Goal: Information Seeking & Learning: Learn about a topic

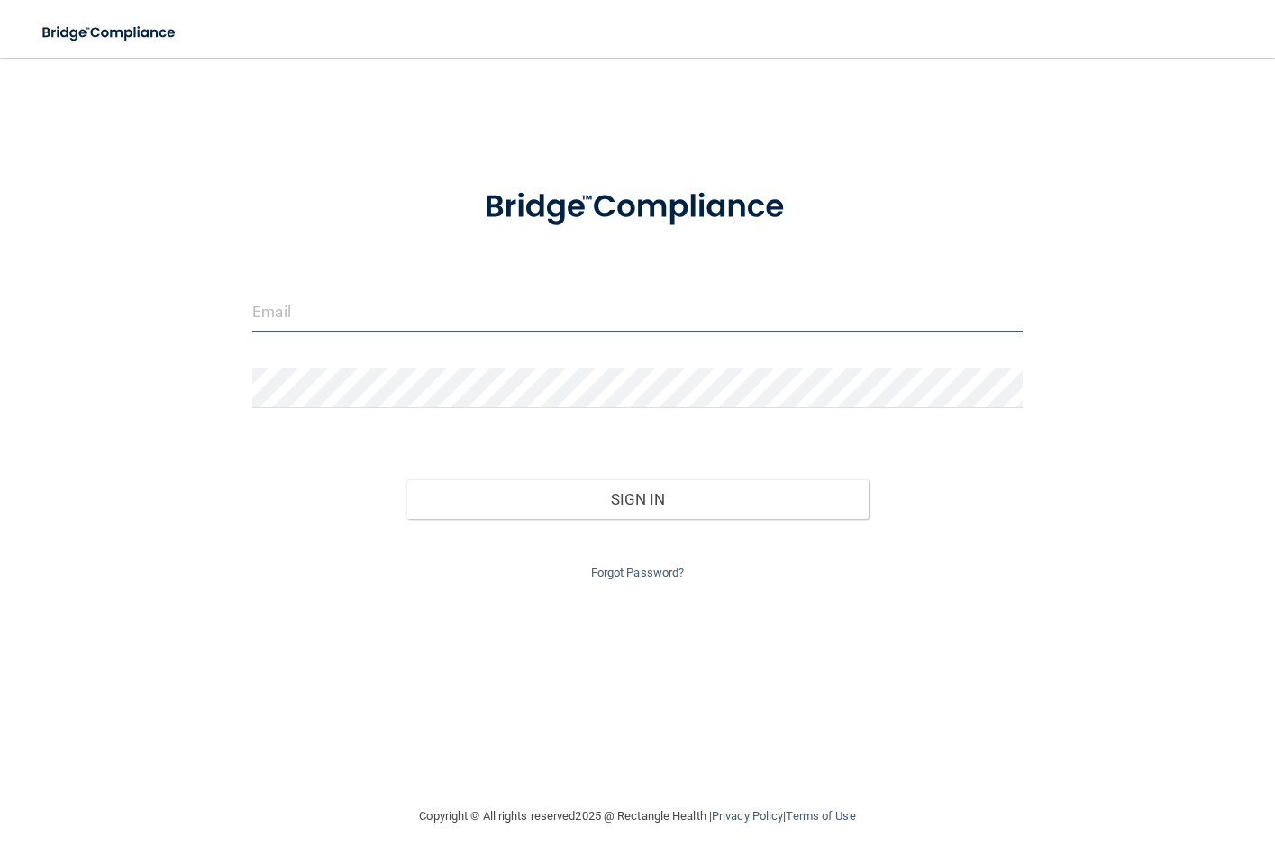
click at [307, 314] on input "email" at bounding box center [636, 312] width 769 height 41
type input "[EMAIL_ADDRESS][DOMAIN_NAME]"
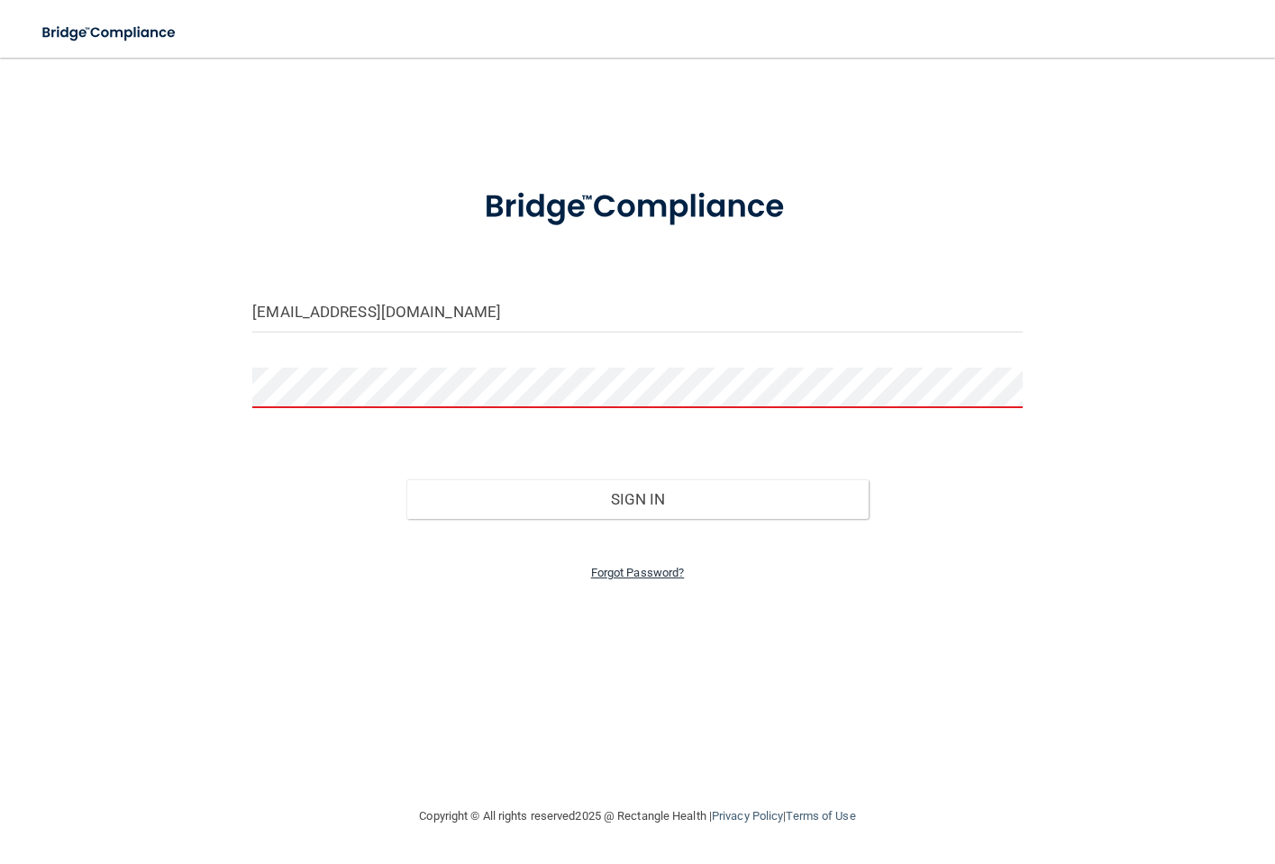
click at [610, 569] on link "Forgot Password?" at bounding box center [638, 573] width 94 height 14
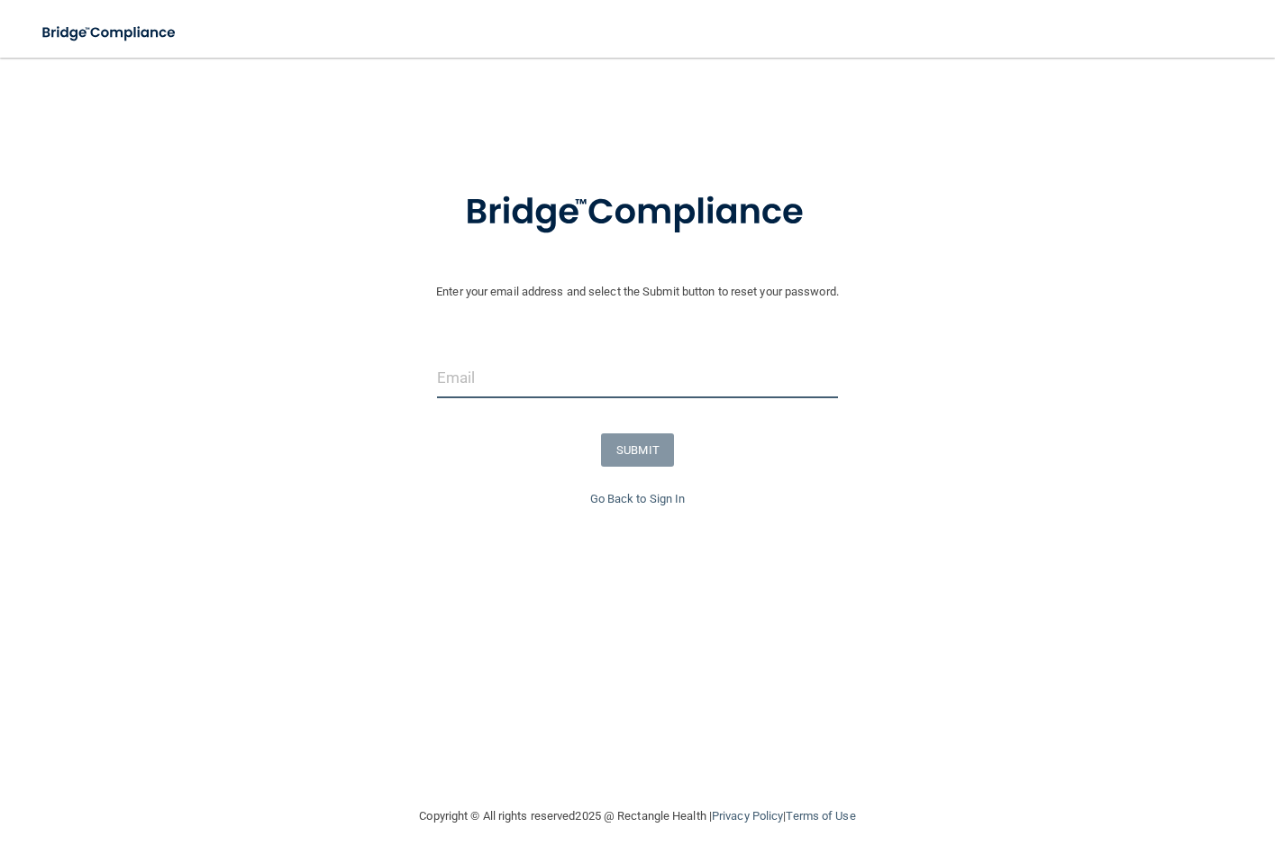
click at [447, 371] on input "email" at bounding box center [637, 378] width 401 height 41
type input "[EMAIL_ADDRESS][DOMAIN_NAME]"
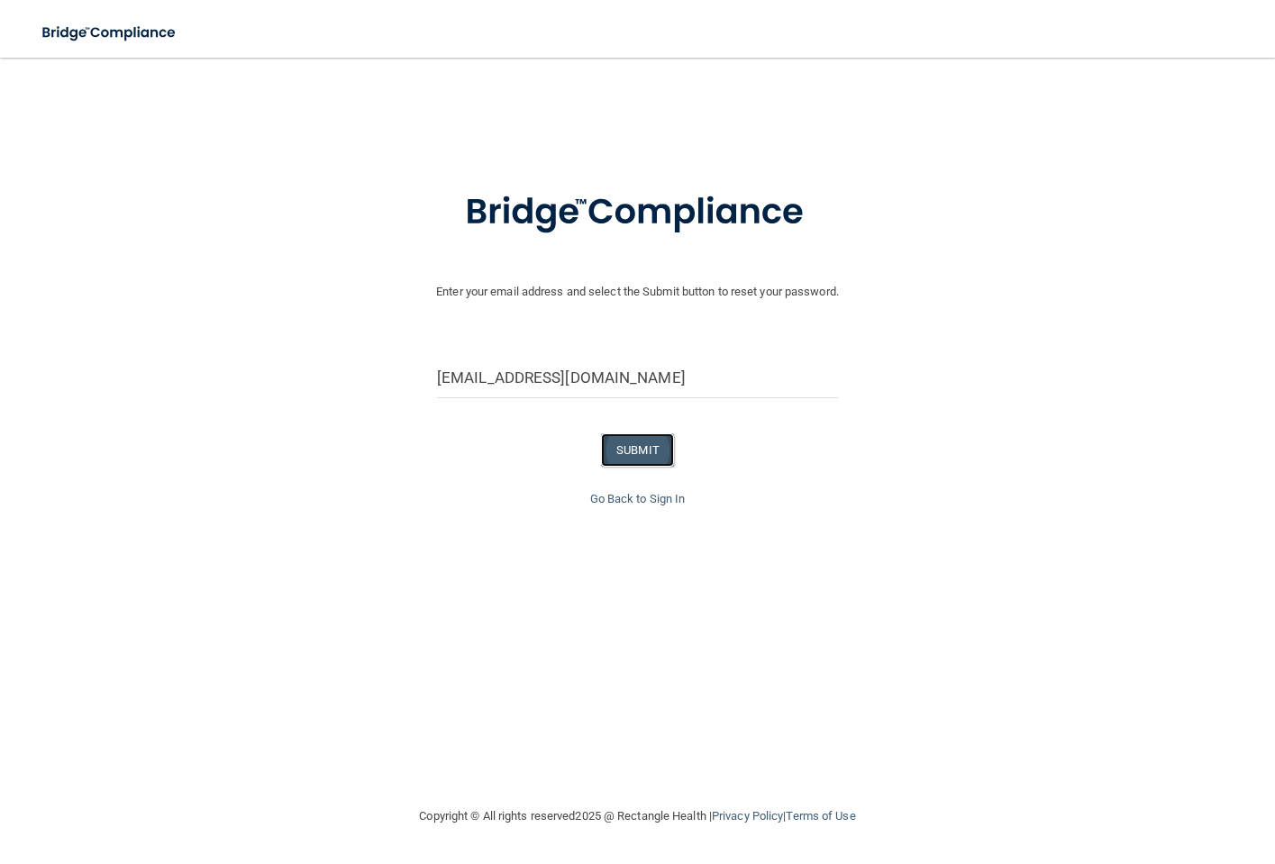
click at [639, 446] on button "SUBMIT" at bounding box center [637, 449] width 73 height 33
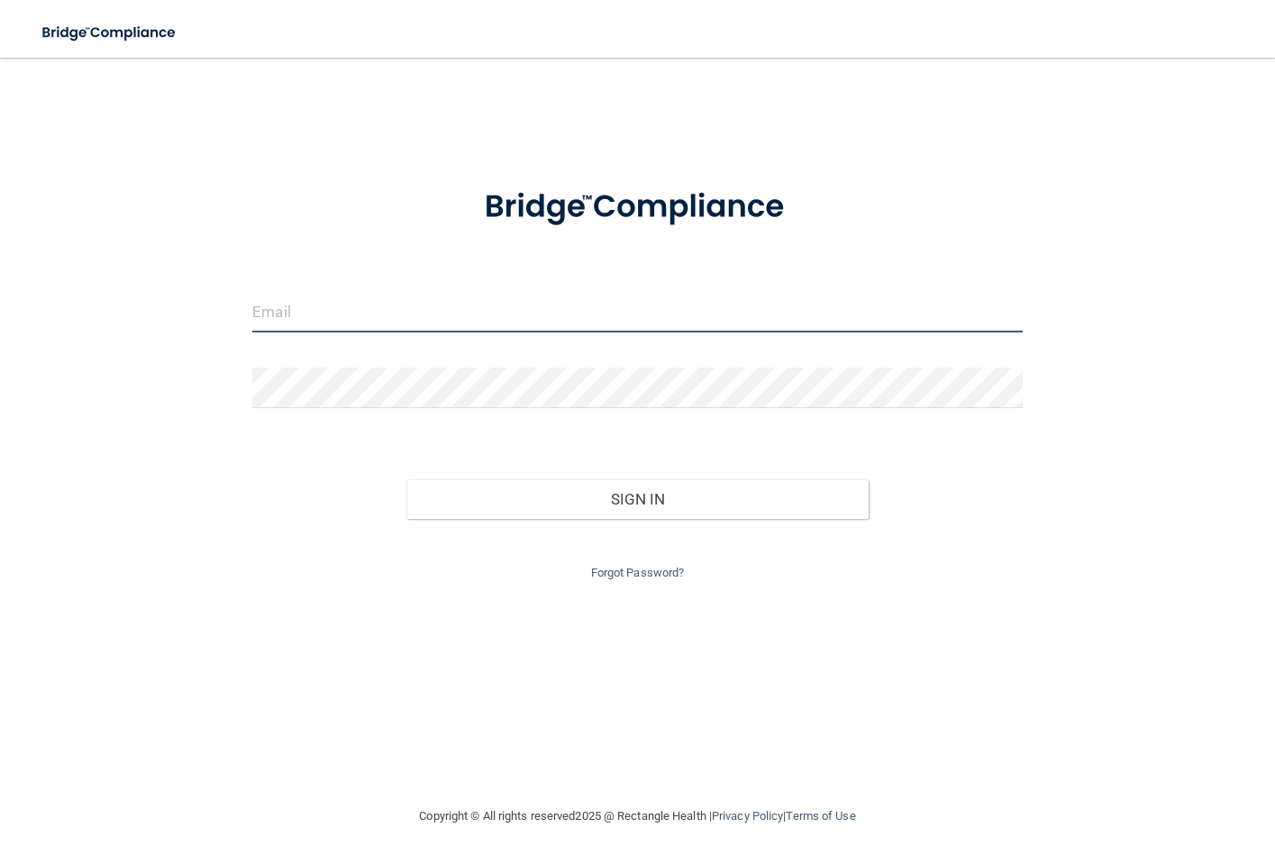
click at [277, 320] on input "email" at bounding box center [636, 312] width 769 height 41
type input "[EMAIL_ADDRESS][DOMAIN_NAME]"
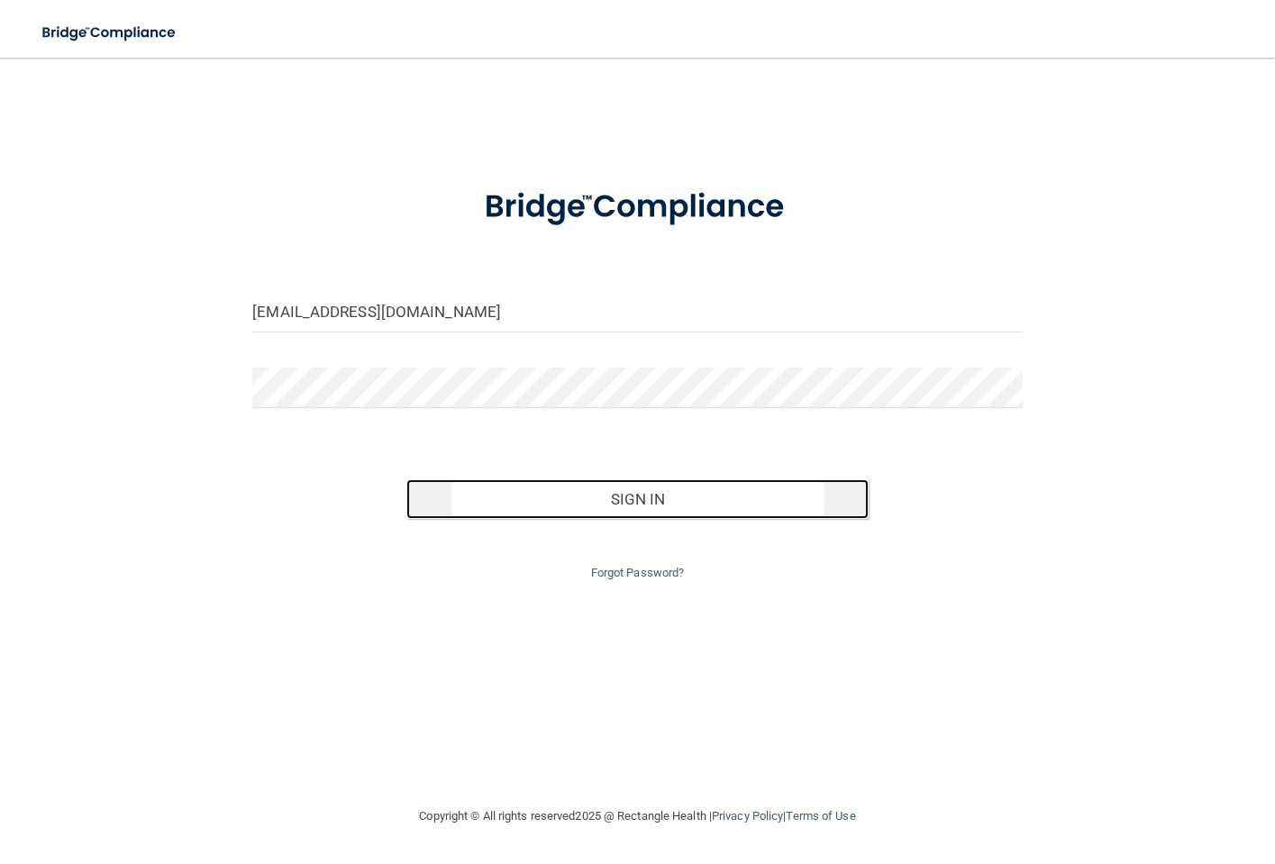
click at [601, 511] on button "Sign In" at bounding box center [637, 499] width 462 height 40
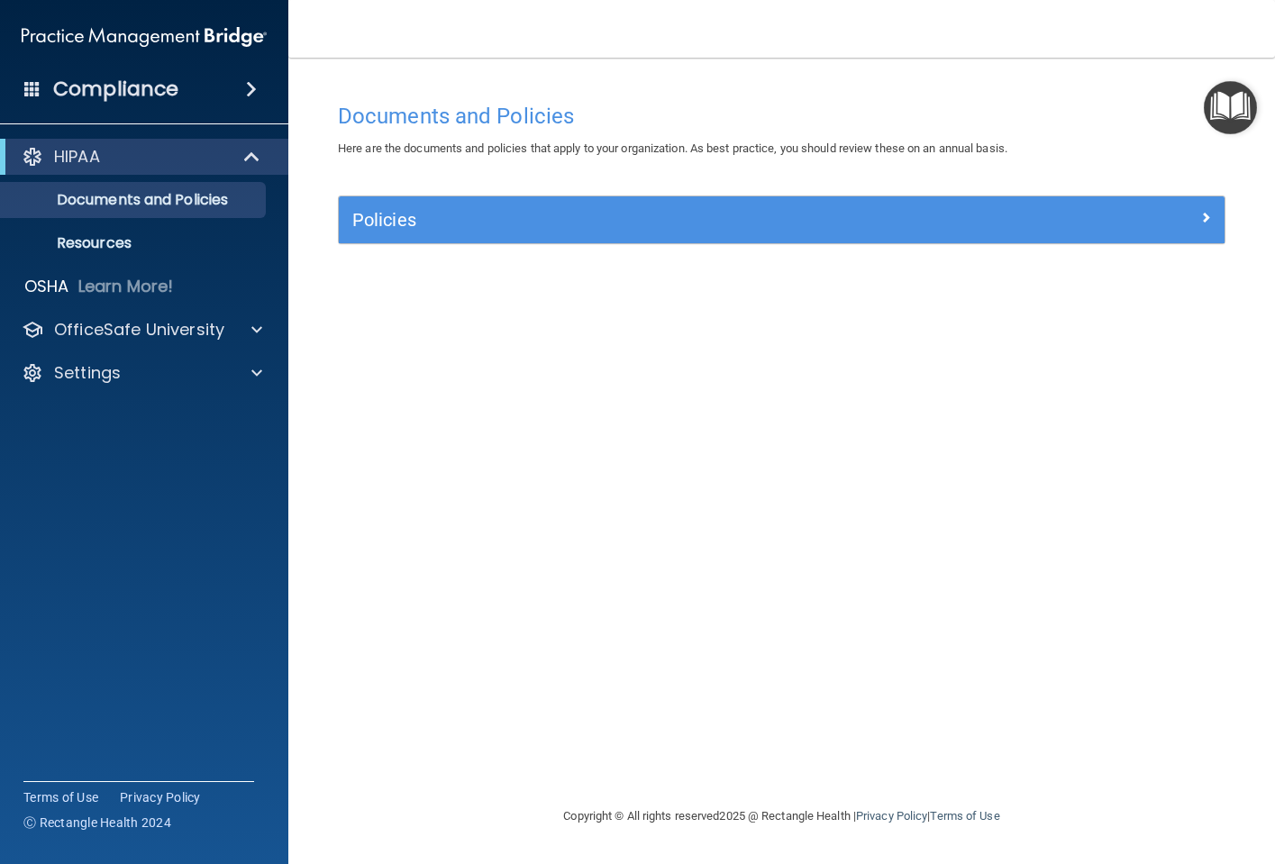
click at [394, 8] on nav "Toggle navigation Nakeyda [PERSON_NAME] [EMAIL_ADDRESS][DOMAIN_NAME] Manage My …" at bounding box center [781, 29] width 987 height 58
click at [231, 149] on div at bounding box center [253, 157] width 44 height 22
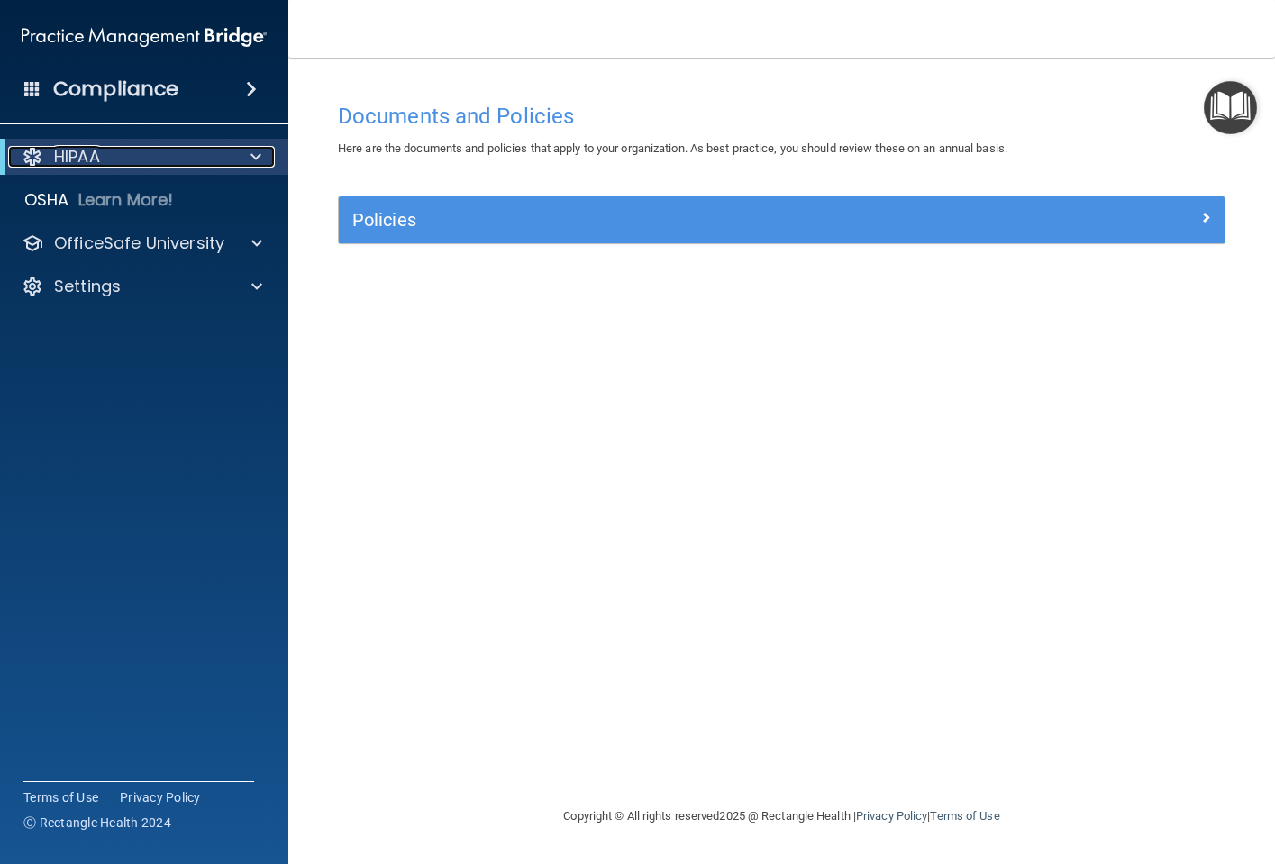
click at [231, 149] on div at bounding box center [253, 157] width 44 height 22
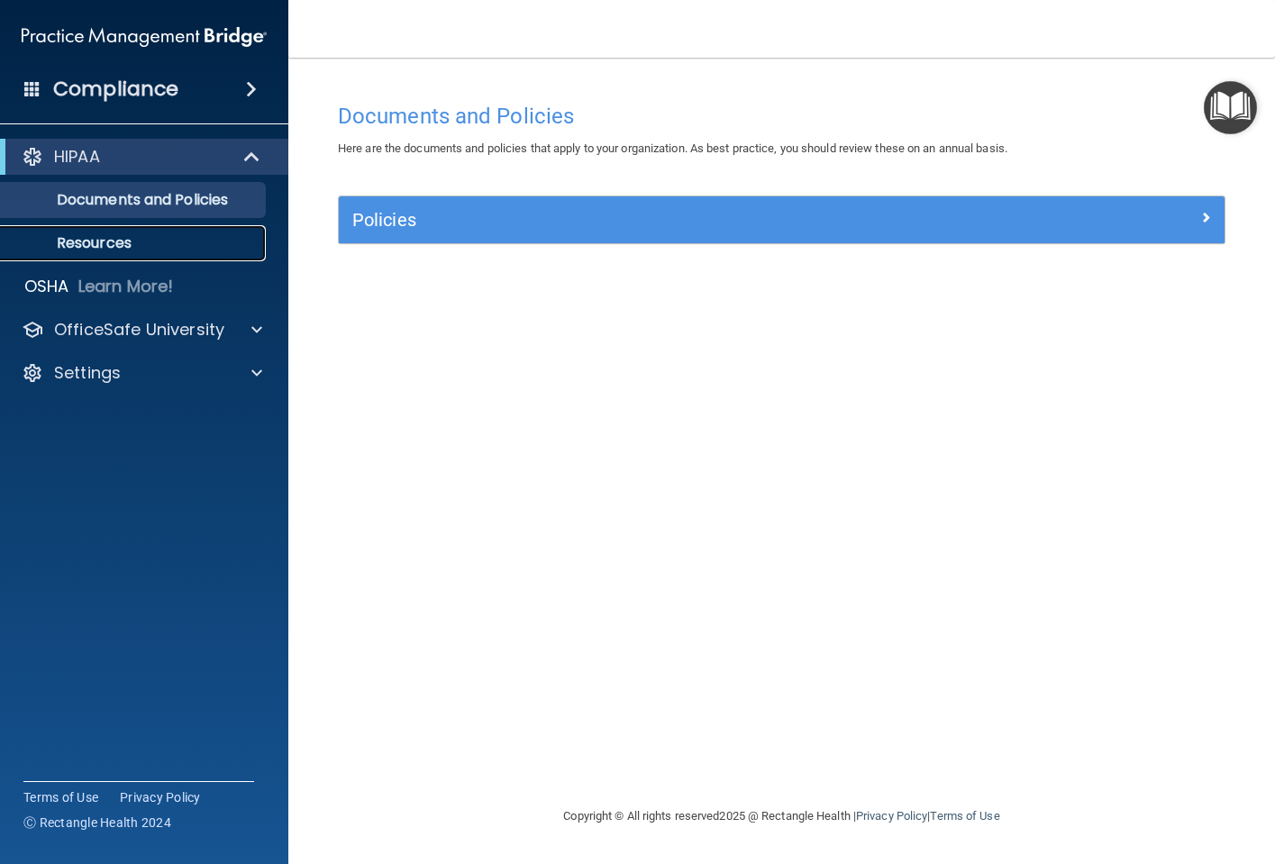
click at [137, 234] on p "Resources" at bounding box center [135, 243] width 246 height 18
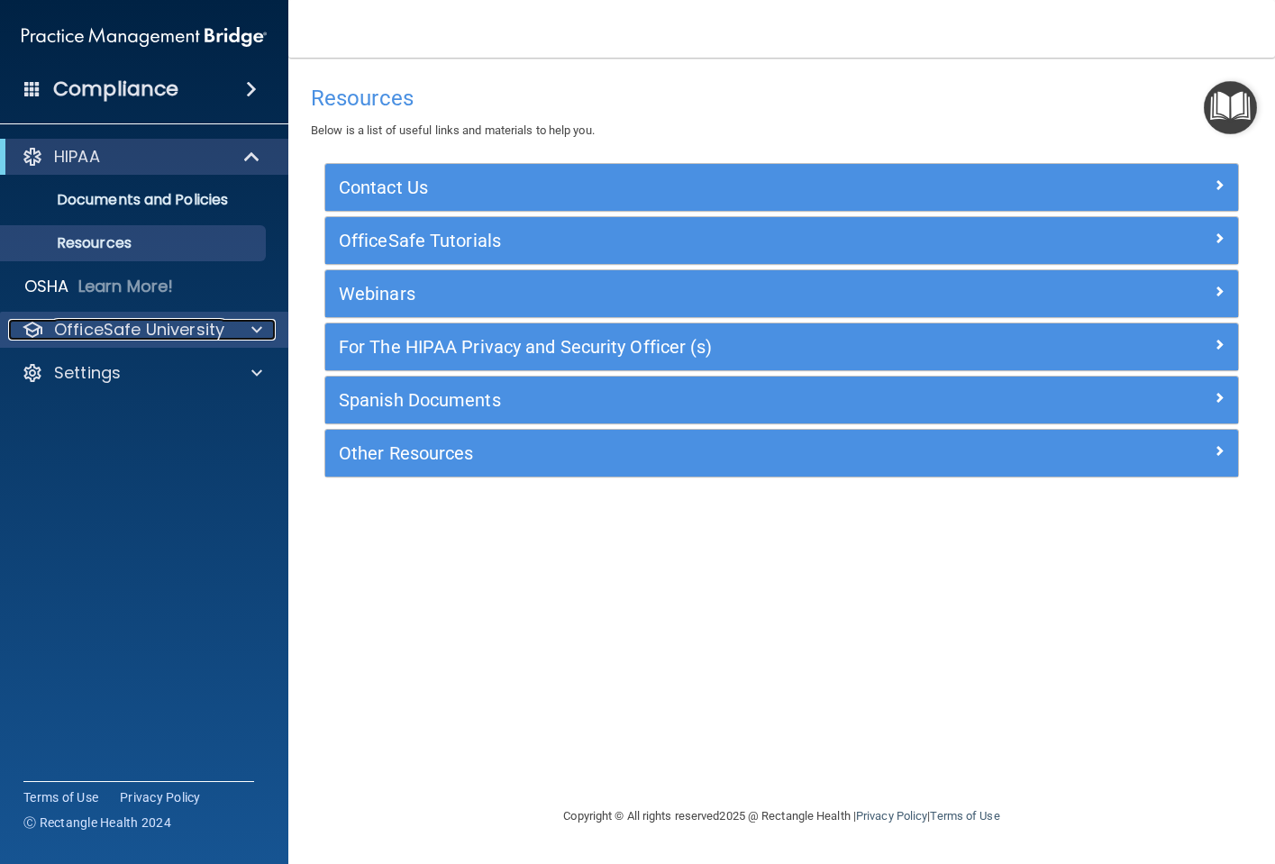
click at [253, 320] on span at bounding box center [256, 330] width 11 height 22
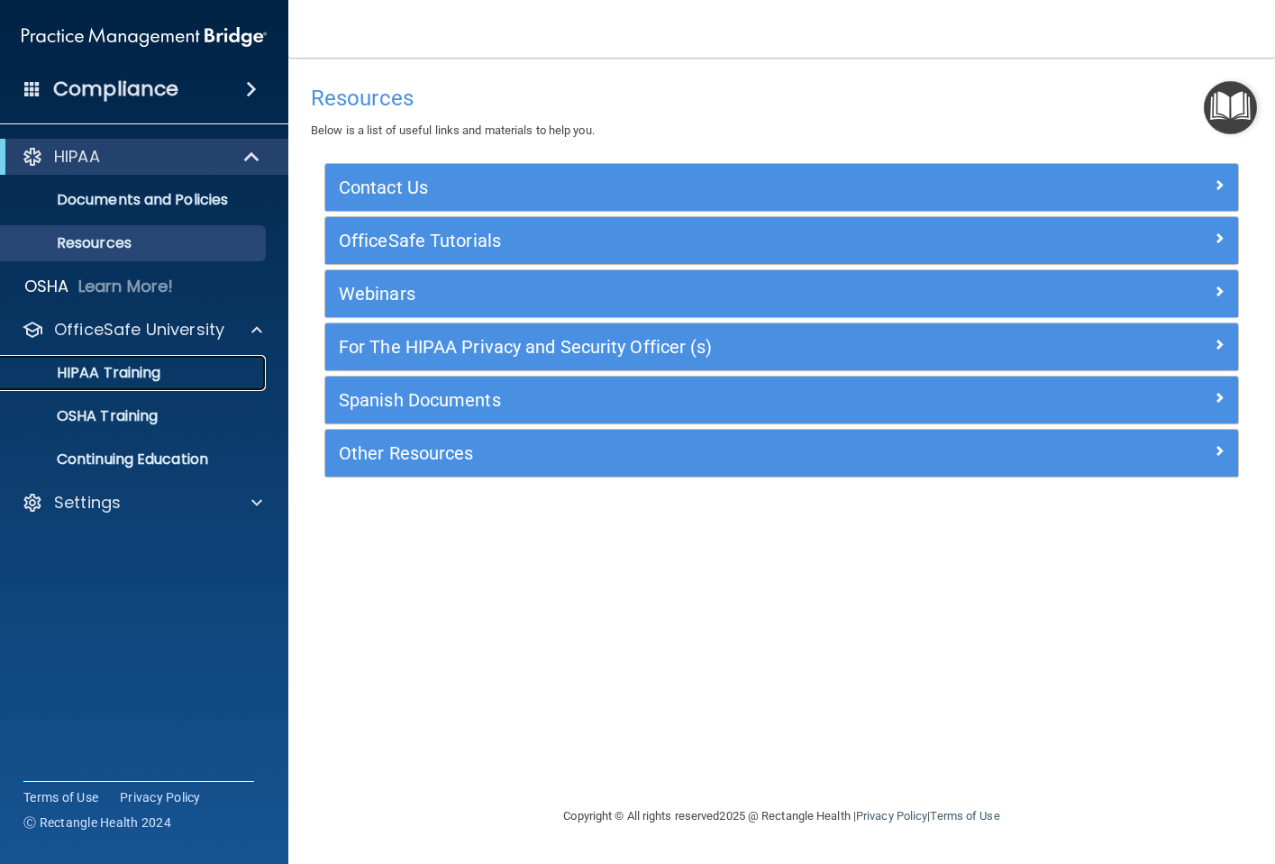
click at [148, 369] on p "HIPAA Training" at bounding box center [86, 373] width 149 height 18
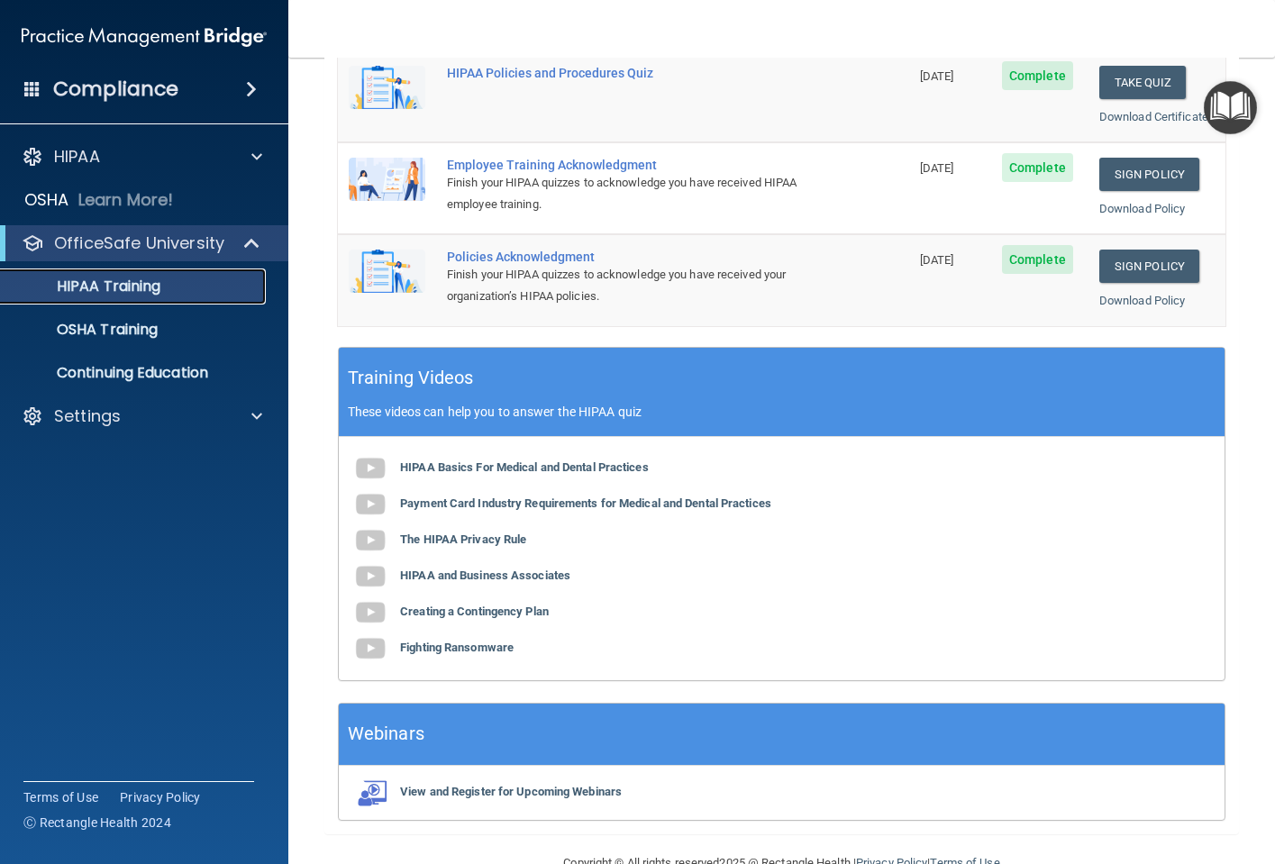
scroll to position [493, 0]
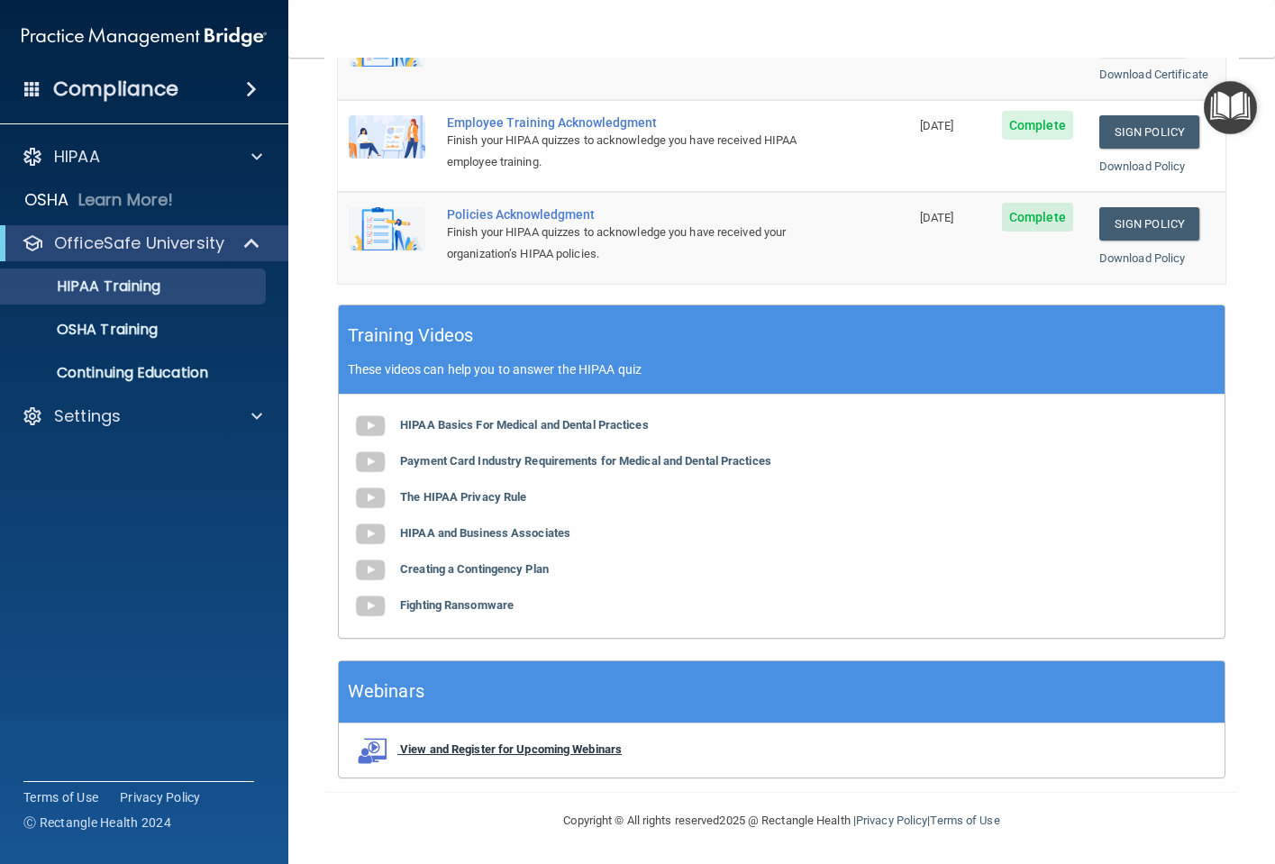
click at [462, 749] on b "View and Register for Upcoming Webinars" at bounding box center [511, 749] width 222 height 14
click at [575, 19] on nav "Toggle navigation Nakeyda [PERSON_NAME] [EMAIL_ADDRESS][DOMAIN_NAME] Manage My …" at bounding box center [781, 29] width 987 height 58
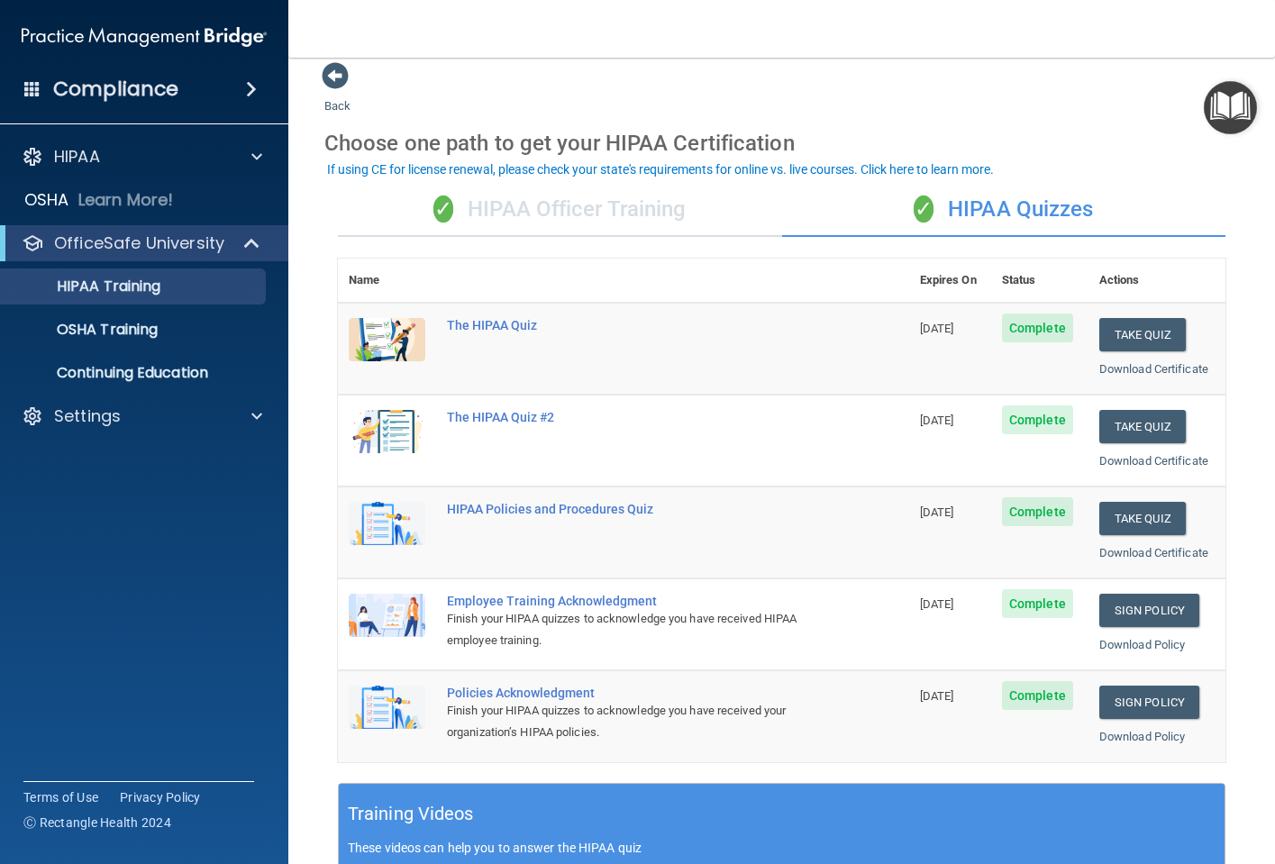
scroll to position [0, 0]
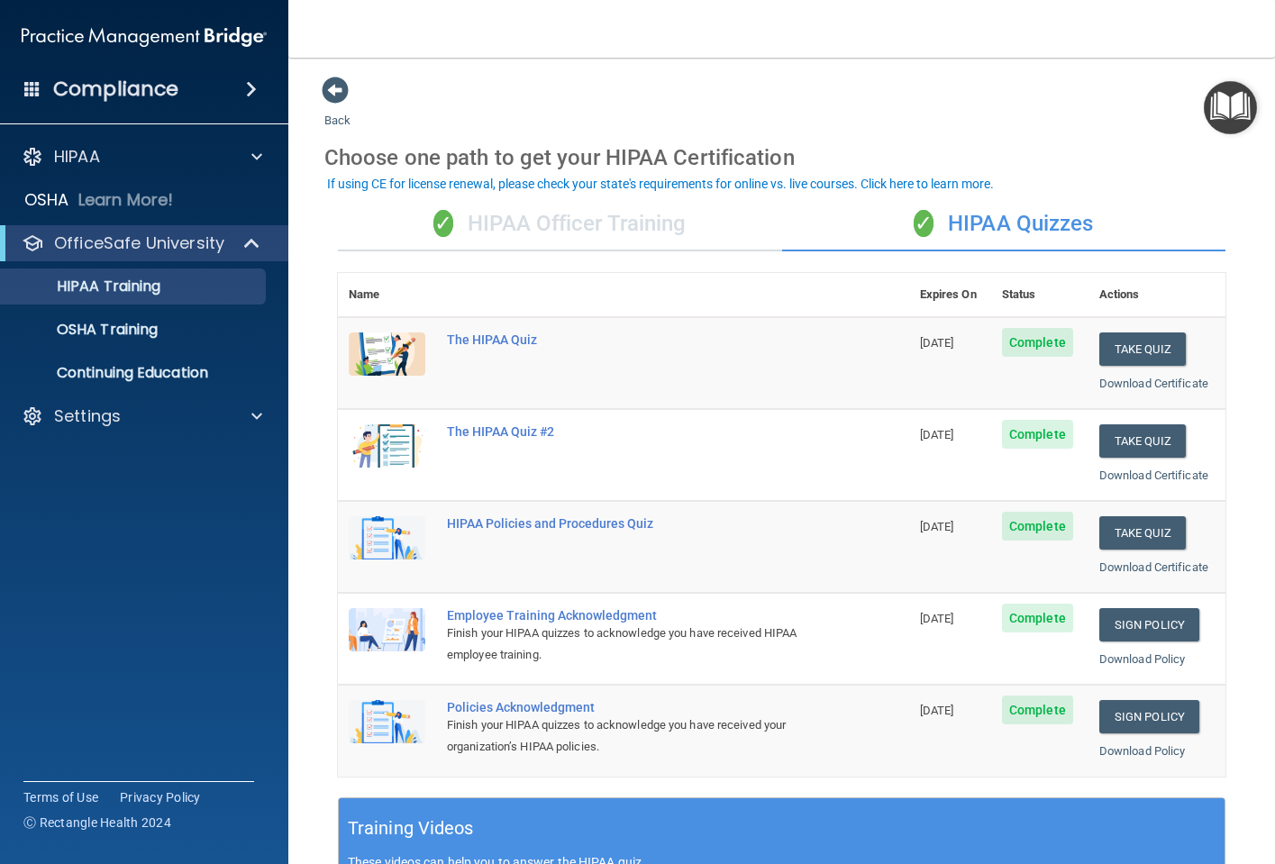
click at [529, 212] on div "✓ HIPAA Officer Training" at bounding box center [560, 224] width 444 height 54
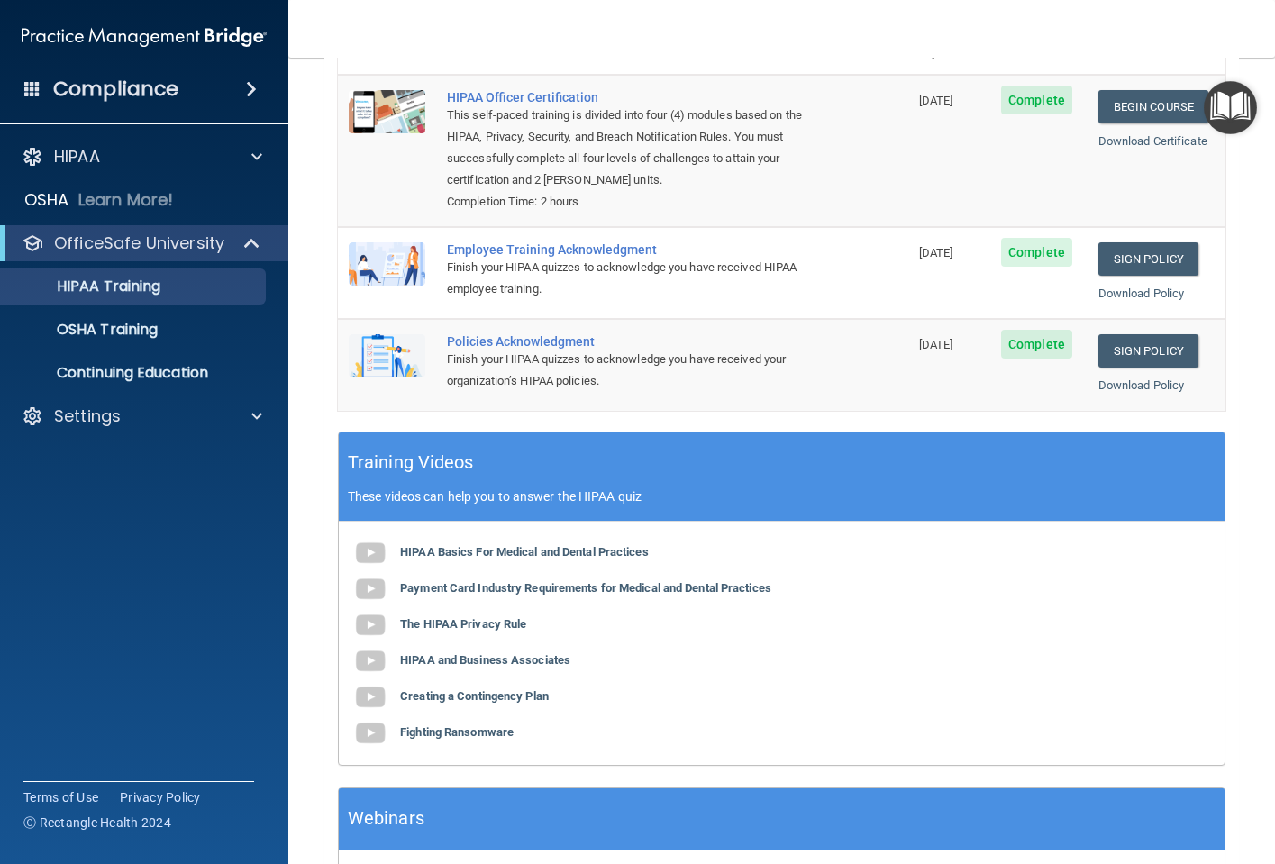
scroll to position [270, 0]
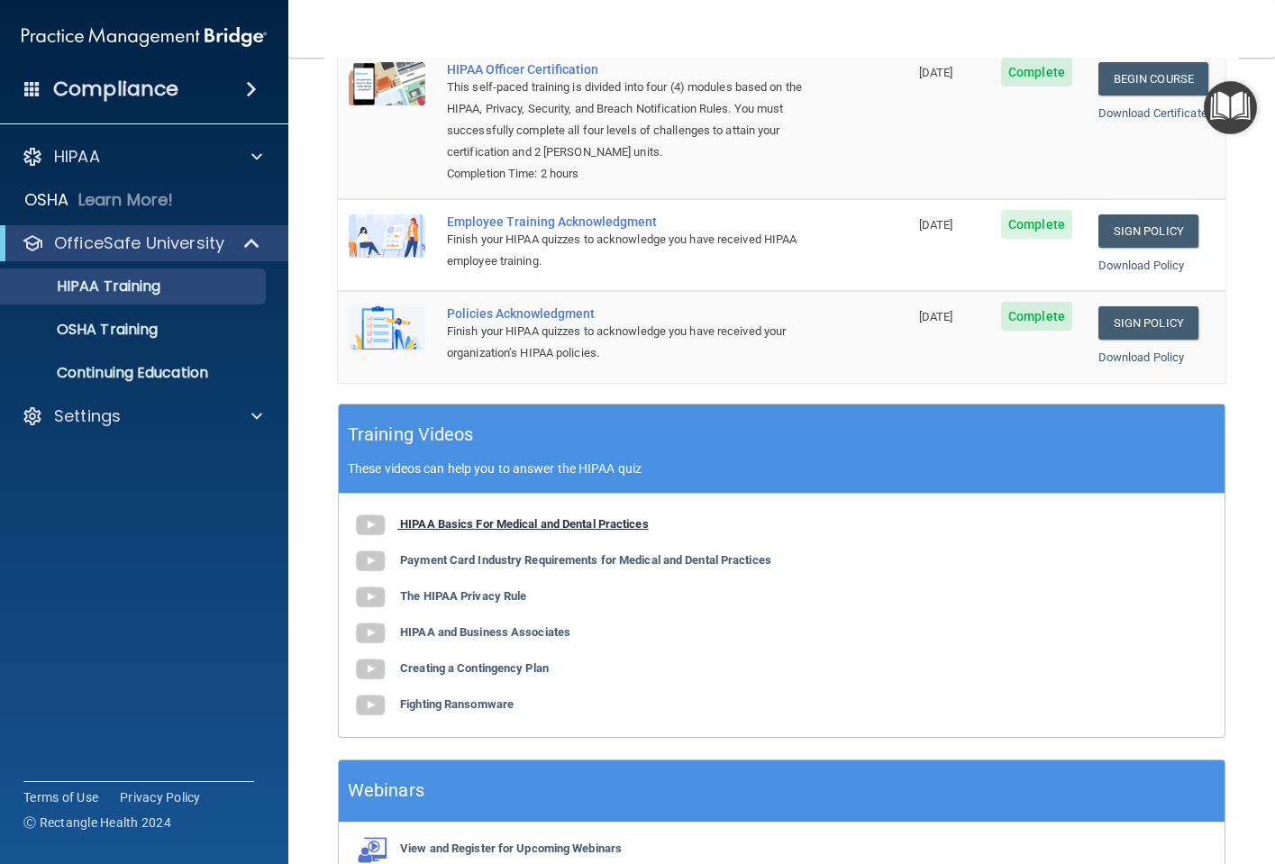
click at [368, 522] on img at bounding box center [370, 525] width 36 height 36
drag, startPoint x: 6, startPoint y: 817, endPoint x: 17, endPoint y: 815, distance: 11.0
click at [6, 817] on div "Compliance HIPAA Documents and Policies Report an Incident Business Associates …" at bounding box center [144, 432] width 288 height 864
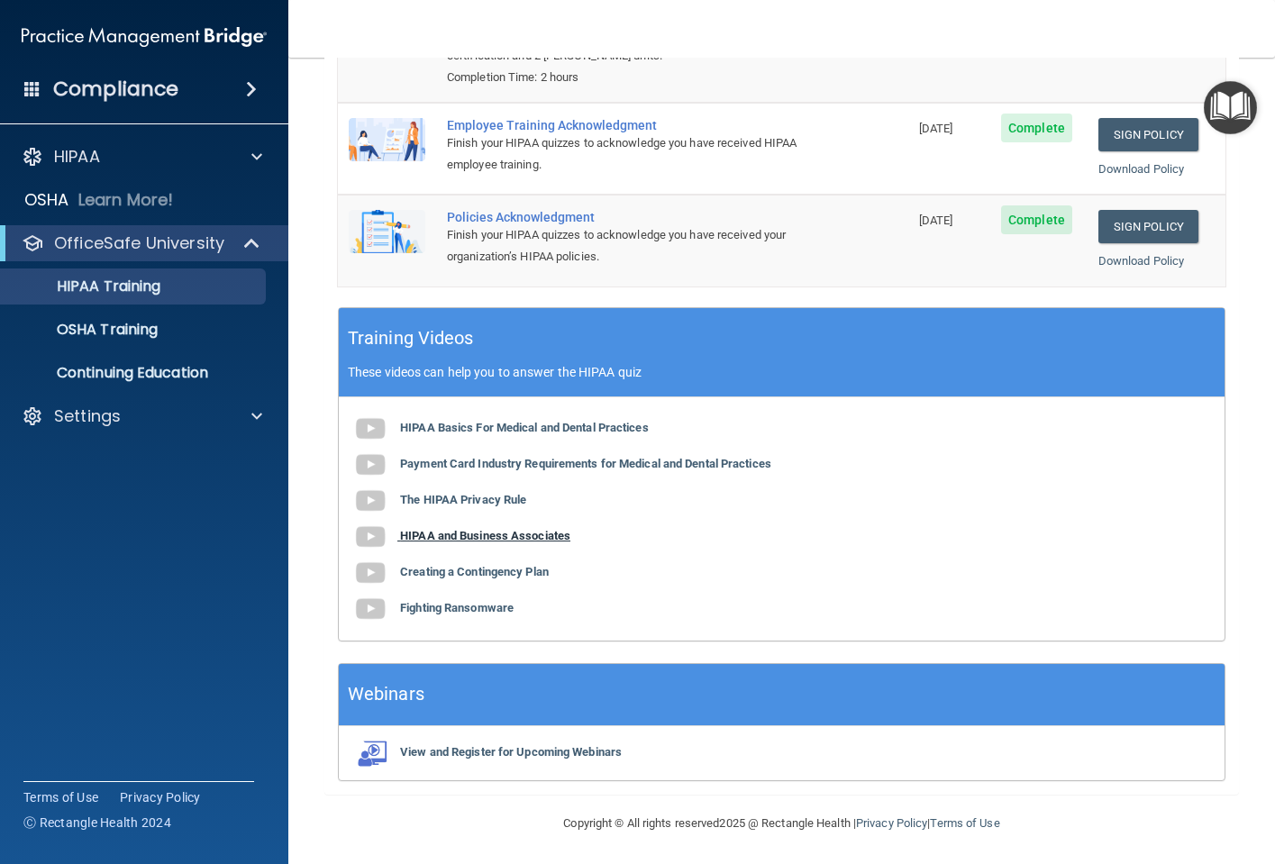
scroll to position [370, 0]
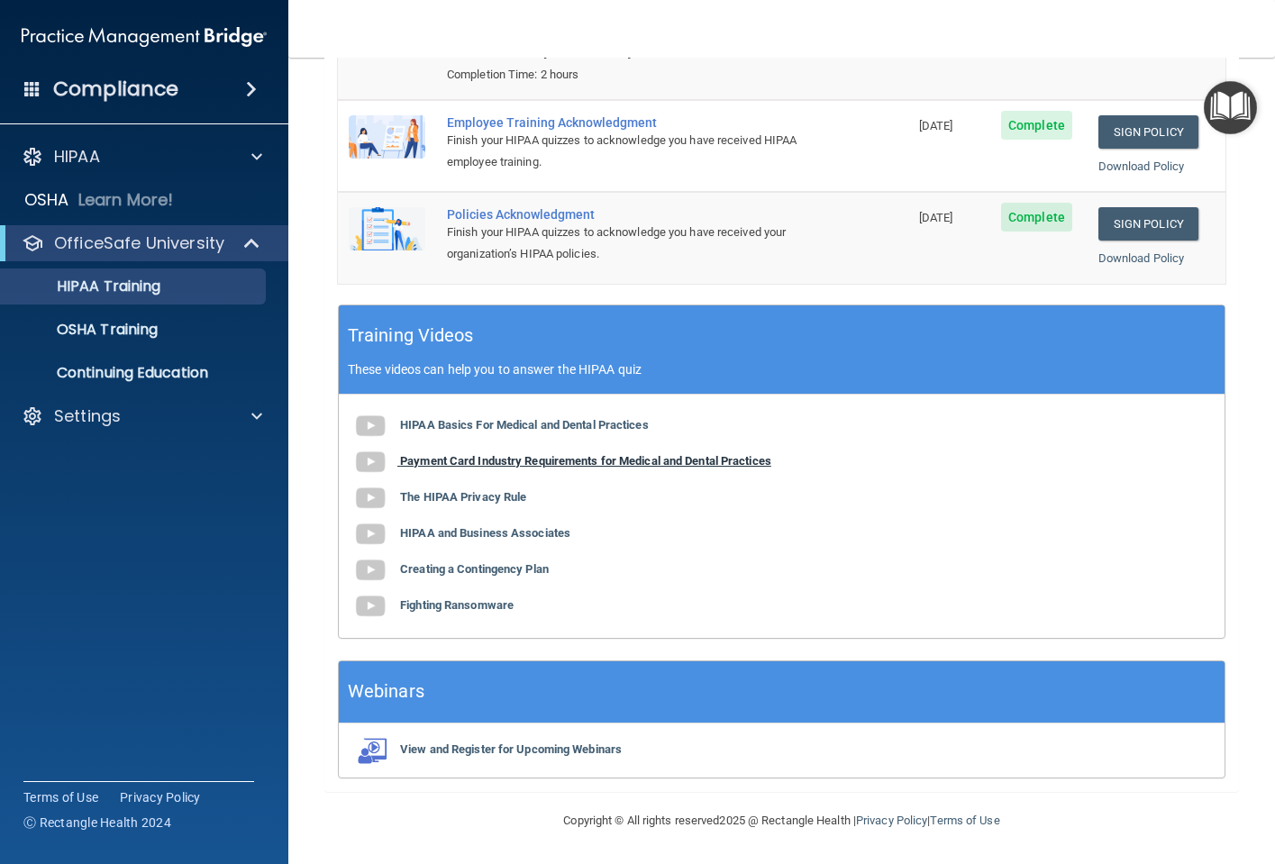
click at [370, 468] on img at bounding box center [370, 462] width 36 height 36
click at [368, 498] on img at bounding box center [370, 498] width 36 height 36
click at [377, 535] on img at bounding box center [370, 534] width 36 height 36
click at [367, 569] on img at bounding box center [370, 570] width 36 height 36
click at [378, 605] on img at bounding box center [370, 606] width 36 height 36
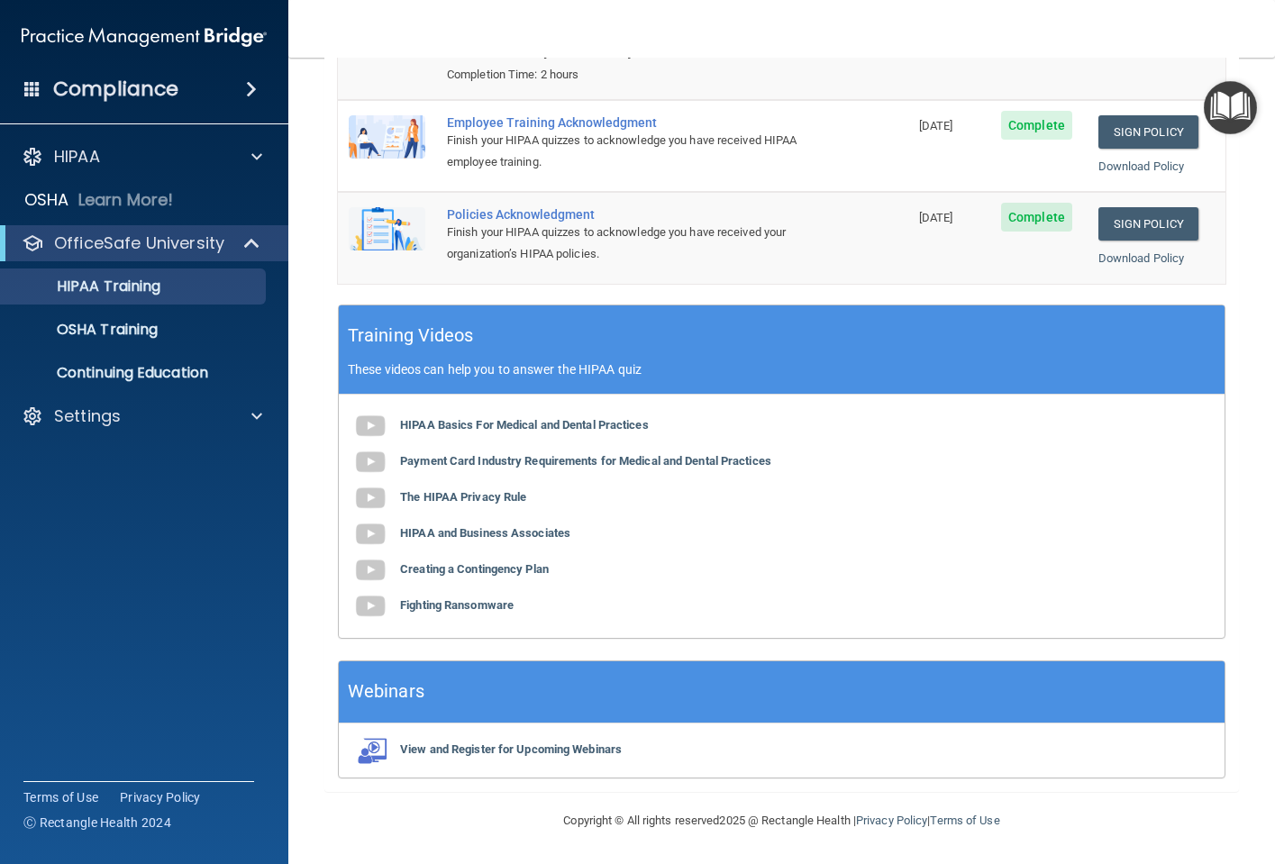
click at [150, 722] on div "Compliance HIPAA Documents and Policies Report an Incident Business Associates …" at bounding box center [144, 432] width 288 height 864
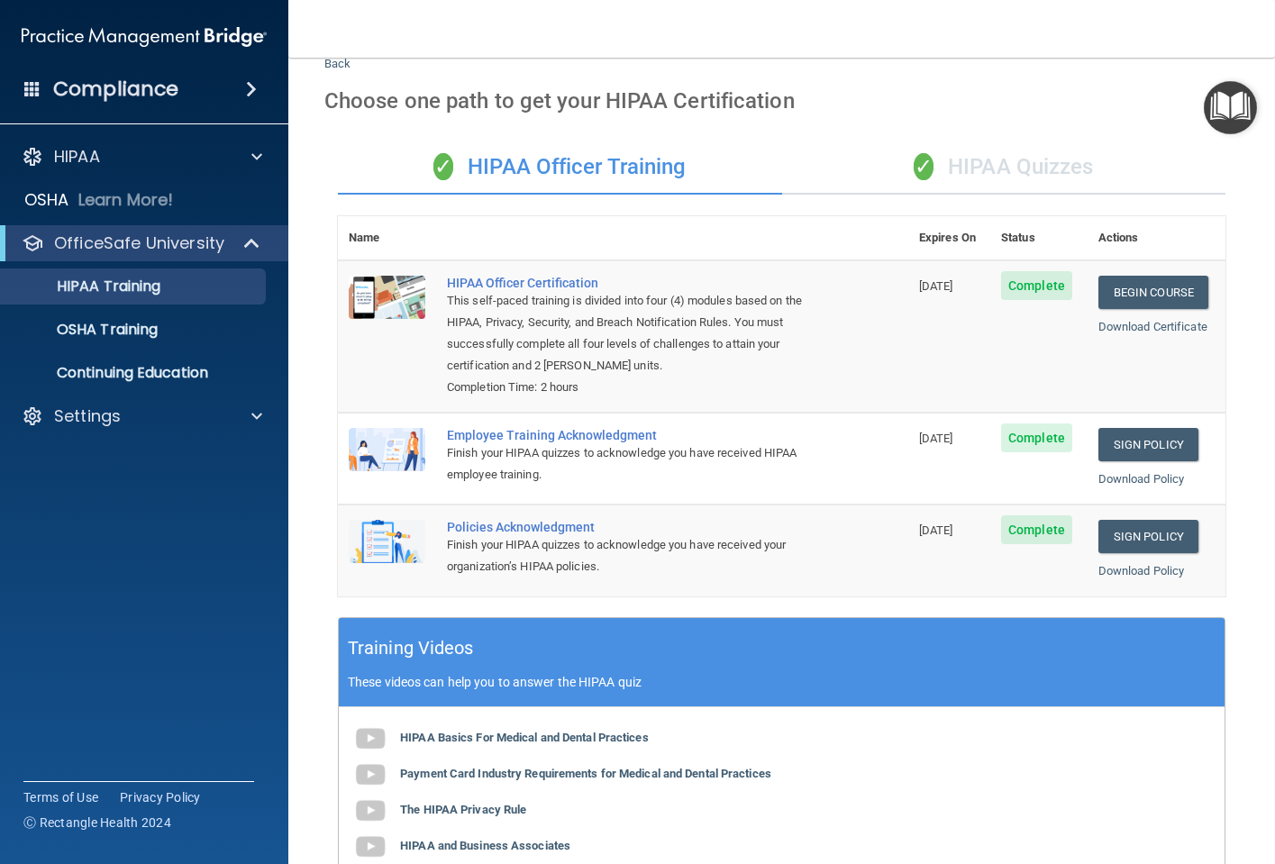
scroll to position [0, 0]
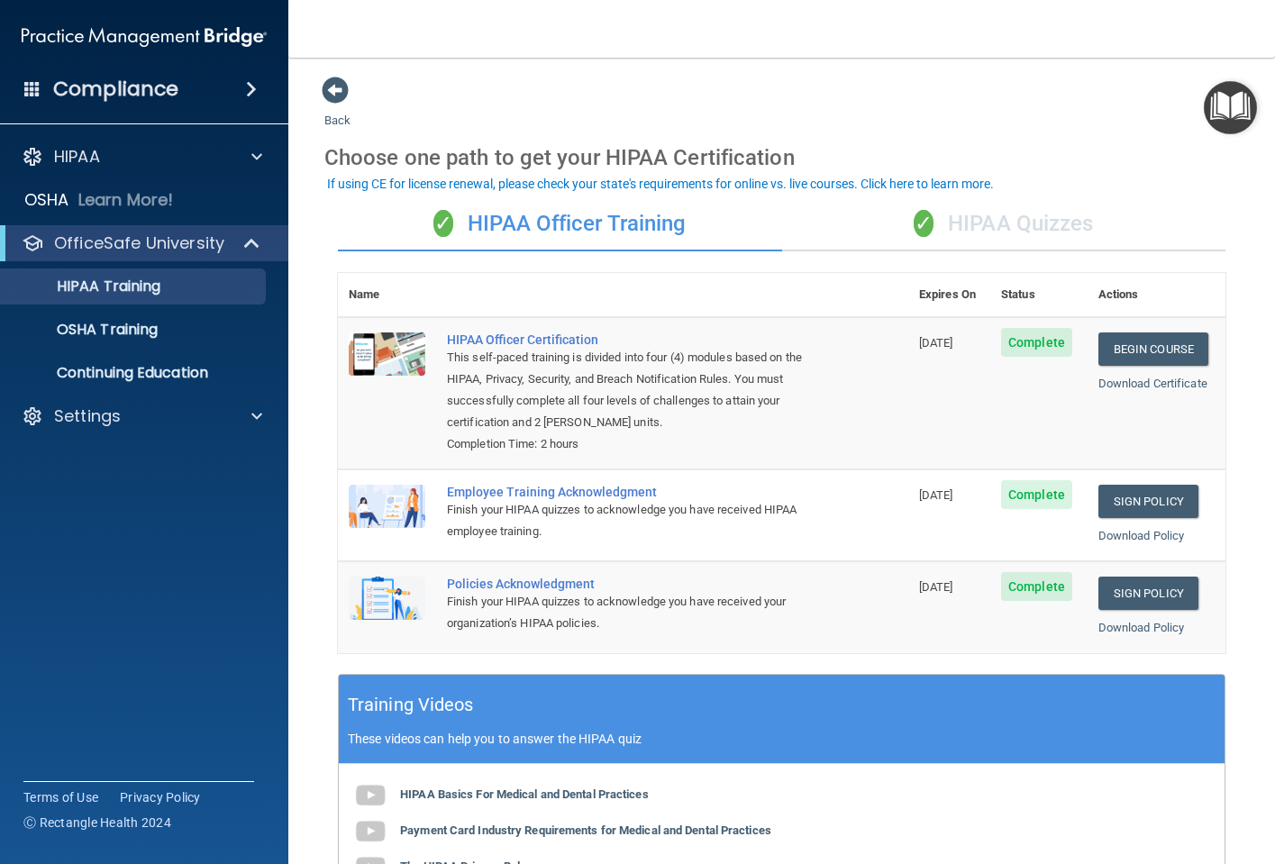
click at [987, 223] on div "✓ HIPAA Quizzes" at bounding box center [1004, 224] width 444 height 54
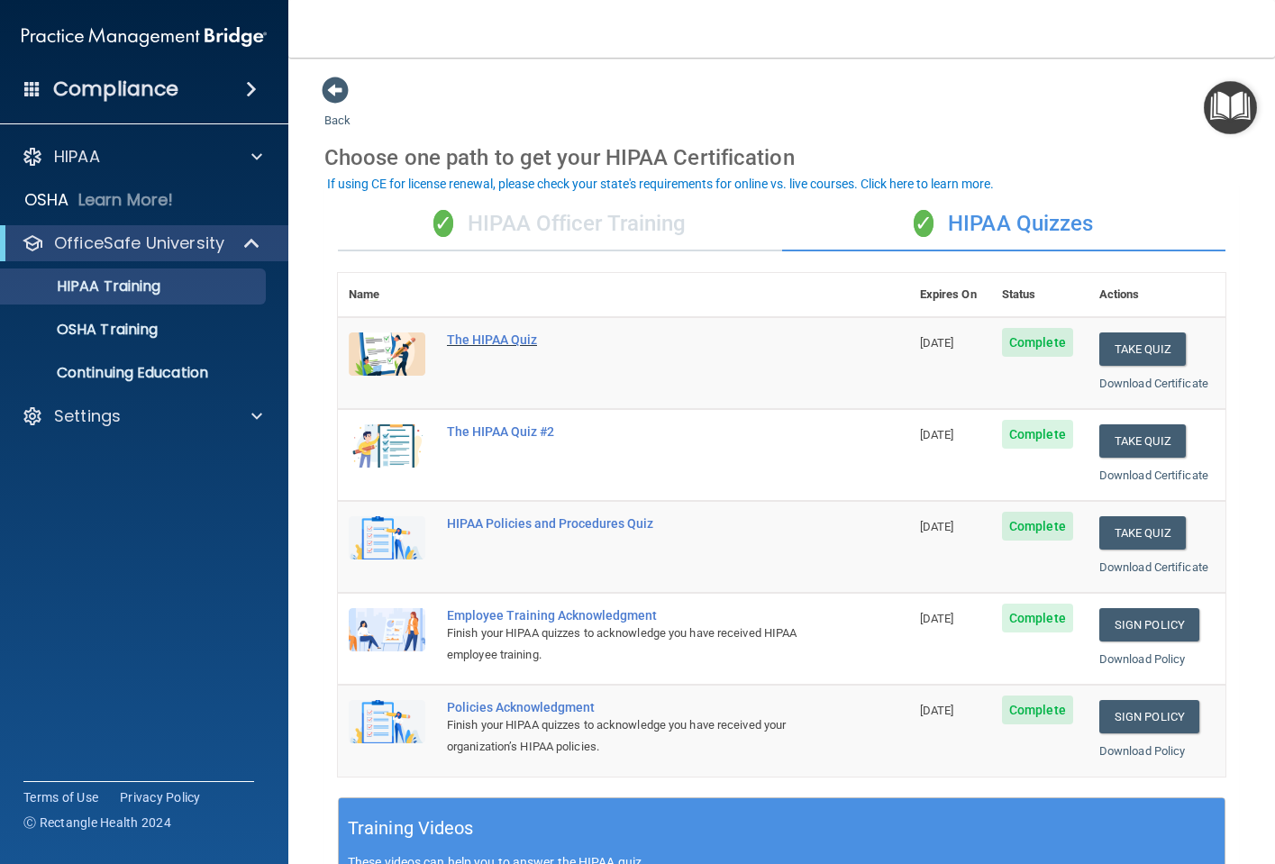
click at [469, 339] on div "The HIPAA Quiz" at bounding box center [633, 339] width 372 height 14
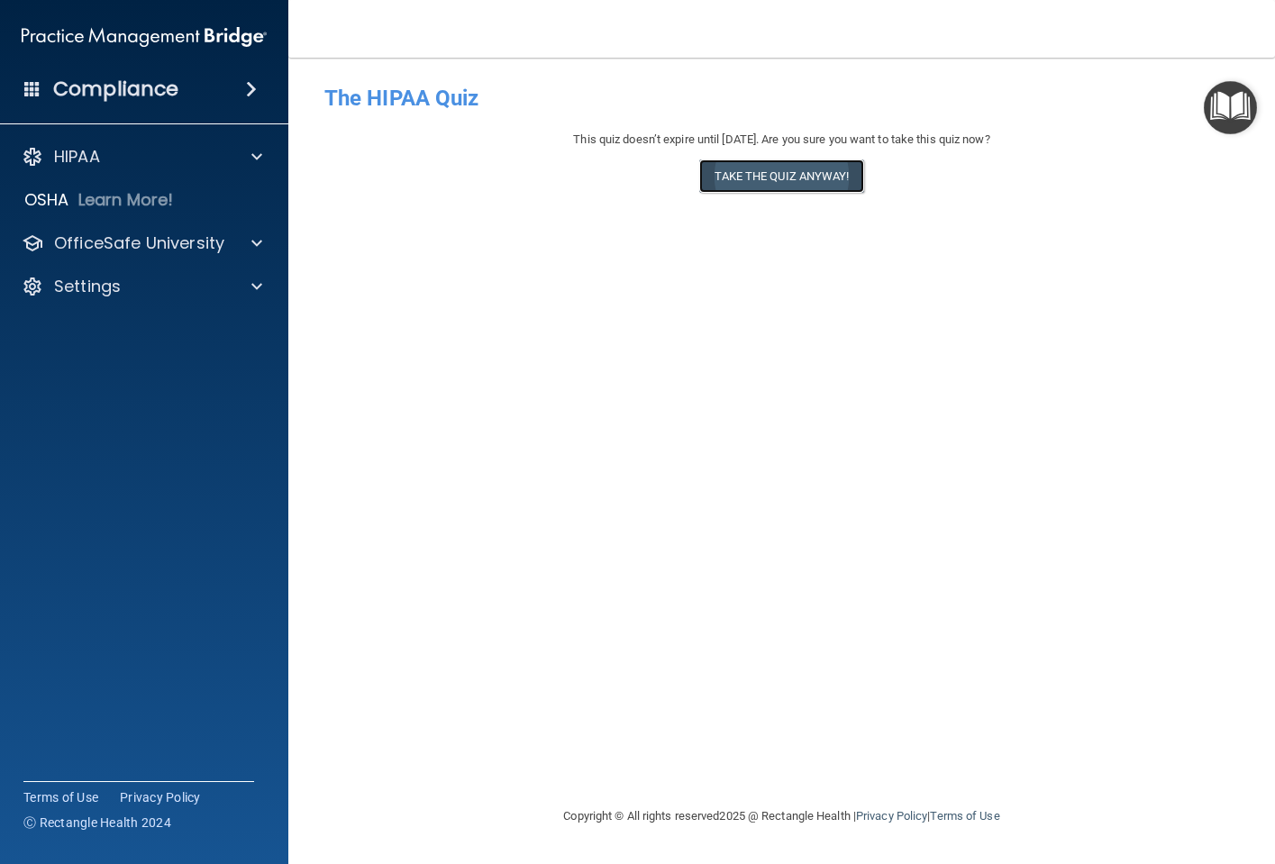
click at [782, 166] on button "Take the quiz anyway!" at bounding box center [781, 175] width 164 height 33
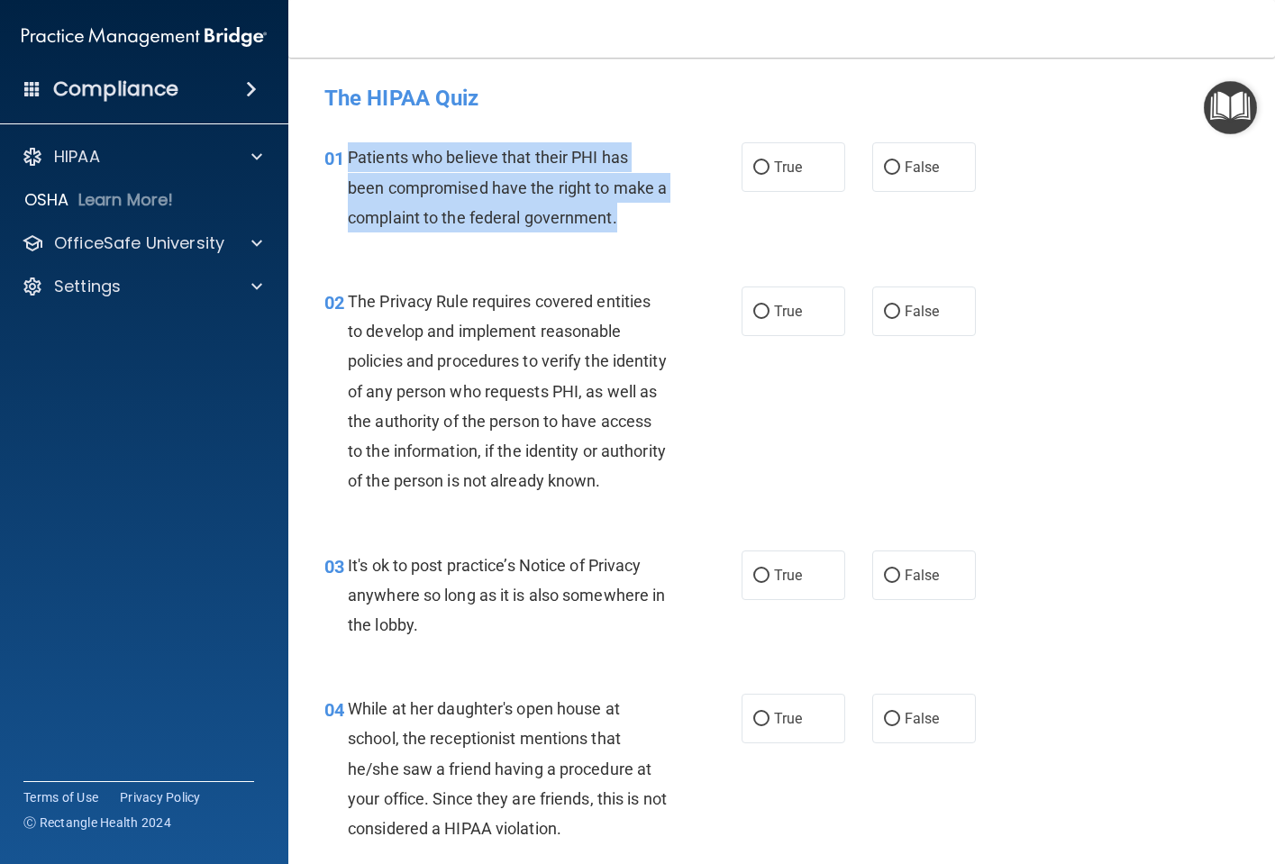
drag, startPoint x: 350, startPoint y: 156, endPoint x: 649, endPoint y: 216, distance: 304.3
click at [649, 216] on div "Patients who believe that their PHI has been compromised have the right to make…" at bounding box center [514, 187] width 332 height 90
drag, startPoint x: 649, startPoint y: 216, endPoint x: 541, endPoint y: 204, distance: 108.9
copy span "Patients who believe that their PHI has been compromised have the right to make…"
click at [433, 204] on div "Patients who believe that their PHI has been compromised have the right to make…" at bounding box center [514, 187] width 332 height 90
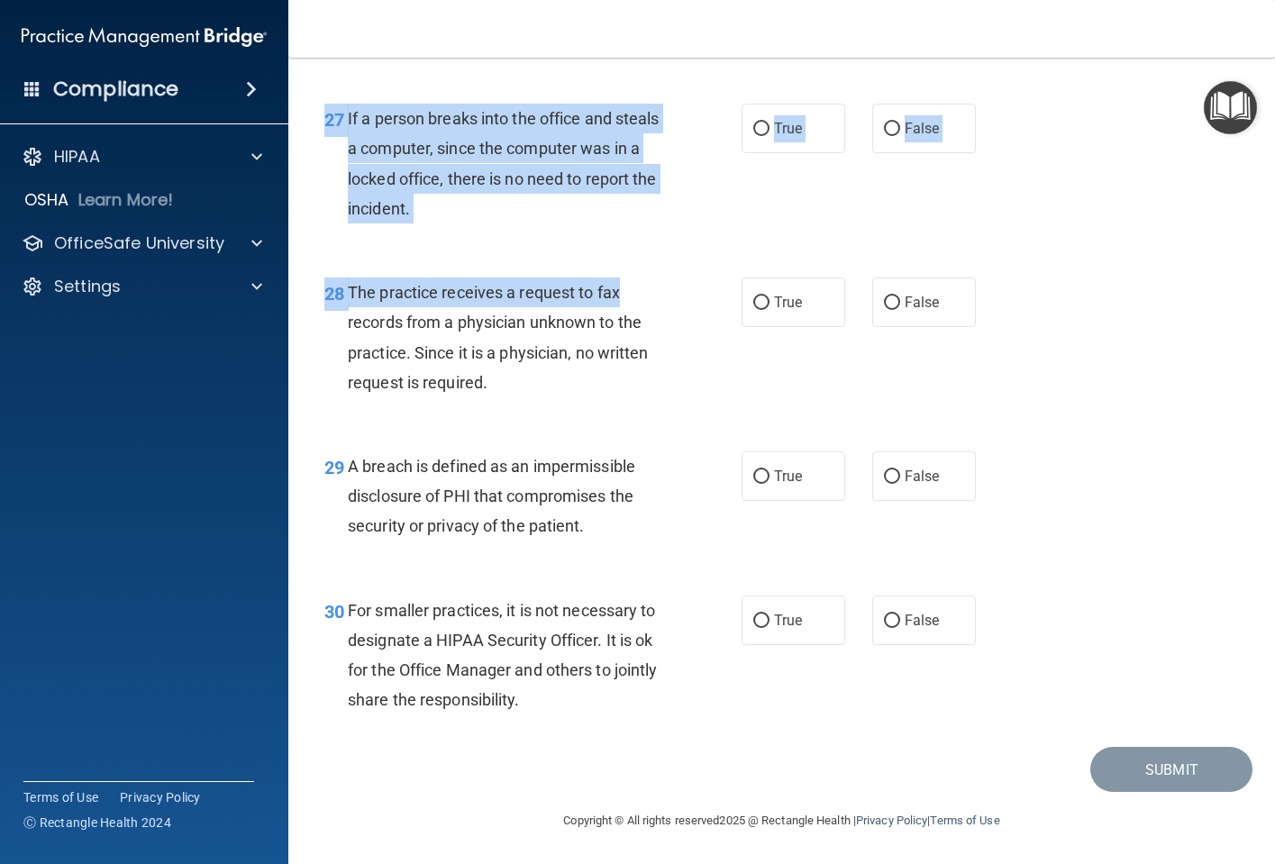
scroll to position [4527, 0]
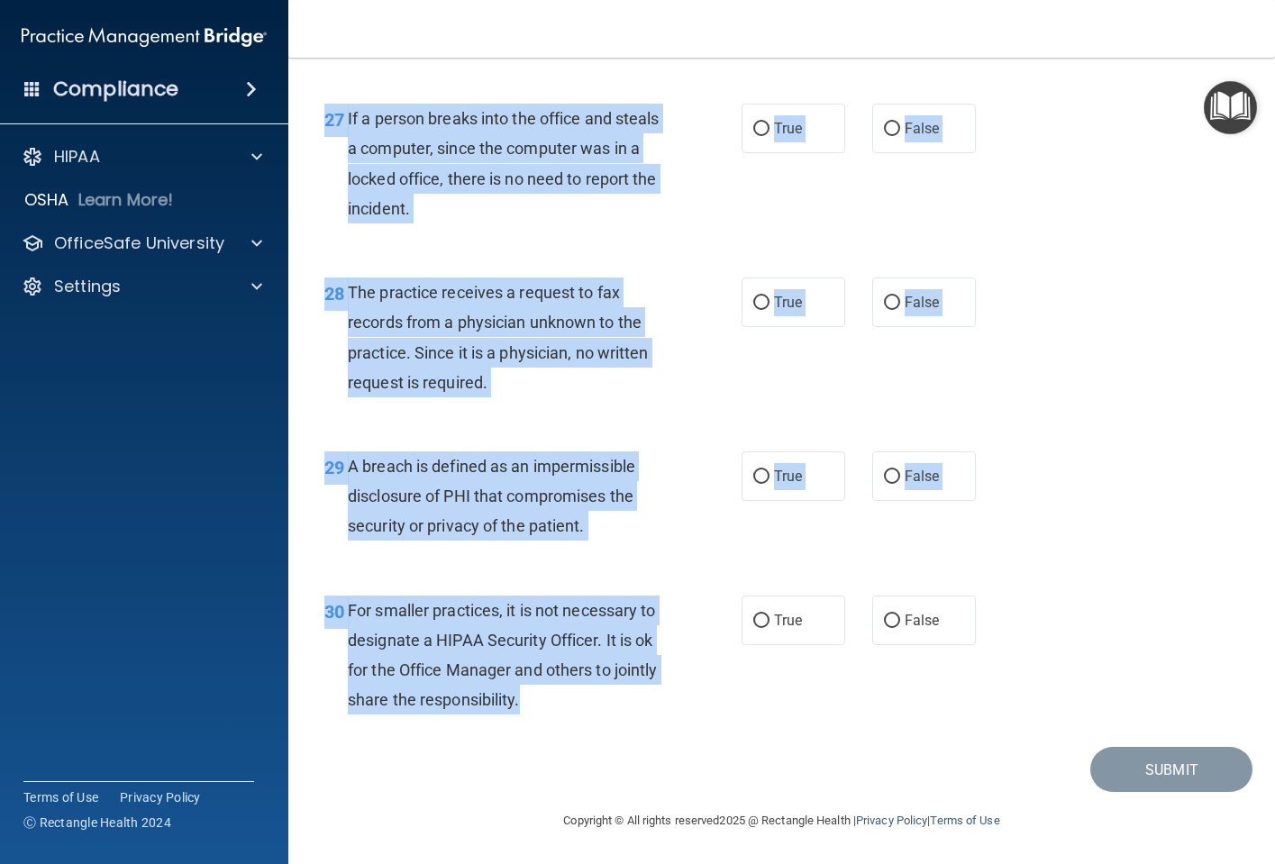
drag, startPoint x: 359, startPoint y: 154, endPoint x: 538, endPoint y: 713, distance: 586.7
drag, startPoint x: 538, startPoint y: 713, endPoint x: 517, endPoint y: 649, distance: 67.2
copy div "Loremips dol sitamet cons adipi ELI sed doei temporincid utla etd magna al enim…"
drag, startPoint x: 1025, startPoint y: 603, endPoint x: 1046, endPoint y: 610, distance: 21.9
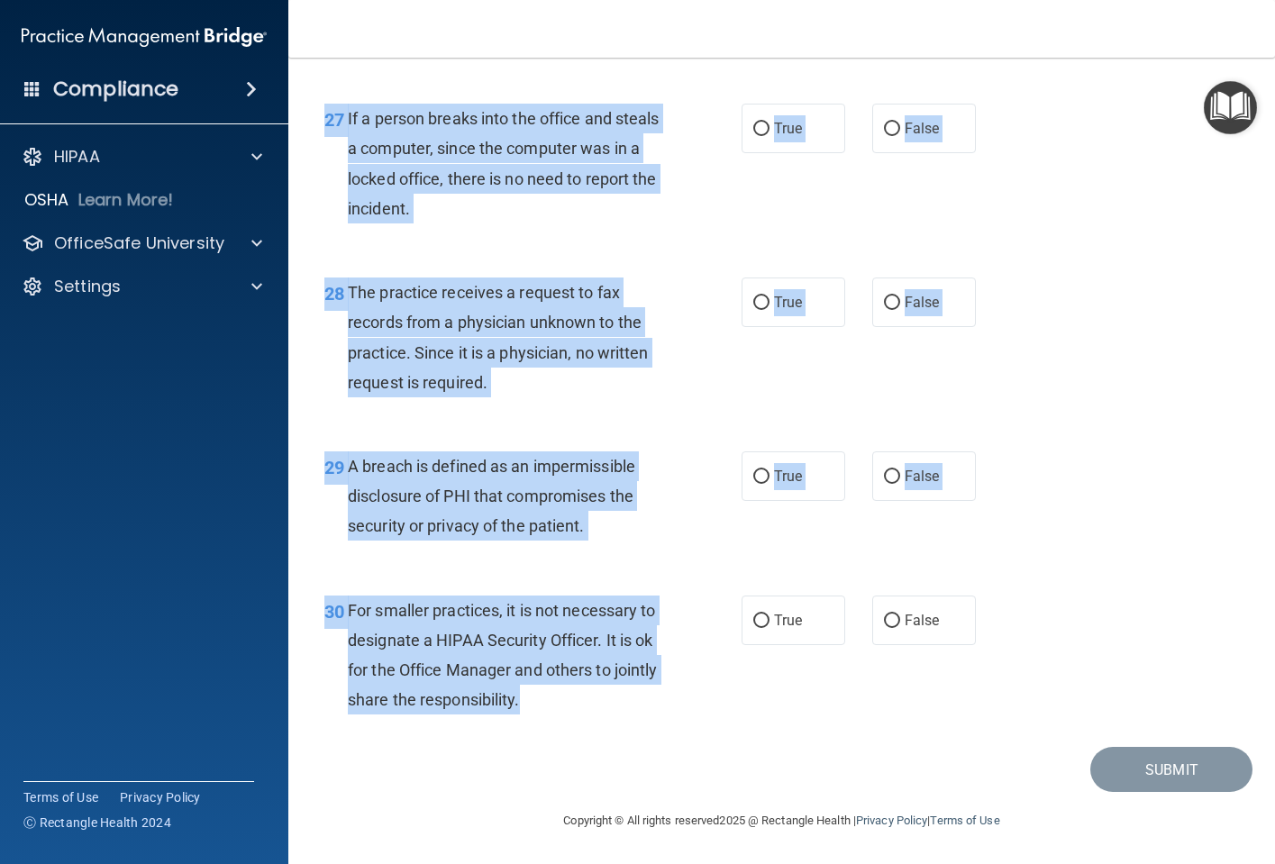
click at [1027, 603] on div "30 For smaller practices, it is not necessary to designate a HIPAA Security Off…" at bounding box center [782, 660] width 942 height 174
drag, startPoint x: 1215, startPoint y: 675, endPoint x: 1226, endPoint y: 687, distance: 15.9
click at [1216, 678] on div "30 For smaller practices, it is not necessary to designate a HIPAA Security Off…" at bounding box center [782, 660] width 942 height 174
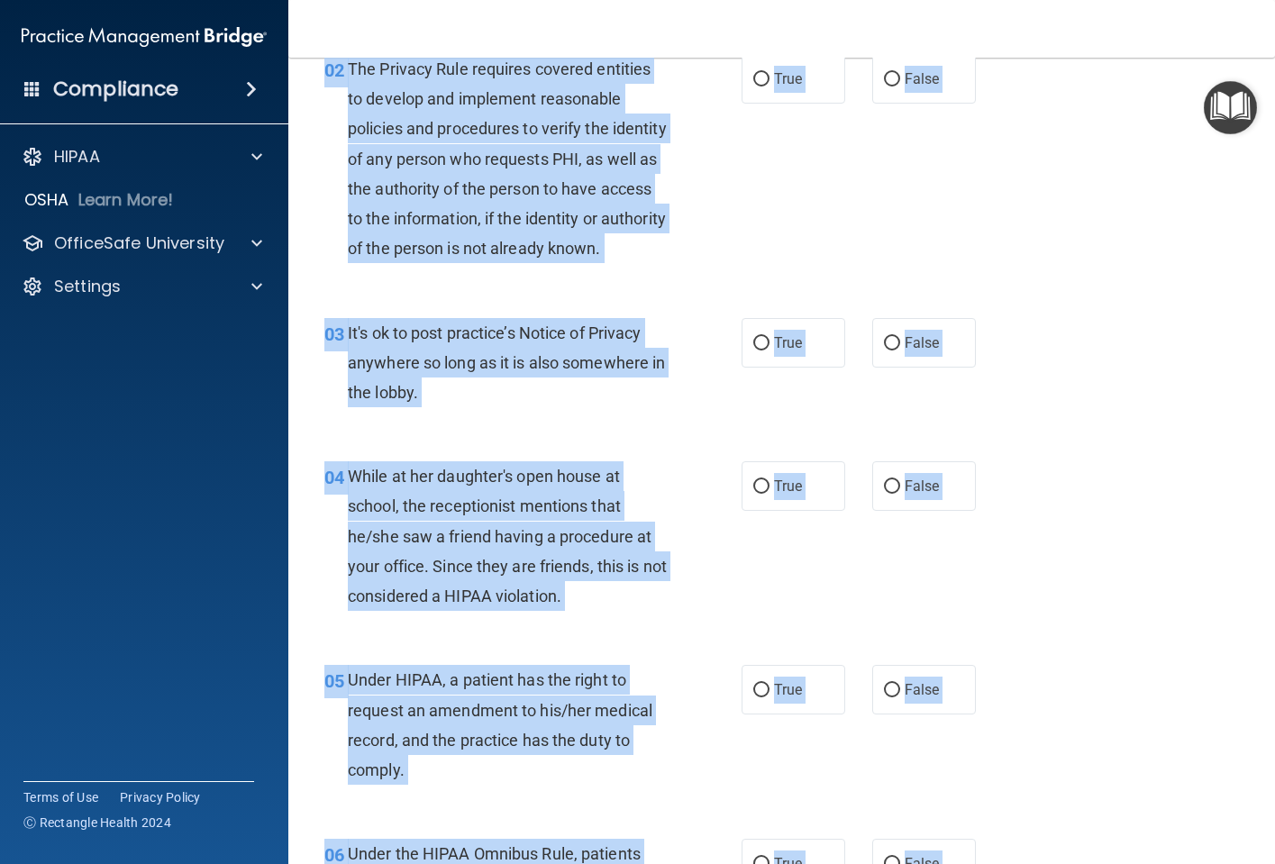
scroll to position [0, 0]
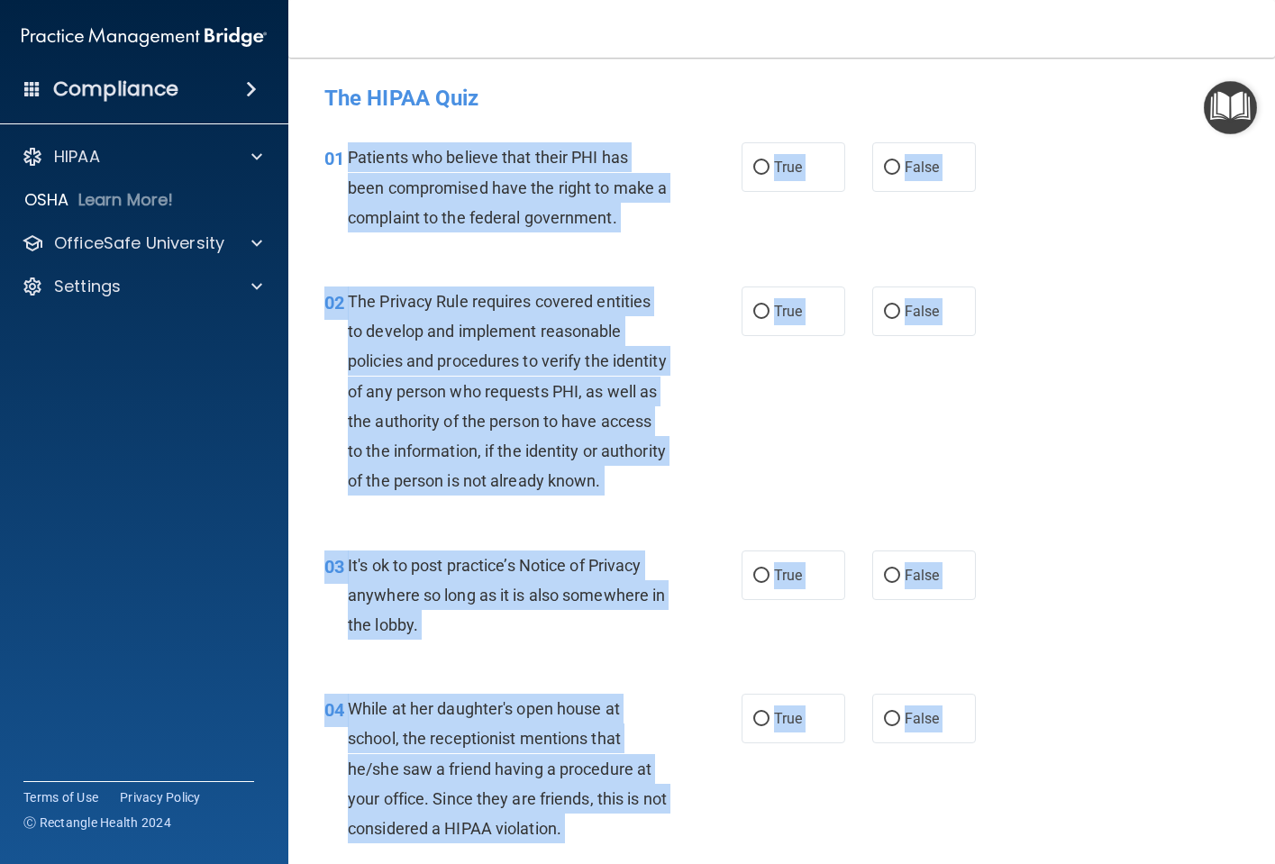
click at [525, 202] on div "Patients who believe that their PHI has been compromised have the right to make…" at bounding box center [514, 187] width 332 height 90
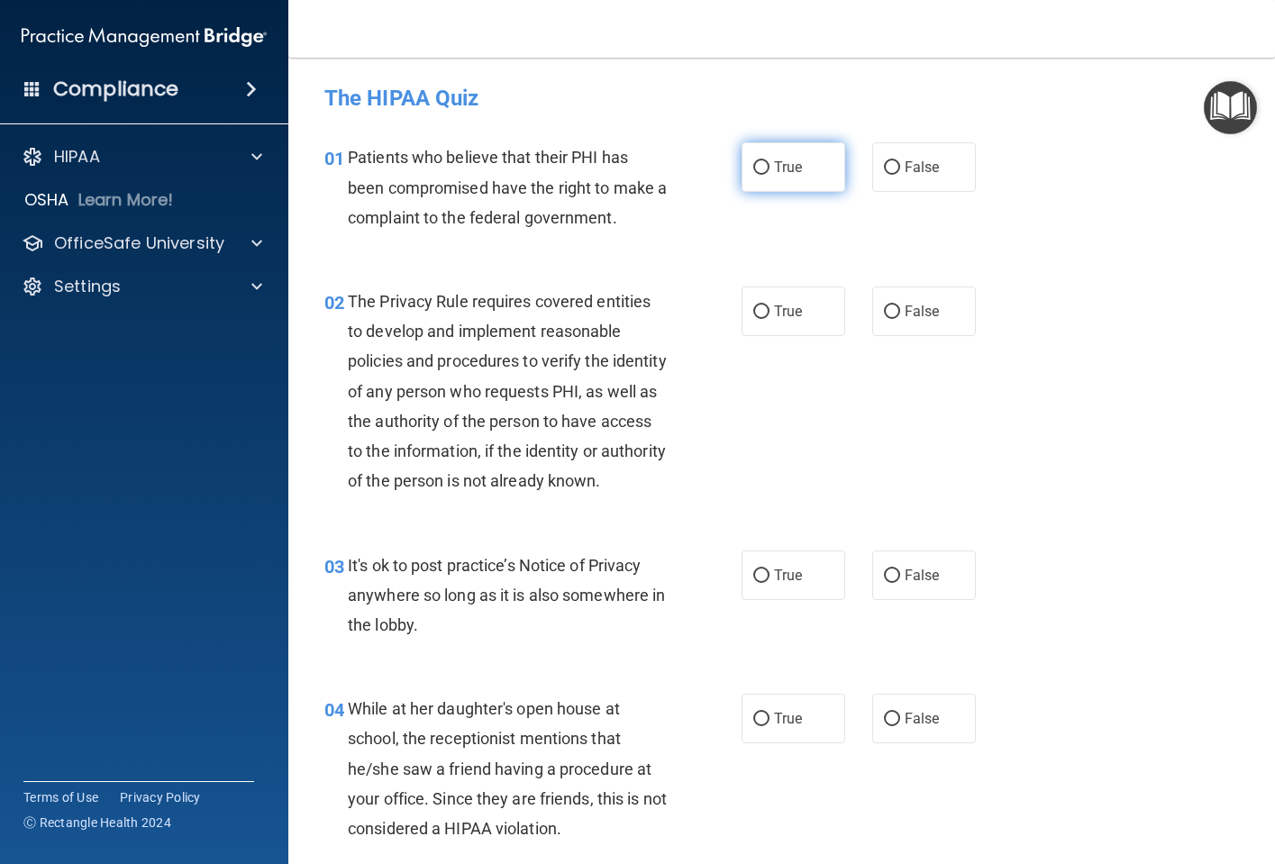
click at [753, 165] on input "True" at bounding box center [761, 168] width 16 height 14
radio input "true"
click at [753, 305] on input "True" at bounding box center [761, 312] width 16 height 14
radio input "true"
click at [884, 583] on input "False" at bounding box center [892, 576] width 16 height 14
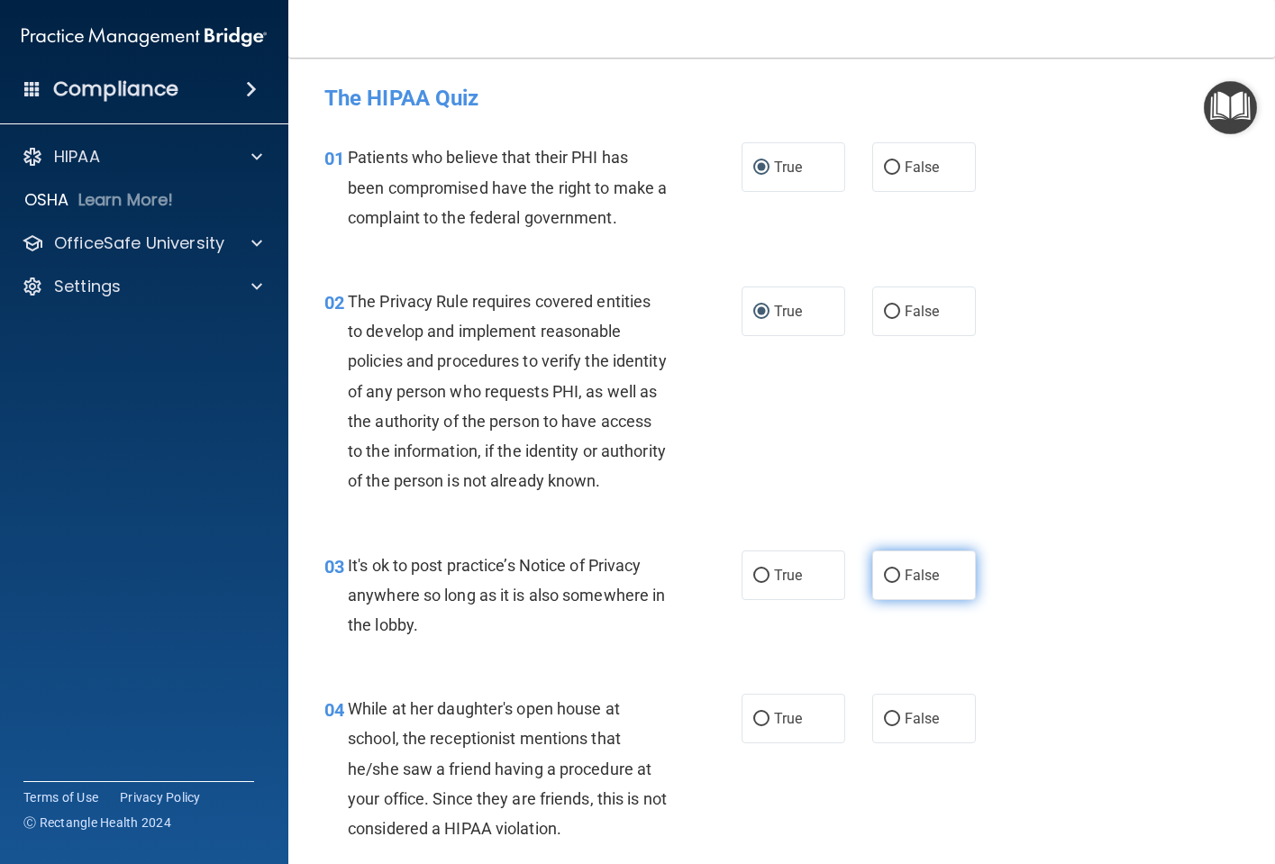
radio input "true"
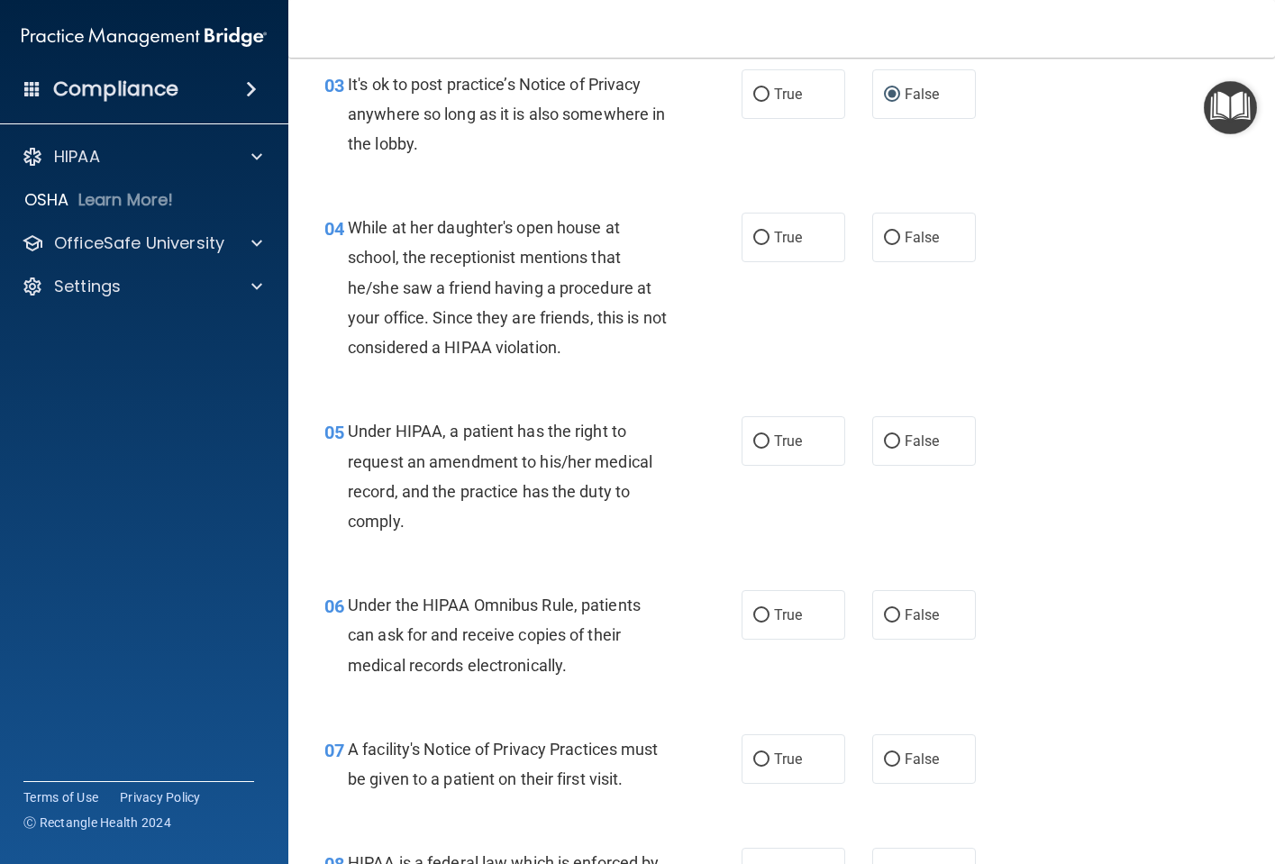
scroll to position [450, 0]
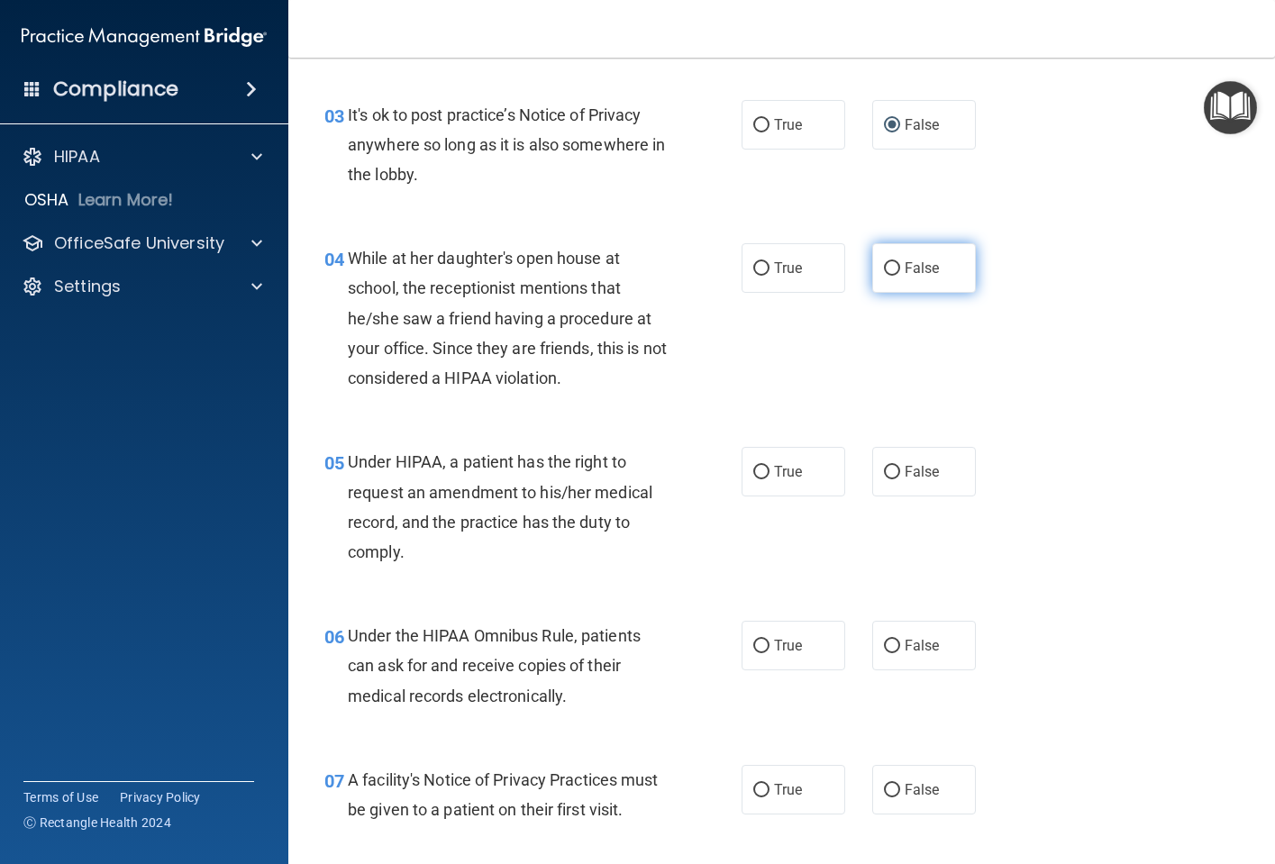
click at [890, 276] on input "False" at bounding box center [892, 269] width 16 height 14
radio input "true"
click at [757, 479] on input "True" at bounding box center [761, 473] width 16 height 14
radio input "true"
click at [756, 653] on input "True" at bounding box center [761, 647] width 16 height 14
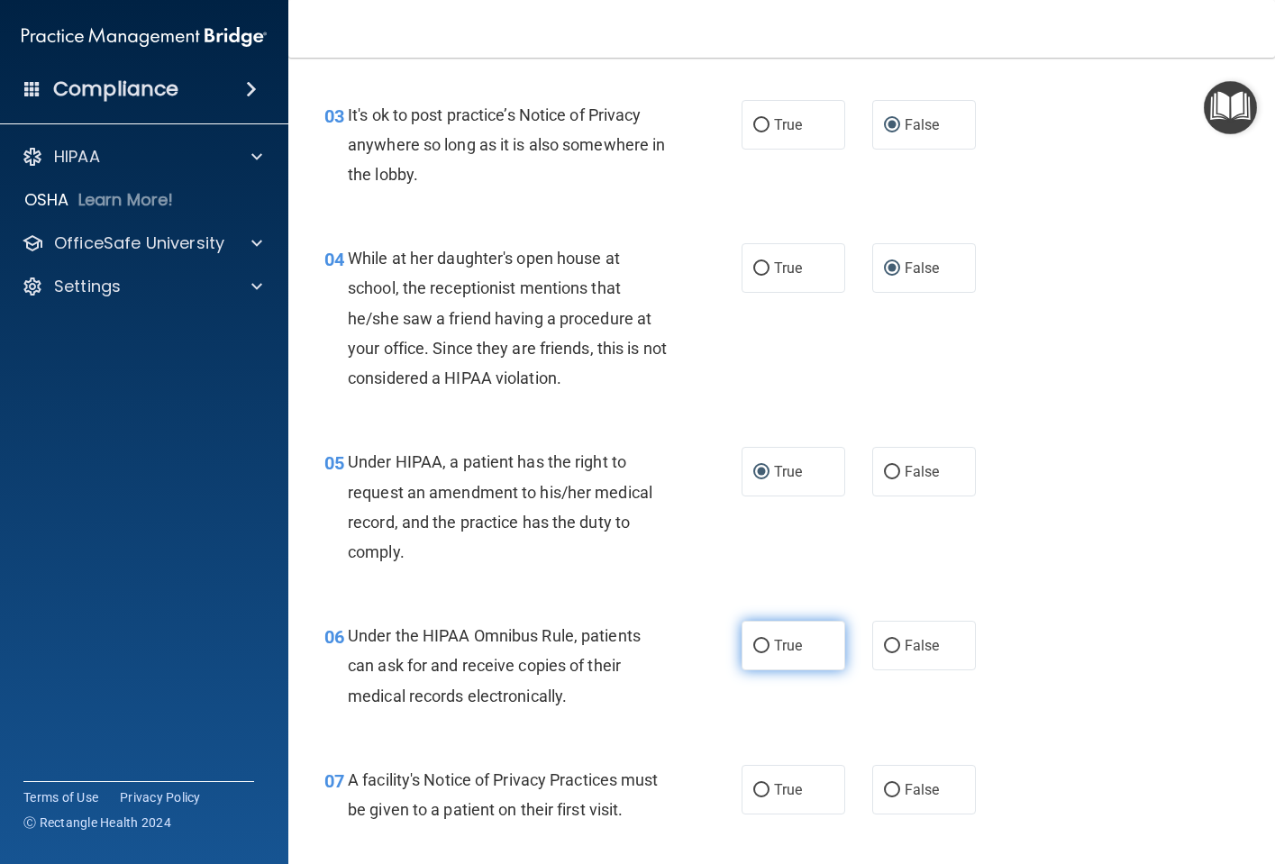
radio input "true"
click at [760, 797] on input "True" at bounding box center [761, 791] width 16 height 14
radio input "true"
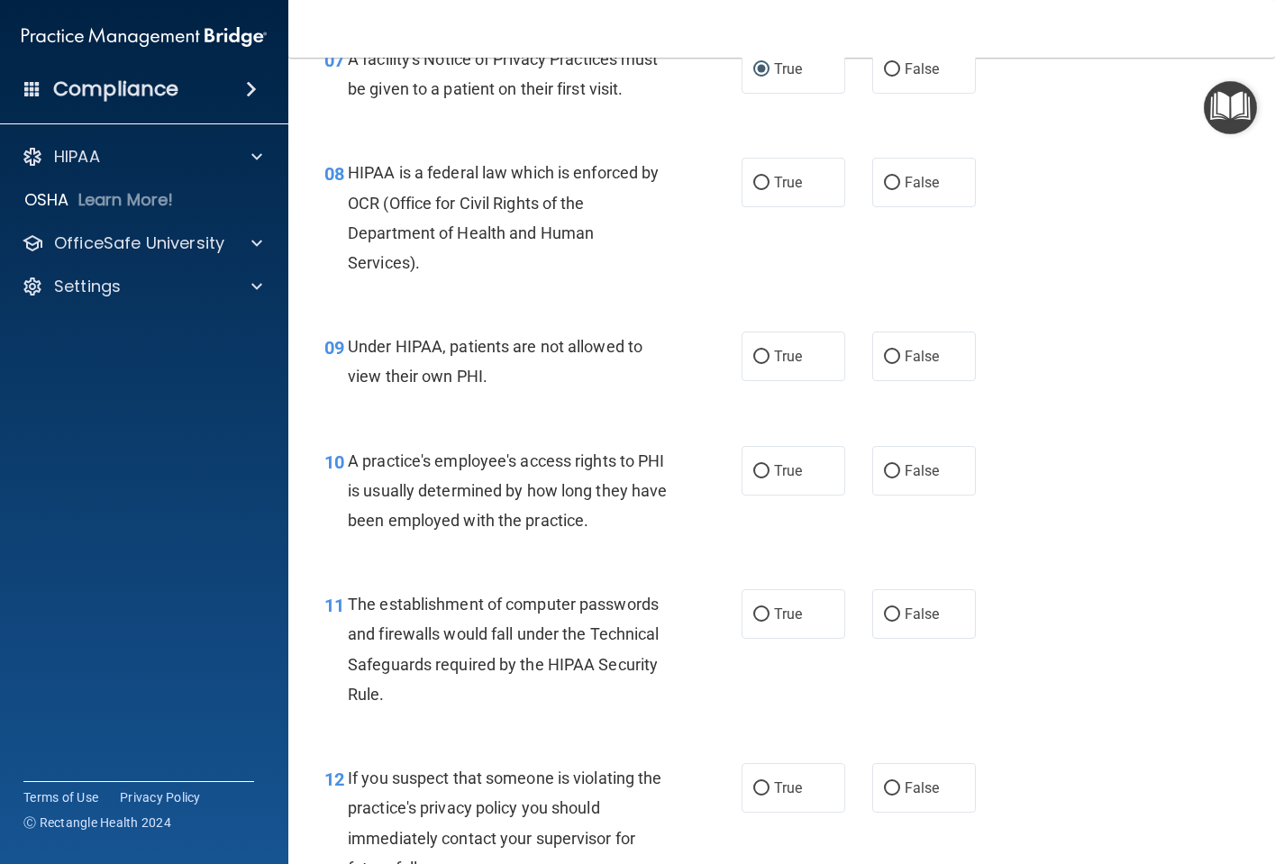
scroll to position [1261, 0]
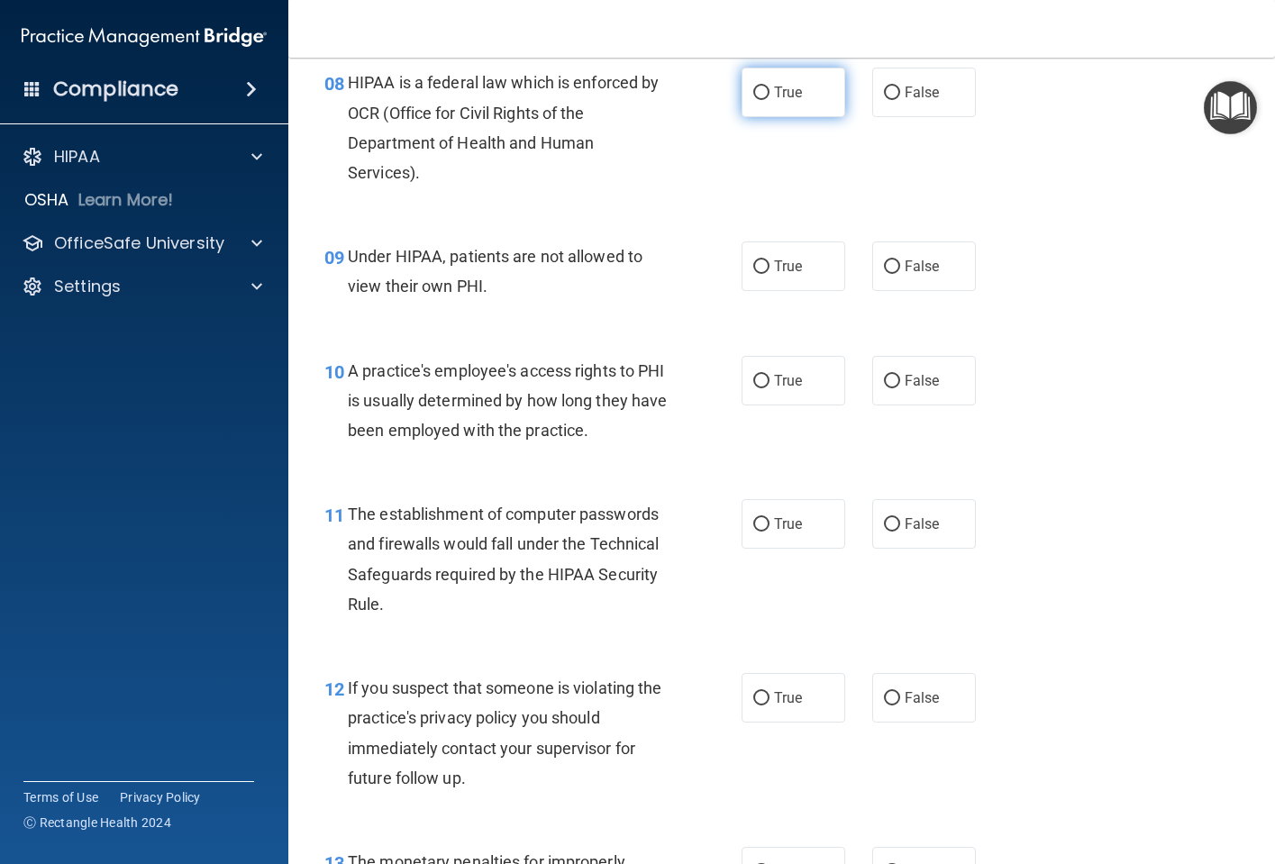
click at [756, 100] on input "True" at bounding box center [761, 93] width 16 height 14
radio input "true"
click at [757, 274] on input "True" at bounding box center [761, 267] width 16 height 14
radio input "true"
click at [888, 274] on input "False" at bounding box center [892, 267] width 16 height 14
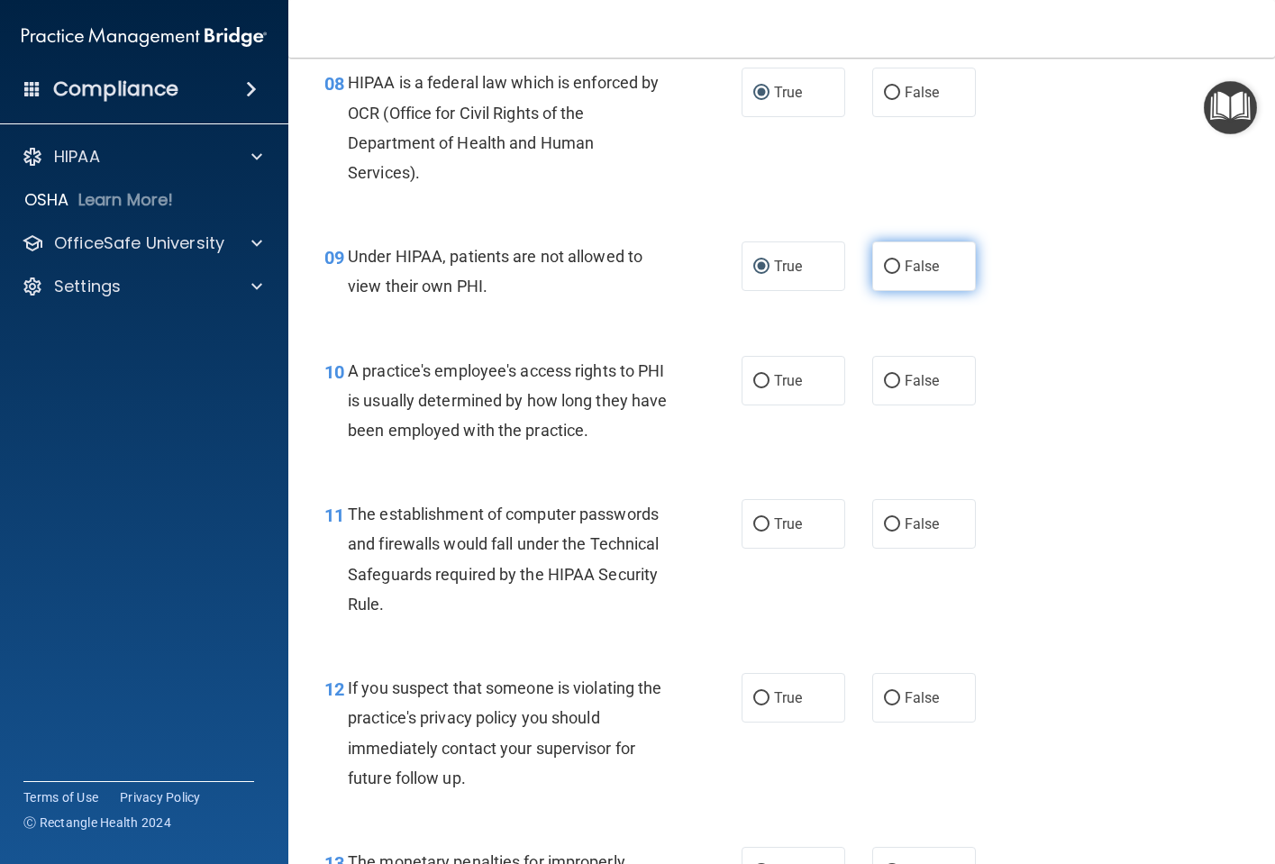
radio input "true"
radio input "false"
click at [892, 405] on label "False" at bounding box center [924, 381] width 104 height 50
click at [892, 388] on input "False" at bounding box center [892, 382] width 16 height 14
radio input "true"
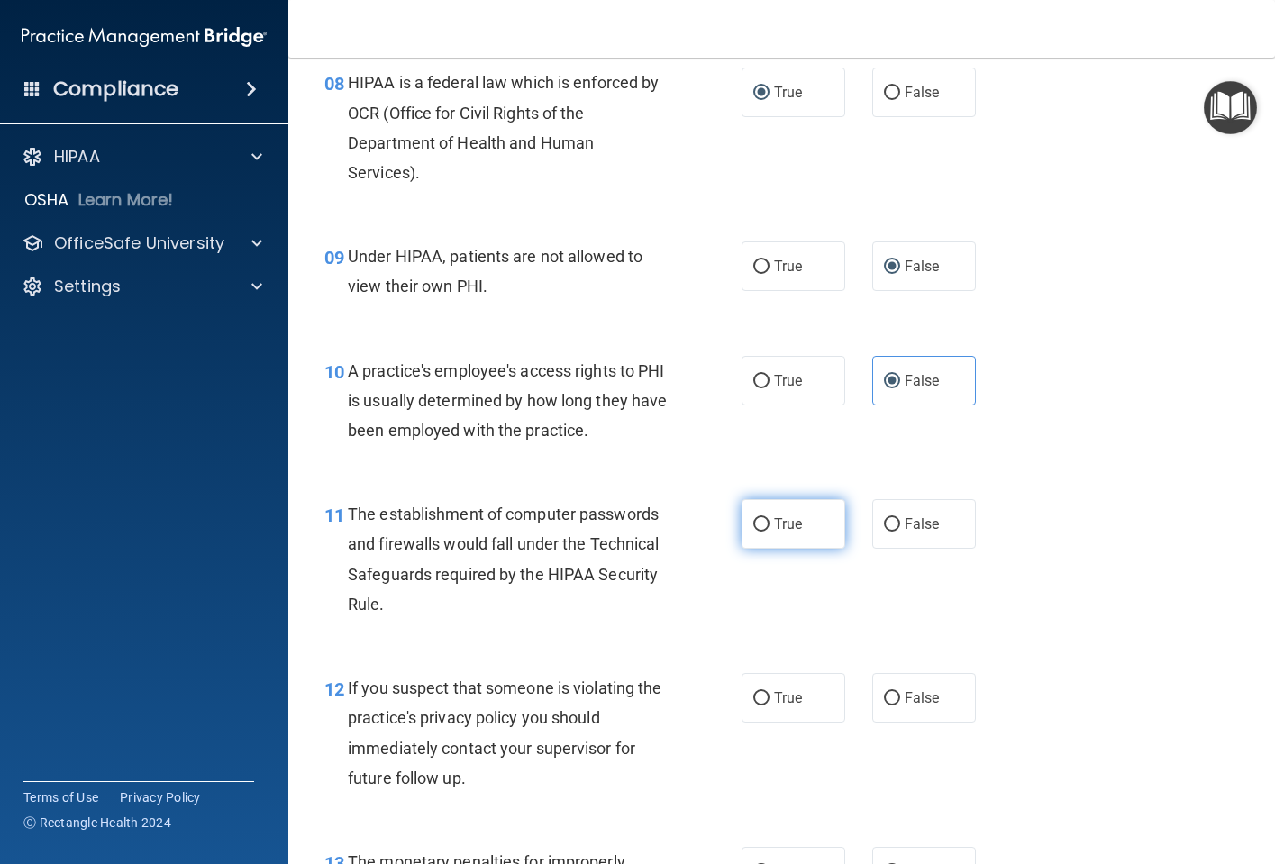
click at [753, 532] on input "True" at bounding box center [761, 525] width 16 height 14
radio input "true"
click at [757, 705] on input "True" at bounding box center [761, 699] width 16 height 14
radio input "true"
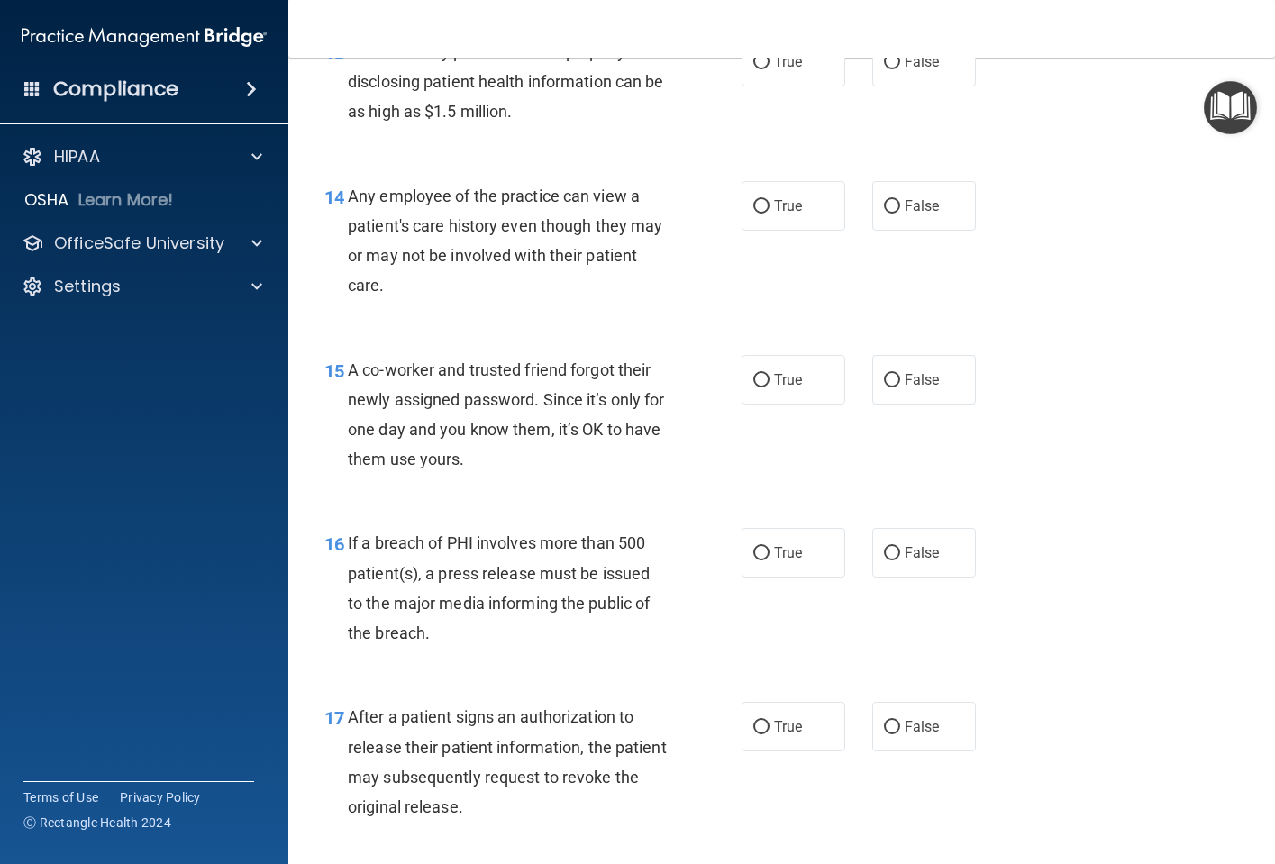
scroll to position [2072, 0]
click at [753, 68] on input "True" at bounding box center [761, 62] width 16 height 14
radio input "true"
click at [753, 213] on input "True" at bounding box center [761, 206] width 16 height 14
radio input "true"
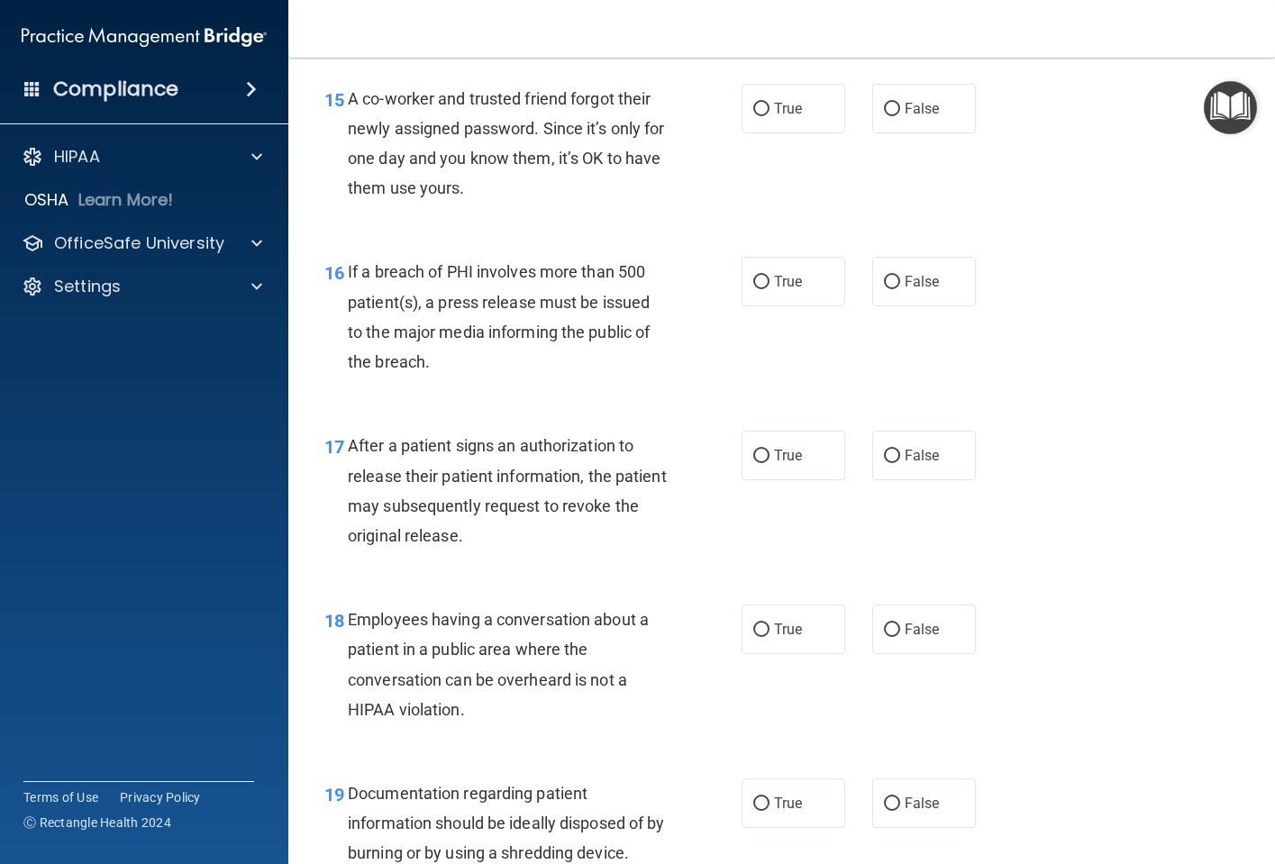
scroll to position [2433, 0]
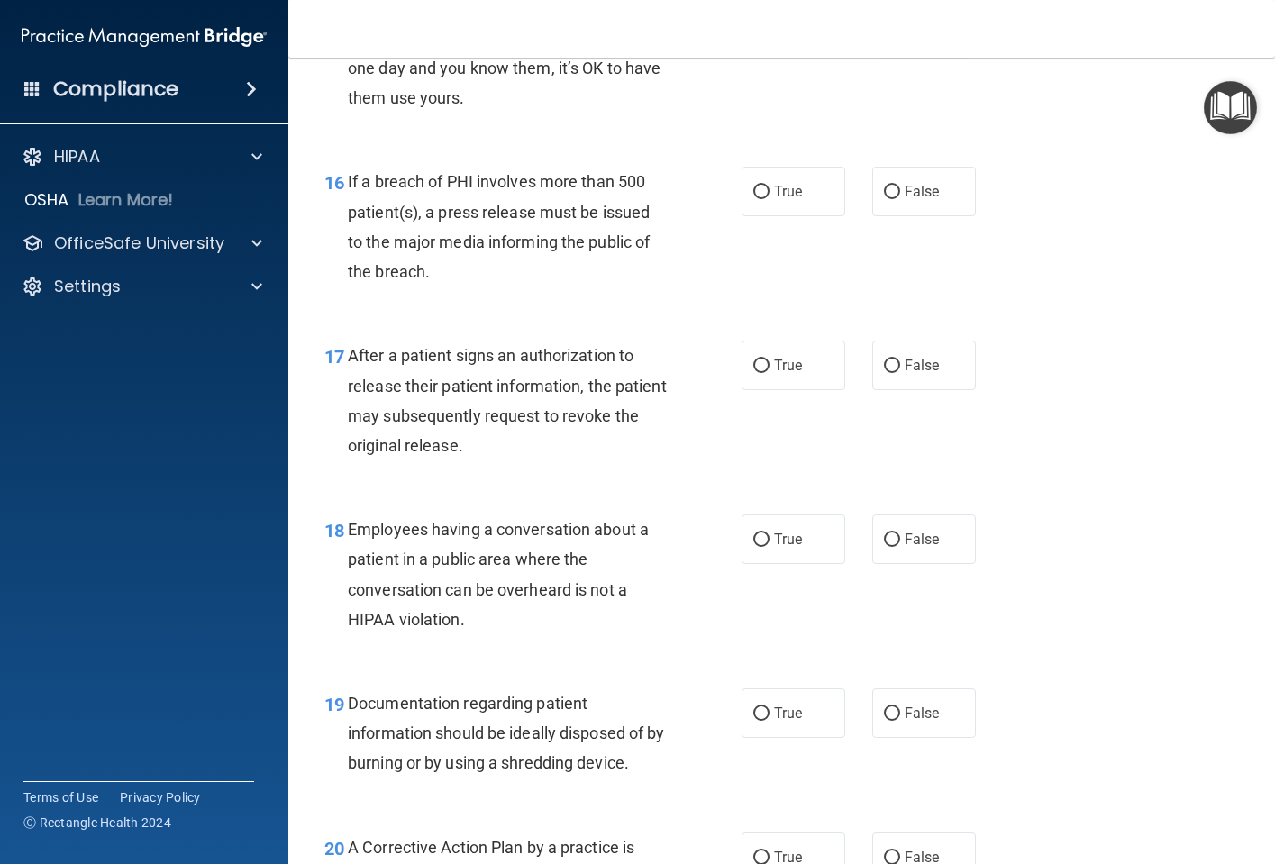
click at [884, 26] on input "False" at bounding box center [892, 20] width 16 height 14
radio input "true"
click at [753, 199] on input "True" at bounding box center [761, 193] width 16 height 14
radio input "true"
click at [756, 373] on input "True" at bounding box center [761, 366] width 16 height 14
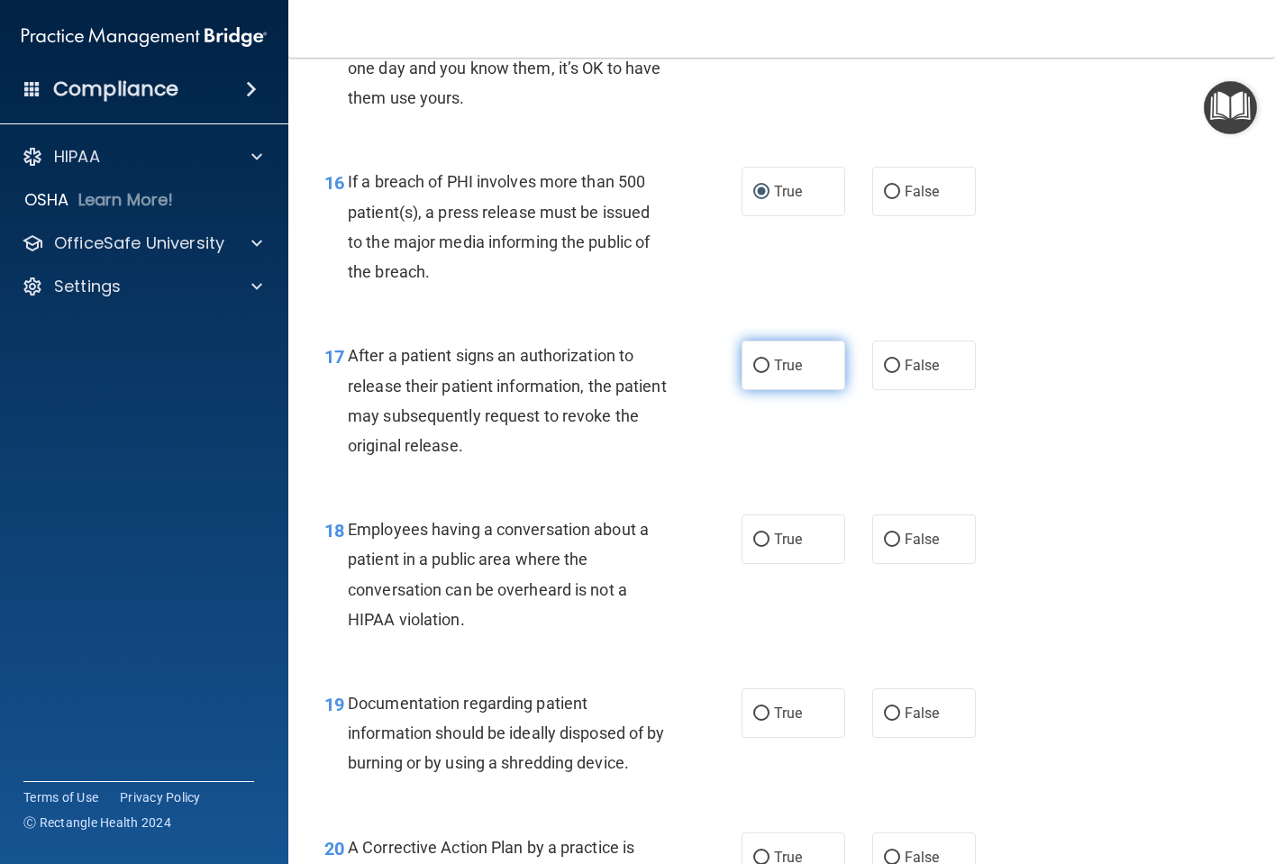
radio input "true"
click at [753, 547] on input "True" at bounding box center [761, 540] width 16 height 14
radio input "true"
click at [759, 721] on input "True" at bounding box center [761, 714] width 16 height 14
radio input "true"
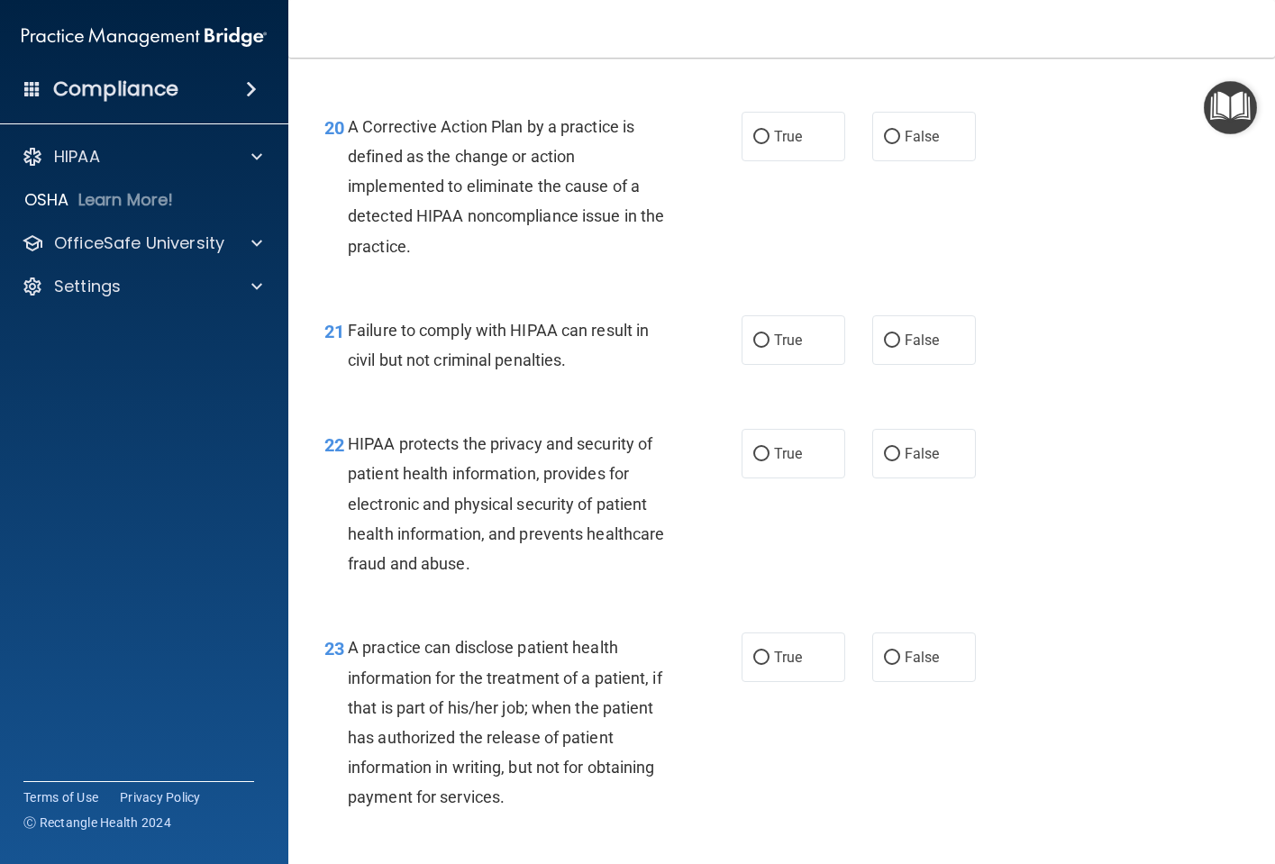
scroll to position [3244, 0]
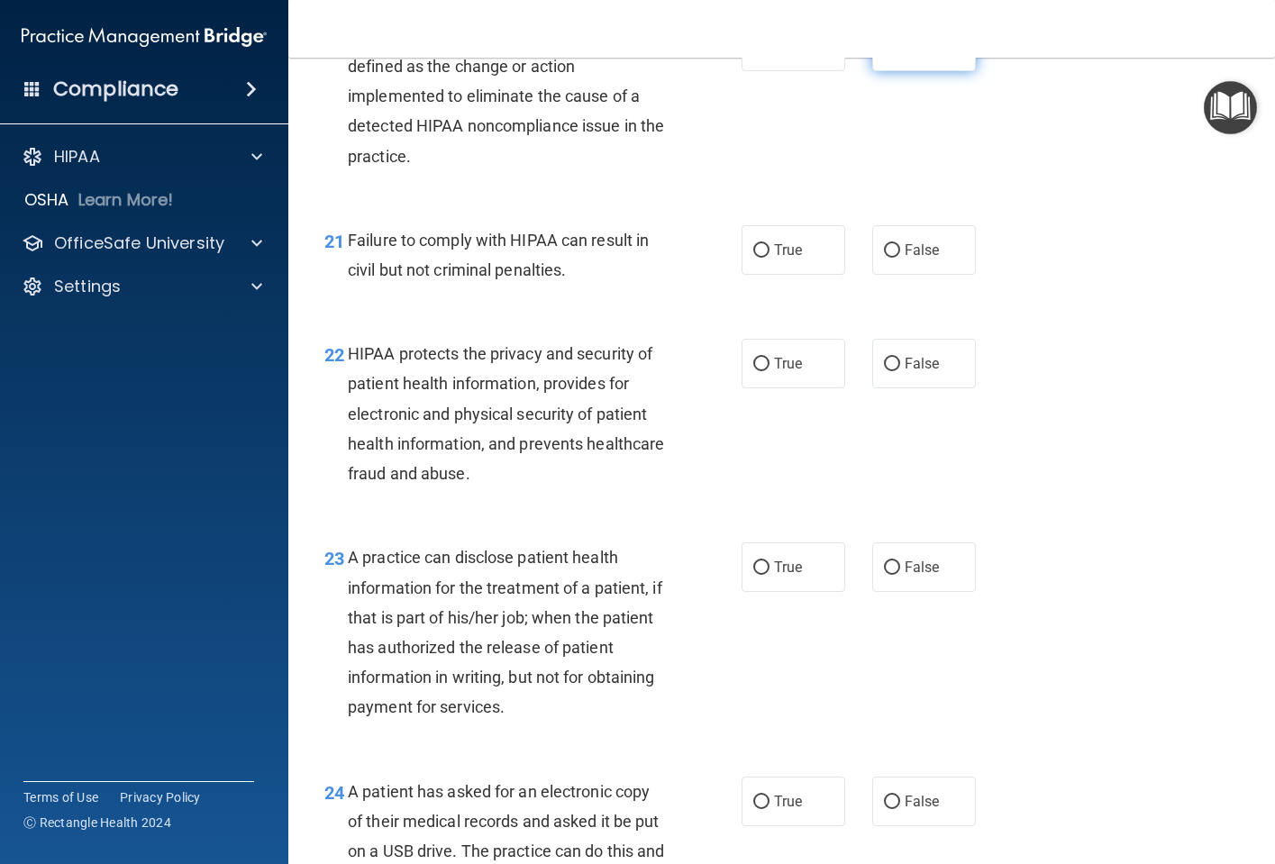
click at [884, 54] on input "False" at bounding box center [892, 48] width 16 height 14
radio input "true"
click at [884, 258] on input "False" at bounding box center [892, 251] width 16 height 14
radio input "true"
click at [754, 371] on input "True" at bounding box center [761, 365] width 16 height 14
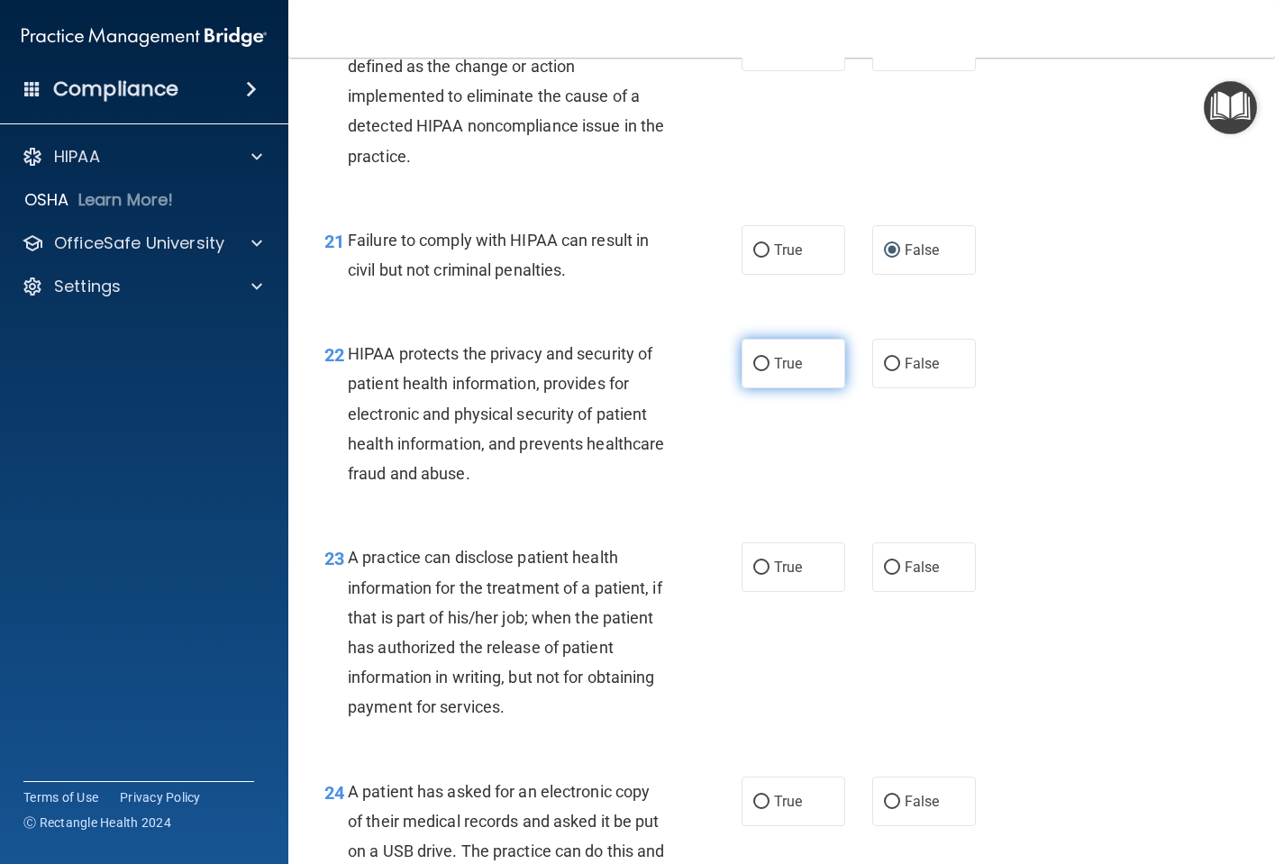
radio input "true"
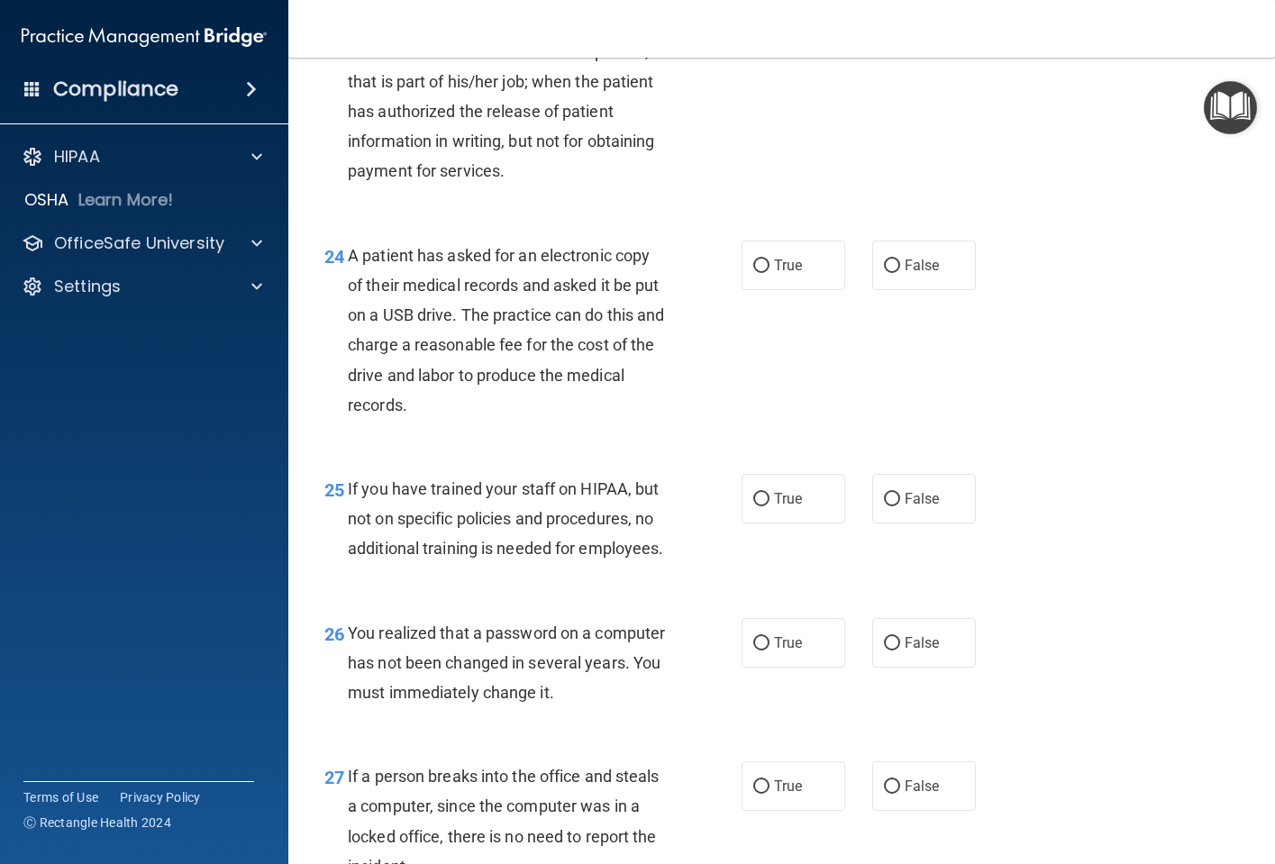
scroll to position [3784, 0]
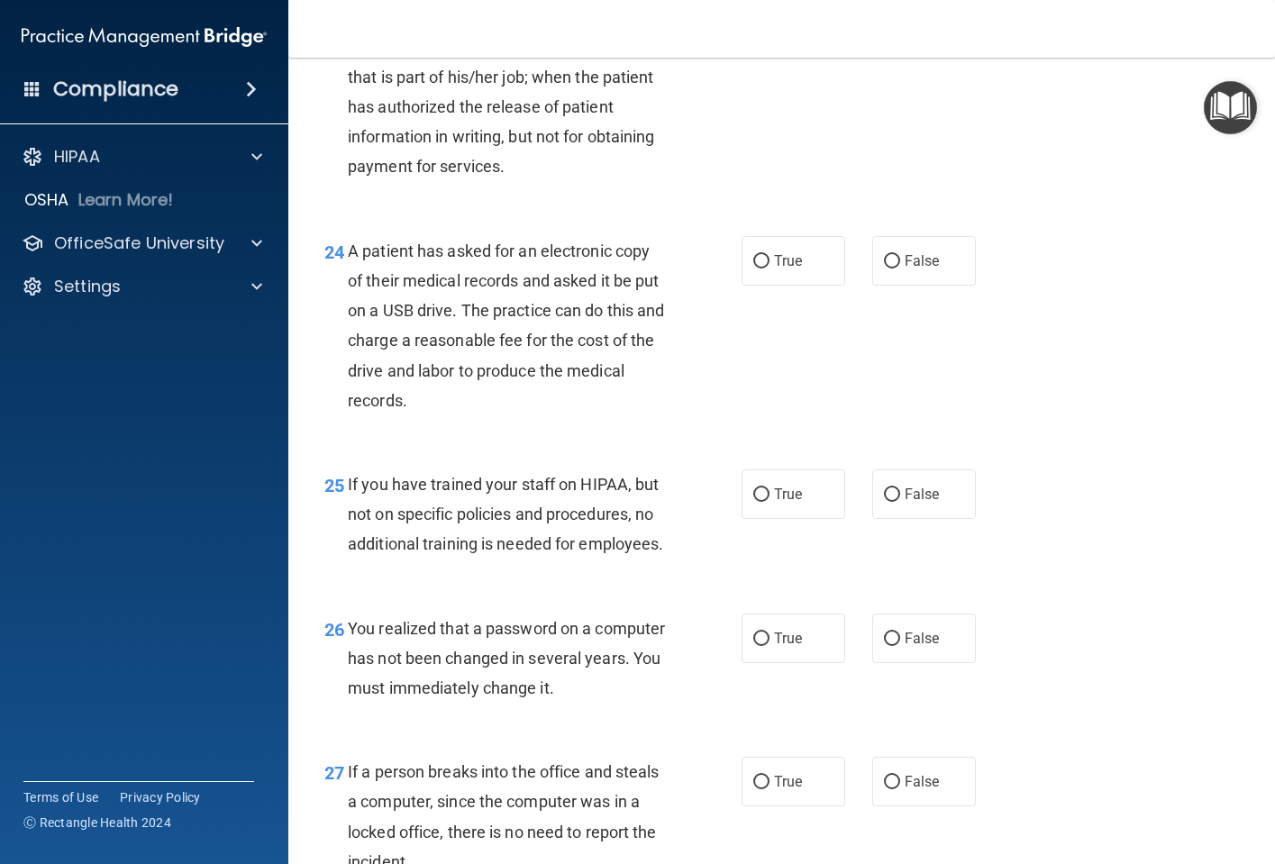
drag, startPoint x: 749, startPoint y: 90, endPoint x: 758, endPoint y: 114, distance: 25.1
click at [751, 51] on label "True" at bounding box center [794, 27] width 104 height 50
click at [753, 34] on input "True" at bounding box center [761, 28] width 16 height 14
radio input "true"
click at [754, 268] on input "True" at bounding box center [761, 262] width 16 height 14
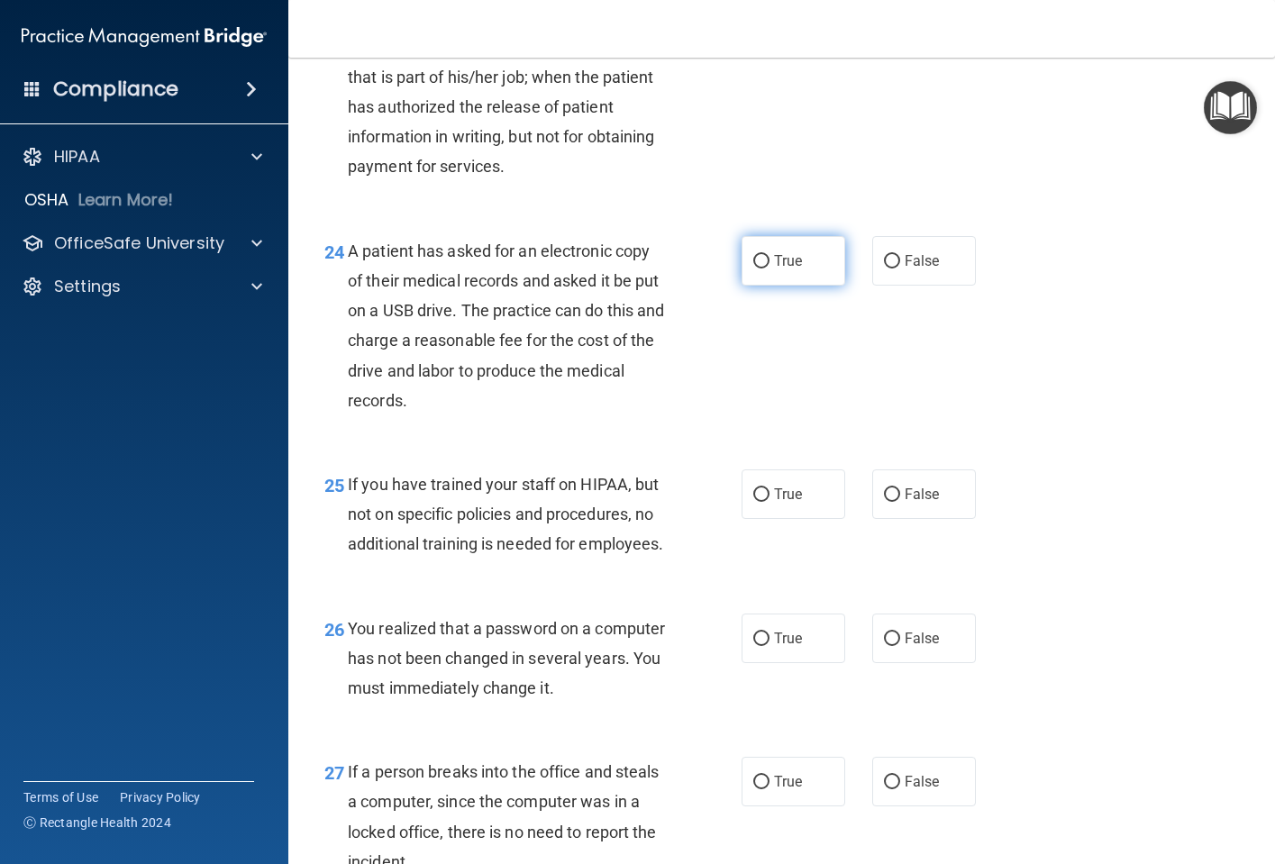
radio input "true"
click at [884, 502] on input "False" at bounding box center [892, 495] width 16 height 14
radio input "true"
drag, startPoint x: 756, startPoint y: 723, endPoint x: 719, endPoint y: 700, distance: 43.7
click at [756, 646] on input "True" at bounding box center [761, 639] width 16 height 14
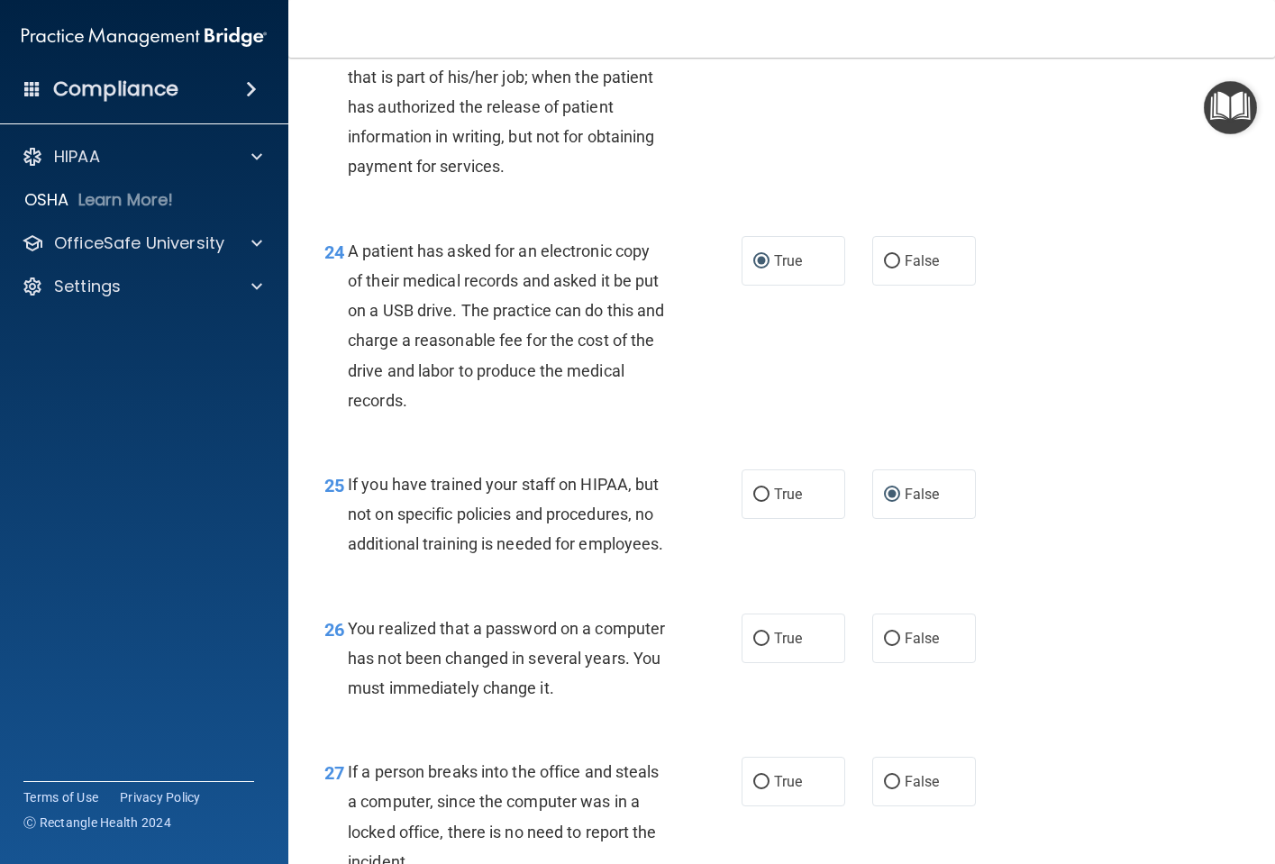
radio input "true"
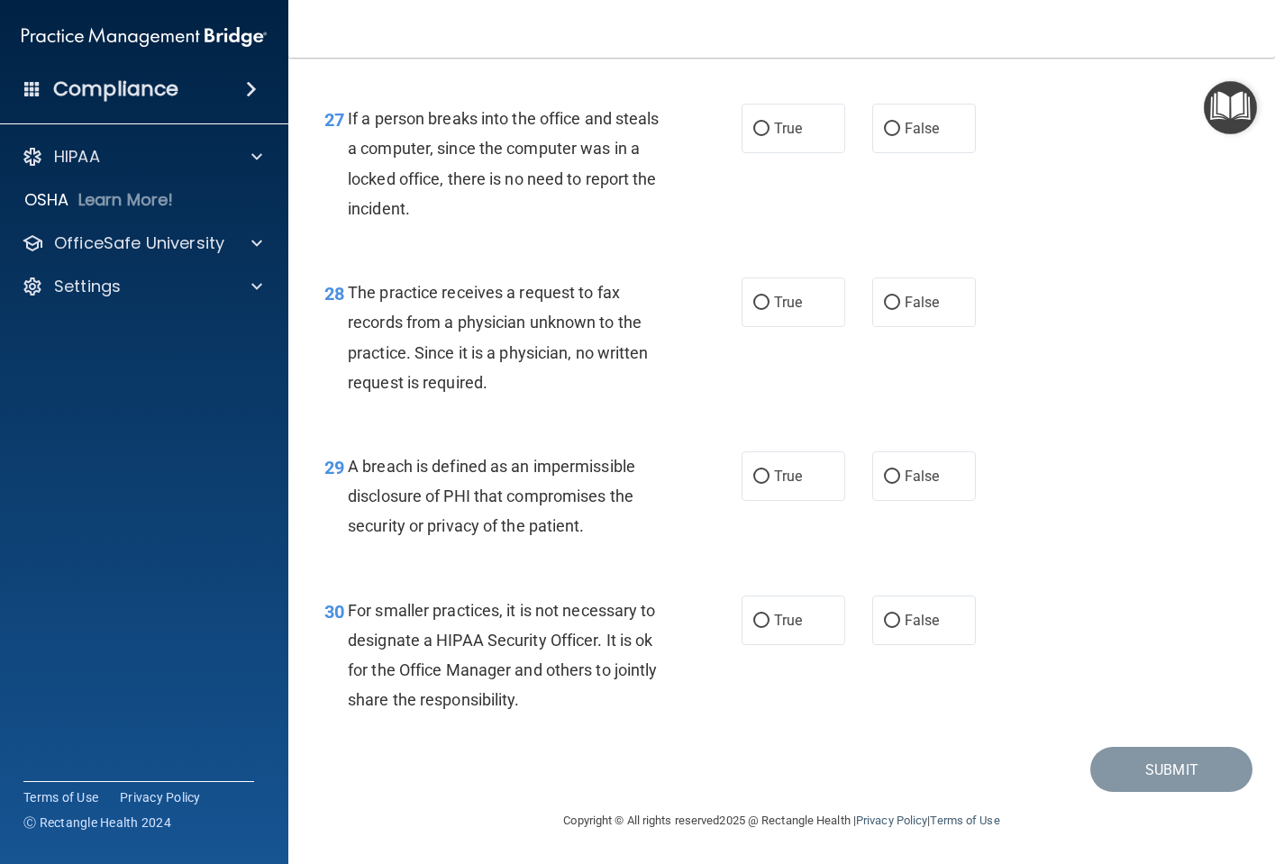
scroll to position [4527, 0]
click at [884, 132] on input "False" at bounding box center [892, 130] width 16 height 14
radio input "true"
click at [884, 302] on input "False" at bounding box center [892, 303] width 16 height 14
radio input "true"
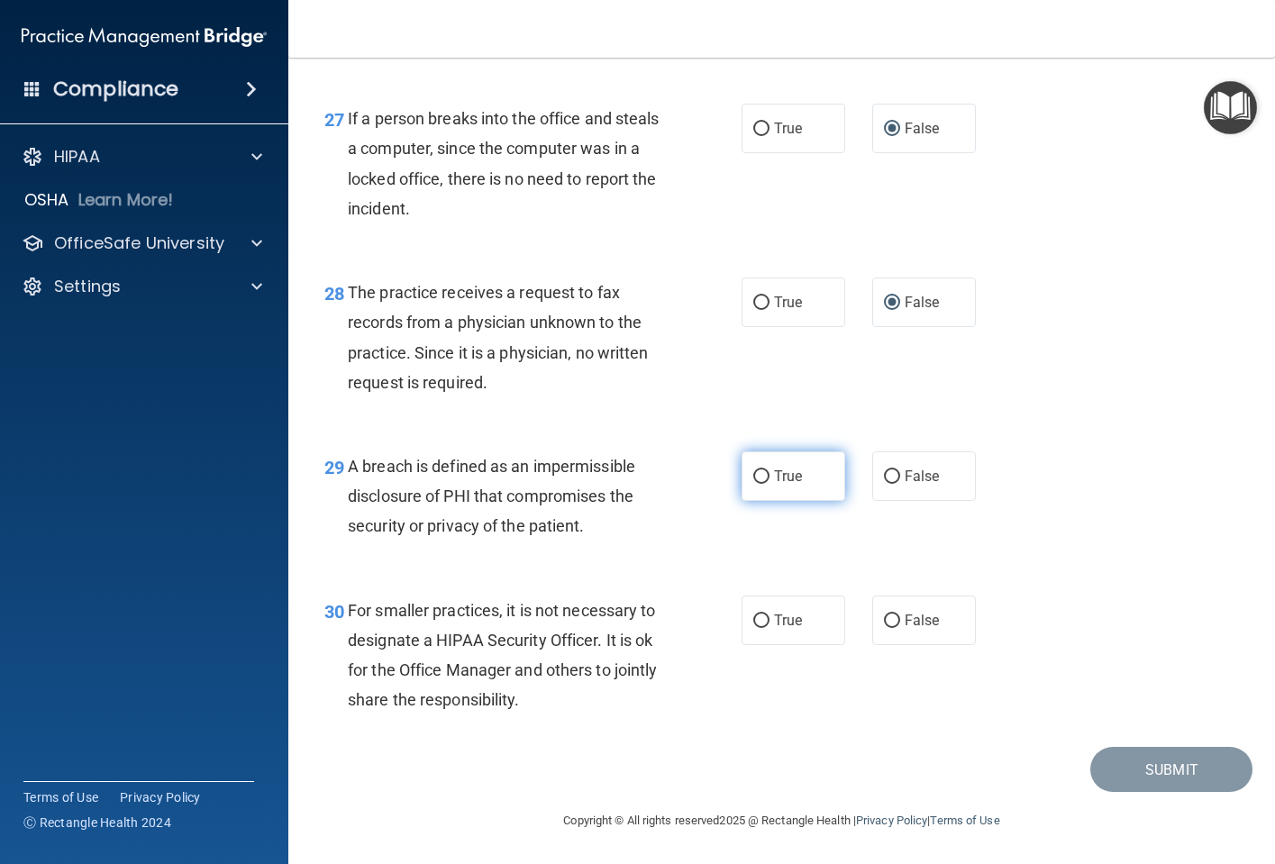
click at [755, 473] on input "True" at bounding box center [761, 477] width 16 height 14
radio input "true"
click at [761, 623] on input "True" at bounding box center [761, 621] width 16 height 14
radio input "true"
click at [1160, 761] on button "Submit" at bounding box center [1171, 770] width 162 height 46
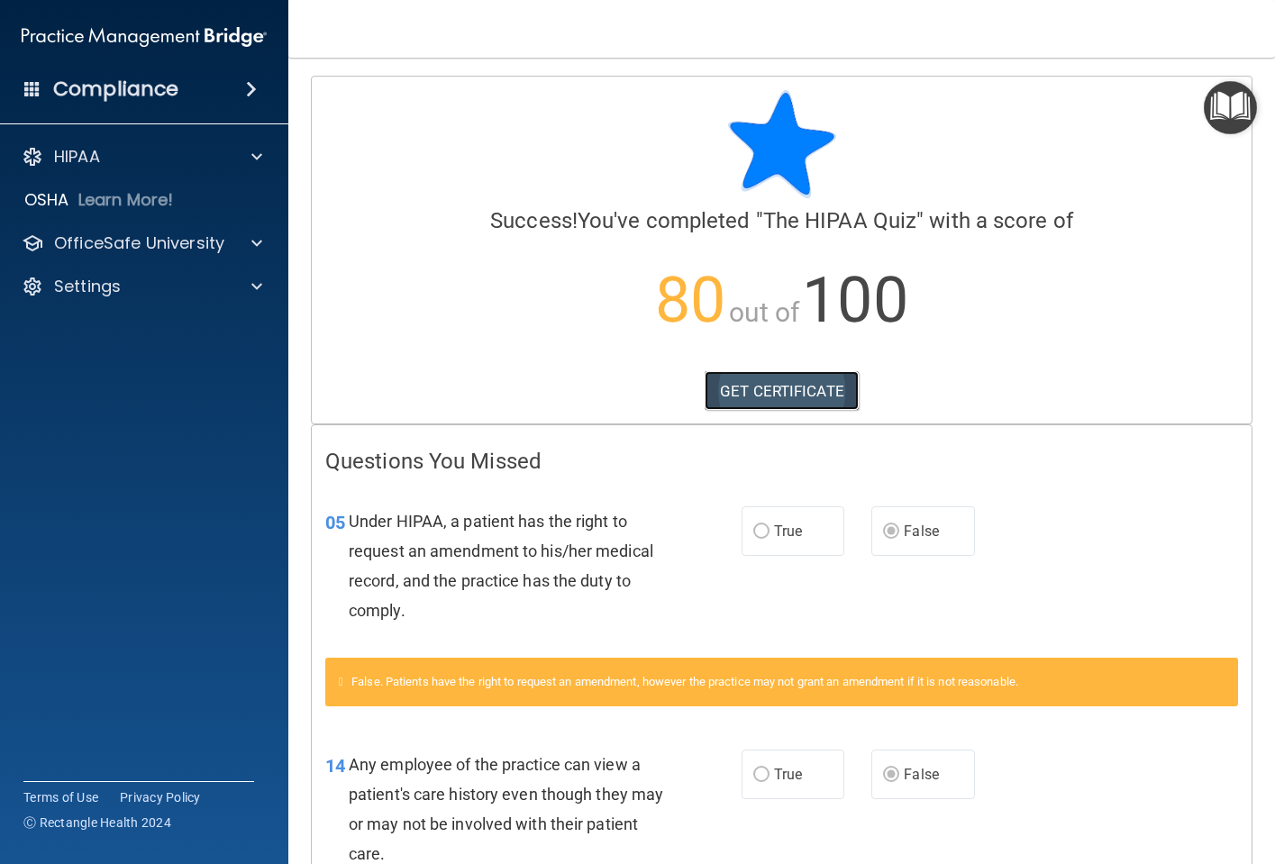
click at [783, 382] on link "GET CERTIFICATE" at bounding box center [782, 391] width 154 height 40
click at [196, 149] on div "HIPAA" at bounding box center [119, 157] width 223 height 22
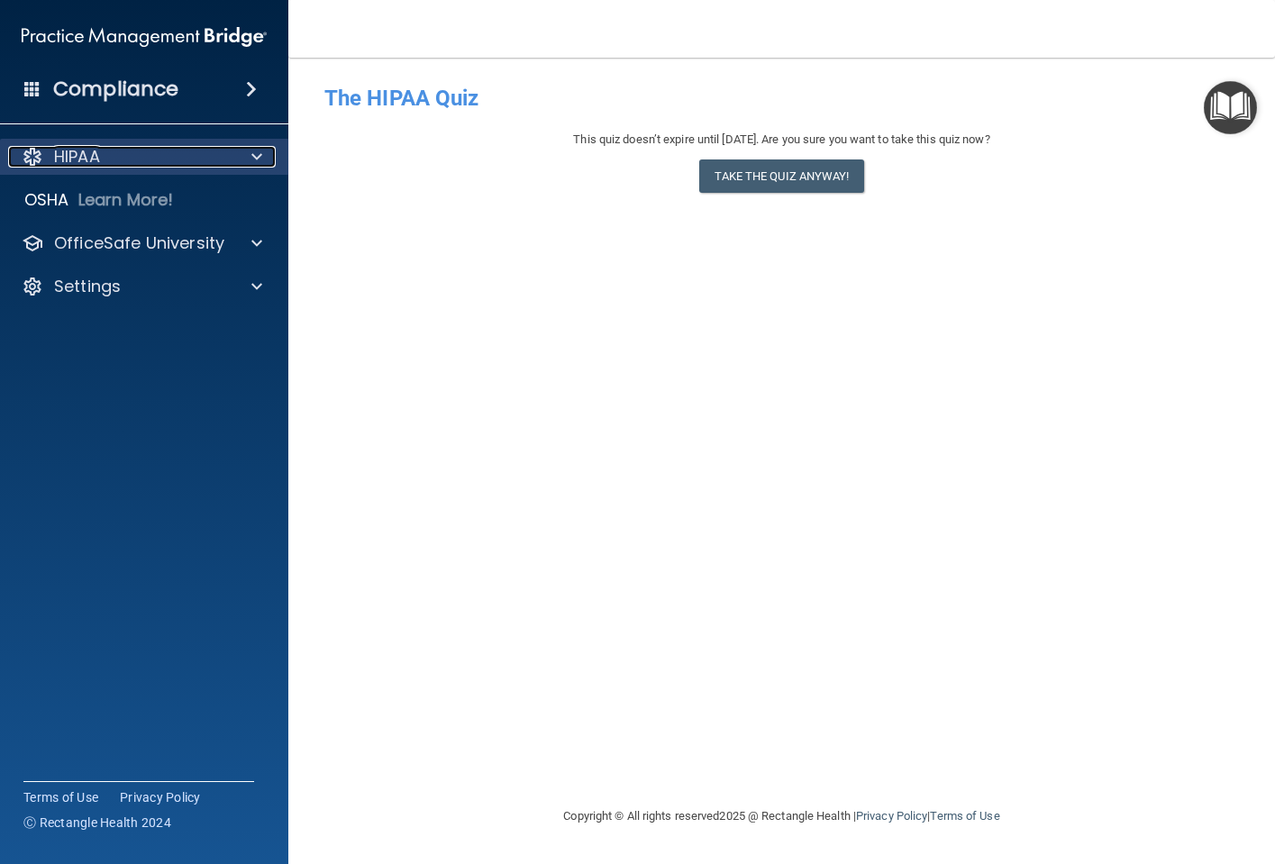
click at [254, 150] on span at bounding box center [256, 157] width 11 height 22
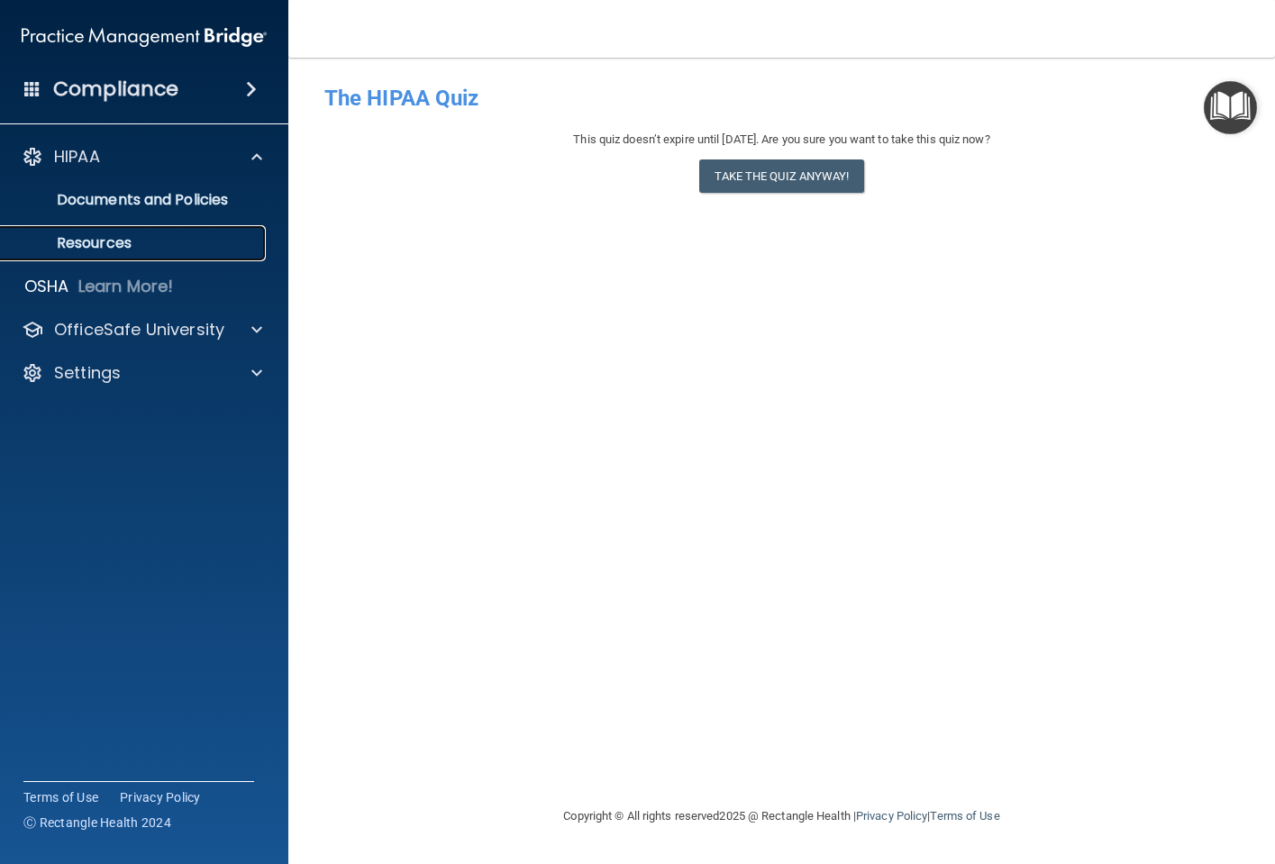
click at [136, 238] on p "Resources" at bounding box center [135, 243] width 246 height 18
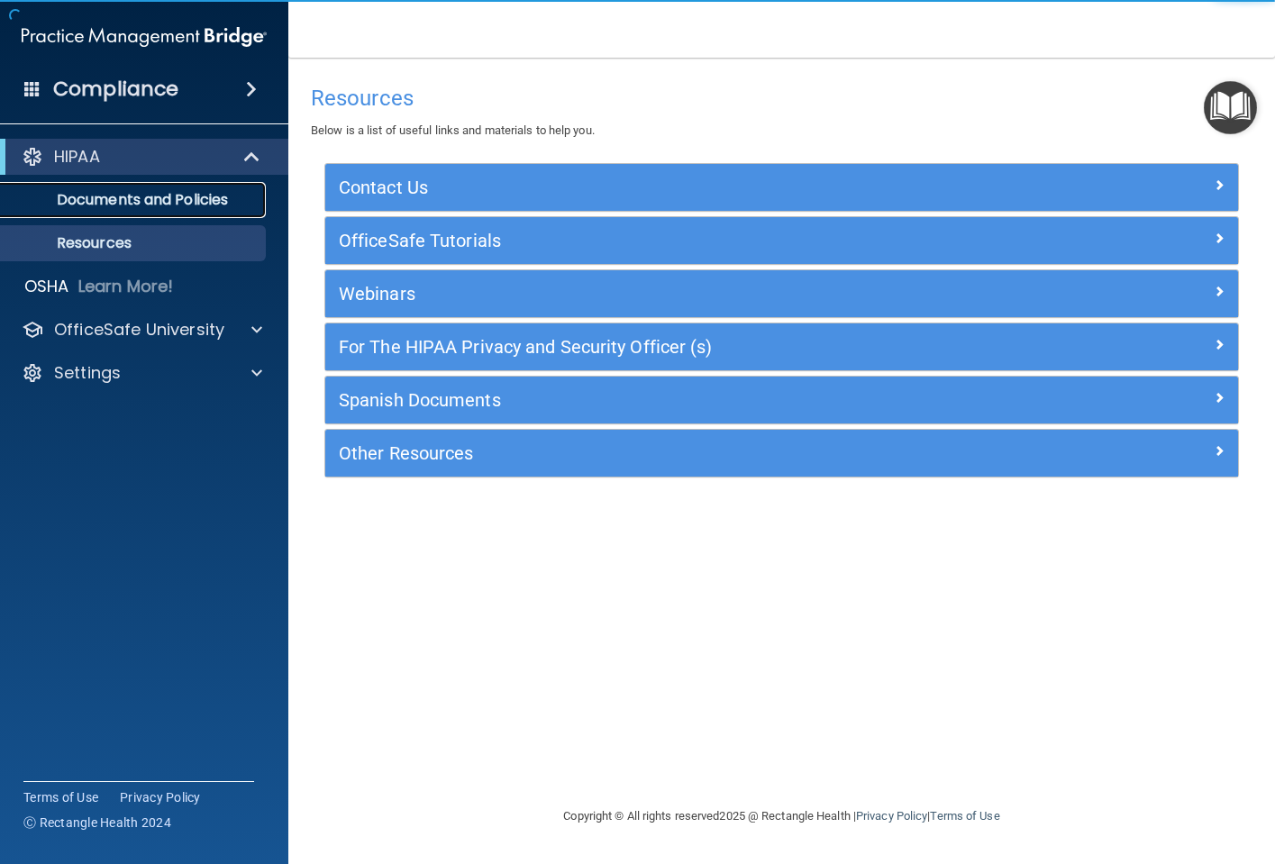
click at [153, 195] on p "Documents and Policies" at bounding box center [135, 200] width 246 height 18
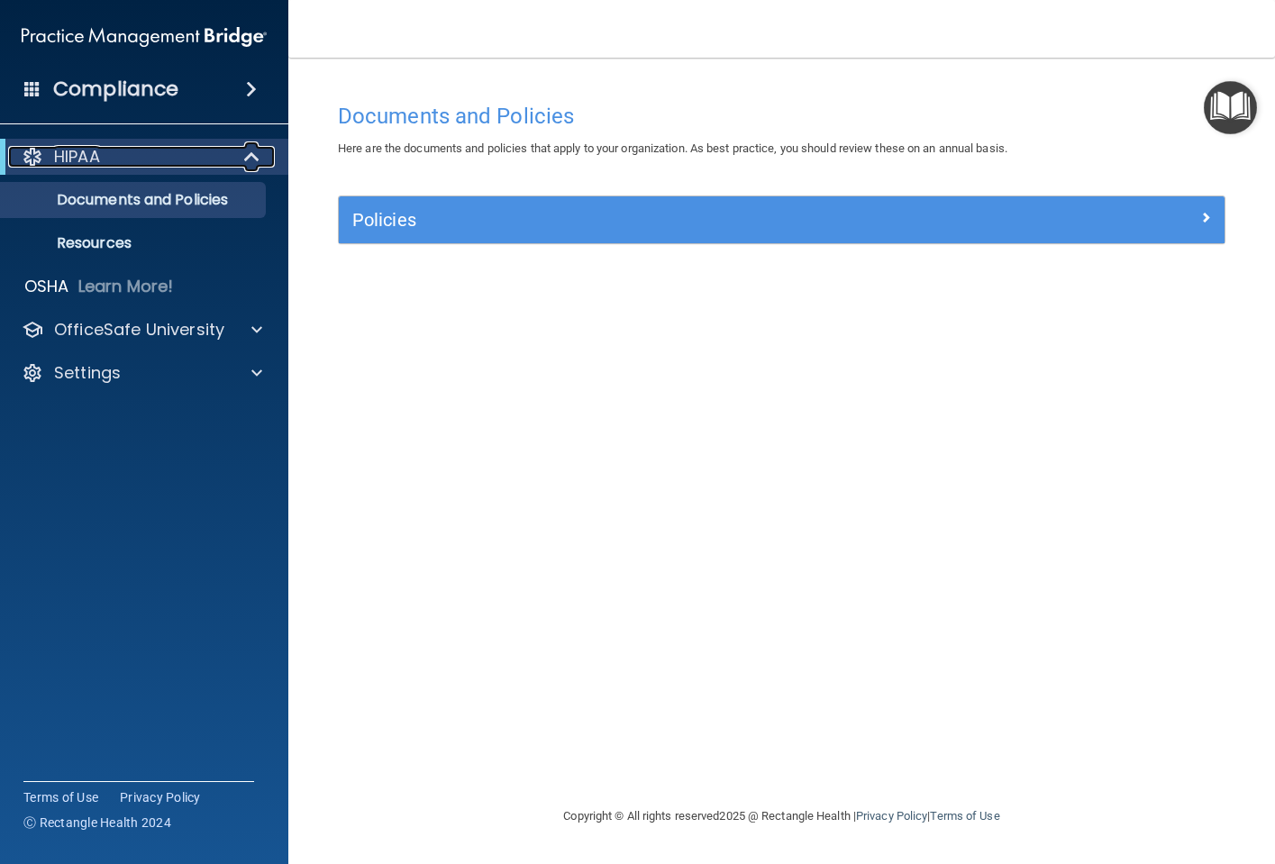
click at [87, 159] on p "HIPAA" at bounding box center [77, 157] width 46 height 22
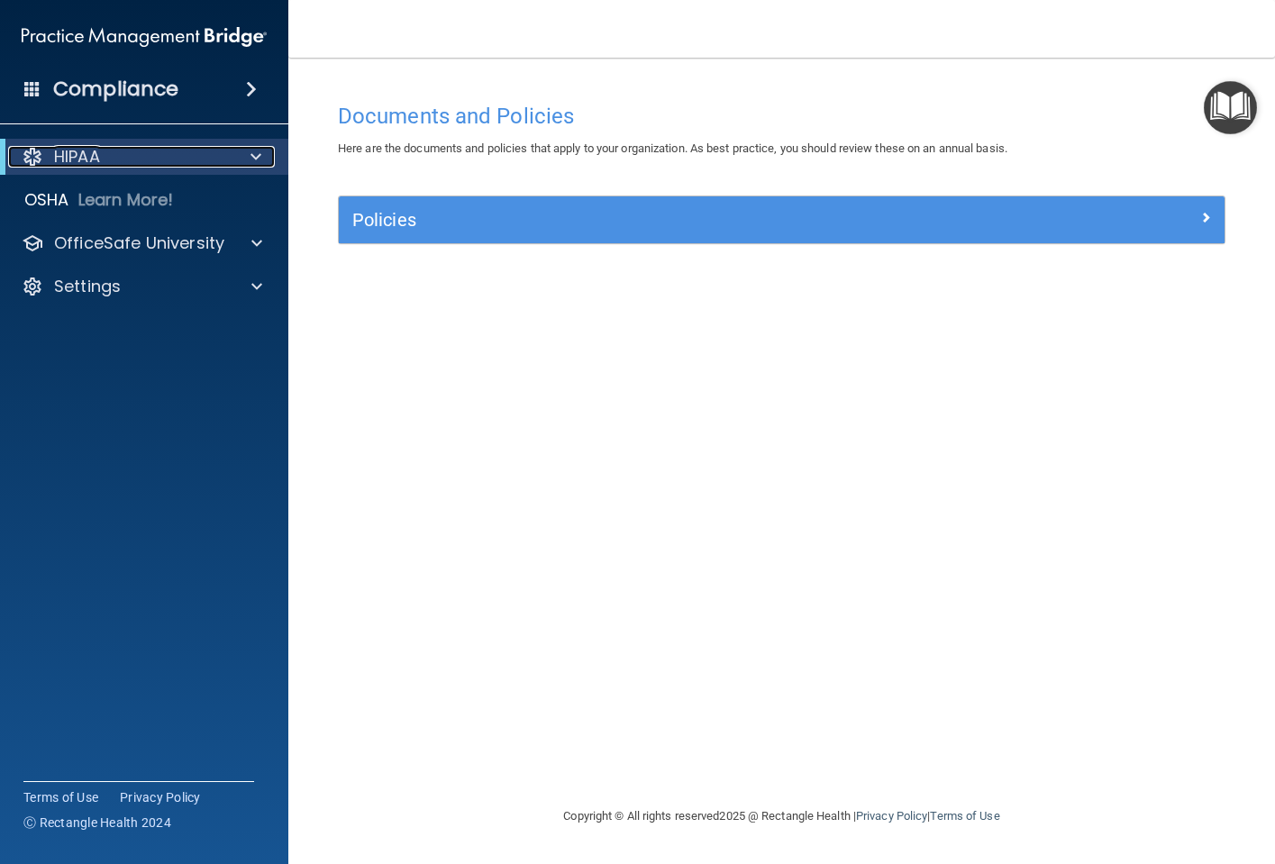
click at [87, 159] on p "HIPAA" at bounding box center [77, 157] width 46 height 22
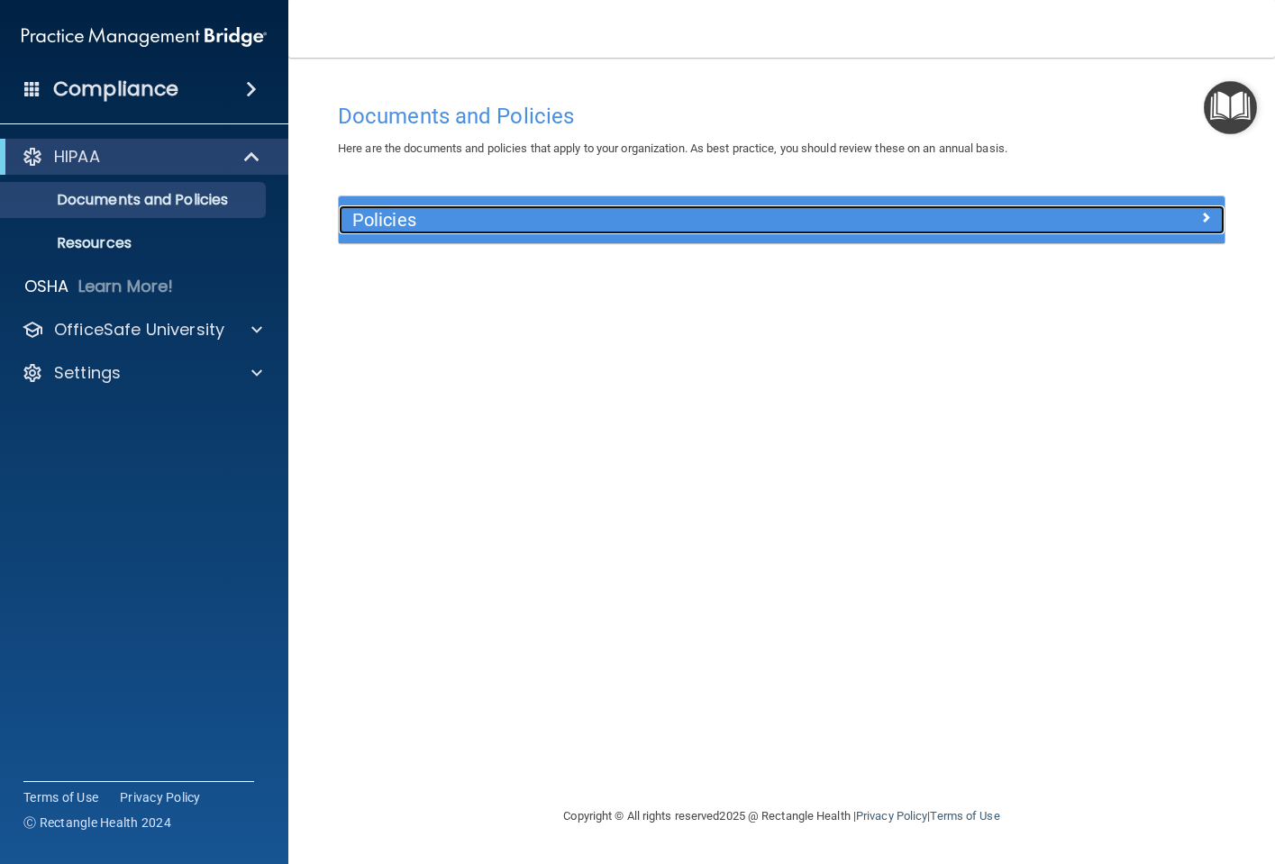
click at [423, 213] on h5 "Policies" at bounding box center [670, 220] width 637 height 20
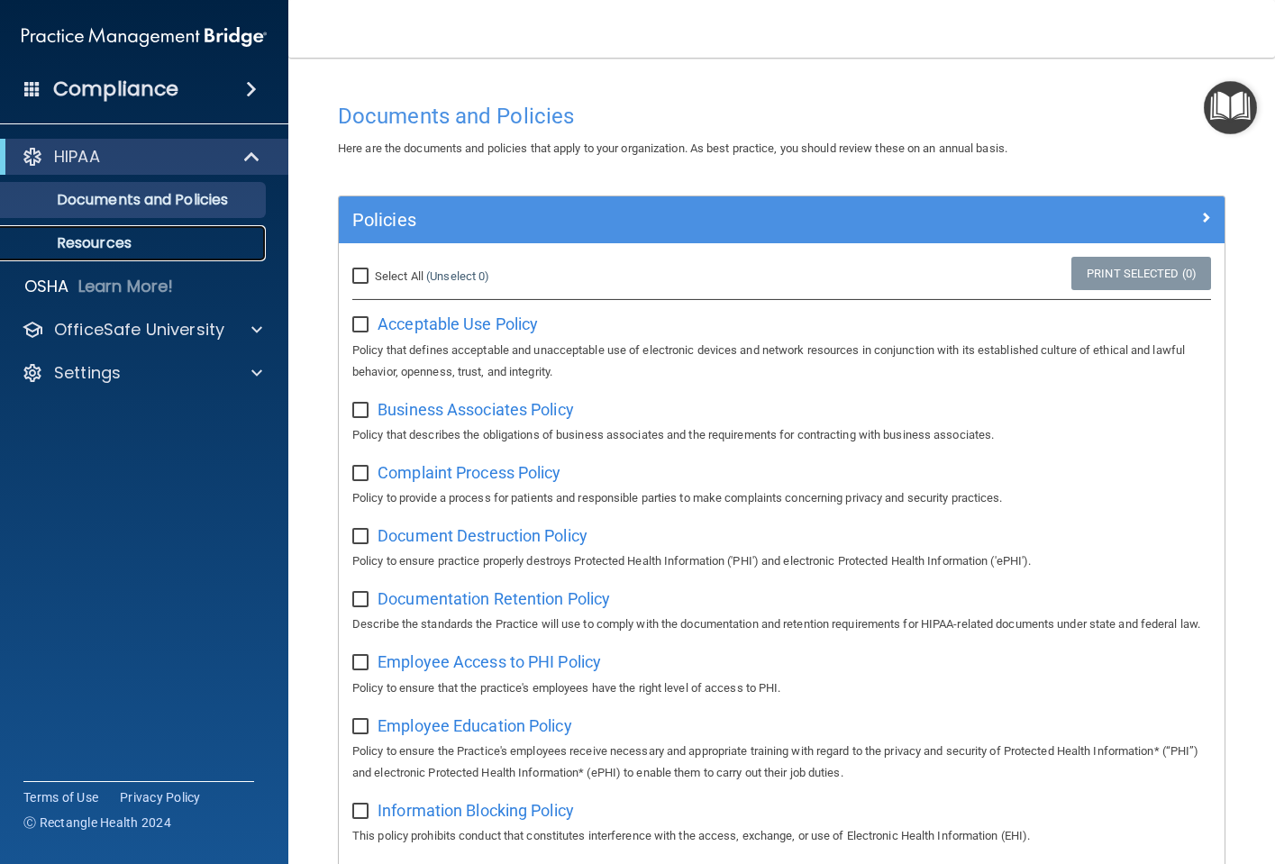
click at [109, 246] on p "Resources" at bounding box center [135, 243] width 246 height 18
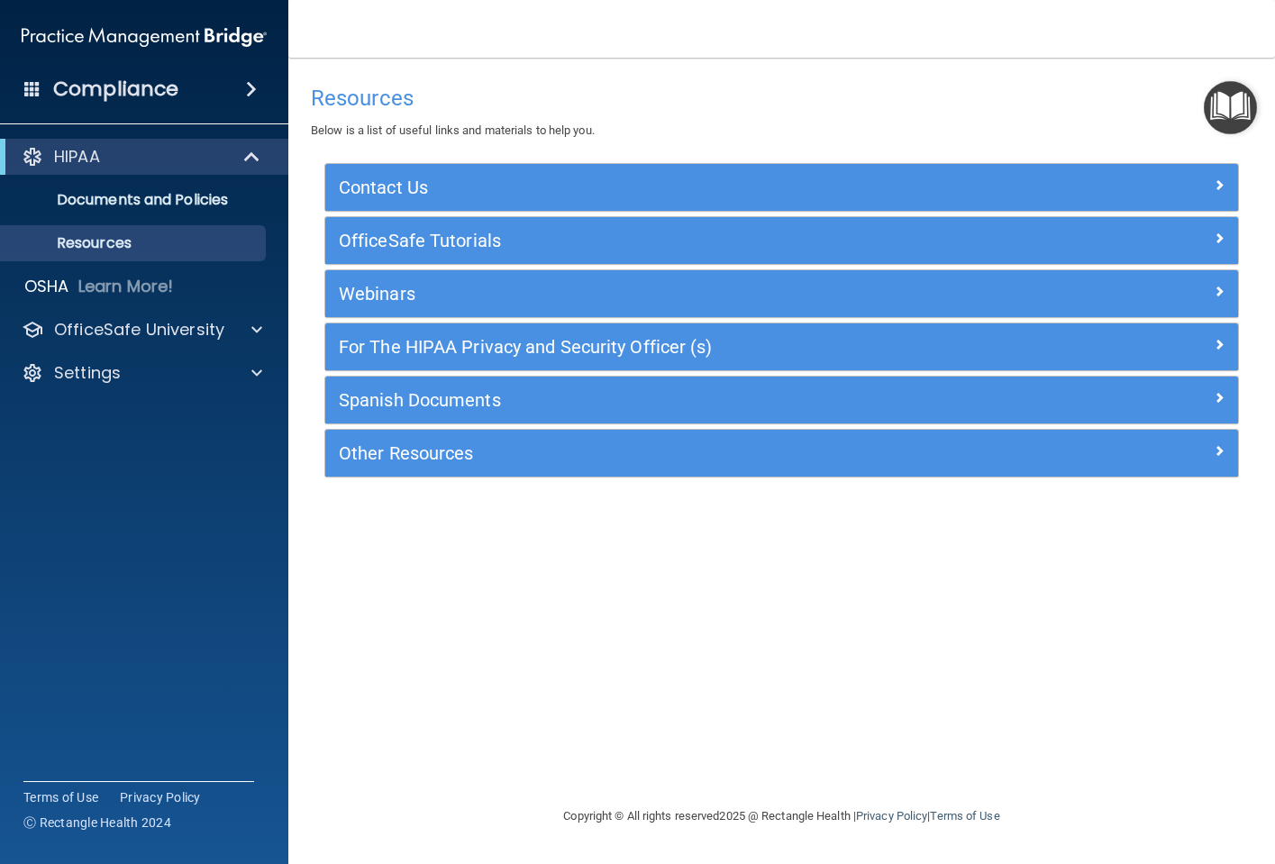
click at [251, 77] on div "Compliance" at bounding box center [144, 89] width 288 height 40
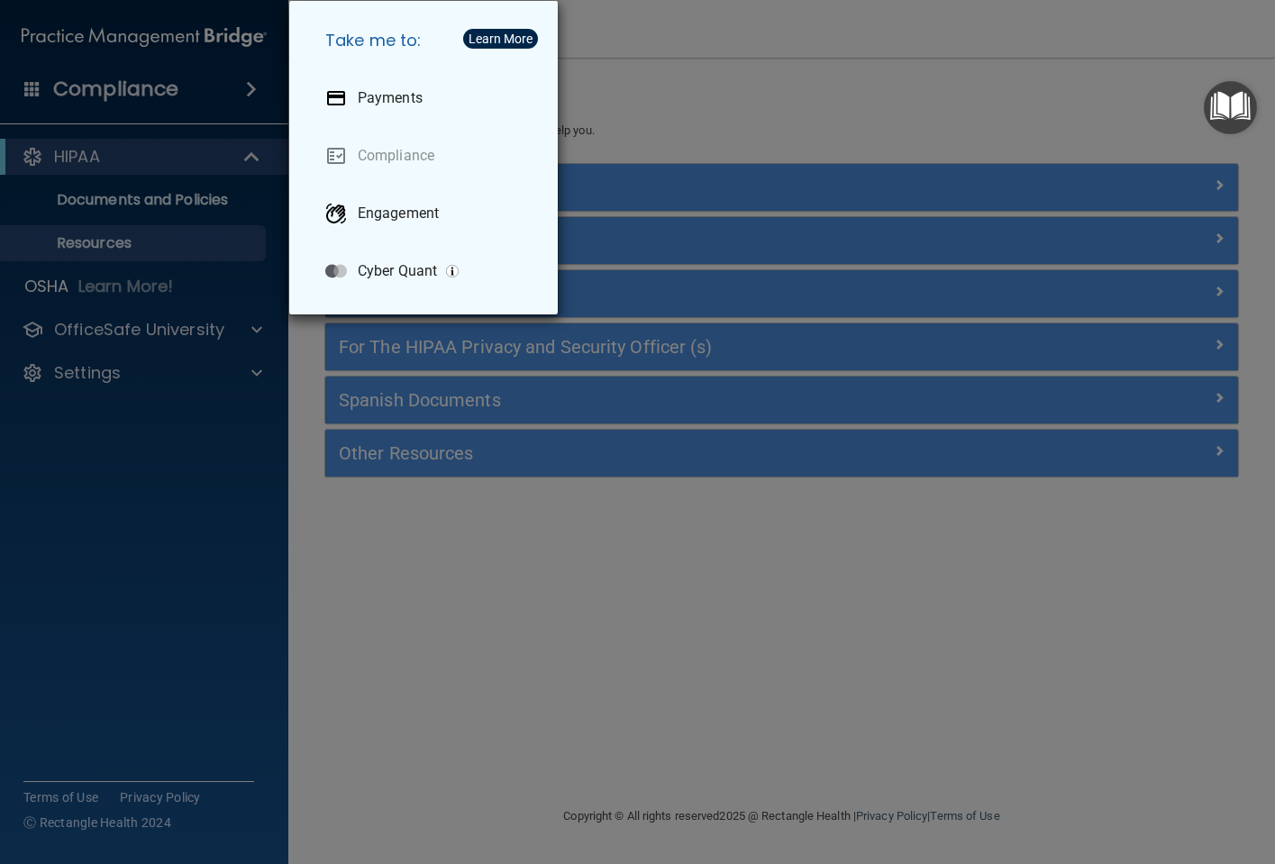
click at [251, 77] on div "Take me to: Payments Compliance Engagement Cyber Quant" at bounding box center [637, 432] width 1275 height 864
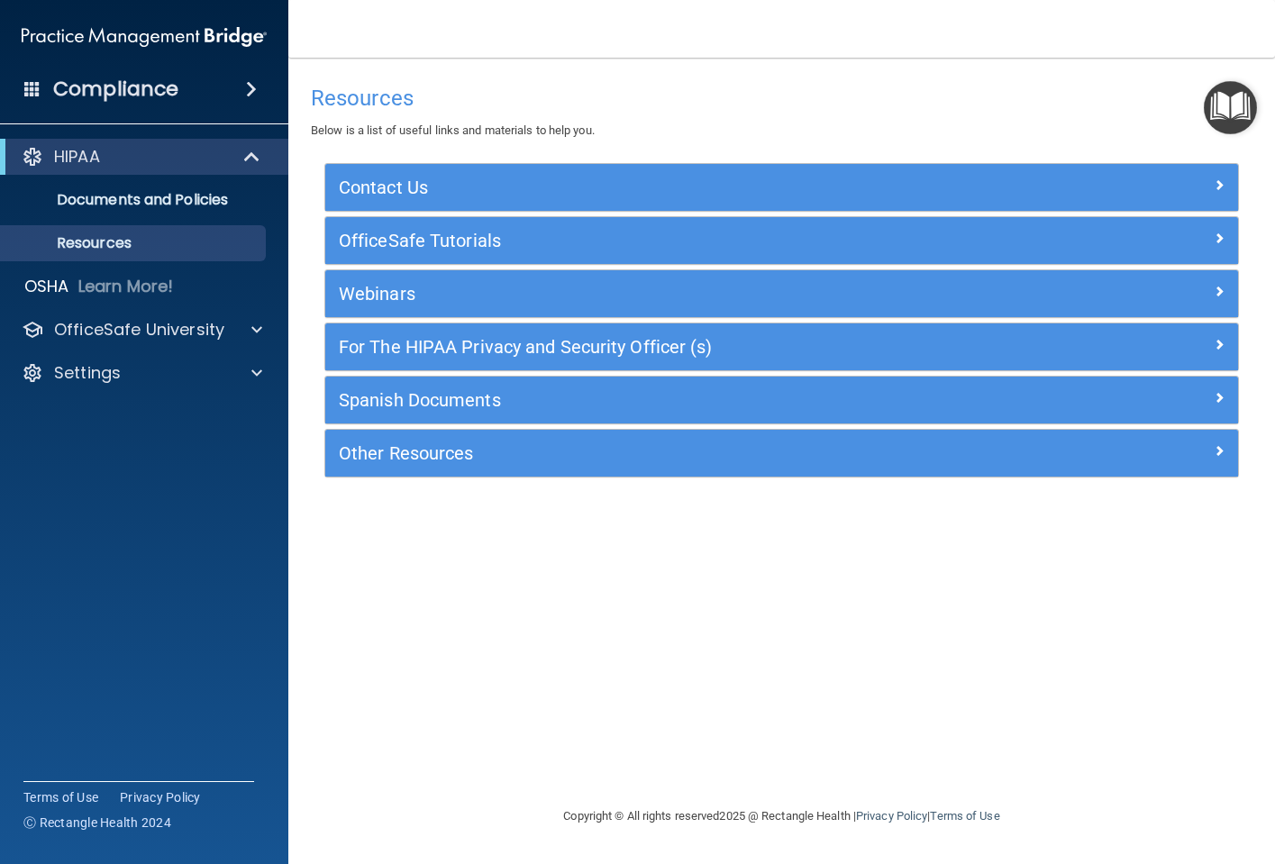
click at [114, 88] on h4 "Compliance" at bounding box center [115, 89] width 125 height 25
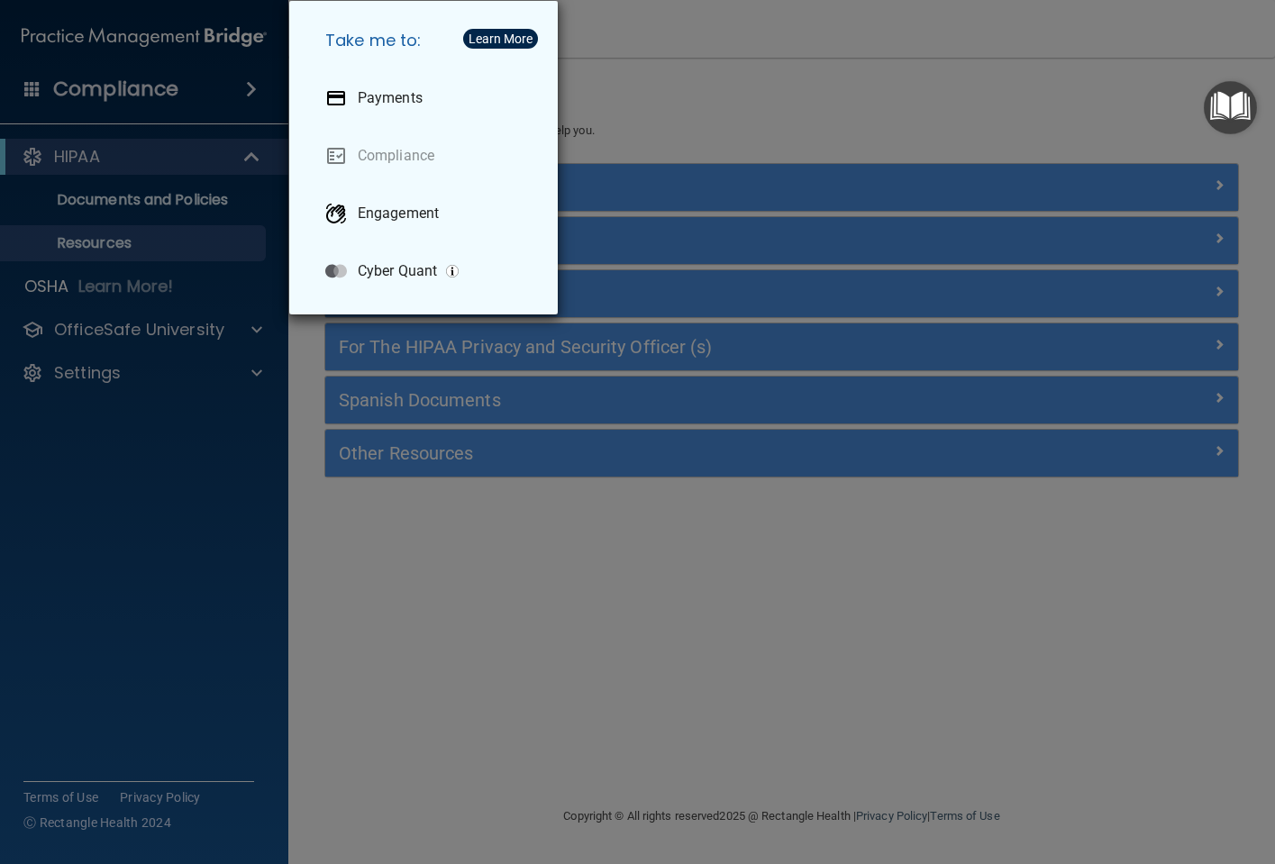
click at [236, 91] on div "Take me to: Payments Compliance Engagement Cyber Quant" at bounding box center [637, 432] width 1275 height 864
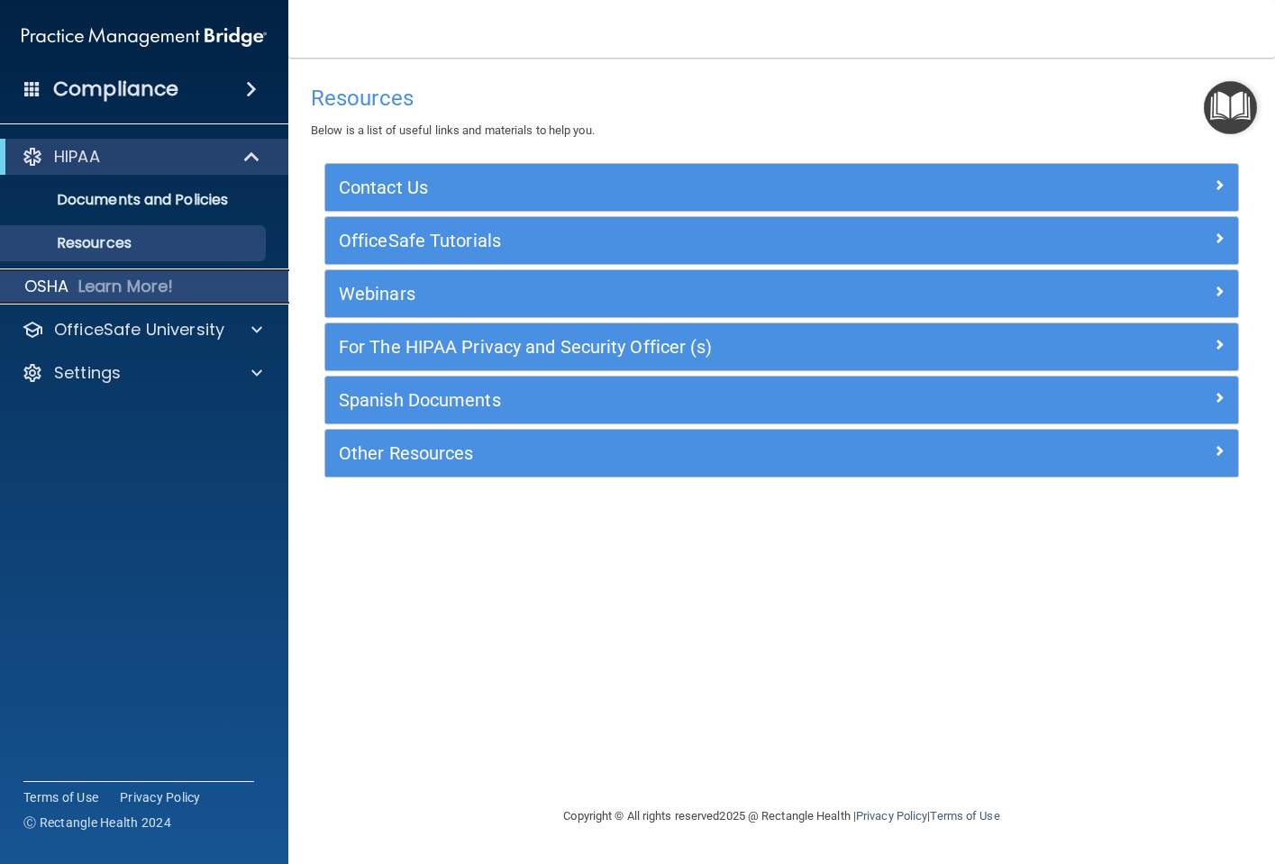
click at [96, 281] on p "Learn More!" at bounding box center [126, 287] width 96 height 22
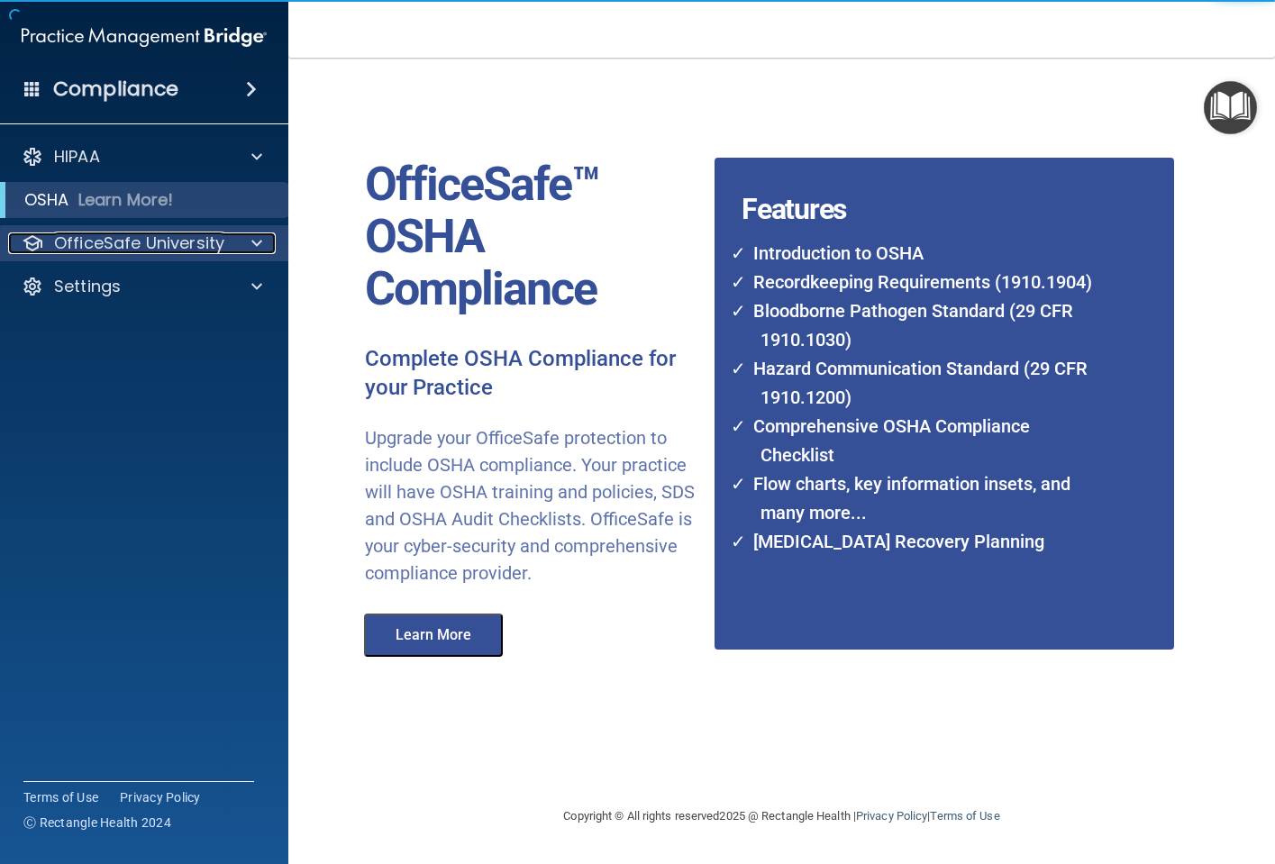
click at [119, 235] on p "OfficeSafe University" at bounding box center [139, 243] width 170 height 22
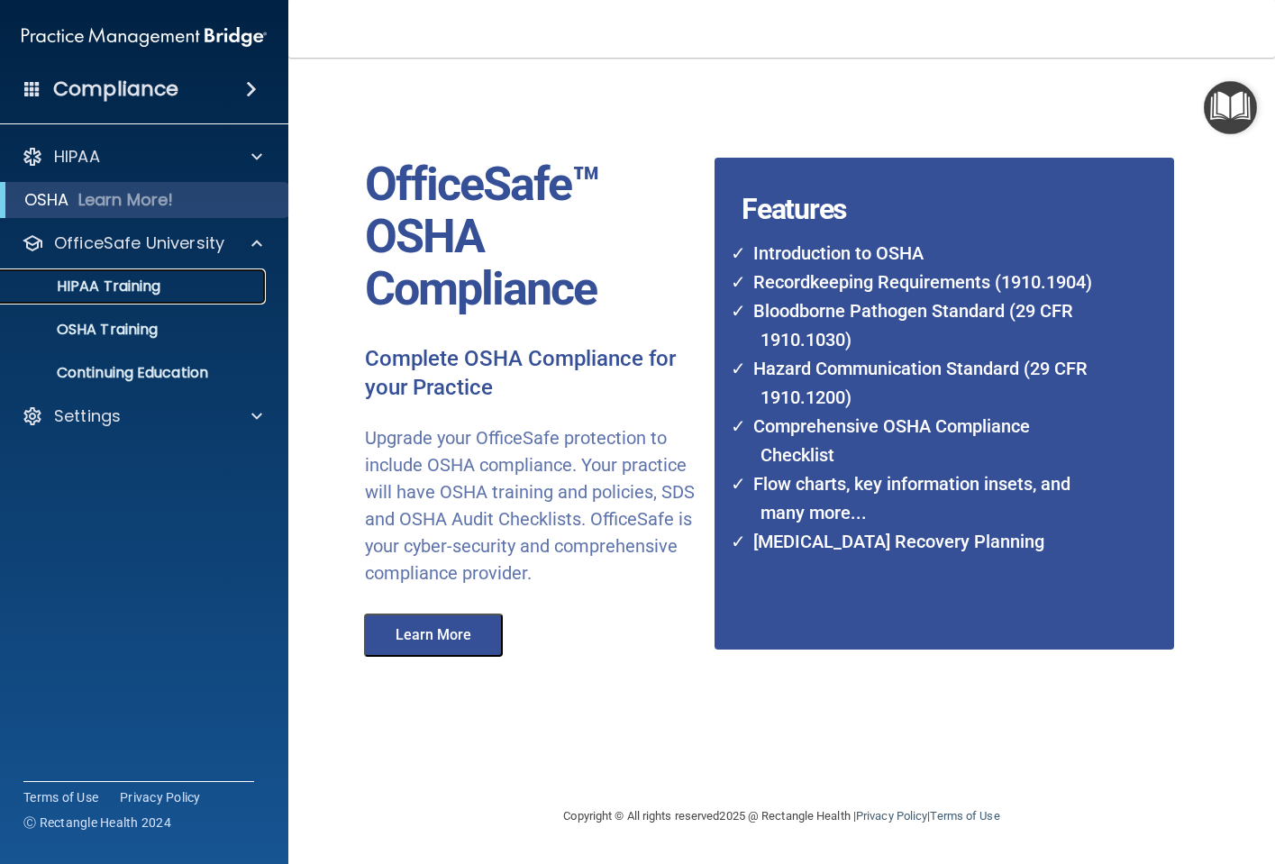
click at [114, 279] on p "HIPAA Training" at bounding box center [86, 287] width 149 height 18
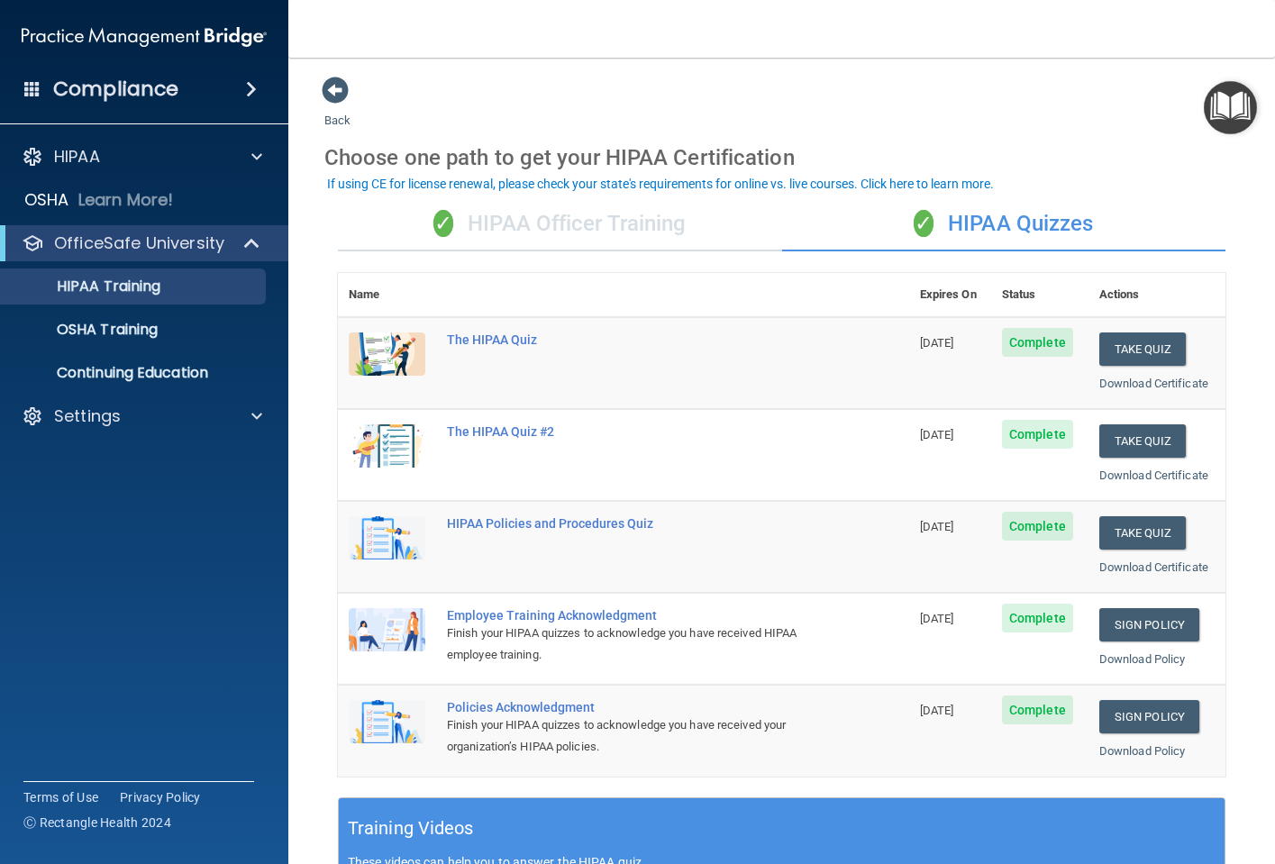
click at [951, 223] on div "✓ HIPAA Quizzes" at bounding box center [1004, 224] width 444 height 54
click at [1039, 427] on span "Complete" at bounding box center [1037, 434] width 71 height 29
click at [491, 425] on div "The HIPAA Quiz #2" at bounding box center [633, 431] width 372 height 14
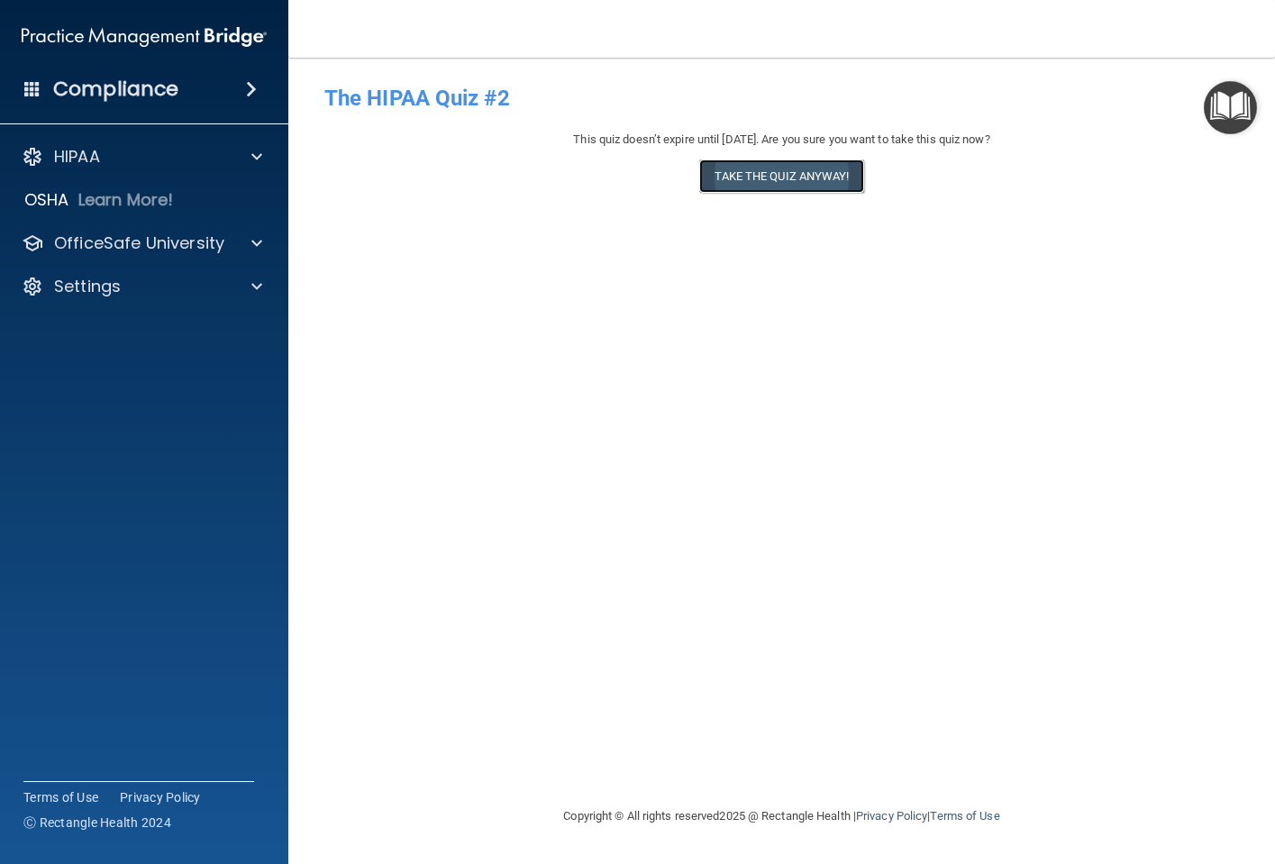
click at [790, 167] on button "Take the quiz anyway!" at bounding box center [781, 175] width 164 height 33
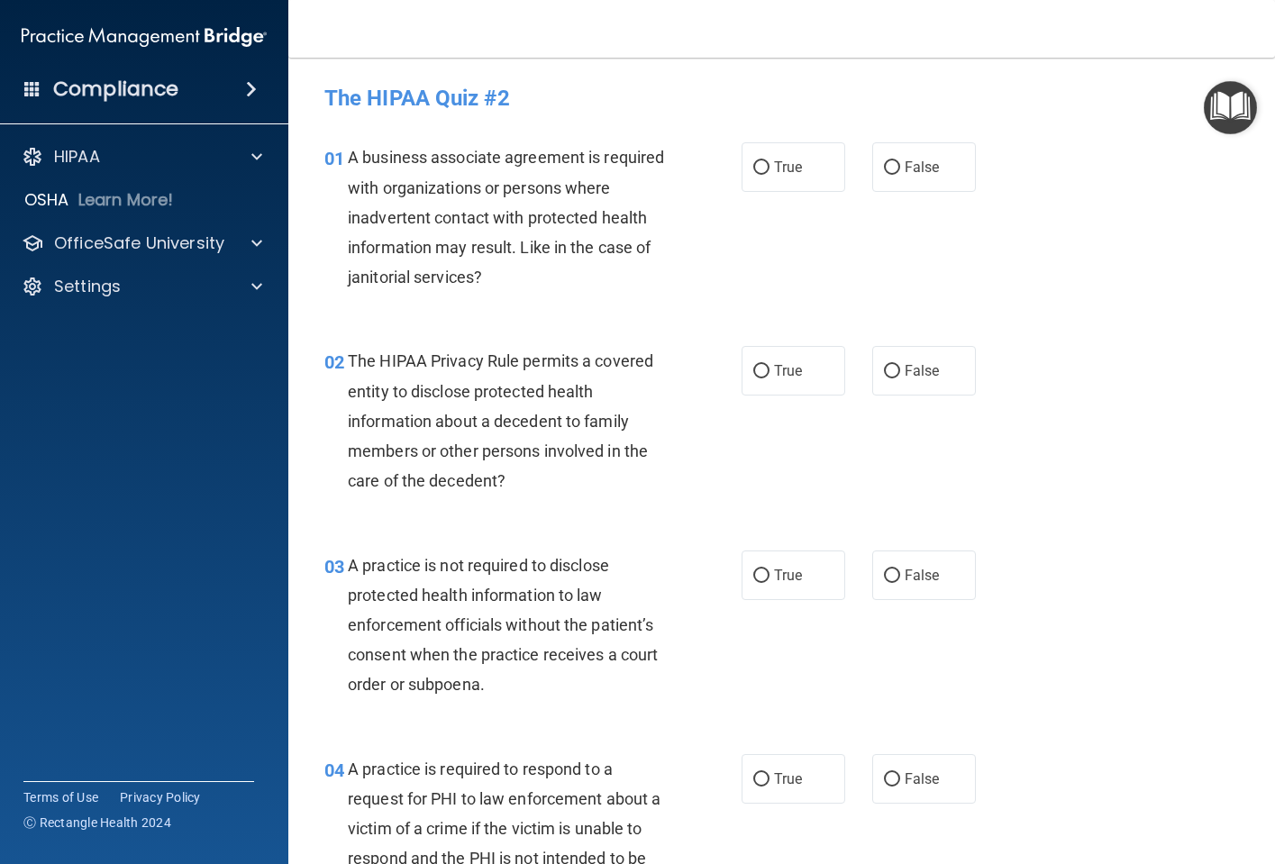
click at [316, 158] on div "01" at bounding box center [329, 158] width 37 height 33
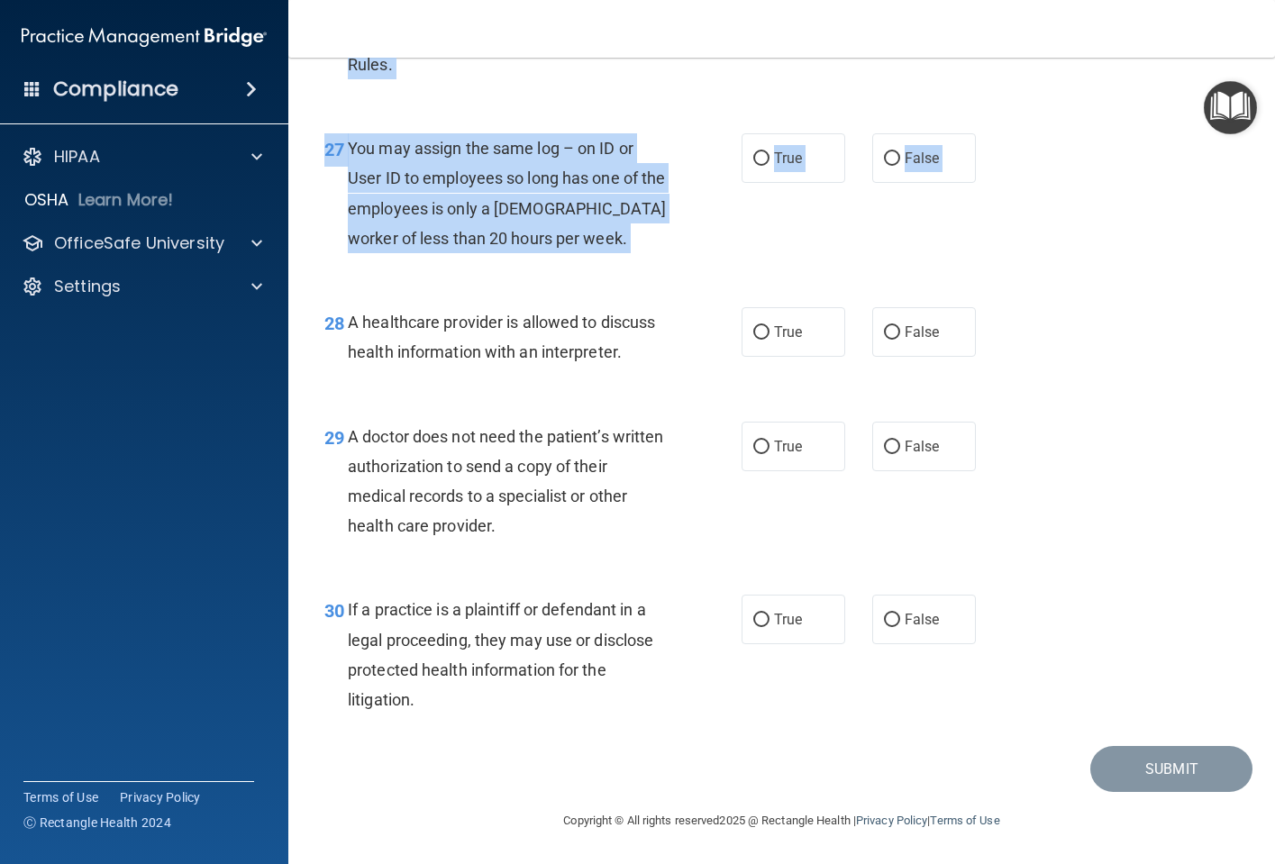
scroll to position [4467, 0]
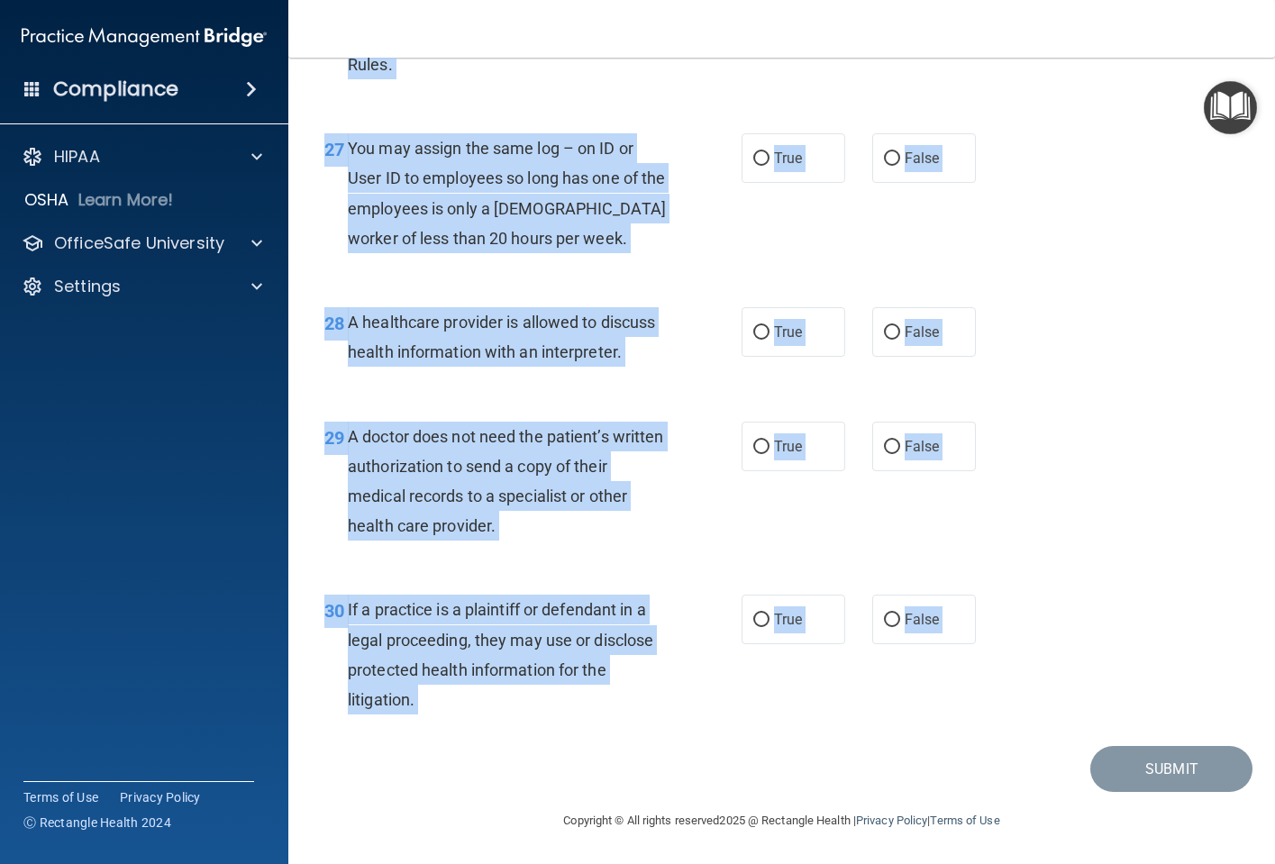
drag, startPoint x: 324, startPoint y: 154, endPoint x: 917, endPoint y: 762, distance: 849.3
copy main "loremips d sitam conse ad elitsedd. Eius Tempo 17 I utlabore et dolorema al eni…"
click at [884, 450] on input "False" at bounding box center [892, 448] width 16 height 14
radio input "true"
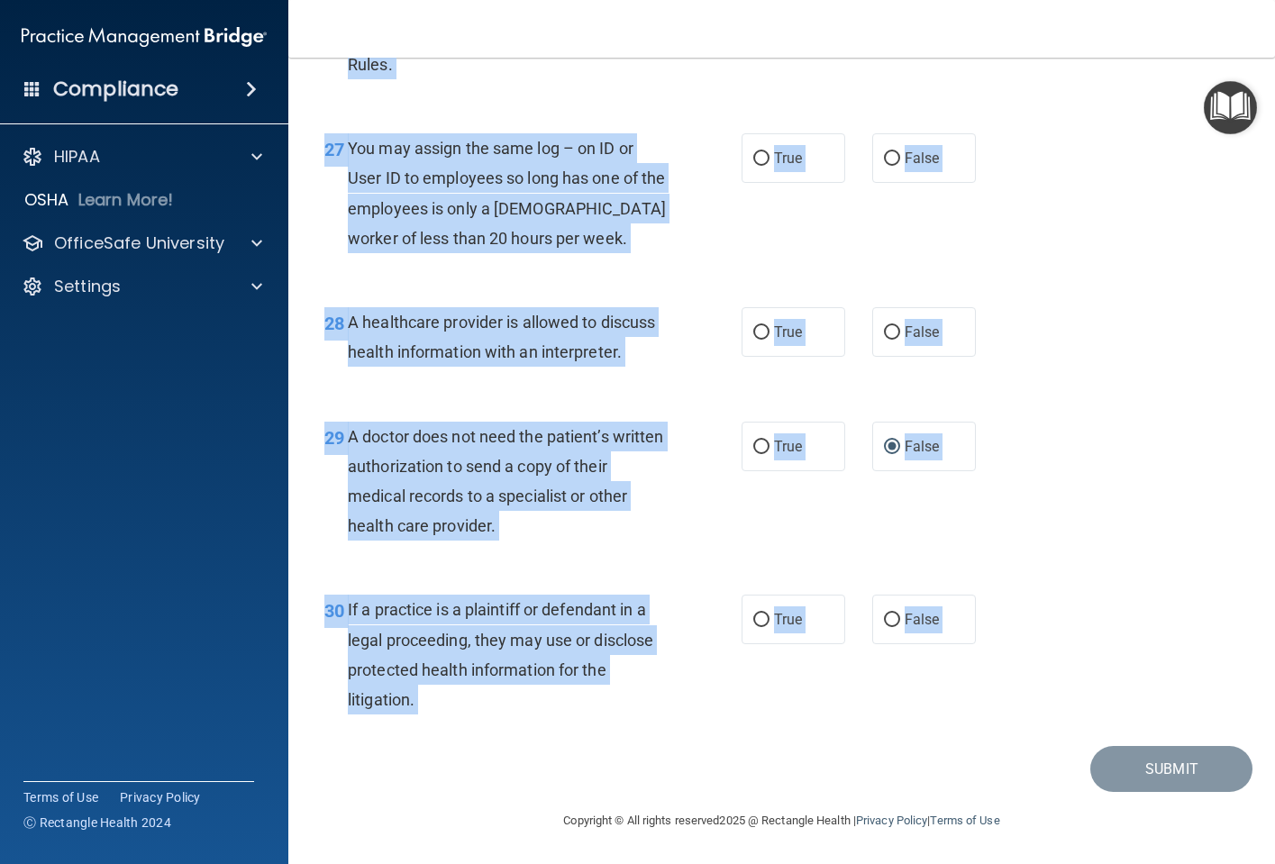
click at [1157, 562] on div "29 A doctor does not need the patient’s written authorization to send a copy of…" at bounding box center [782, 486] width 942 height 174
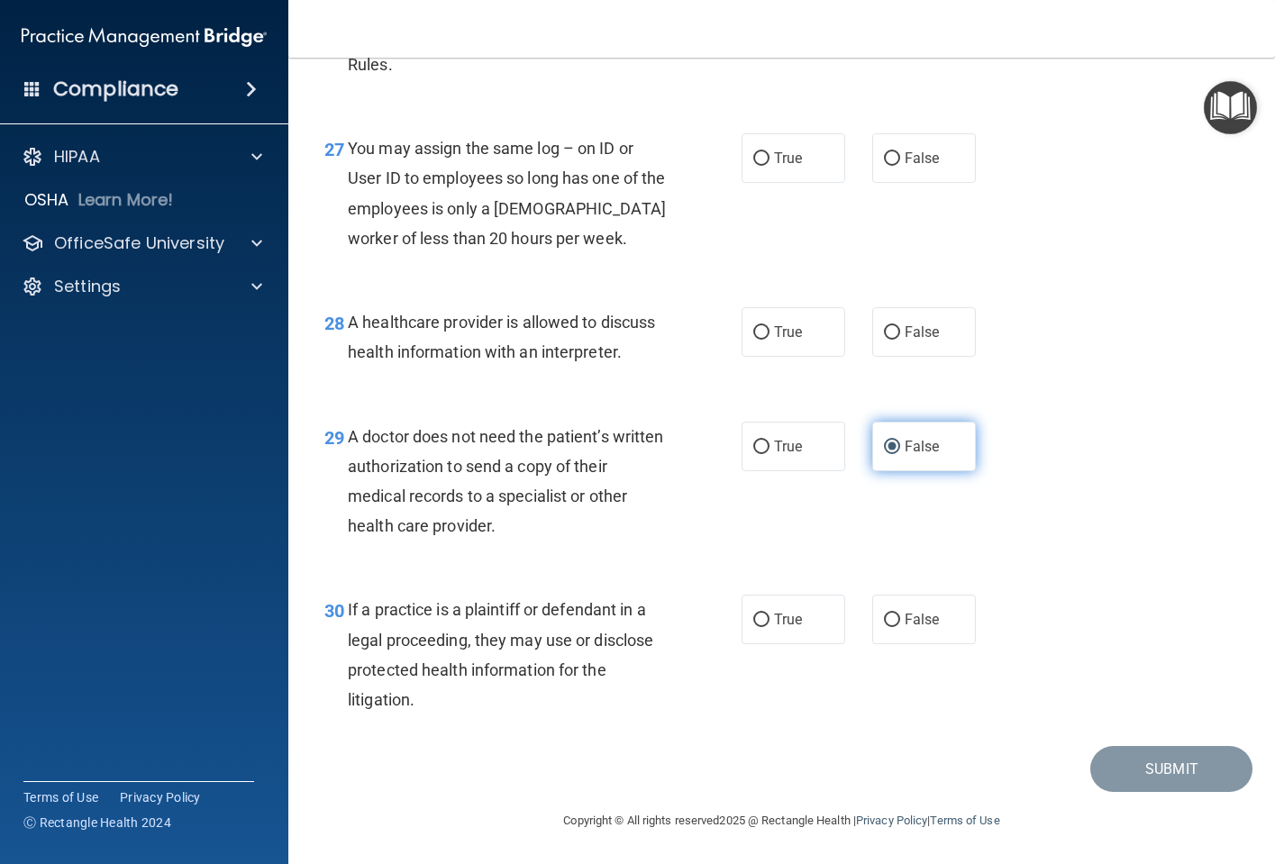
click at [884, 445] on input "False" at bounding box center [892, 448] width 16 height 14
click at [884, 441] on input "False" at bounding box center [892, 448] width 16 height 14
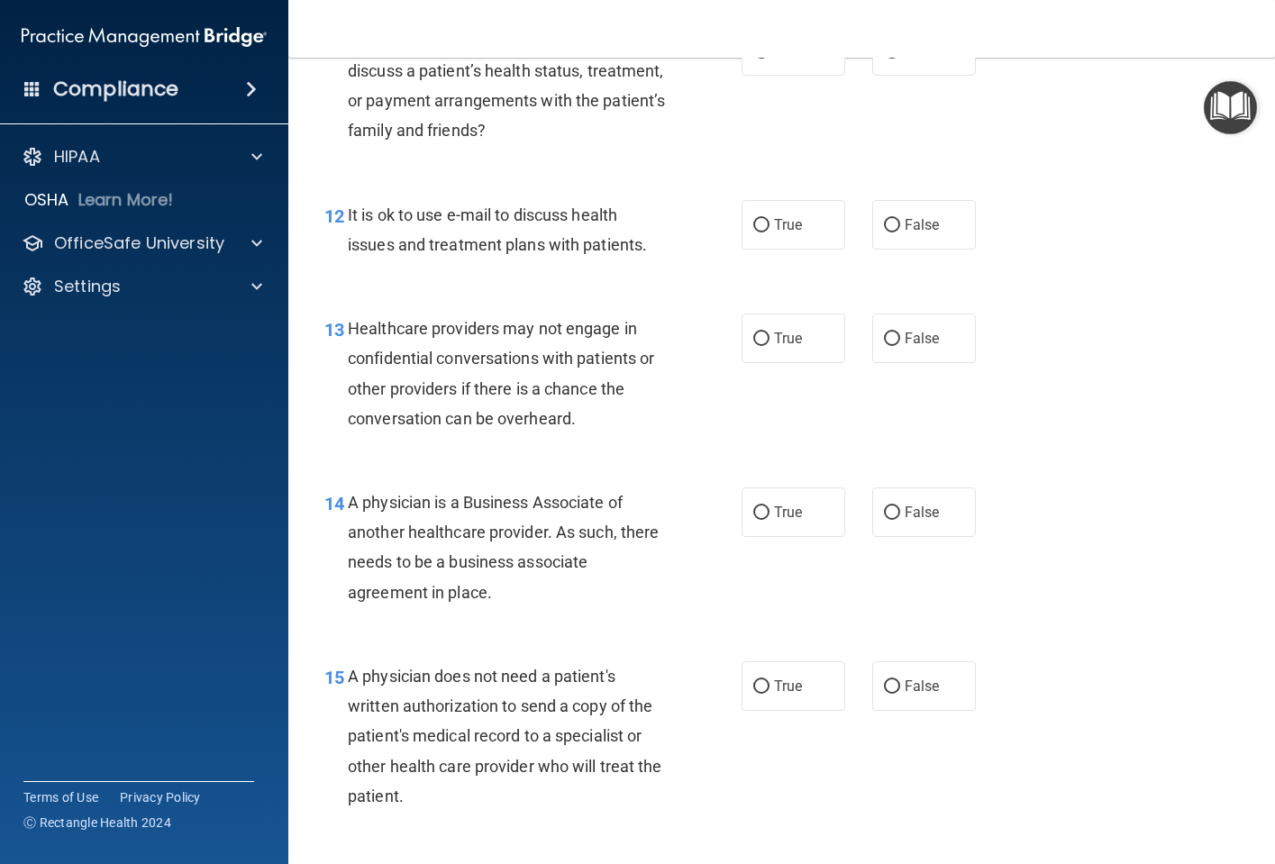
scroll to position [0, 0]
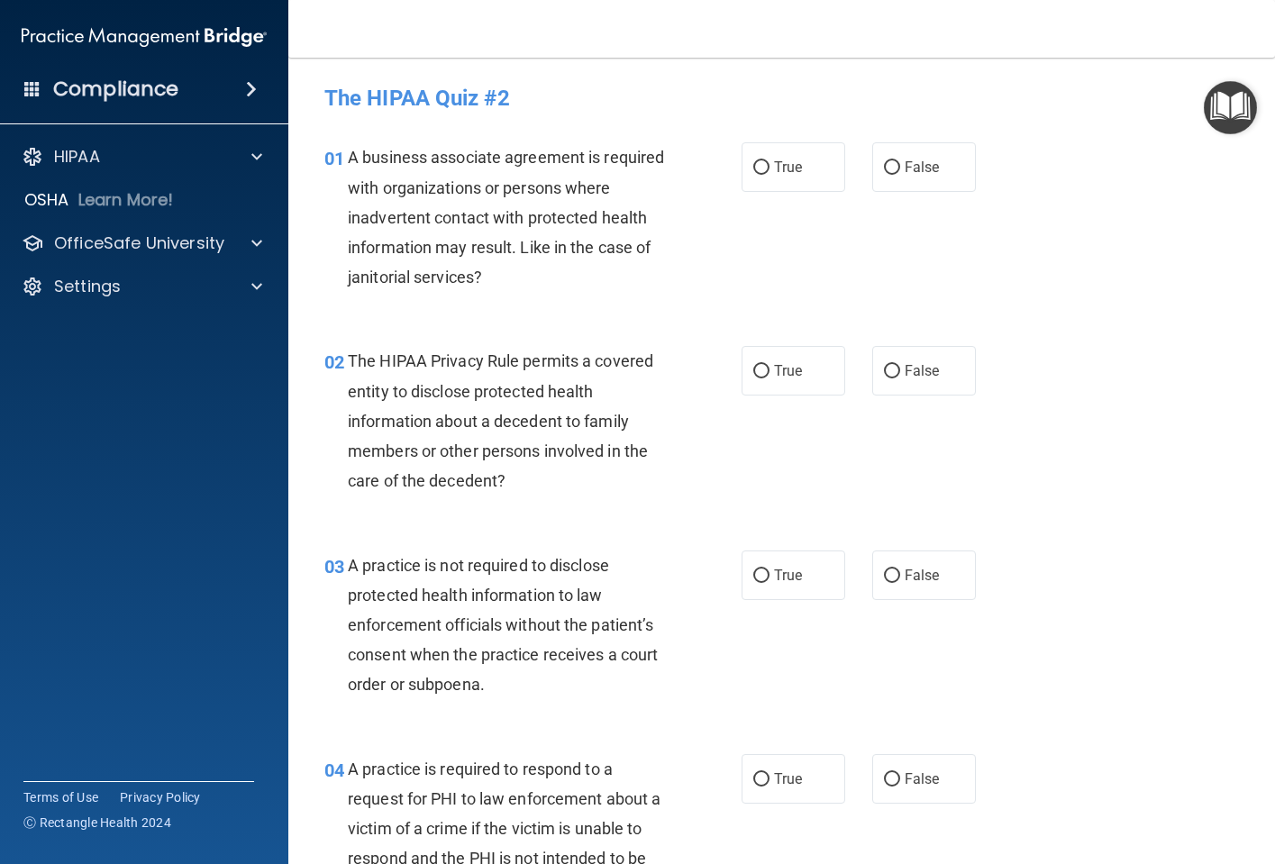
click at [506, 157] on span "A business associate agreement is required with organizations or persons where …" at bounding box center [506, 217] width 316 height 139
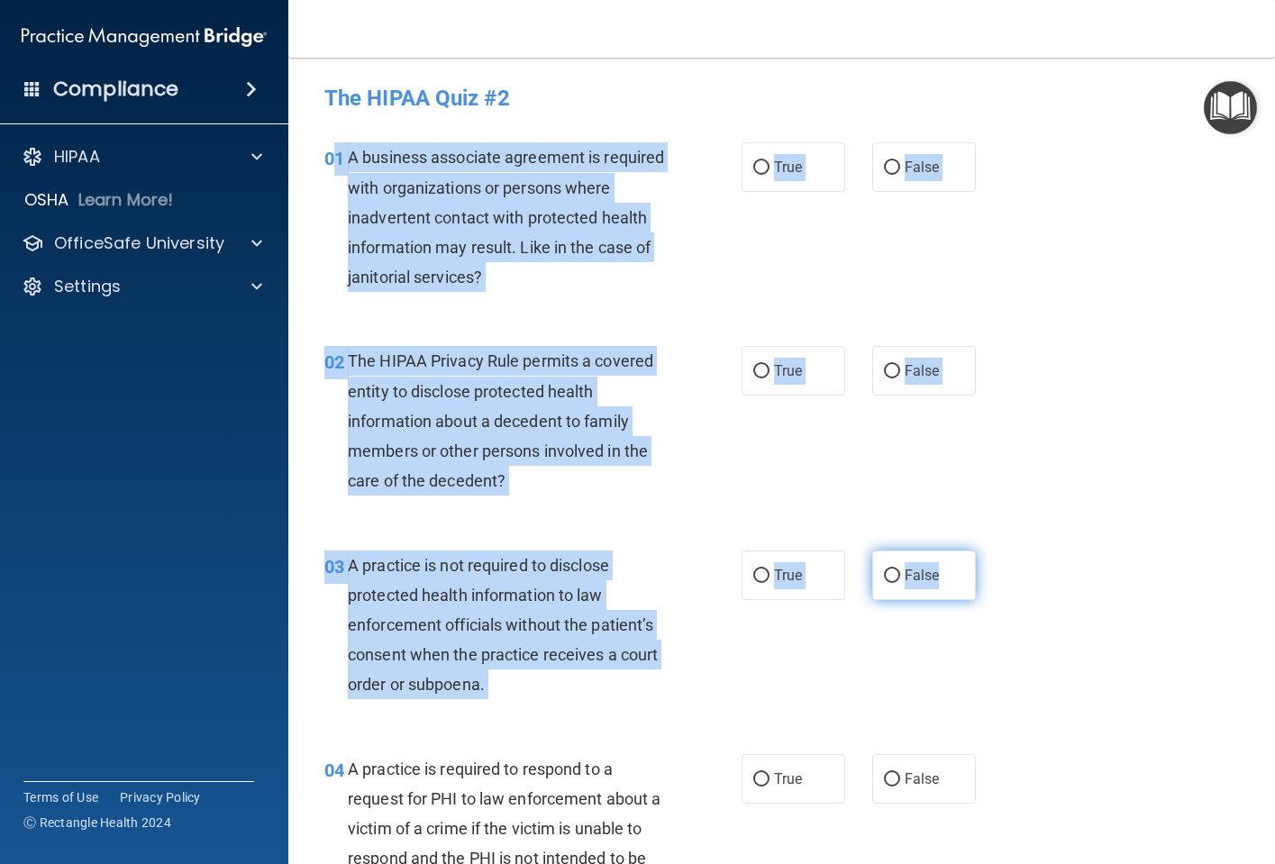
drag, startPoint x: 334, startPoint y: 156, endPoint x: 961, endPoint y: 567, distance: 749.7
copy div "1 A business associate agreement is required with organizations or persons wher…"
click at [984, 396] on div "02 The HIPAA Privacy Rule permits a covered entity to disclose protected health…" at bounding box center [782, 425] width 942 height 204
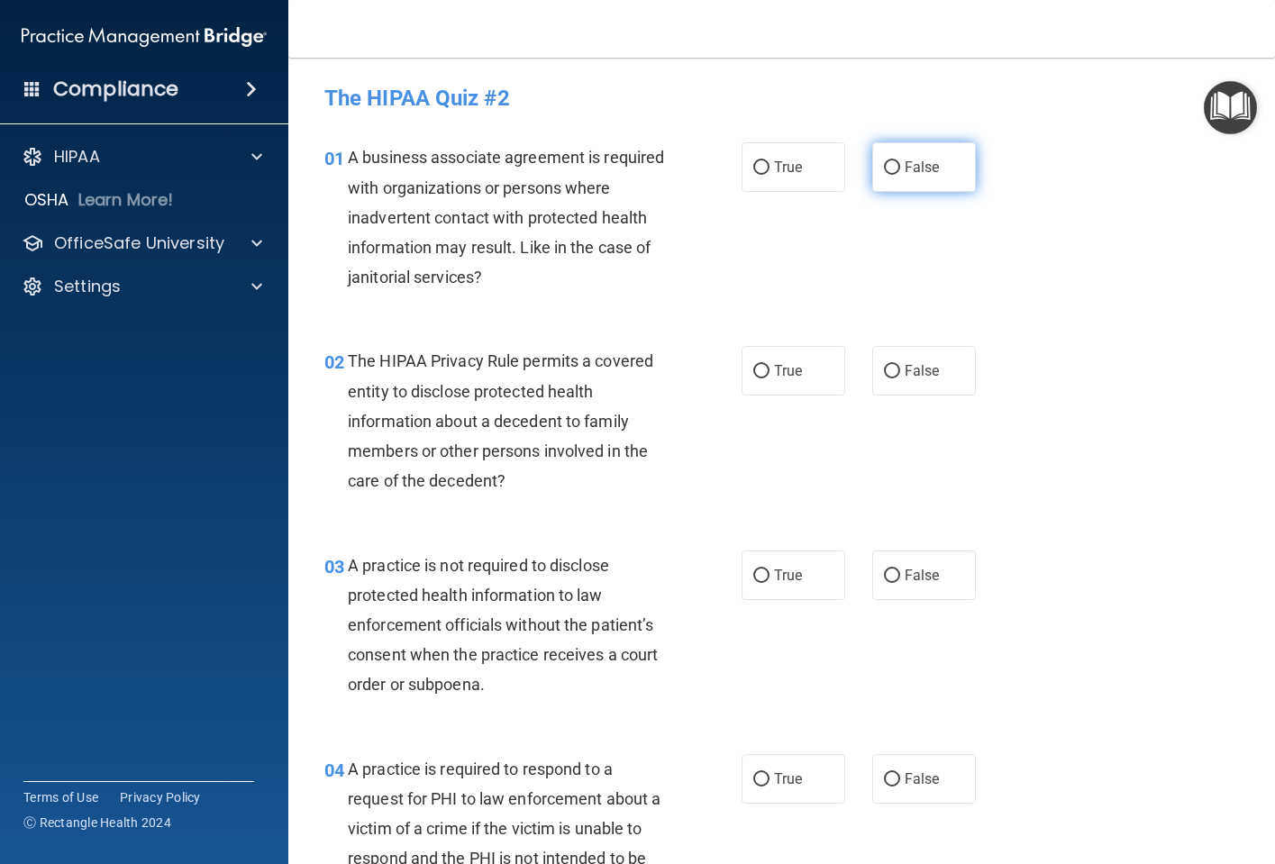
click at [886, 161] on input "False" at bounding box center [892, 168] width 16 height 14
radio input "true"
drag, startPoint x: 752, startPoint y: 368, endPoint x: 728, endPoint y: 361, distance: 25.1
click at [753, 368] on input "True" at bounding box center [761, 372] width 16 height 14
radio input "true"
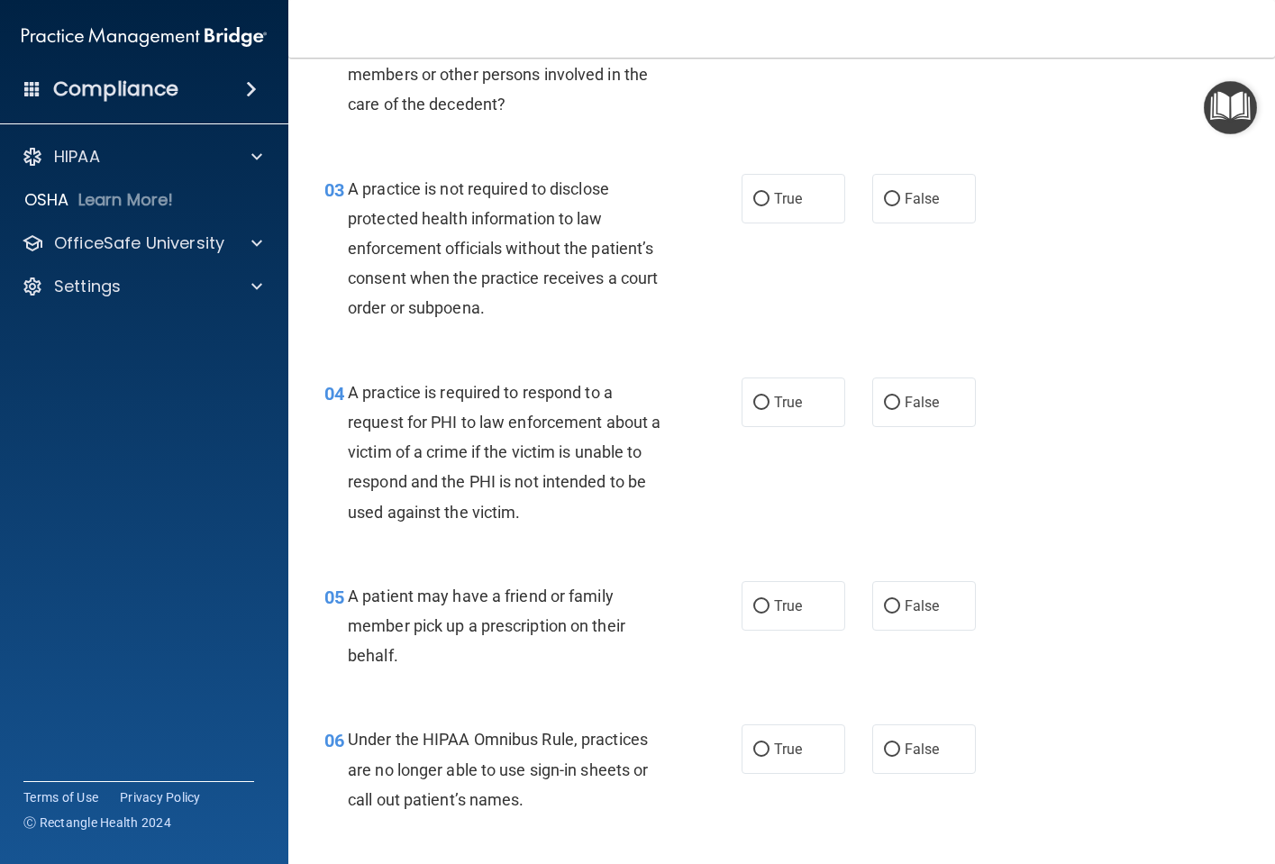
scroll to position [450, 0]
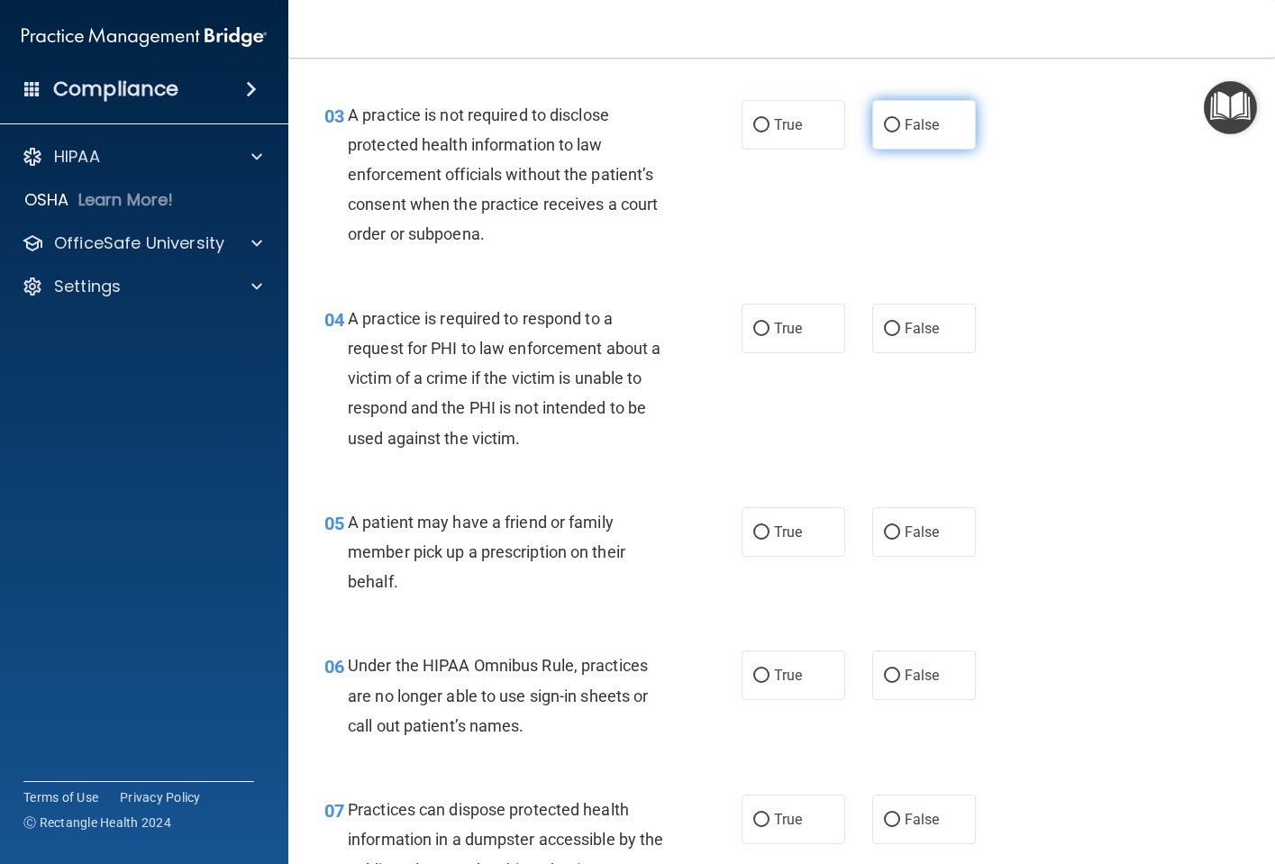
click at [889, 125] on input "False" at bounding box center [892, 126] width 16 height 14
radio input "true"
click at [753, 331] on input "True" at bounding box center [761, 330] width 16 height 14
radio input "true"
click at [753, 532] on input "True" at bounding box center [761, 533] width 16 height 14
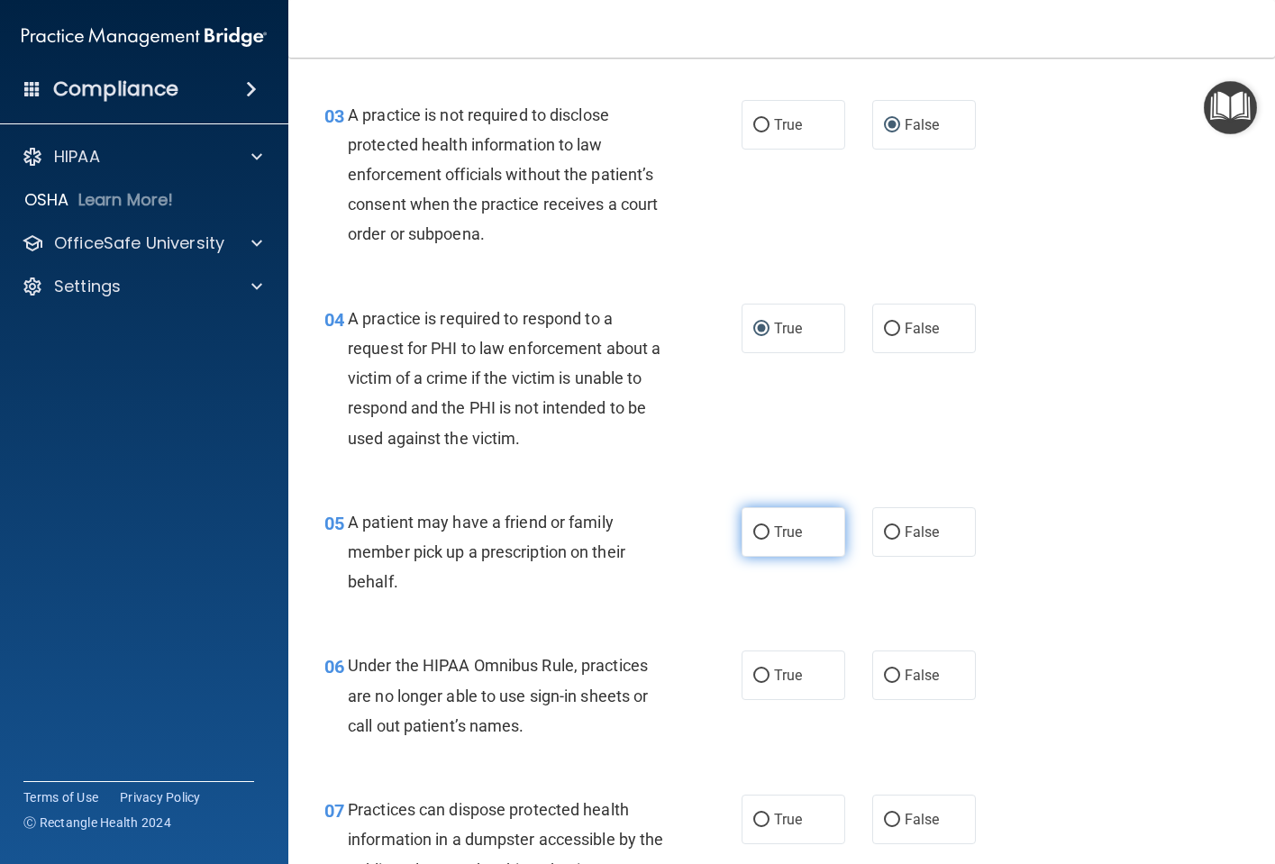
radio input "true"
click at [887, 678] on input "False" at bounding box center [892, 676] width 16 height 14
radio input "true"
click at [884, 819] on input "False" at bounding box center [892, 821] width 16 height 14
radio input "true"
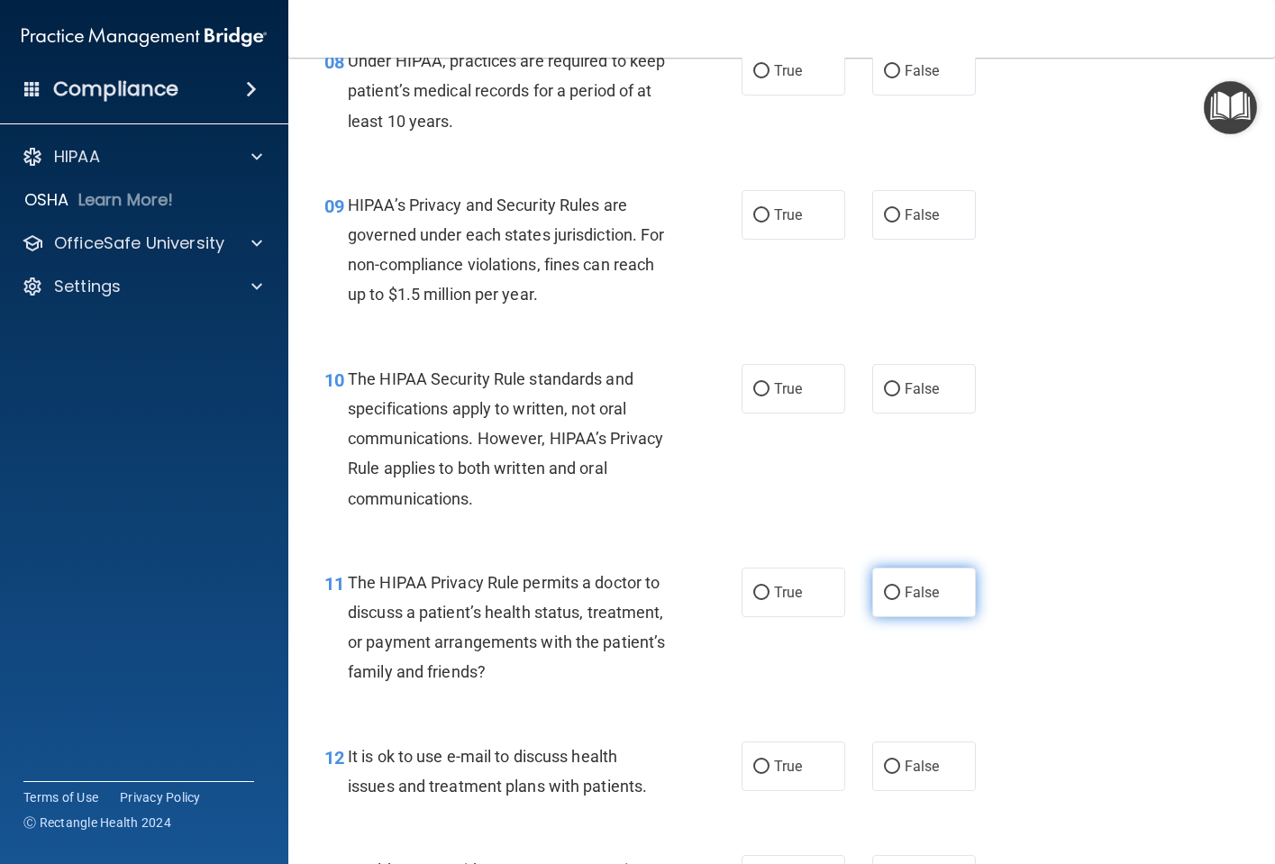
scroll to position [1351, 0]
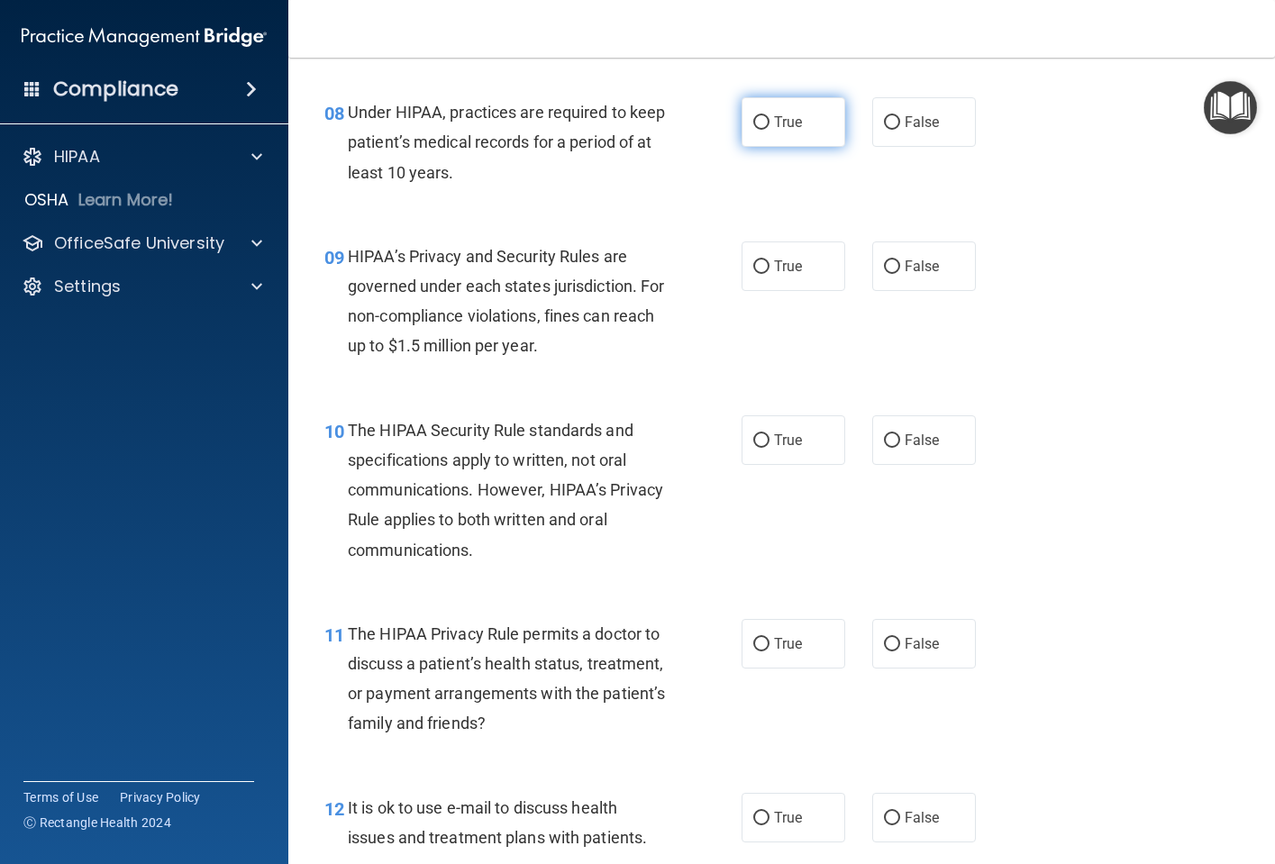
click at [756, 119] on input "True" at bounding box center [761, 123] width 16 height 14
radio input "true"
click at [763, 265] on label "True" at bounding box center [794, 266] width 104 height 50
click at [763, 265] on input "True" at bounding box center [761, 267] width 16 height 14
radio input "true"
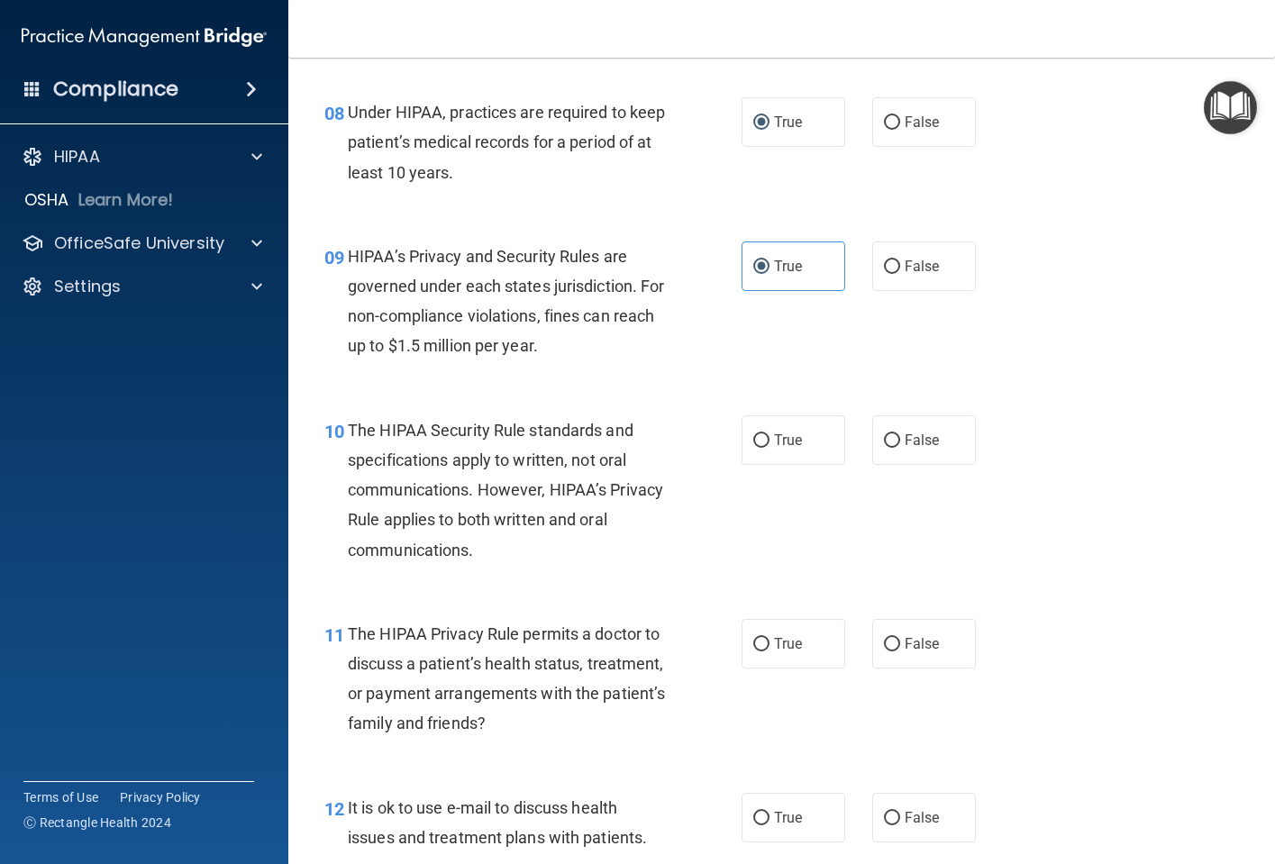
drag, startPoint x: 756, startPoint y: 438, endPoint x: 756, endPoint y: 494, distance: 55.9
click at [756, 439] on input "True" at bounding box center [761, 441] width 16 height 14
radio input "true"
click at [754, 639] on input "True" at bounding box center [761, 645] width 16 height 14
radio input "true"
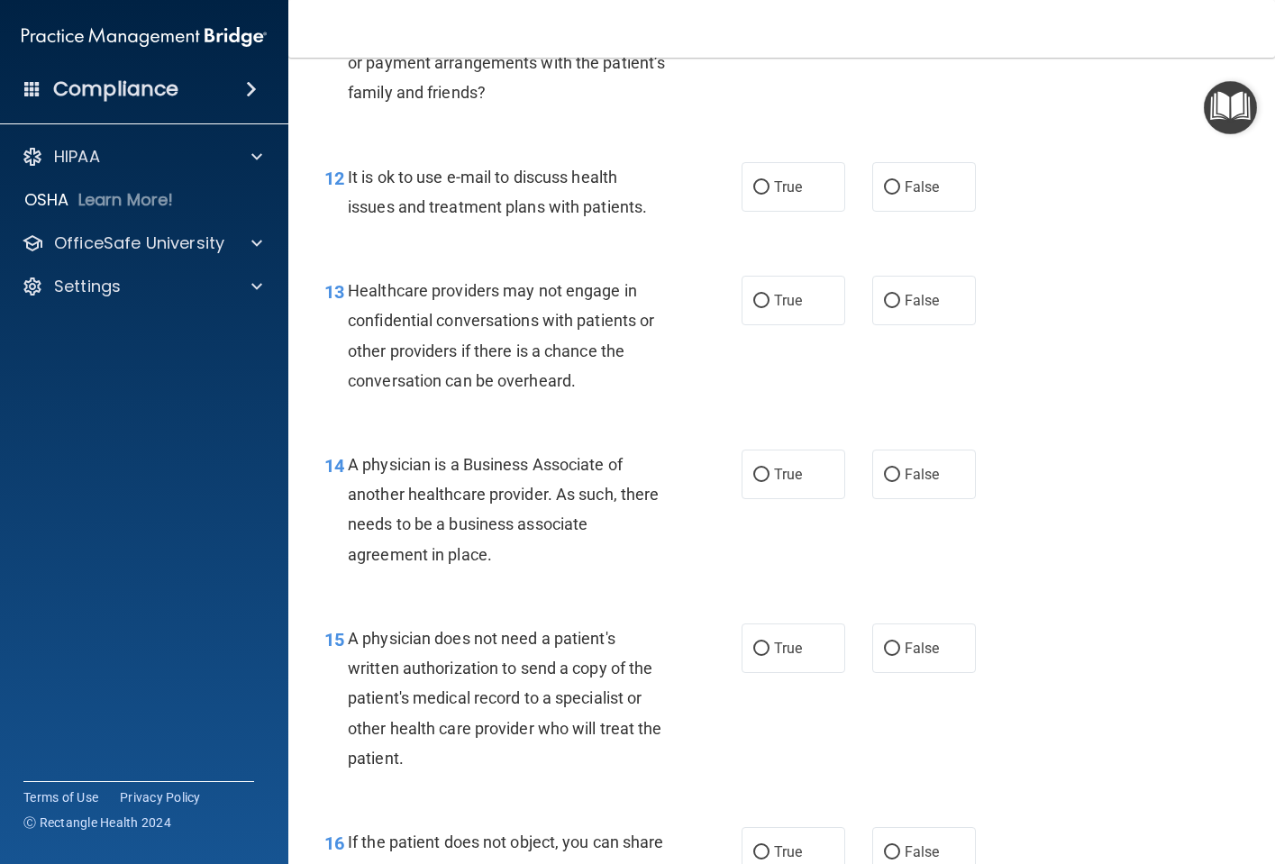
scroll to position [1892, 0]
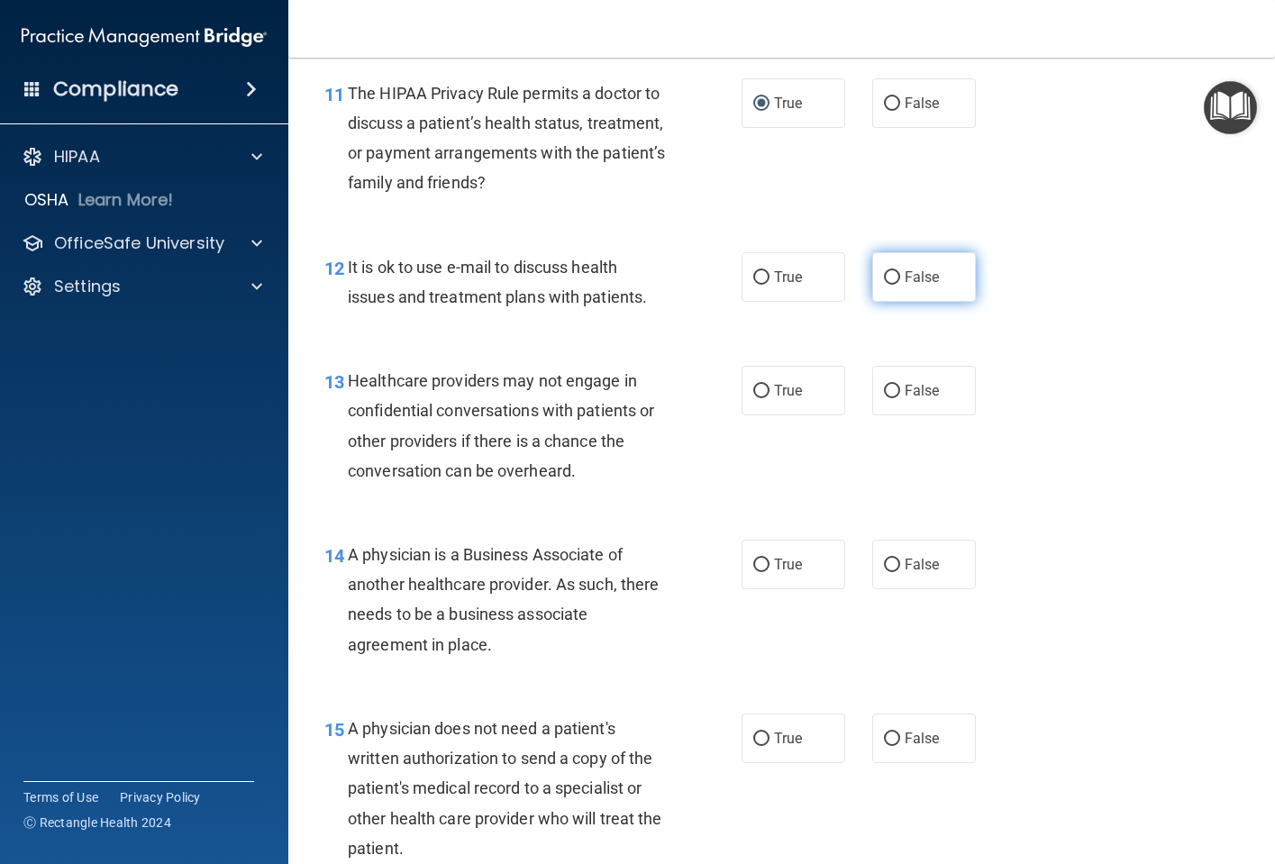
click at [886, 278] on input "False" at bounding box center [892, 278] width 16 height 14
radio input "true"
click at [753, 390] on input "True" at bounding box center [761, 392] width 16 height 14
radio input "true"
click at [753, 569] on input "True" at bounding box center [761, 566] width 16 height 14
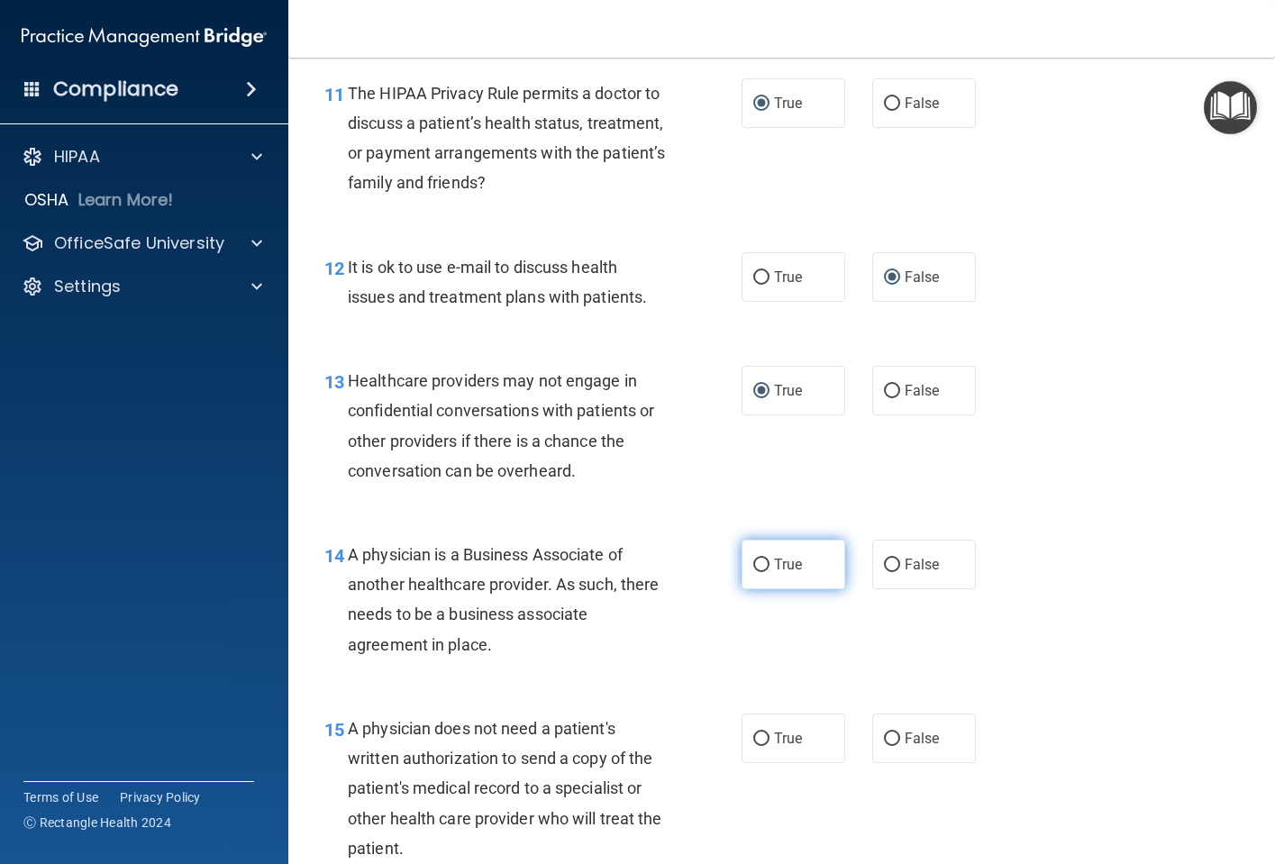
radio input "true"
click at [753, 738] on input "True" at bounding box center [761, 739] width 16 height 14
radio input "true"
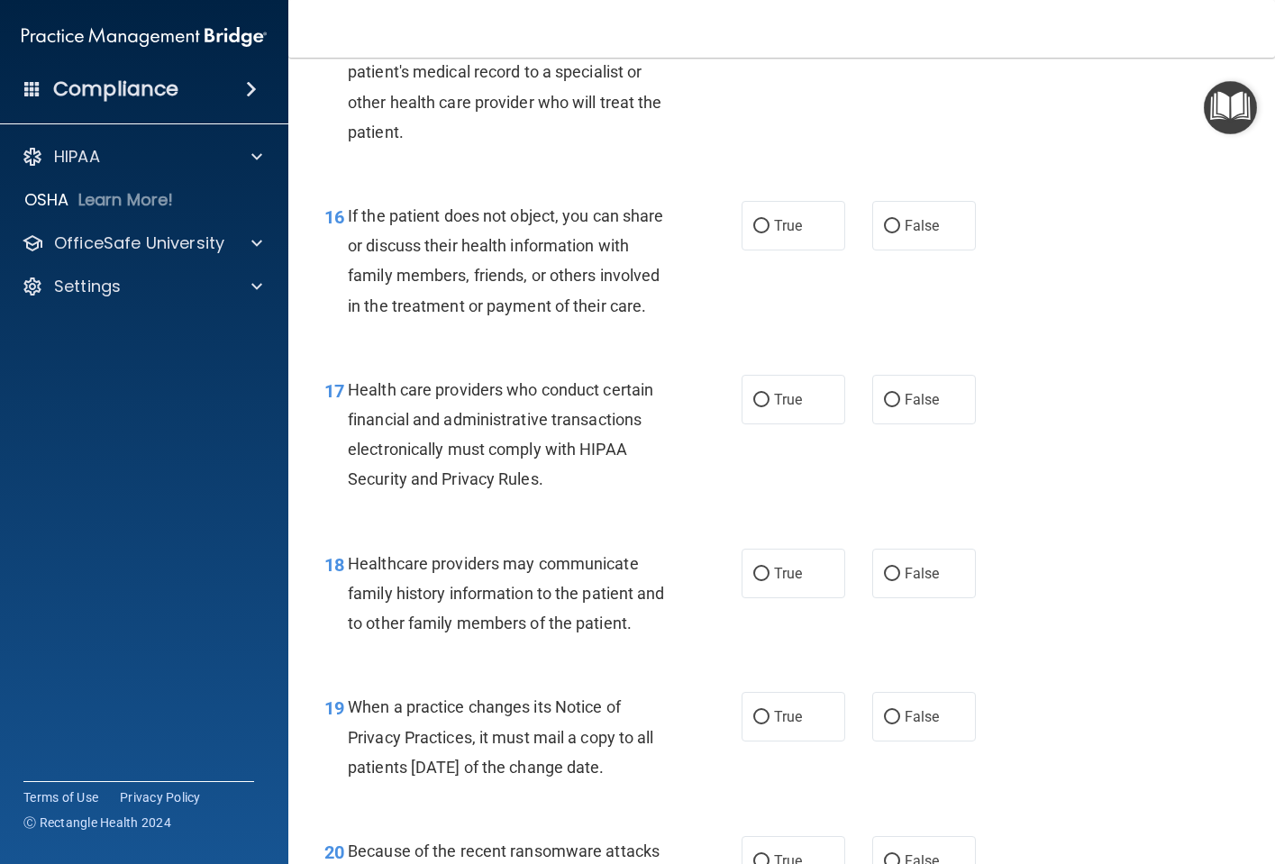
scroll to position [2613, 0]
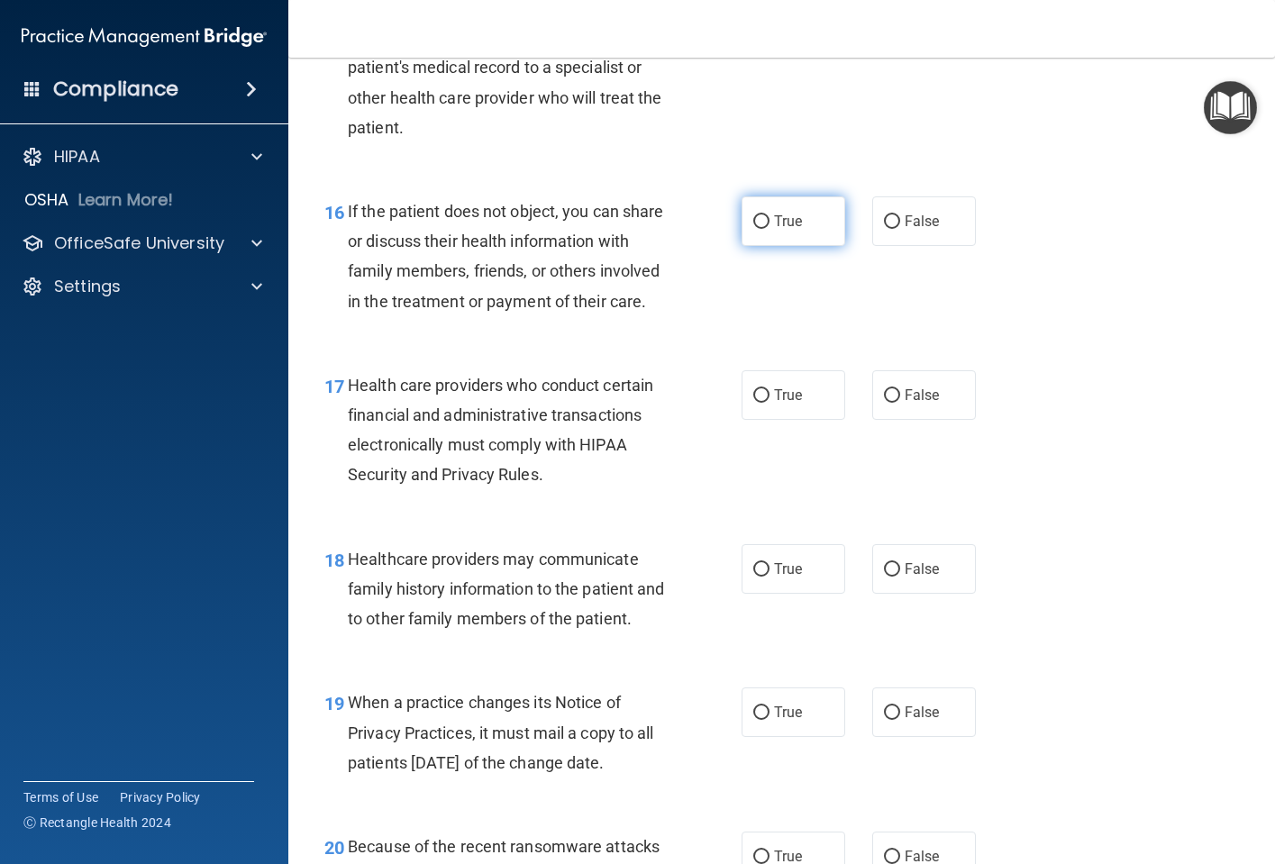
click at [754, 223] on input "True" at bounding box center [761, 222] width 16 height 14
radio input "true"
click at [754, 403] on input "True" at bounding box center [761, 396] width 16 height 14
radio input "true"
click at [885, 577] on input "False" at bounding box center [892, 570] width 16 height 14
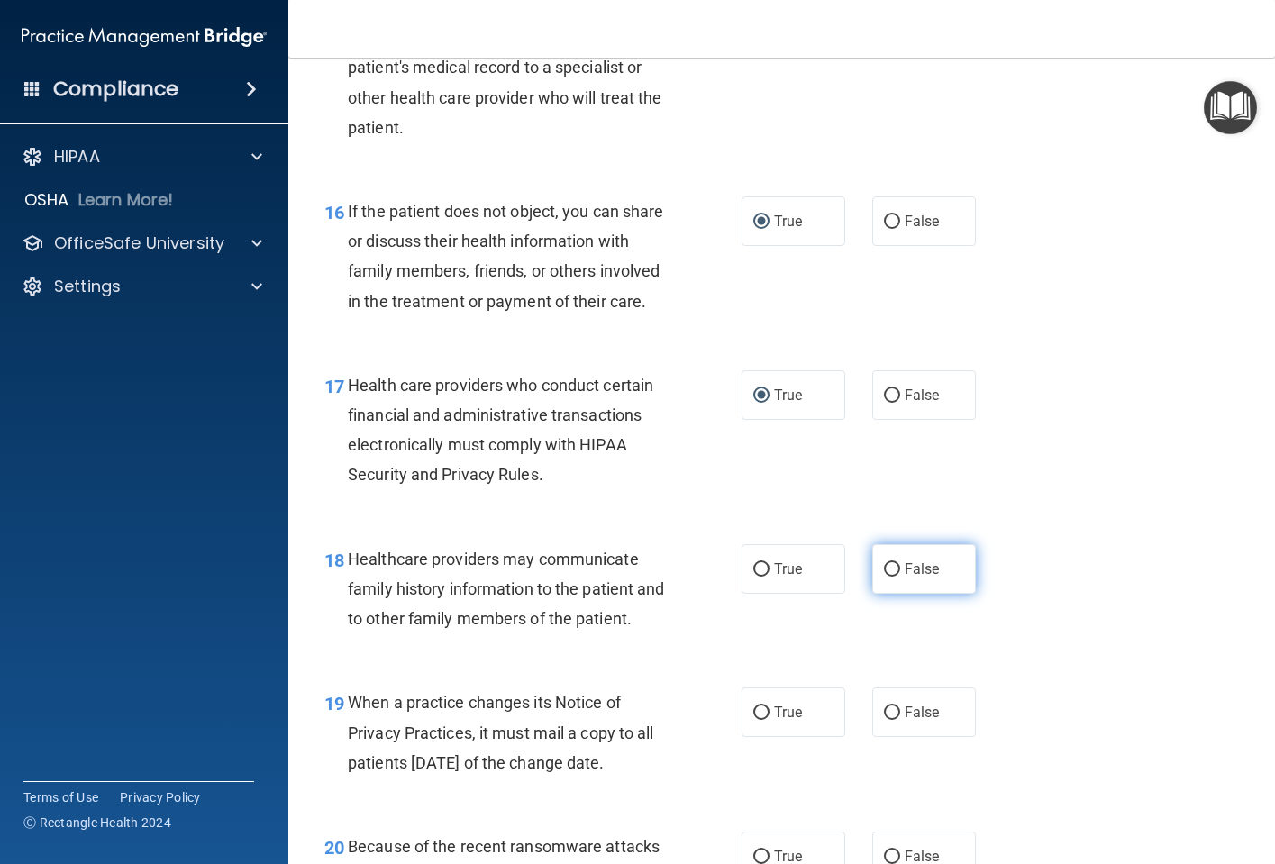
radio input "true"
click at [884, 720] on input "False" at bounding box center [892, 713] width 16 height 14
radio input "true"
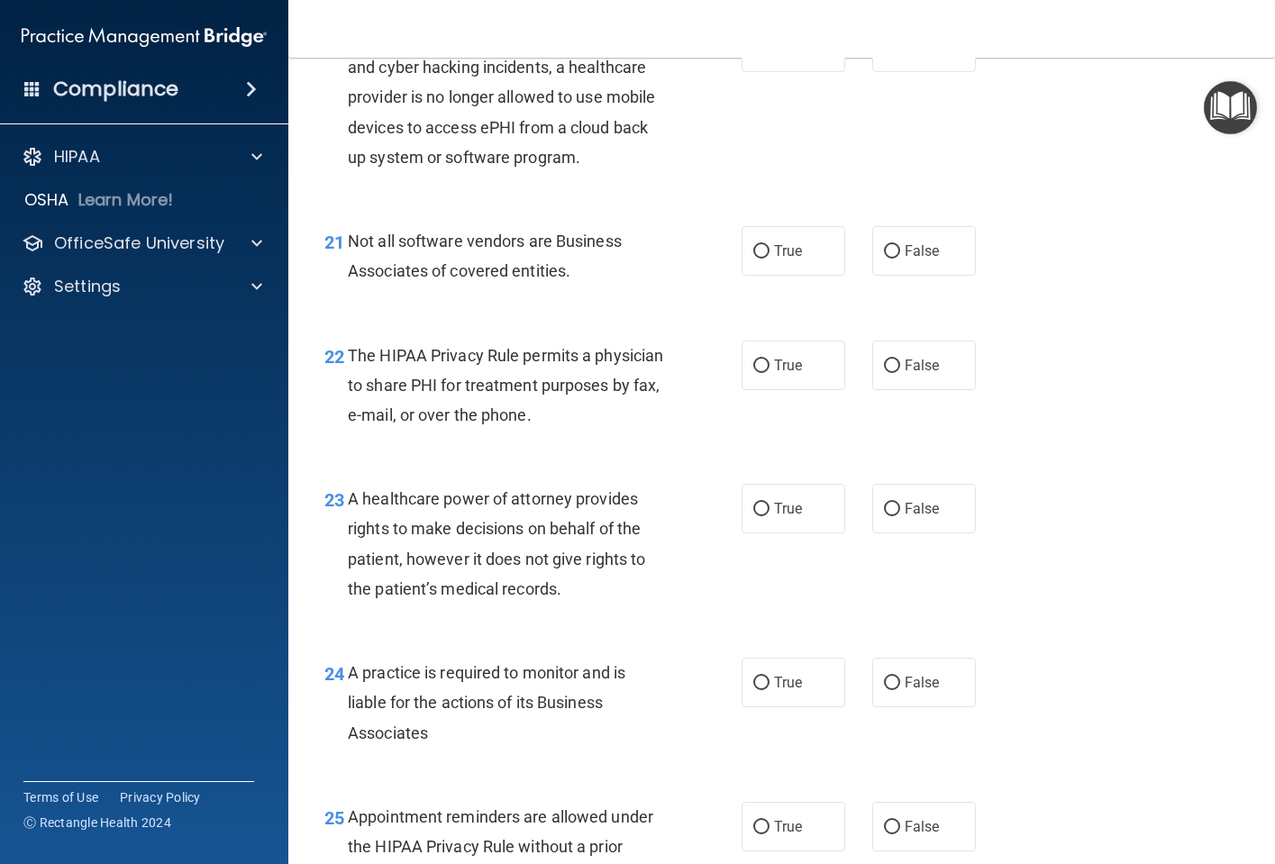
scroll to position [3424, 0]
click at [753, 53] on input "True" at bounding box center [761, 47] width 16 height 14
radio input "true"
click at [753, 257] on input "True" at bounding box center [761, 250] width 16 height 14
radio input "true"
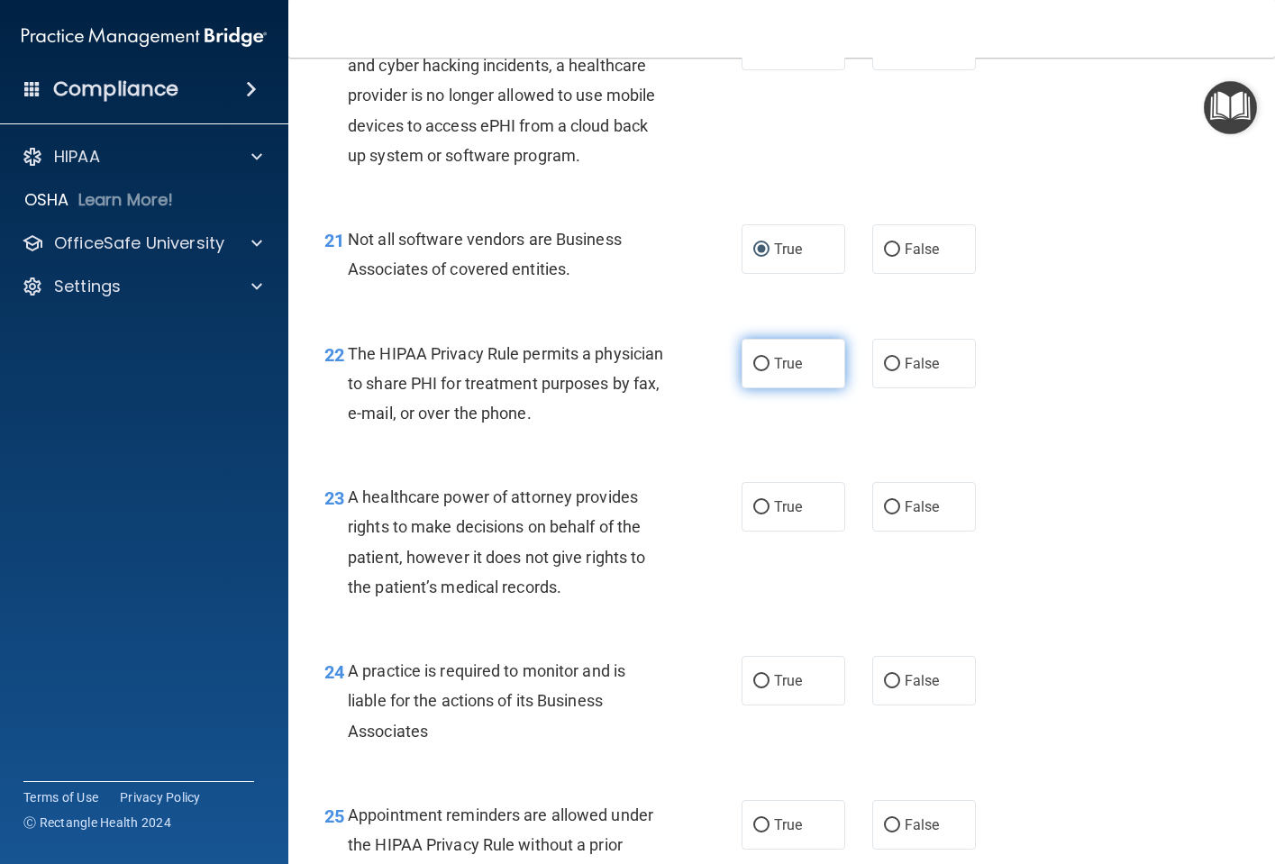
click at [758, 371] on input "True" at bounding box center [761, 365] width 16 height 14
radio input "true"
click at [753, 514] on input "True" at bounding box center [761, 508] width 16 height 14
radio input "true"
click at [888, 688] on input "False" at bounding box center [892, 682] width 16 height 14
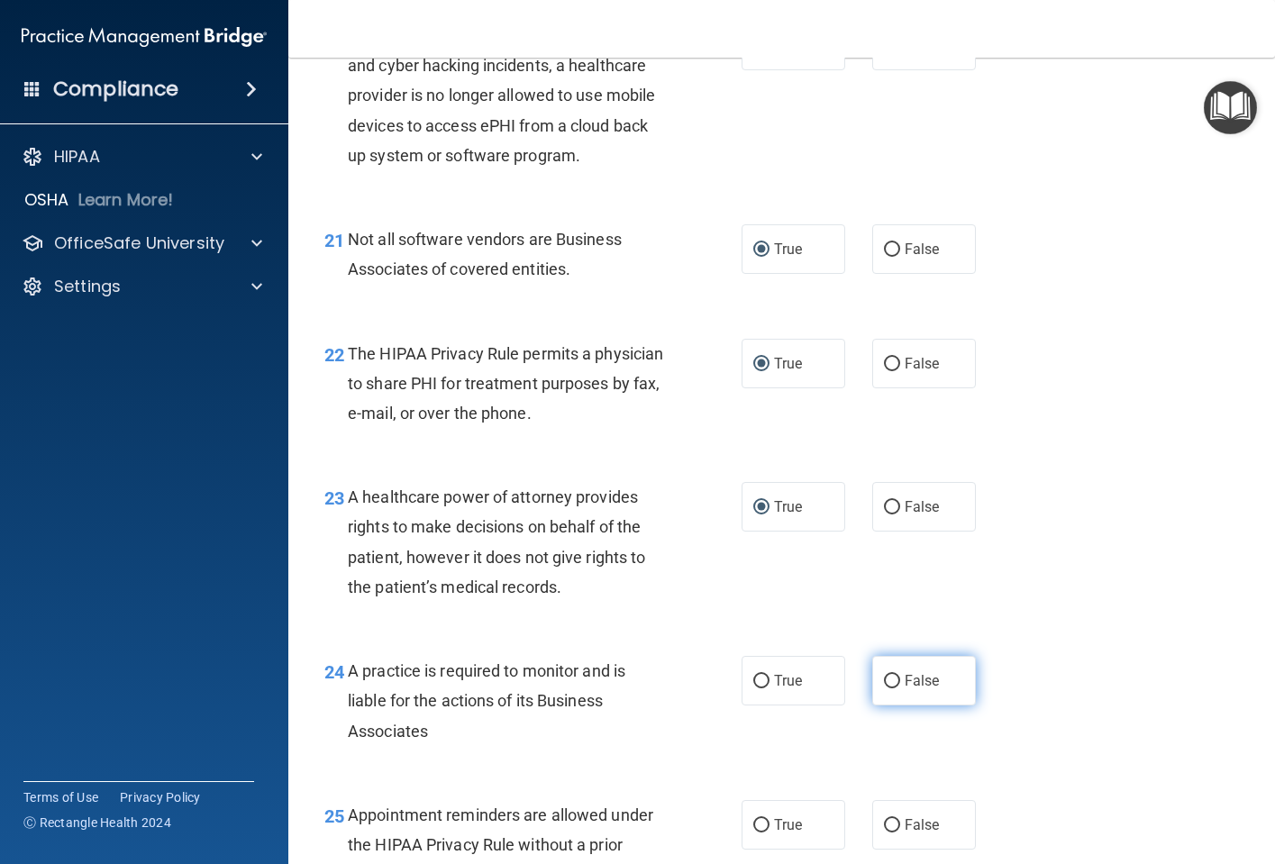
radio input "true"
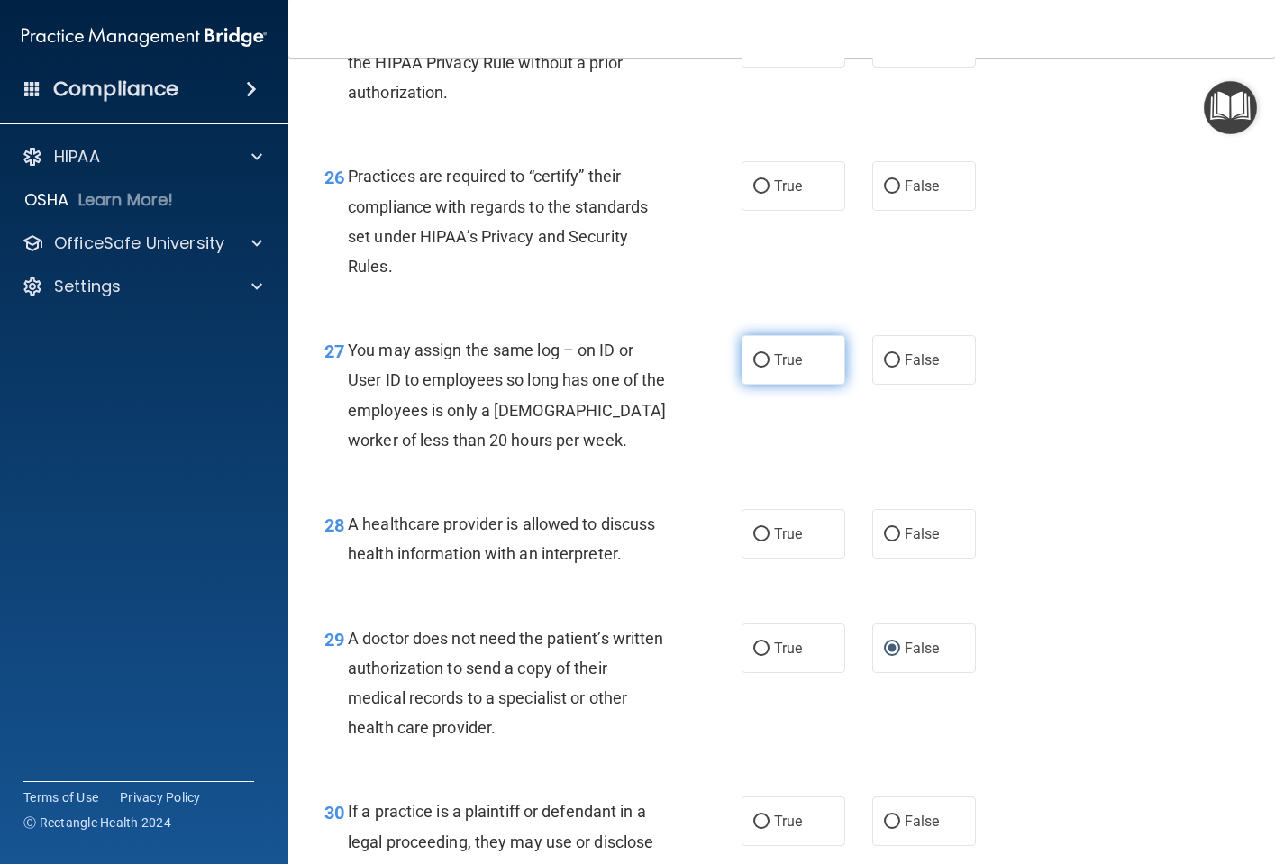
scroll to position [4235, 0]
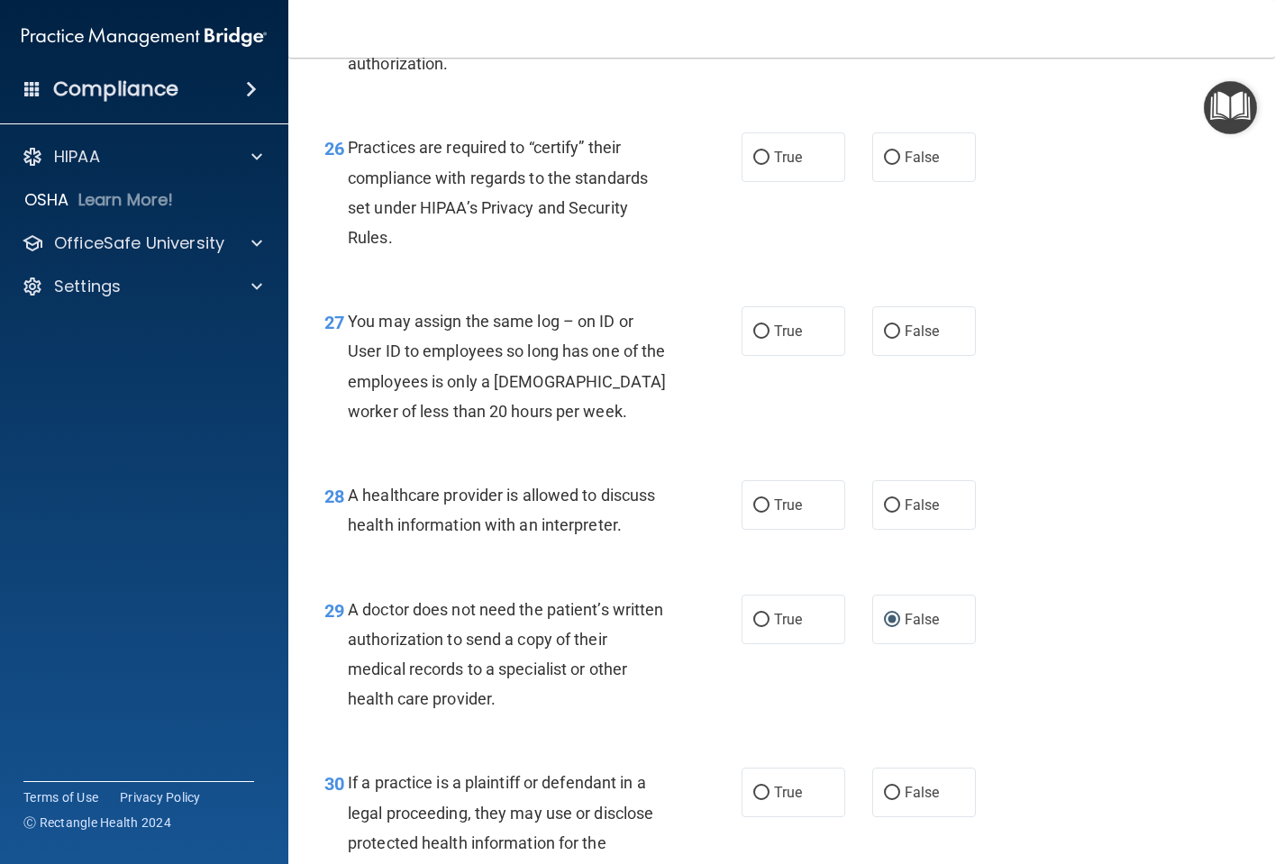
click at [753, 22] on input "True" at bounding box center [761, 15] width 16 height 14
radio input "true"
click at [888, 165] on input "False" at bounding box center [892, 158] width 16 height 14
radio input "true"
click at [884, 339] on input "False" at bounding box center [892, 332] width 16 height 14
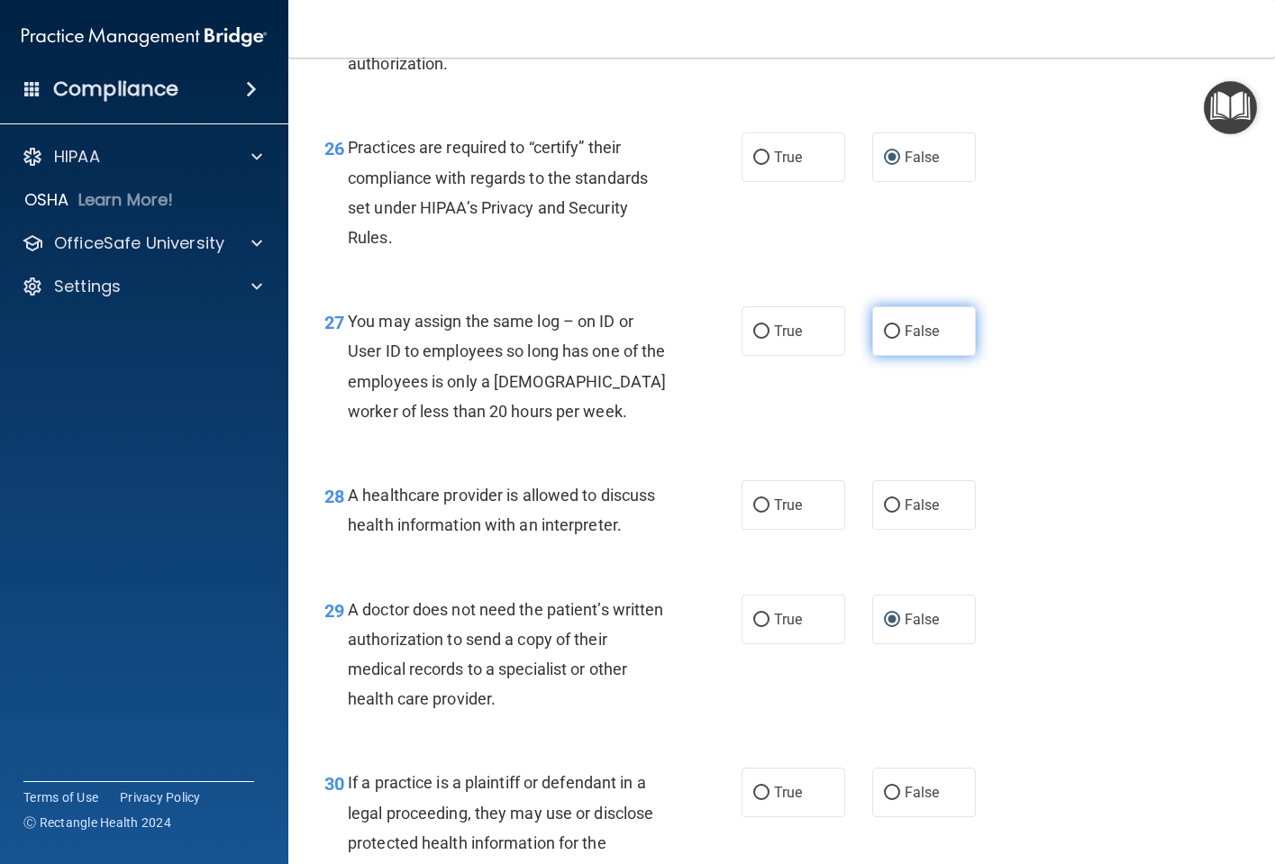
radio input "true"
click at [761, 513] on input "True" at bounding box center [761, 506] width 16 height 14
radio input "true"
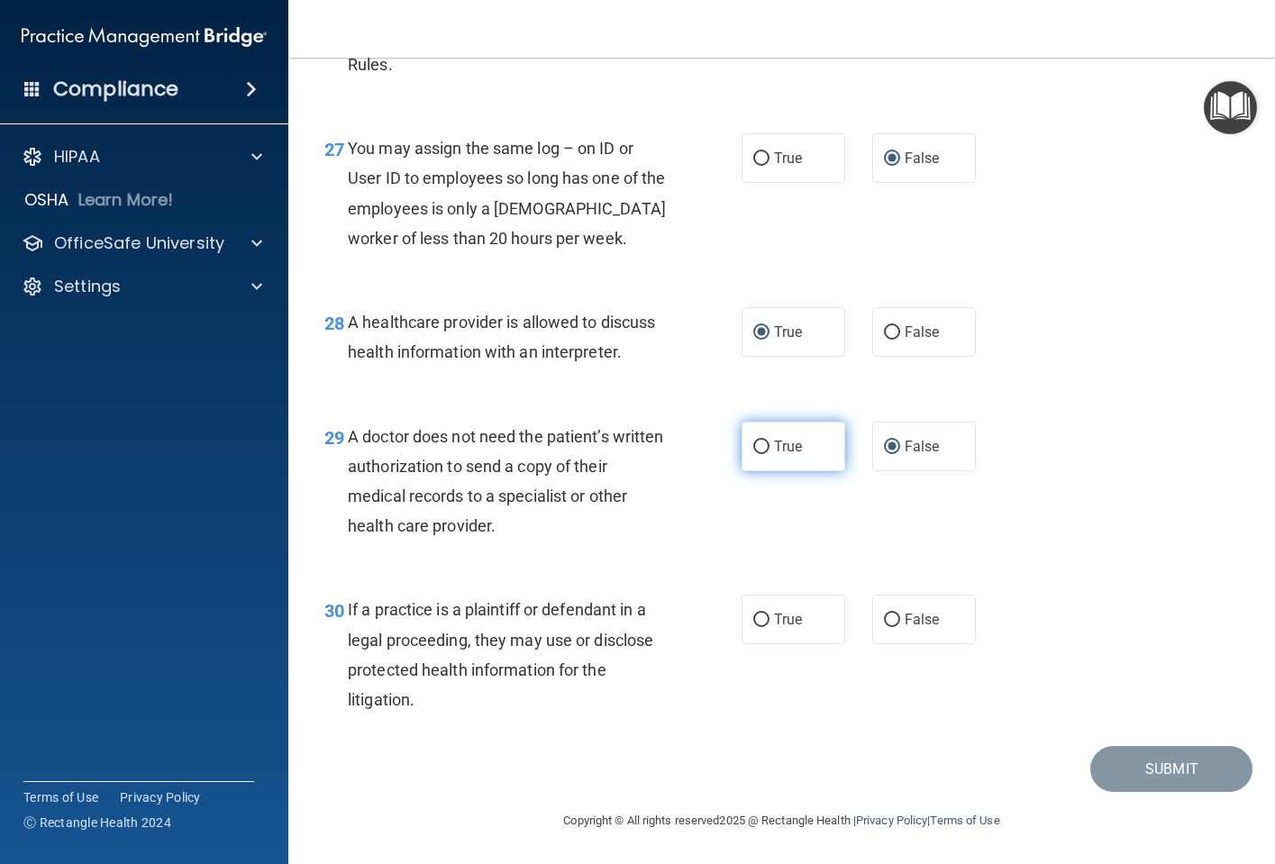
scroll to position [4467, 0]
click at [757, 446] on input "True" at bounding box center [761, 448] width 16 height 14
radio input "true"
radio input "false"
click at [753, 621] on input "True" at bounding box center [761, 621] width 16 height 14
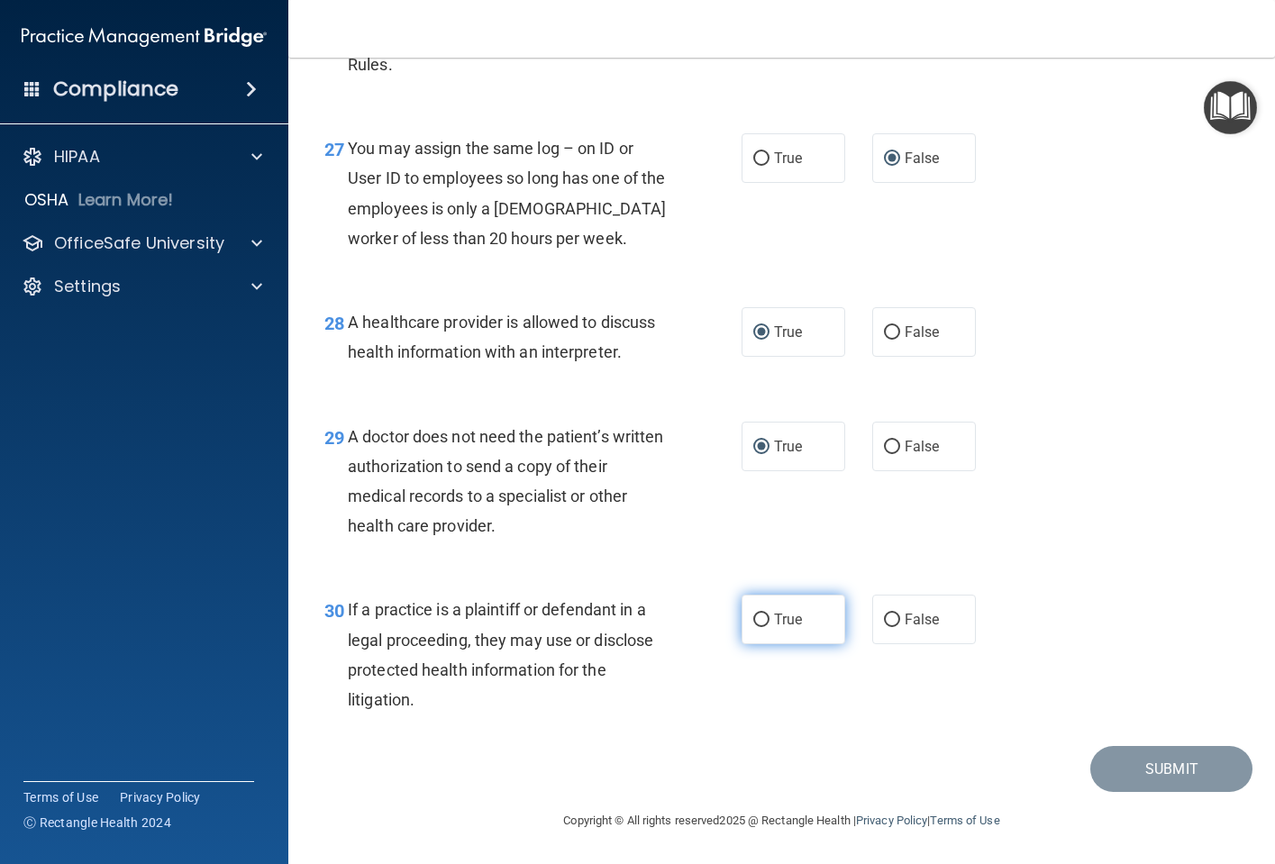
radio input "true"
click at [405, 788] on div "Submit" at bounding box center [782, 769] width 942 height 46
click at [1140, 762] on button "Submit" at bounding box center [1171, 769] width 162 height 46
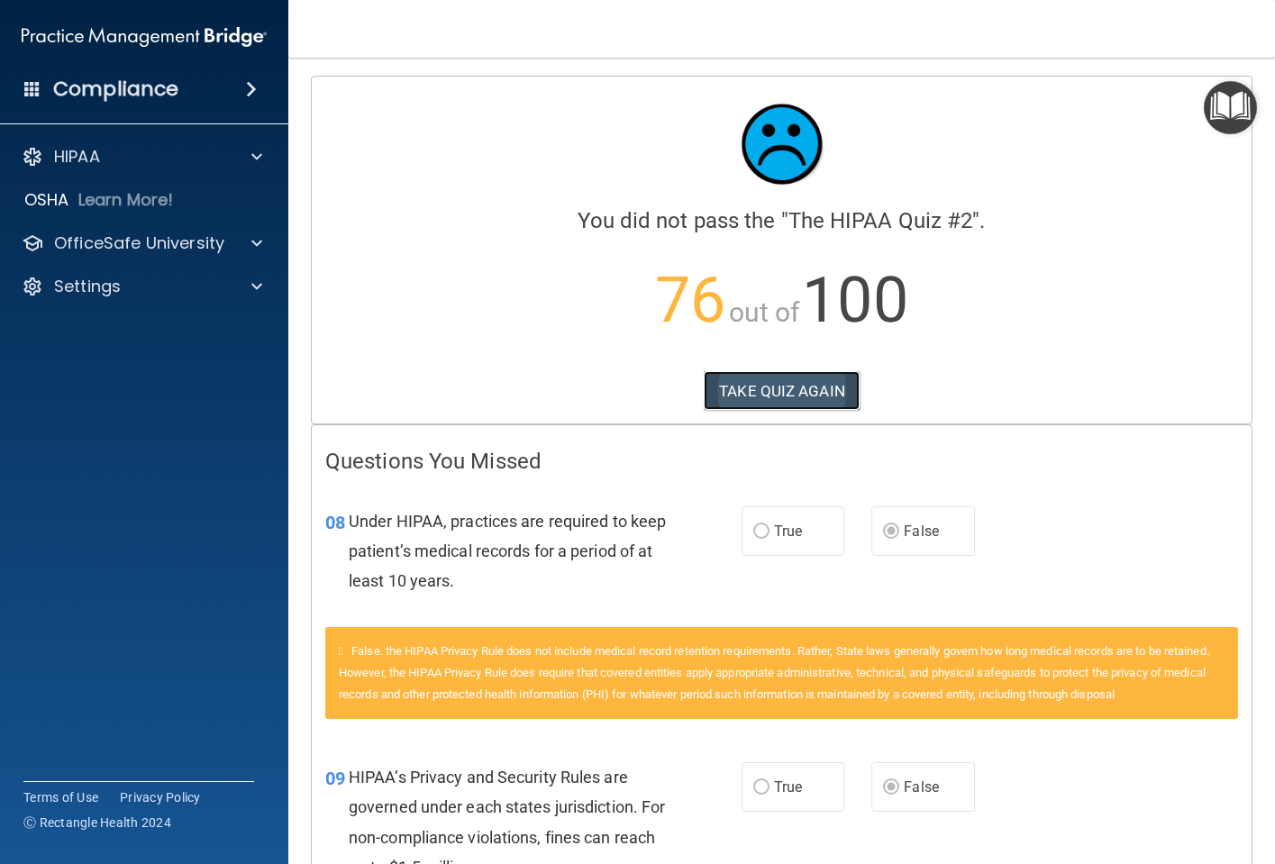
click at [802, 386] on button "TAKE QUIZ AGAIN" at bounding box center [782, 391] width 156 height 40
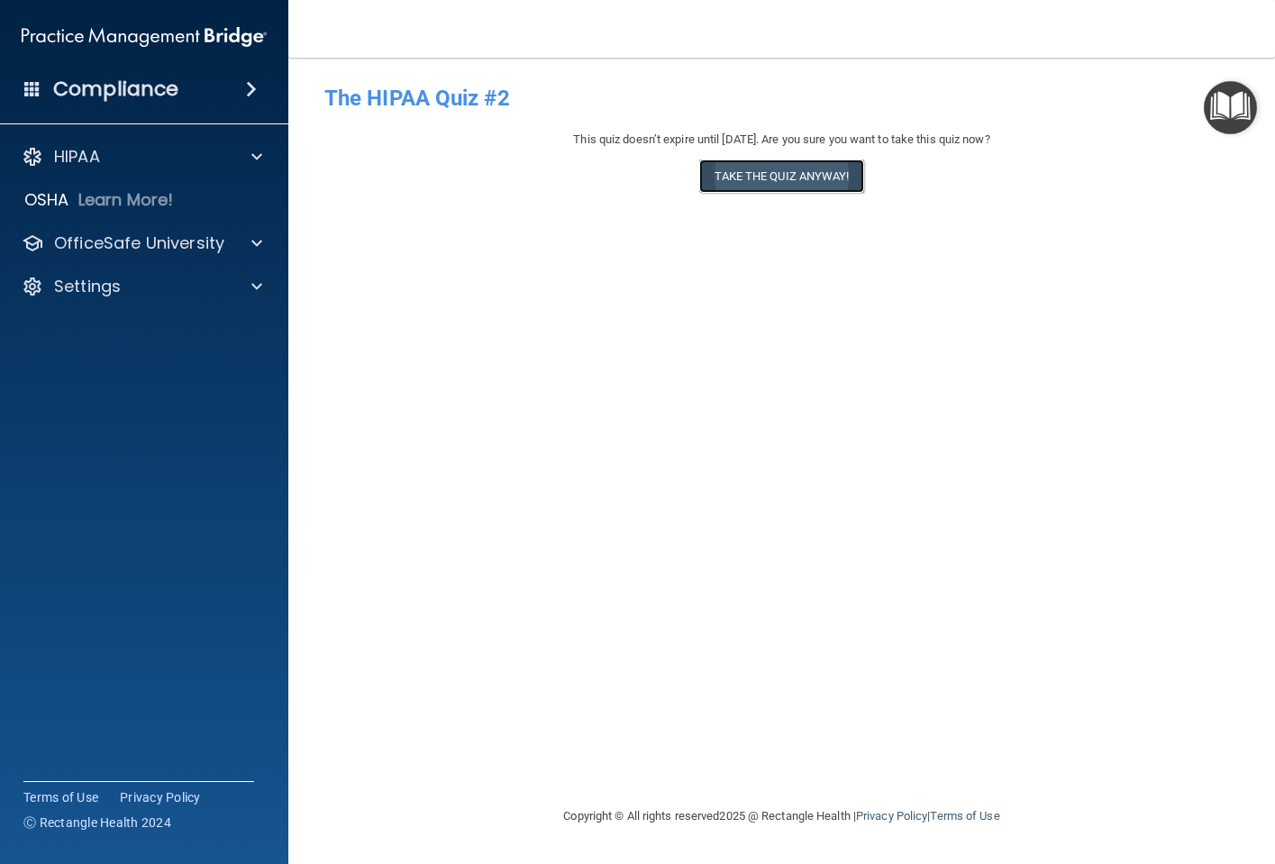
click at [778, 180] on button "Take the quiz anyway!" at bounding box center [781, 175] width 164 height 33
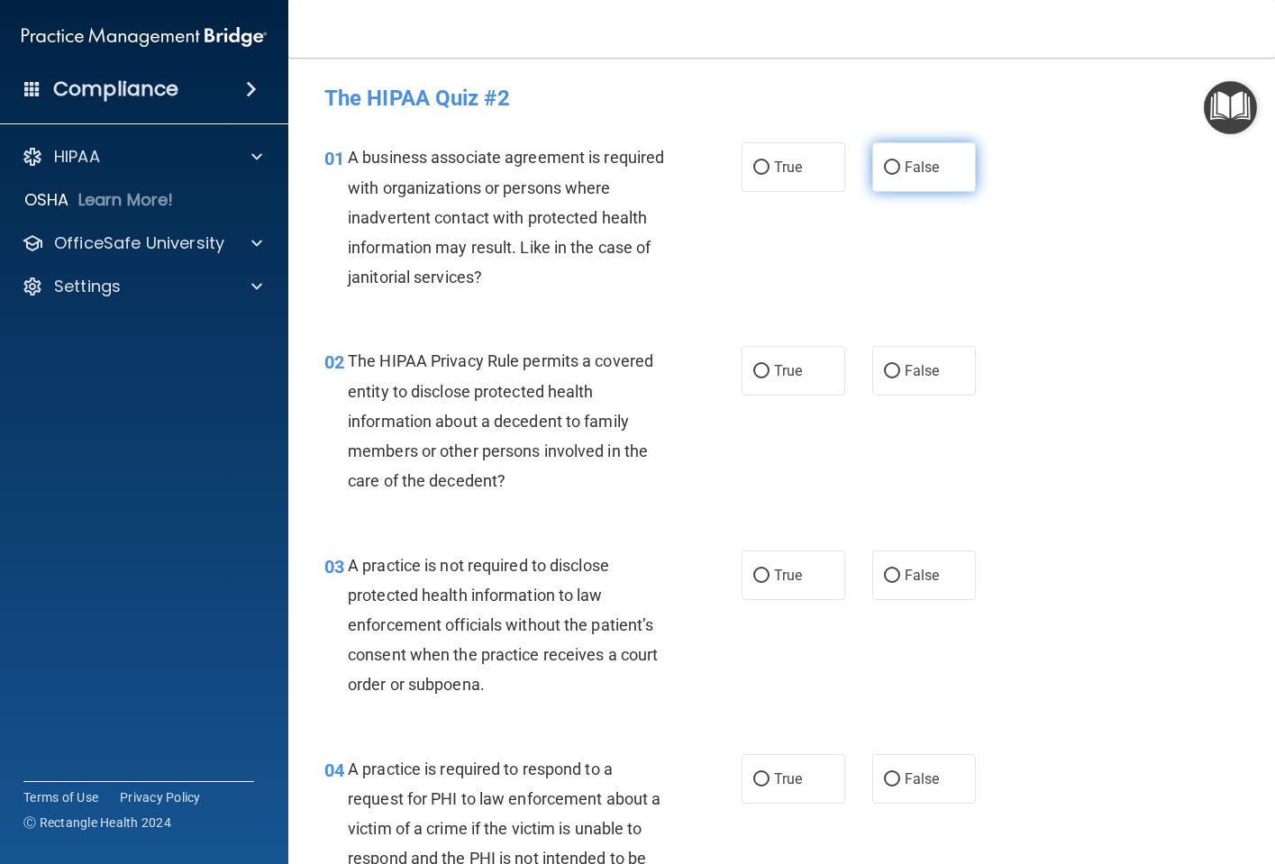
click at [885, 169] on input "False" at bounding box center [892, 168] width 16 height 14
radio input "true"
click at [753, 372] on input "True" at bounding box center [761, 372] width 16 height 14
radio input "true"
click at [884, 569] on input "False" at bounding box center [892, 576] width 16 height 14
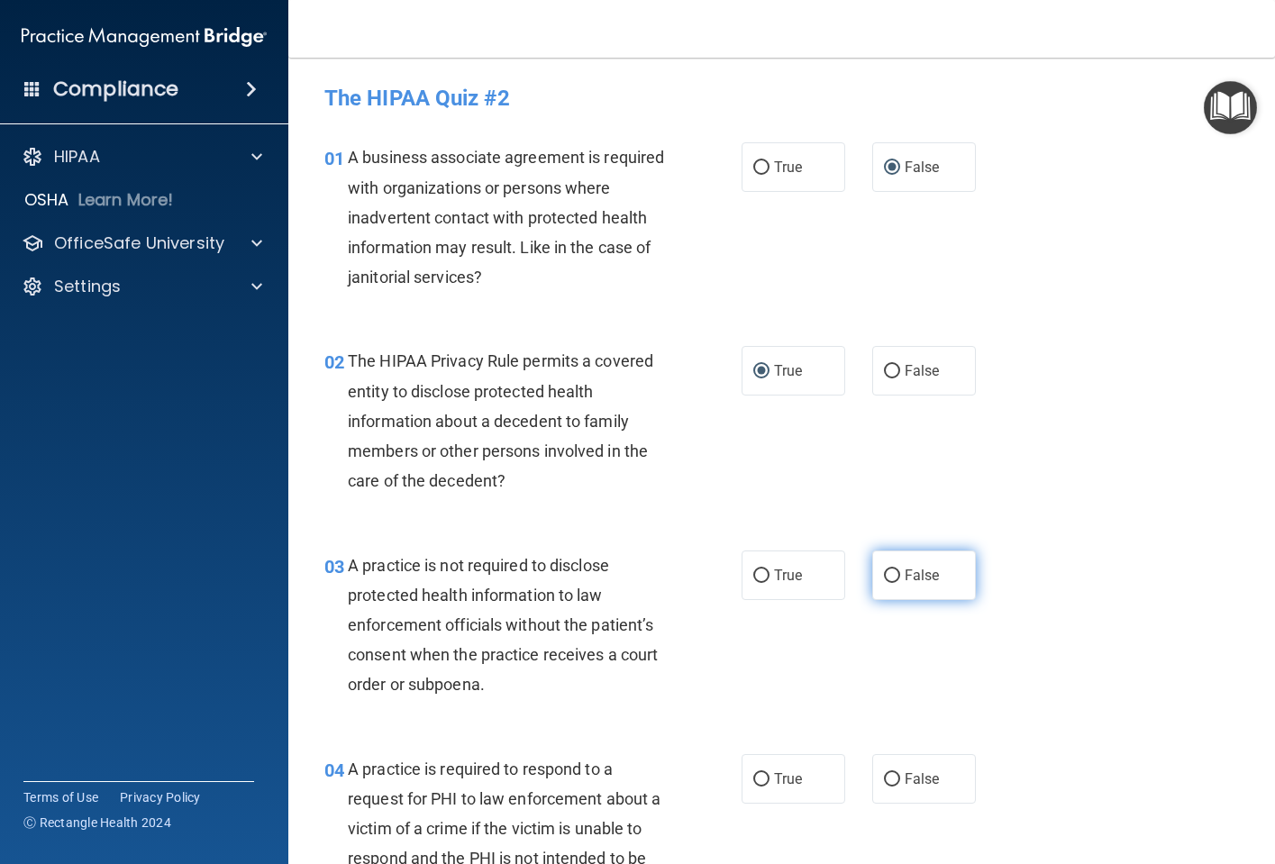
radio input "true"
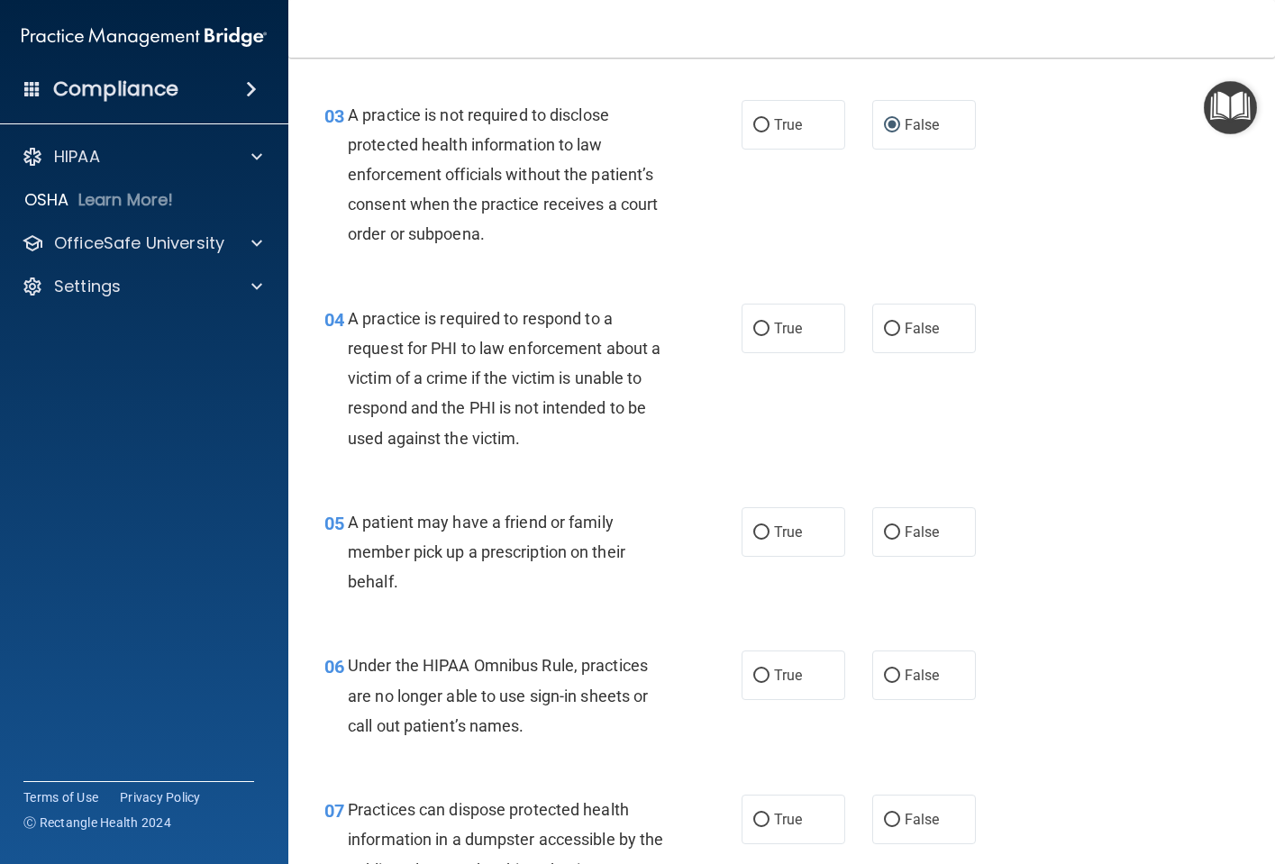
scroll to position [541, 0]
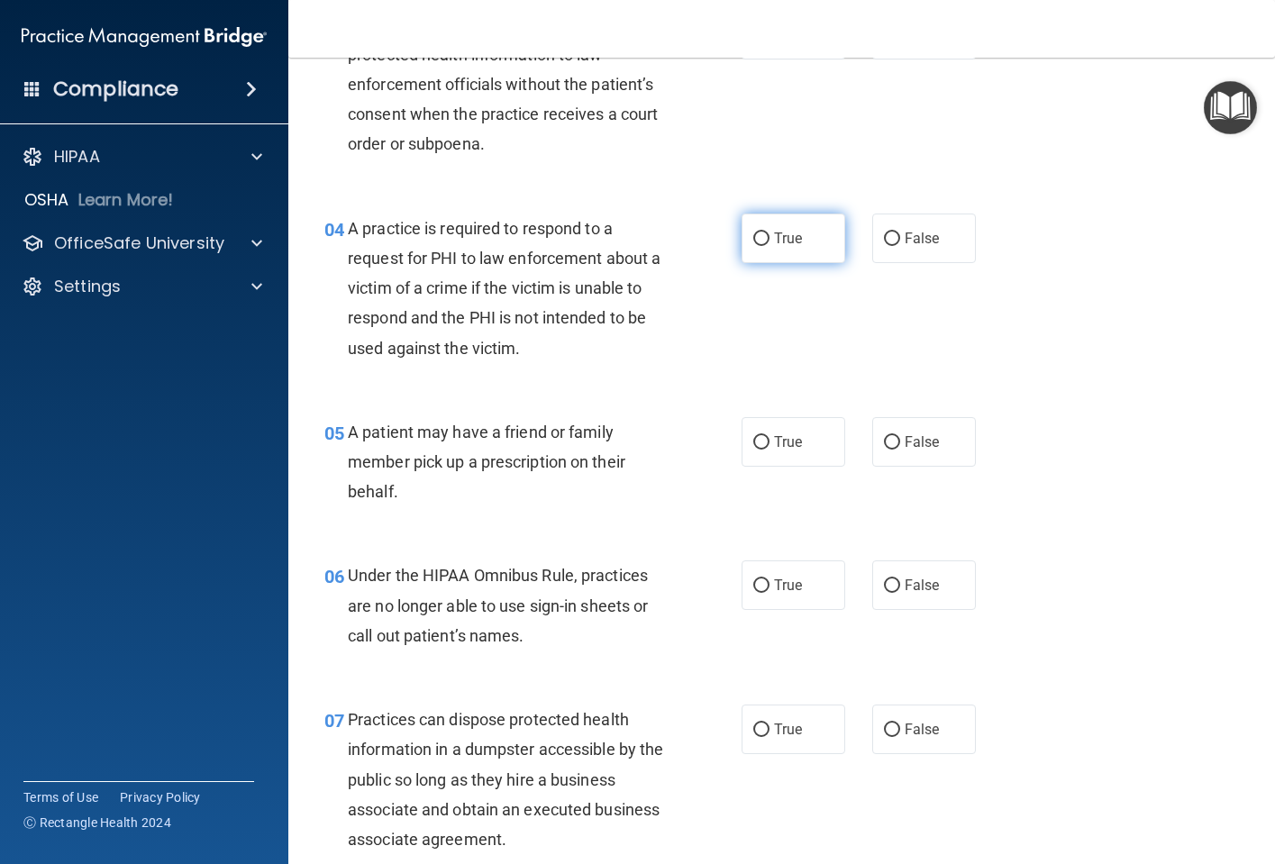
click at [757, 241] on input "True" at bounding box center [761, 239] width 16 height 14
radio input "true"
click at [759, 446] on input "True" at bounding box center [761, 443] width 16 height 14
radio input "true"
click at [887, 579] on input "False" at bounding box center [892, 586] width 16 height 14
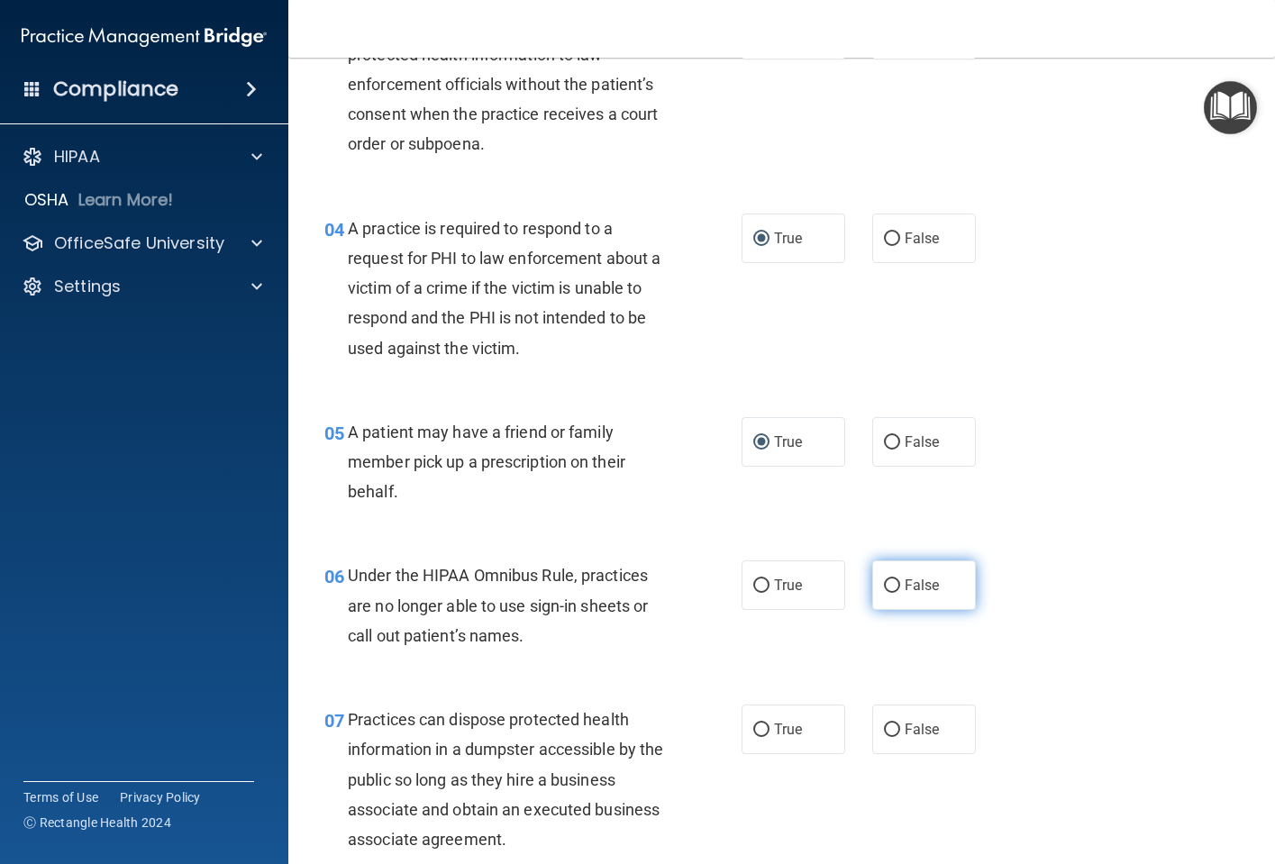
radio input "true"
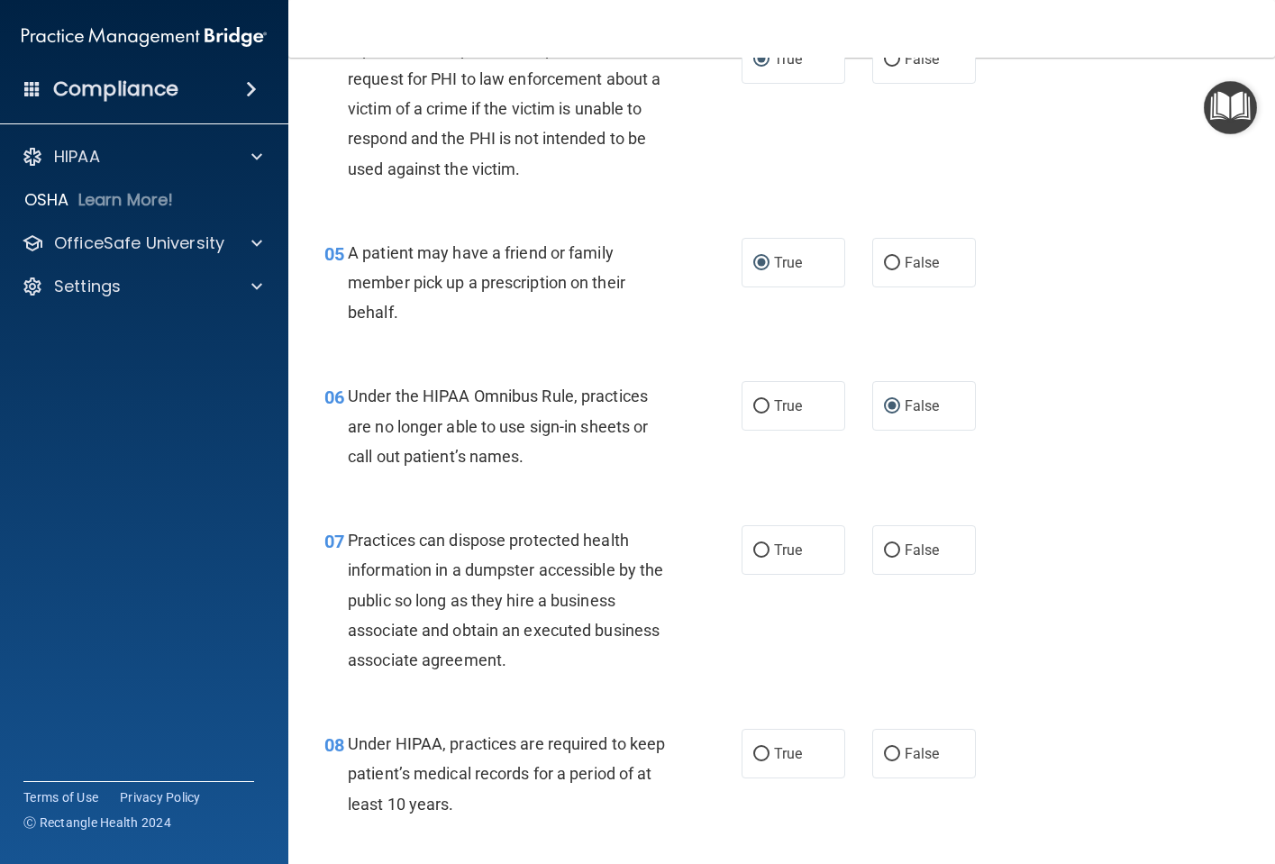
scroll to position [721, 0]
click at [884, 550] on input "False" at bounding box center [892, 550] width 16 height 14
radio input "true"
click at [885, 748] on input "False" at bounding box center [892, 754] width 16 height 14
radio input "true"
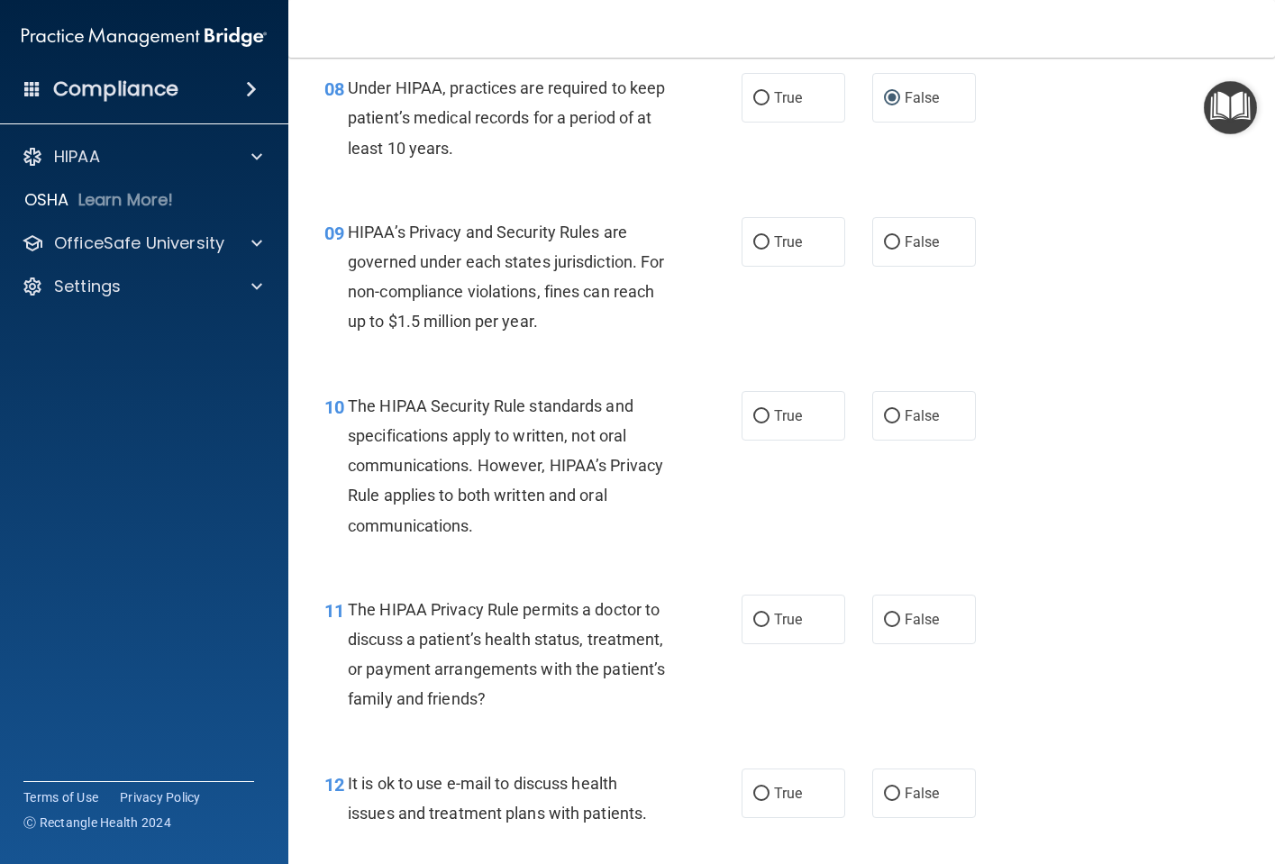
scroll to position [1351, 0]
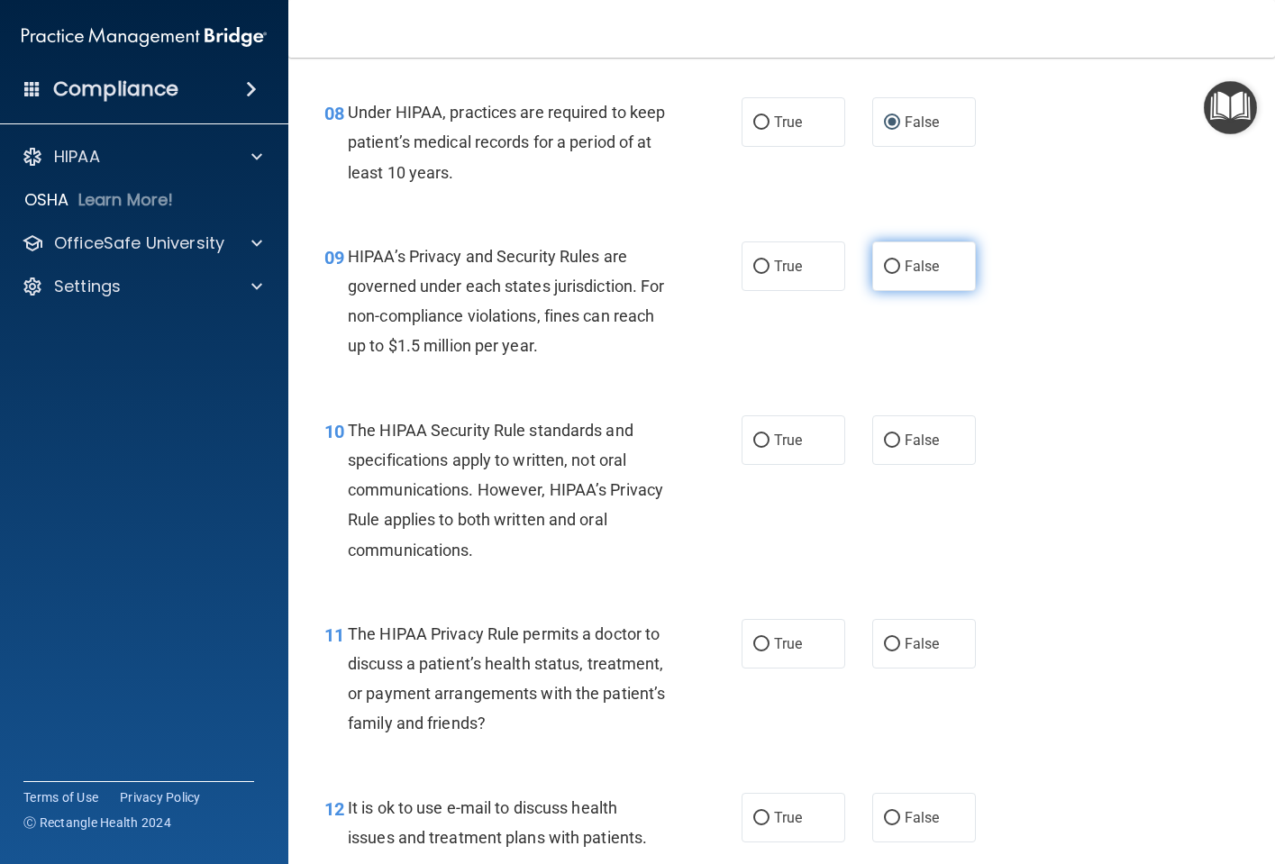
click at [884, 264] on input "False" at bounding box center [892, 267] width 16 height 14
radio input "true"
click at [761, 436] on input "True" at bounding box center [761, 441] width 16 height 14
radio input "true"
click at [760, 642] on input "True" at bounding box center [761, 645] width 16 height 14
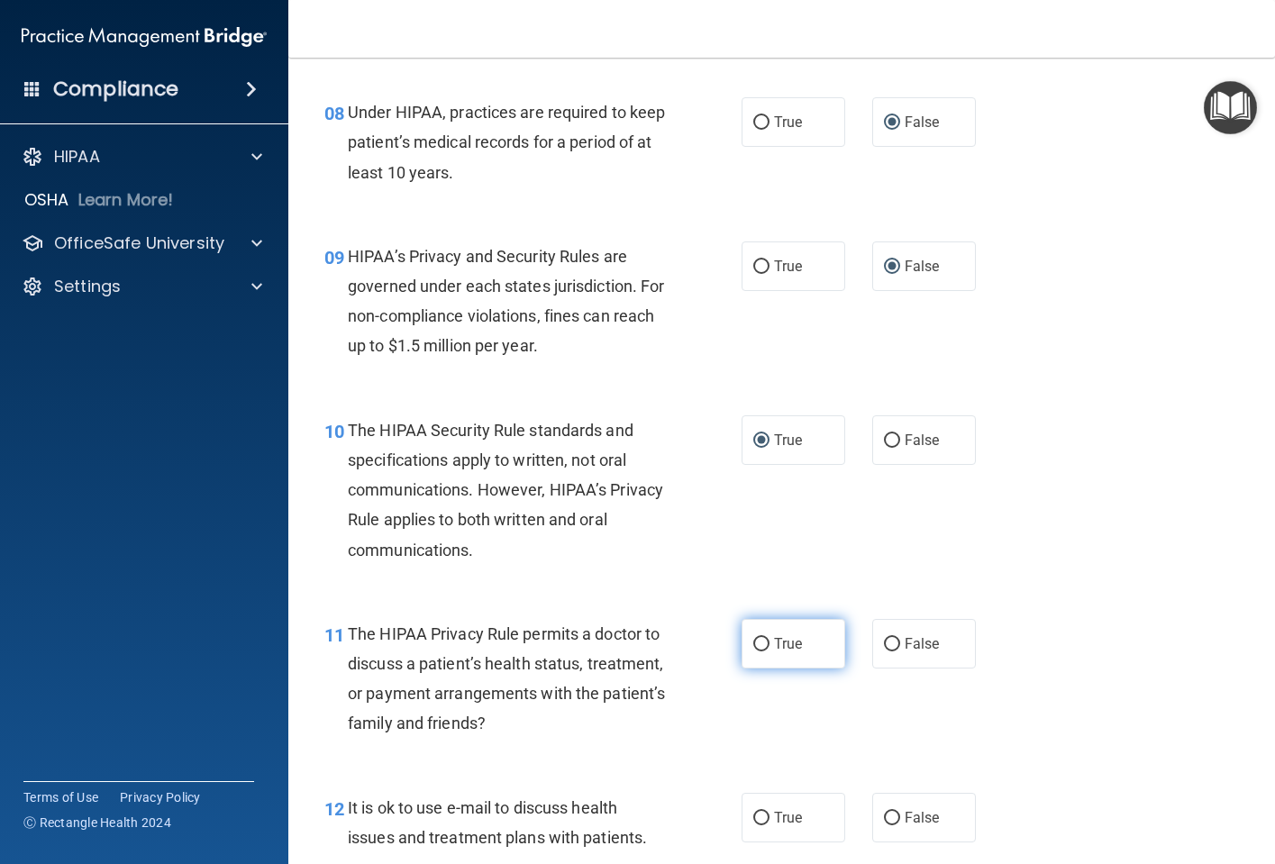
radio input "true"
click at [754, 820] on input "True" at bounding box center [761, 819] width 16 height 14
radio input "true"
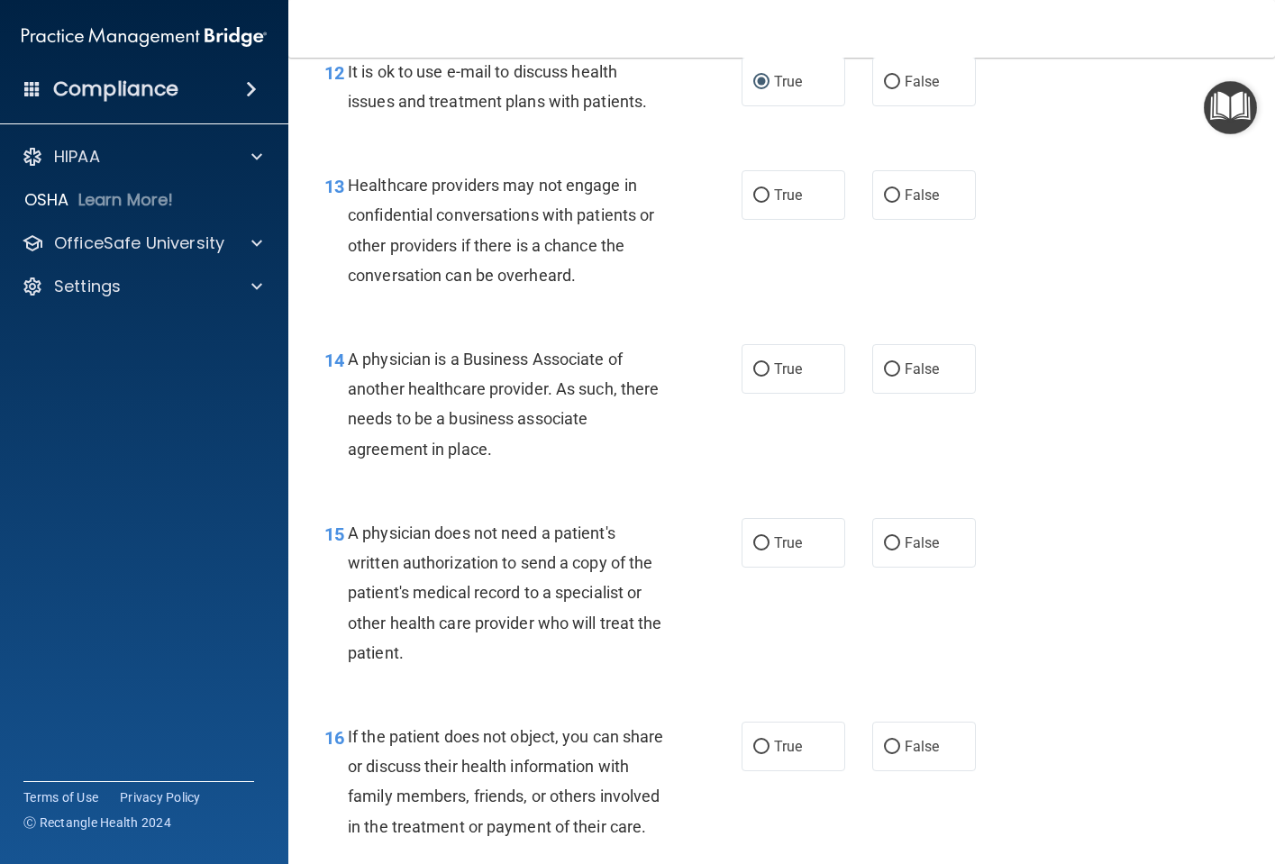
scroll to position [2162, 0]
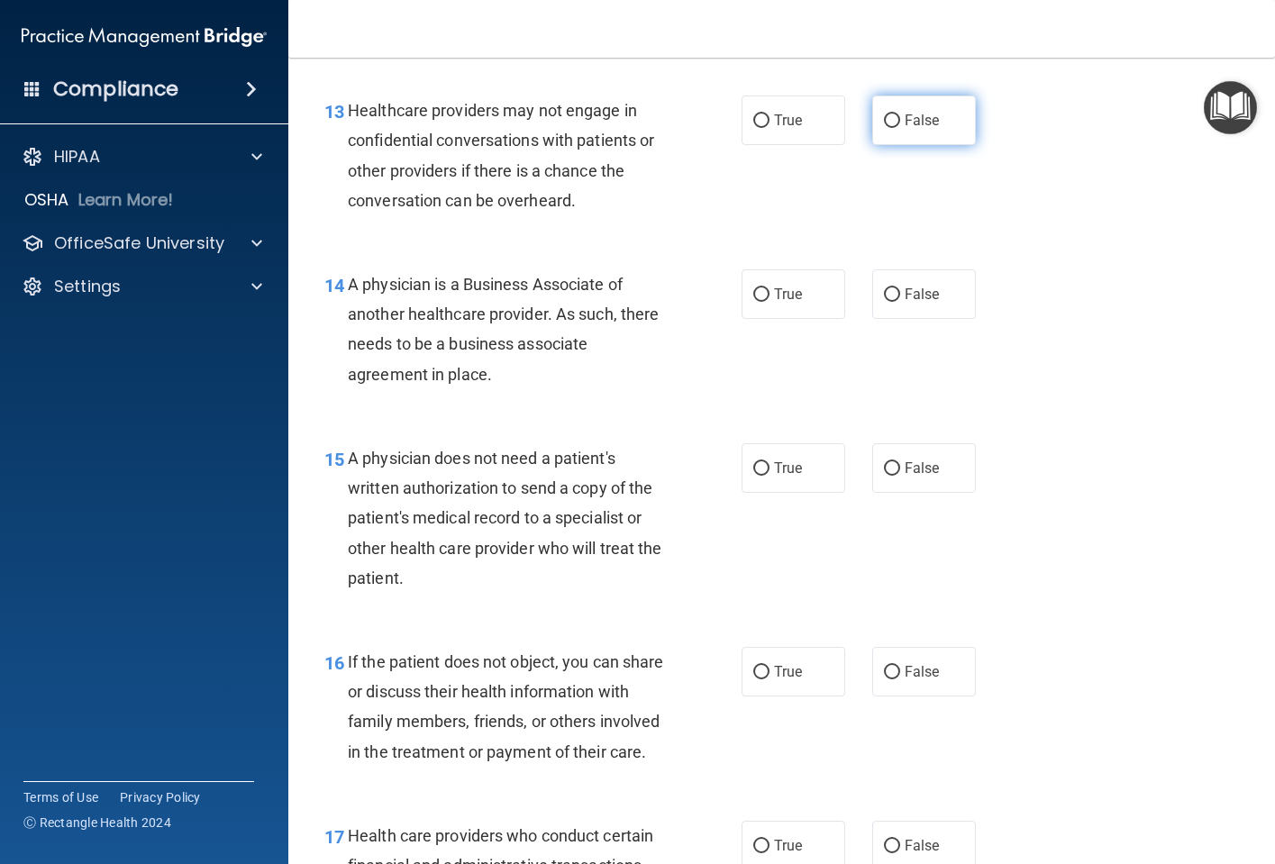
click at [890, 117] on input "False" at bounding box center [892, 121] width 16 height 14
radio input "true"
click at [889, 297] on input "False" at bounding box center [892, 295] width 16 height 14
radio input "true"
click at [753, 462] on input "True" at bounding box center [761, 469] width 16 height 14
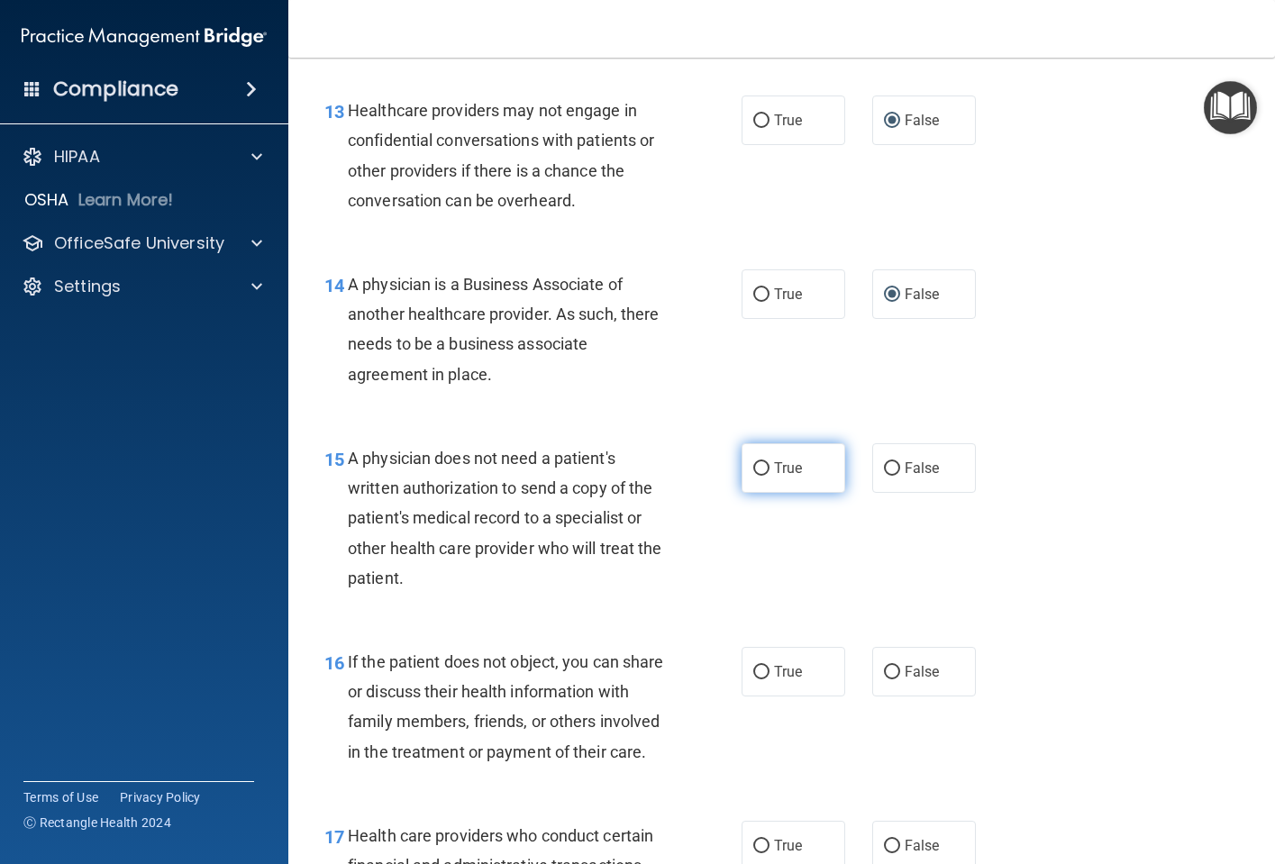
radio input "true"
click at [755, 670] on input "True" at bounding box center [761, 673] width 16 height 14
radio input "true"
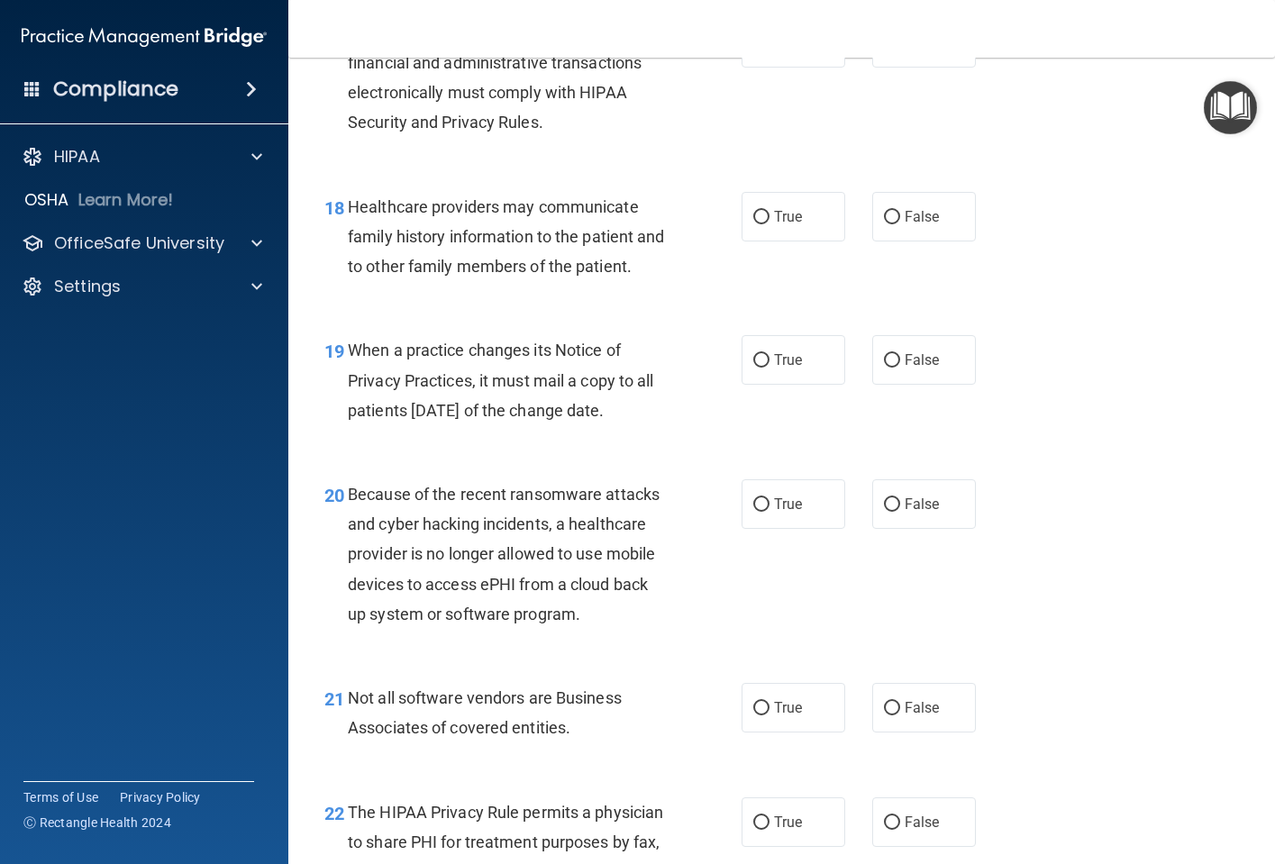
scroll to position [2973, 0]
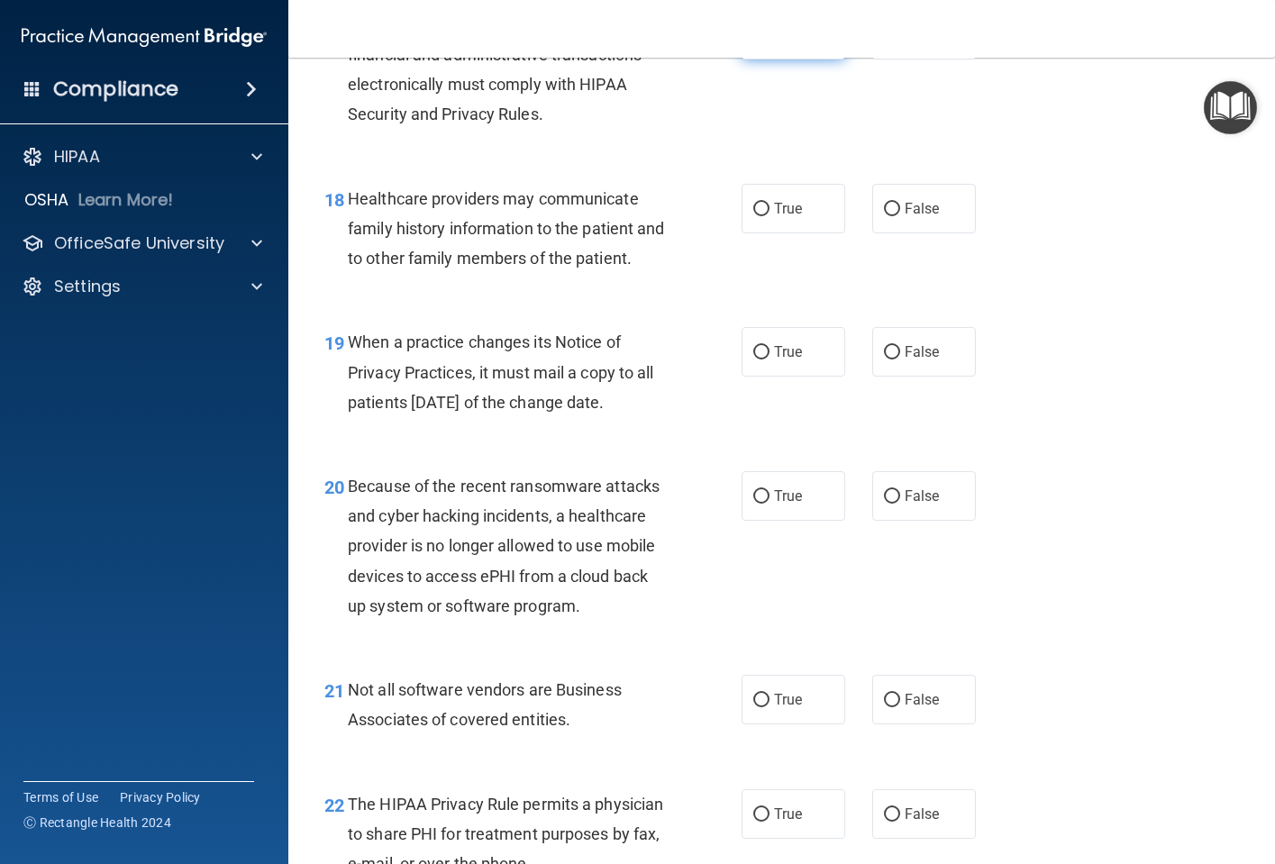
click at [753, 42] on input "True" at bounding box center [761, 36] width 16 height 14
radio input "true"
click at [888, 216] on input "False" at bounding box center [892, 210] width 16 height 14
radio input "true"
click at [884, 359] on input "False" at bounding box center [892, 353] width 16 height 14
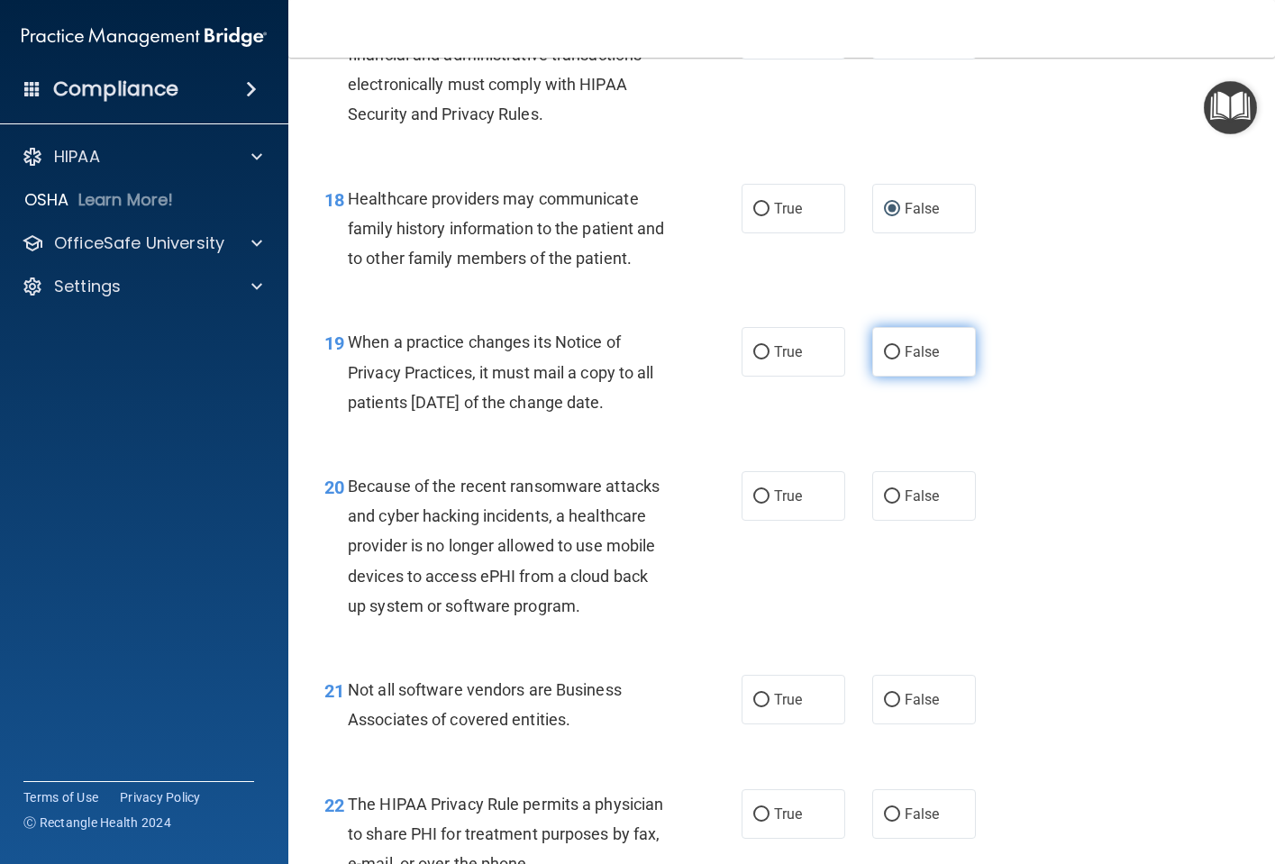
radio input "true"
click at [893, 521] on label "False" at bounding box center [924, 496] width 104 height 50
click at [893, 504] on input "False" at bounding box center [892, 497] width 16 height 14
radio input "true"
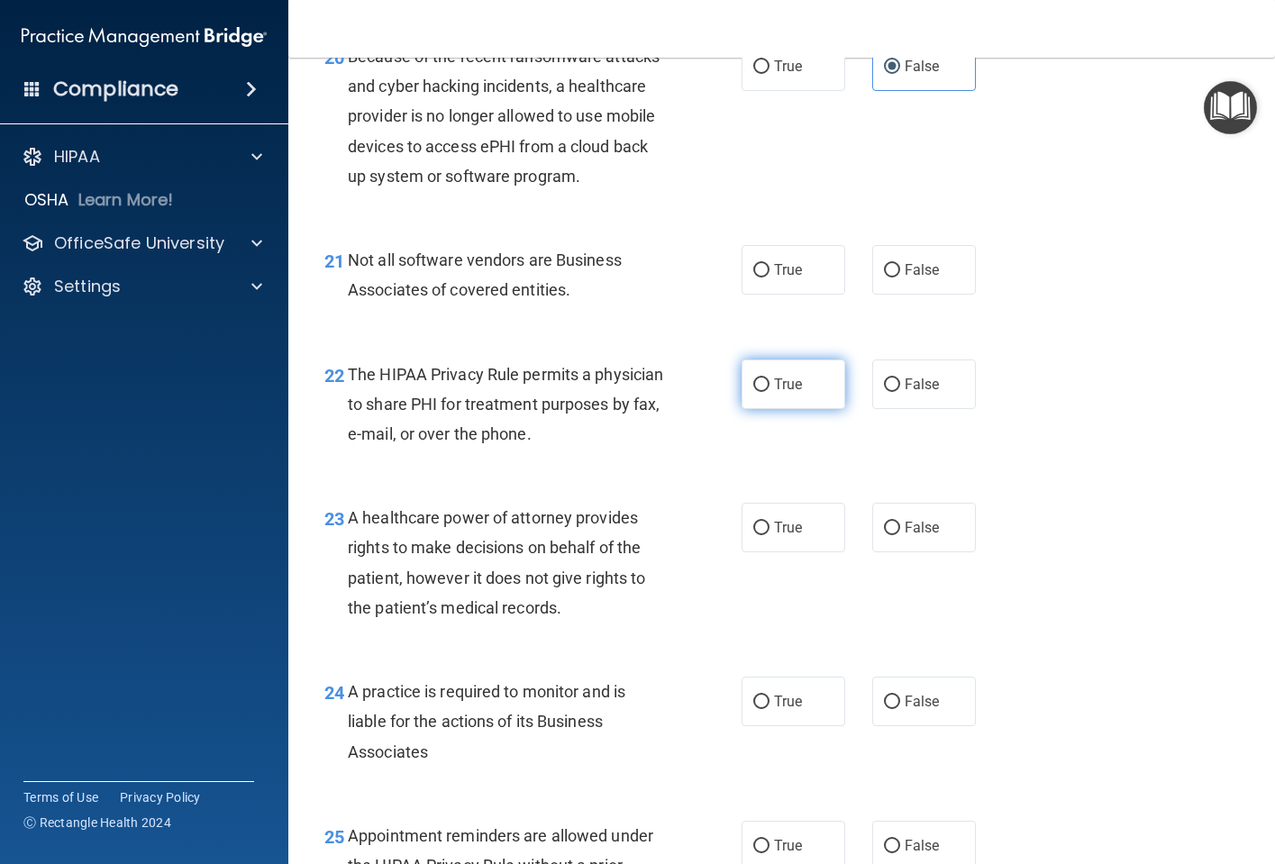
scroll to position [3424, 0]
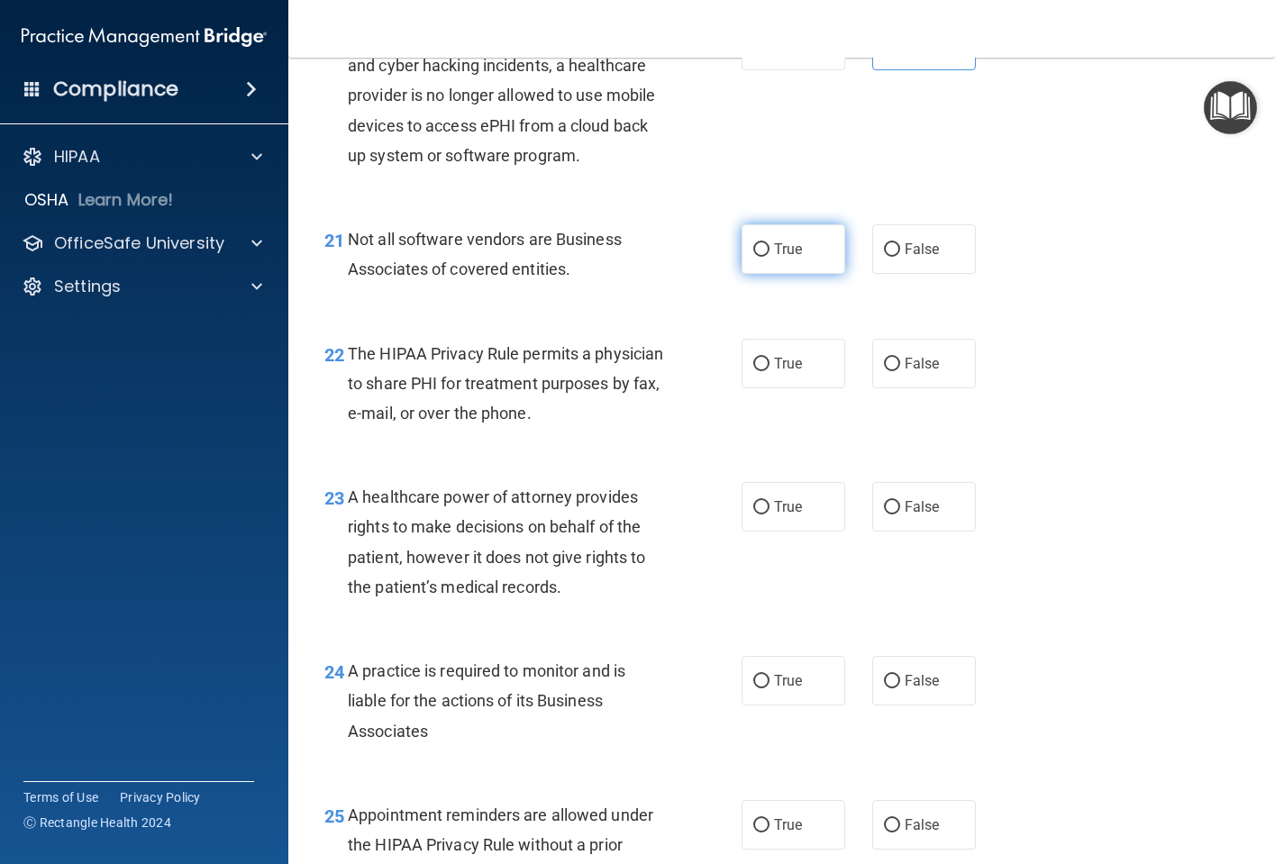
click at [753, 257] on input "True" at bounding box center [761, 250] width 16 height 14
radio input "true"
click at [759, 371] on input "True" at bounding box center [761, 365] width 16 height 14
radio input "true"
click at [884, 514] on input "False" at bounding box center [892, 508] width 16 height 14
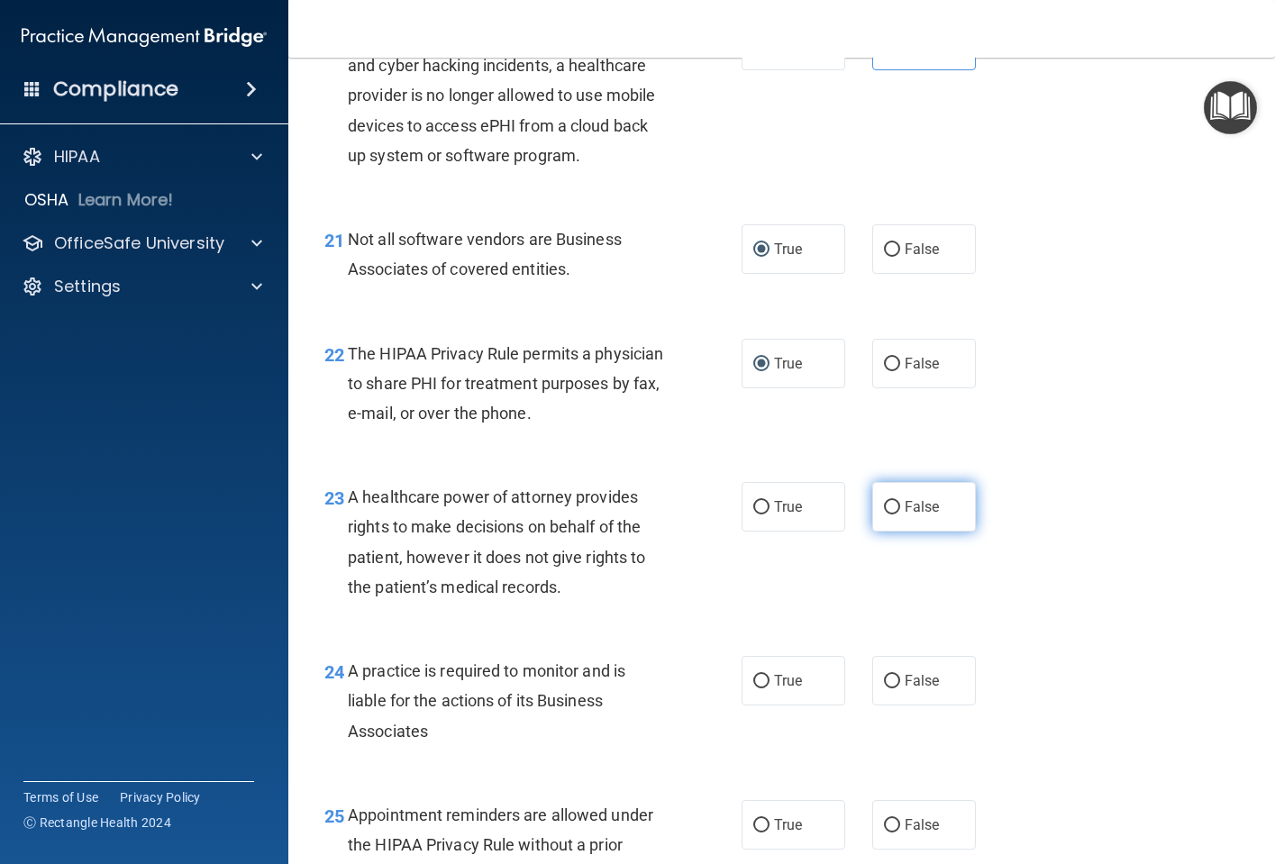
radio input "true"
click at [884, 688] on input "False" at bounding box center [892, 682] width 16 height 14
radio input "true"
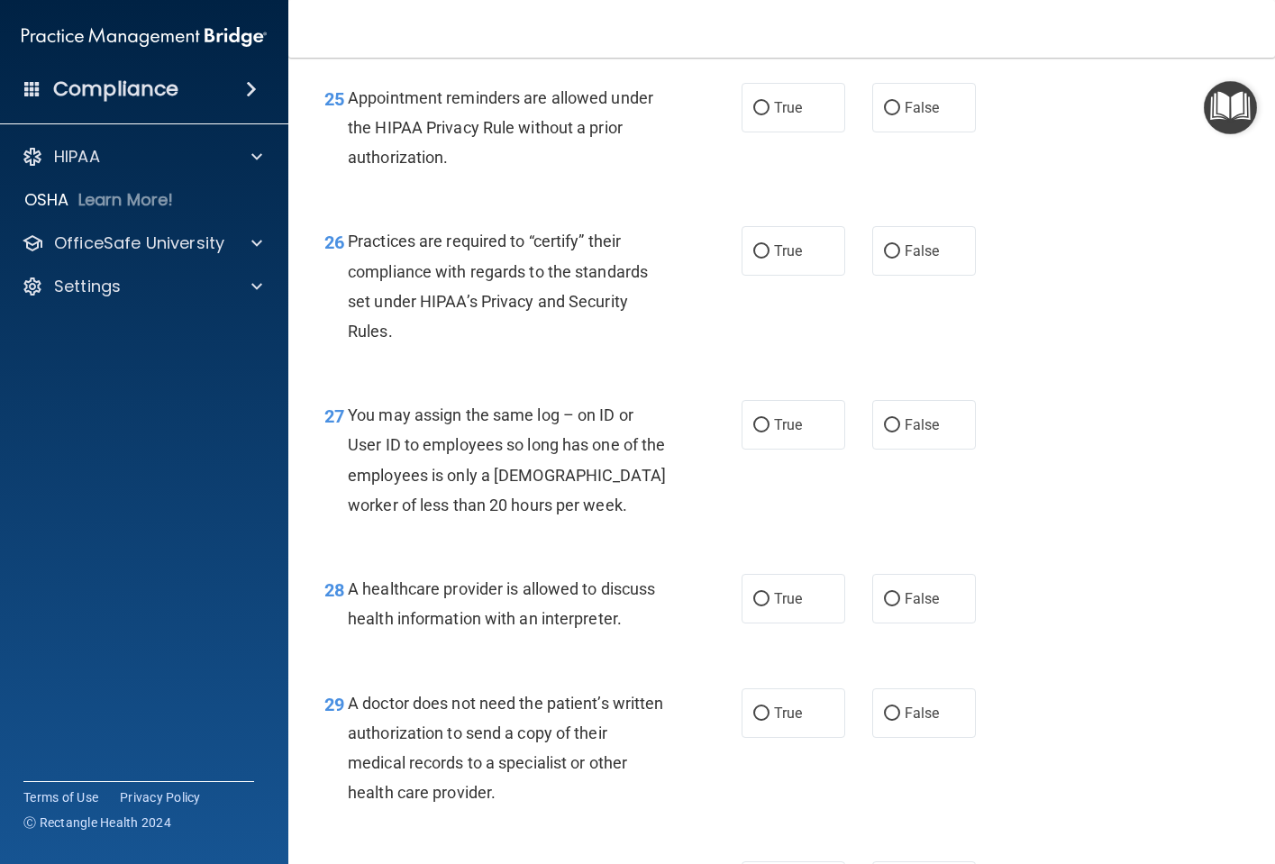
scroll to position [4144, 0]
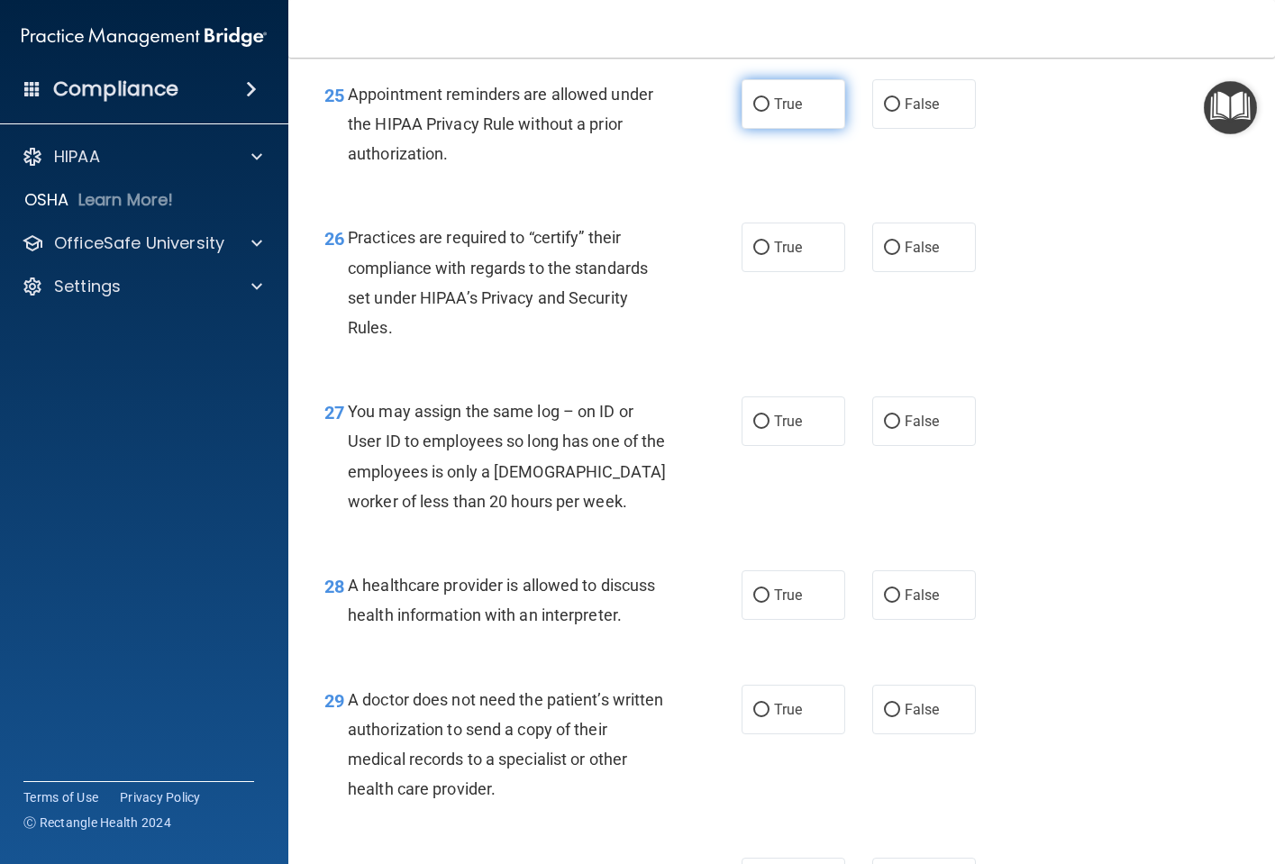
click at [759, 112] on input "True" at bounding box center [761, 105] width 16 height 14
radio input "true"
click at [887, 255] on input "False" at bounding box center [892, 248] width 16 height 14
radio input "true"
click at [894, 446] on label "False" at bounding box center [924, 421] width 104 height 50
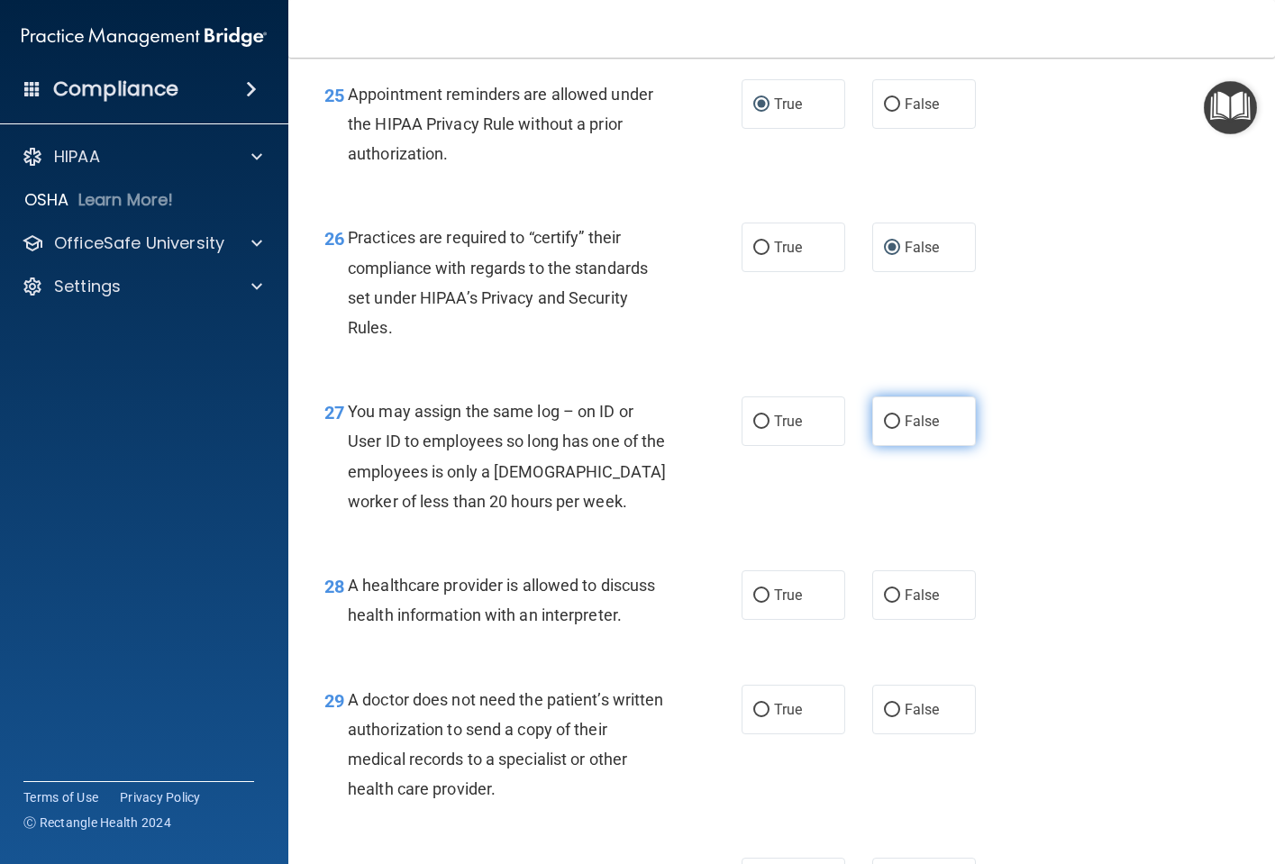
click at [894, 429] on input "False" at bounding box center [892, 422] width 16 height 14
radio input "true"
click at [759, 603] on input "True" at bounding box center [761, 596] width 16 height 14
radio input "true"
click at [753, 717] on input "True" at bounding box center [761, 711] width 16 height 14
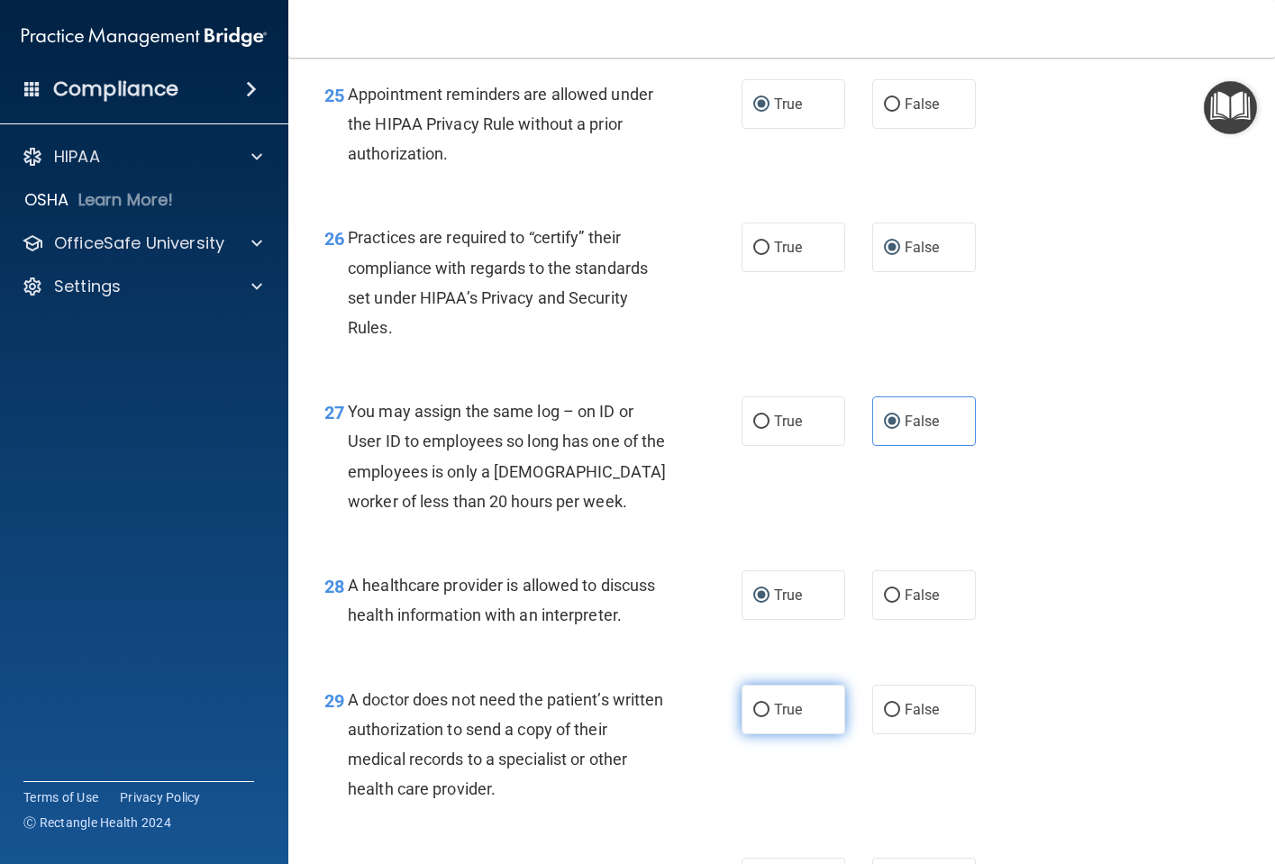
radio input "true"
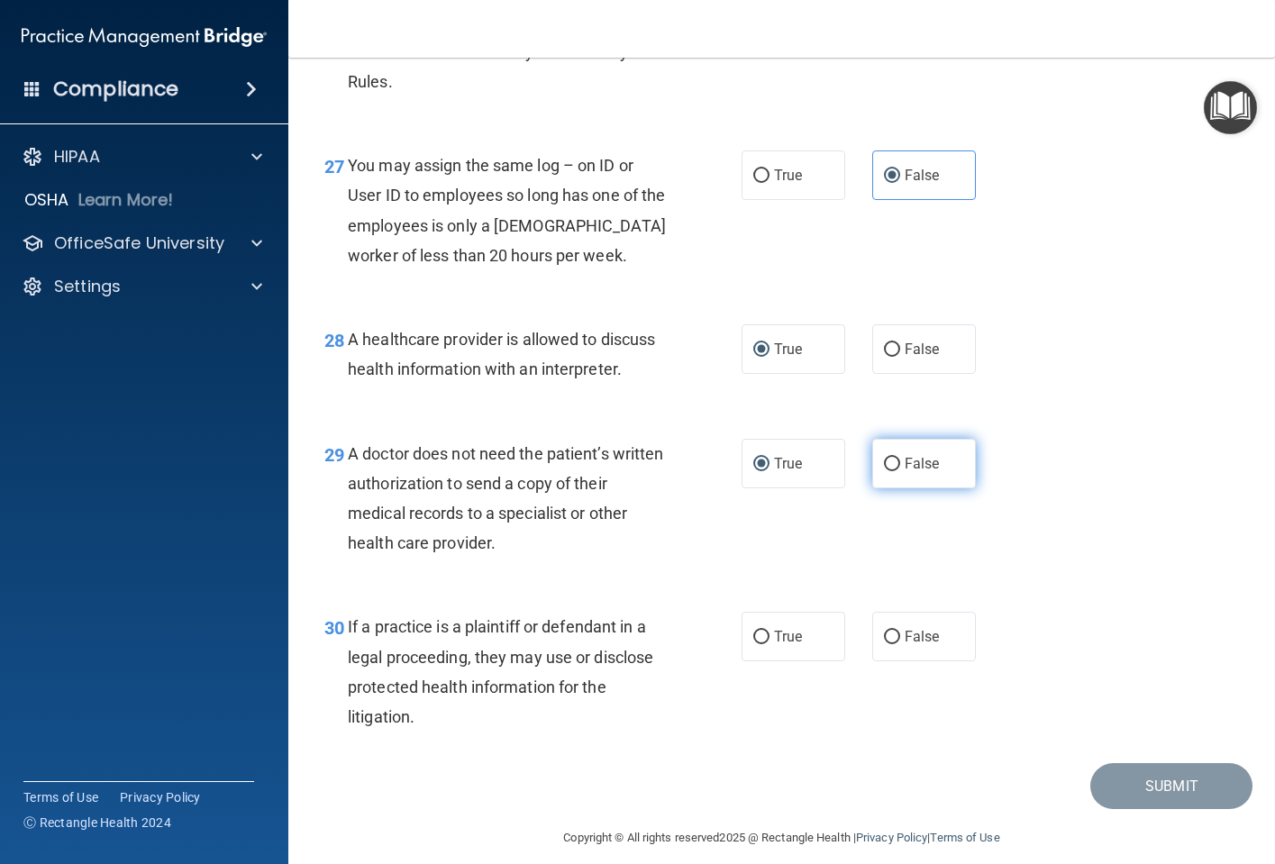
scroll to position [4467, 0]
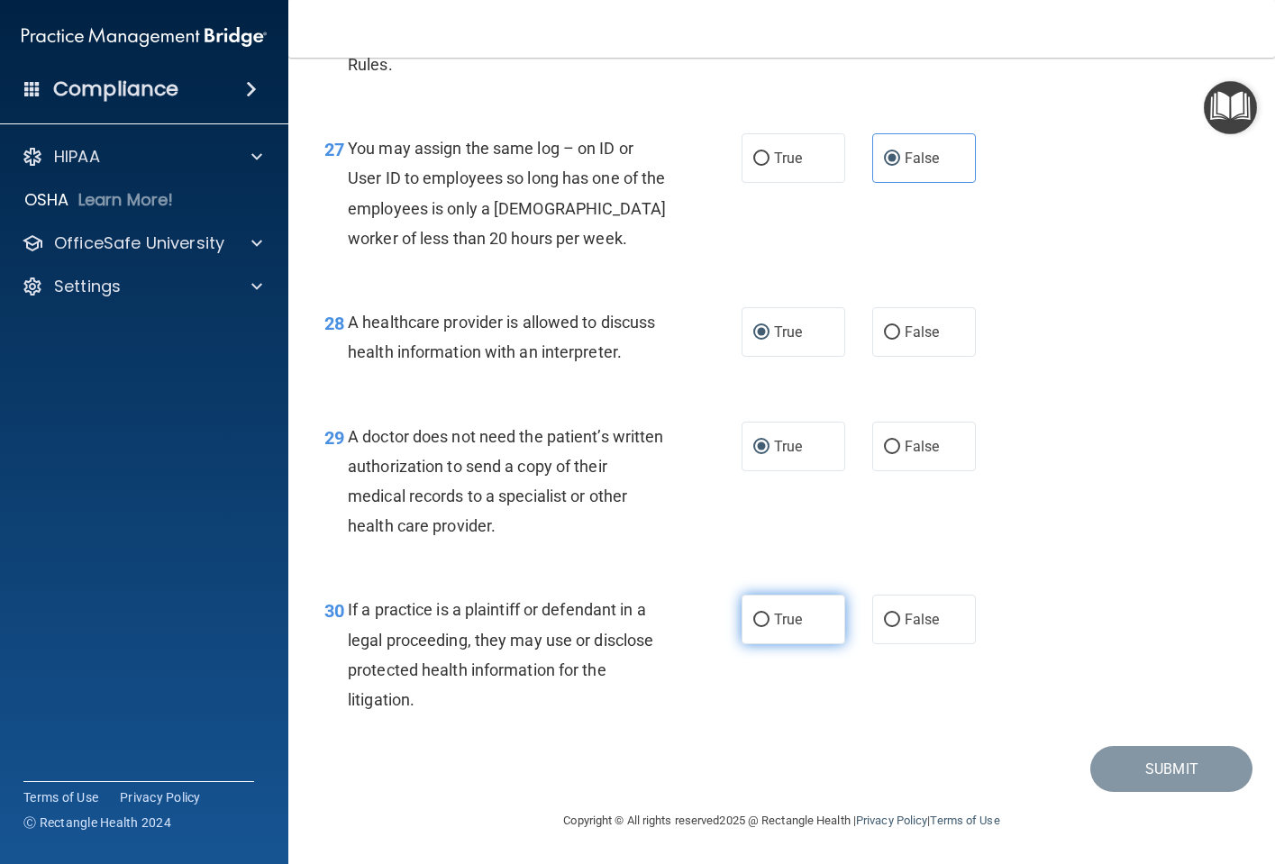
click at [758, 616] on input "True" at bounding box center [761, 621] width 16 height 14
radio input "true"
click at [1147, 769] on button "Submit" at bounding box center [1171, 769] width 162 height 46
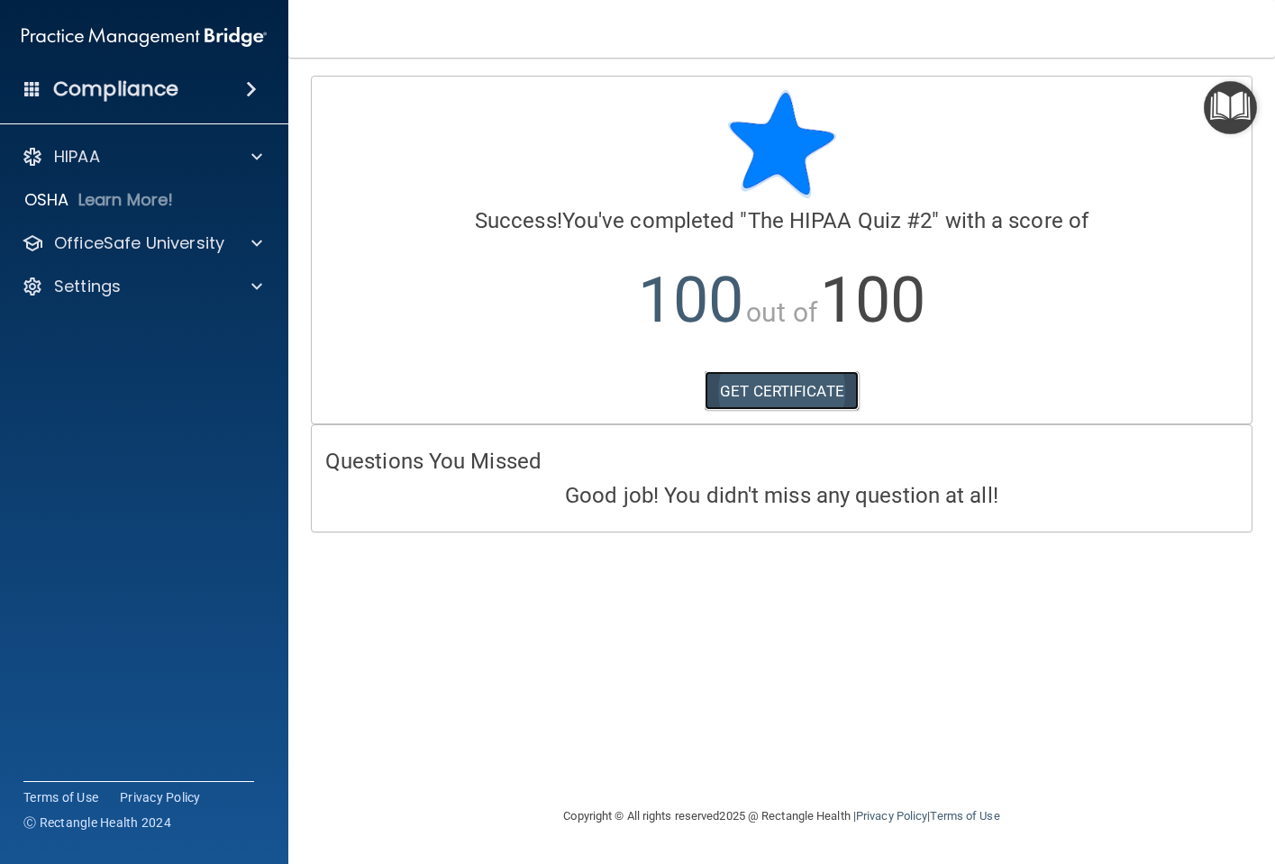
click at [766, 392] on link "GET CERTIFICATE" at bounding box center [782, 391] width 154 height 40
click at [175, 153] on div "HIPAA" at bounding box center [119, 157] width 223 height 22
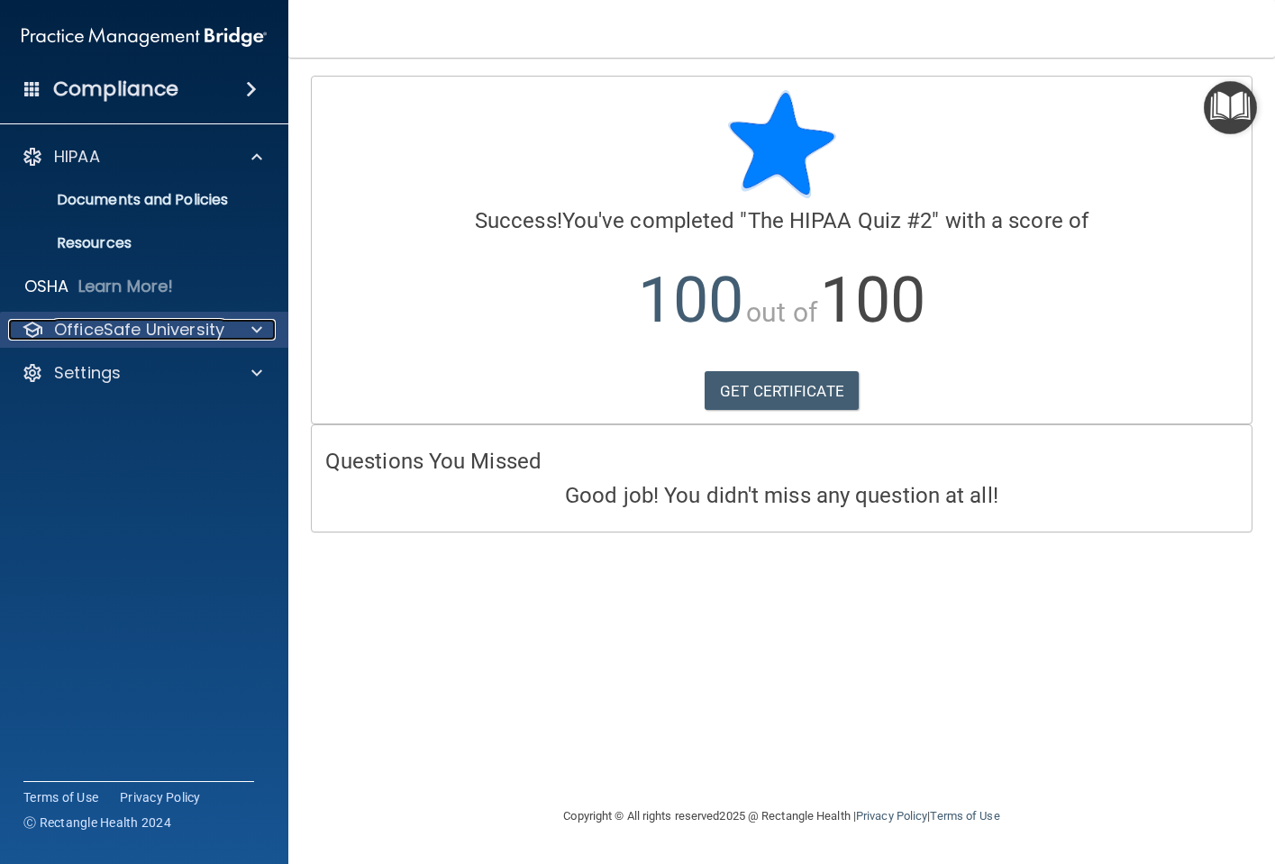
click at [260, 326] on span at bounding box center [256, 330] width 11 height 22
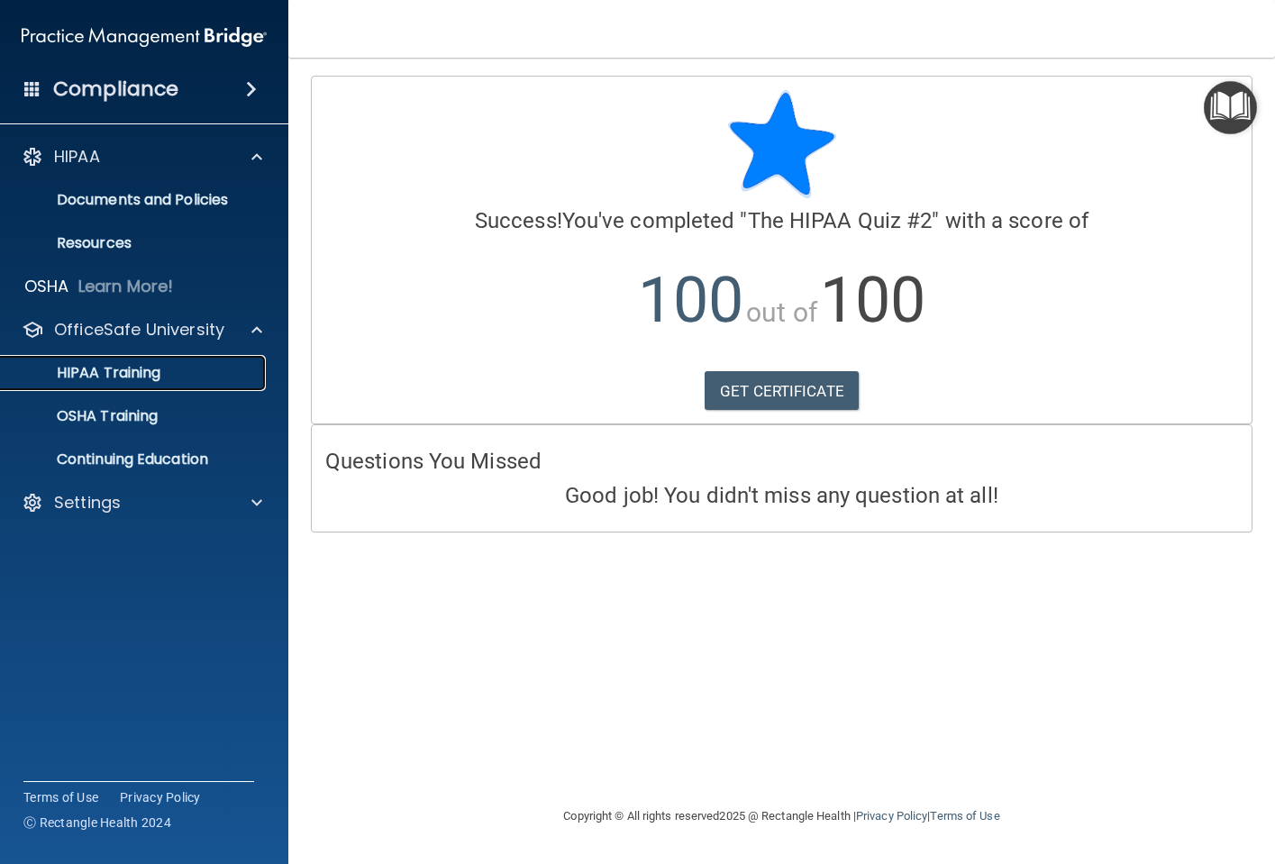
click at [202, 378] on div "HIPAA Training" at bounding box center [135, 373] width 246 height 18
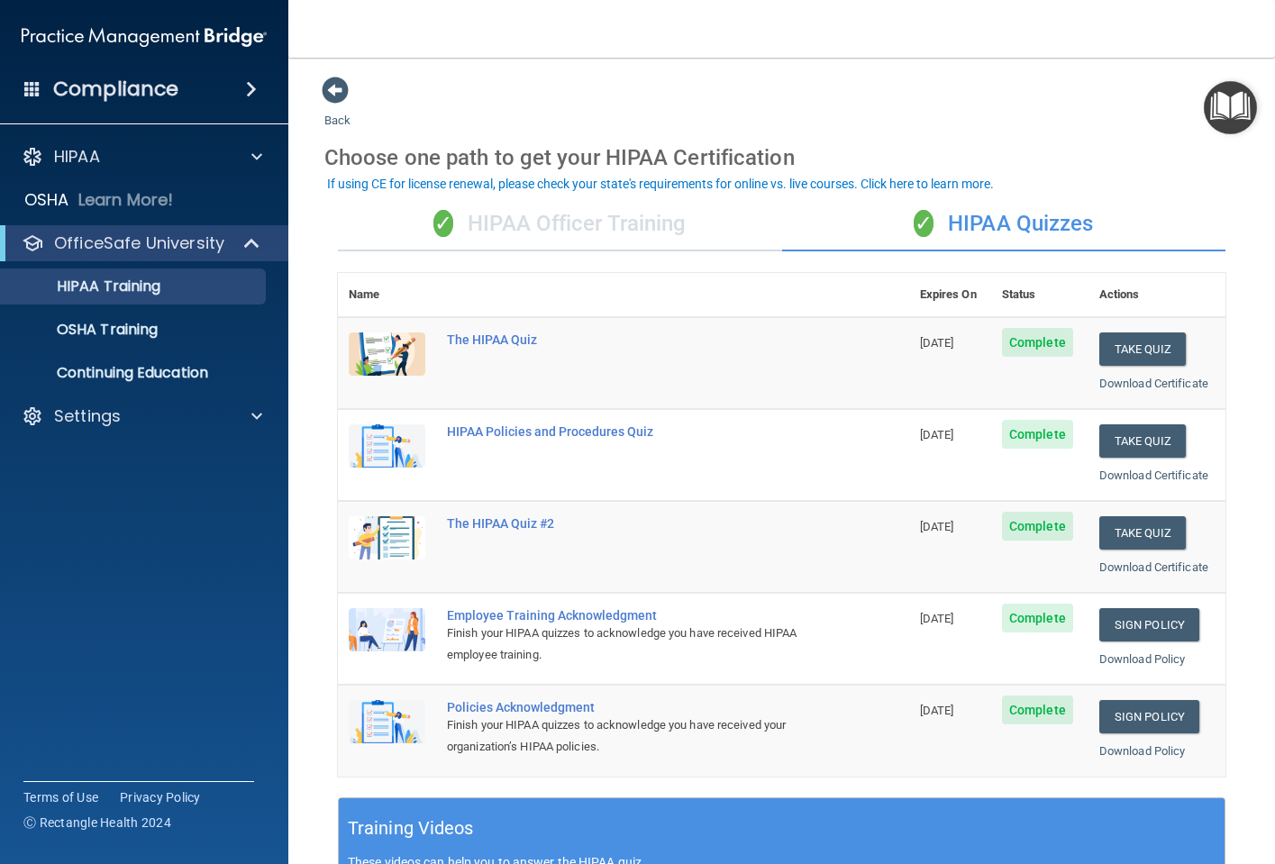
click at [549, 9] on nav "Toggle navigation Nakeyda [PERSON_NAME] [EMAIL_ADDRESS][DOMAIN_NAME] Manage My …" at bounding box center [781, 29] width 987 height 58
click at [1137, 443] on button "Take Quiz" at bounding box center [1142, 440] width 86 height 33
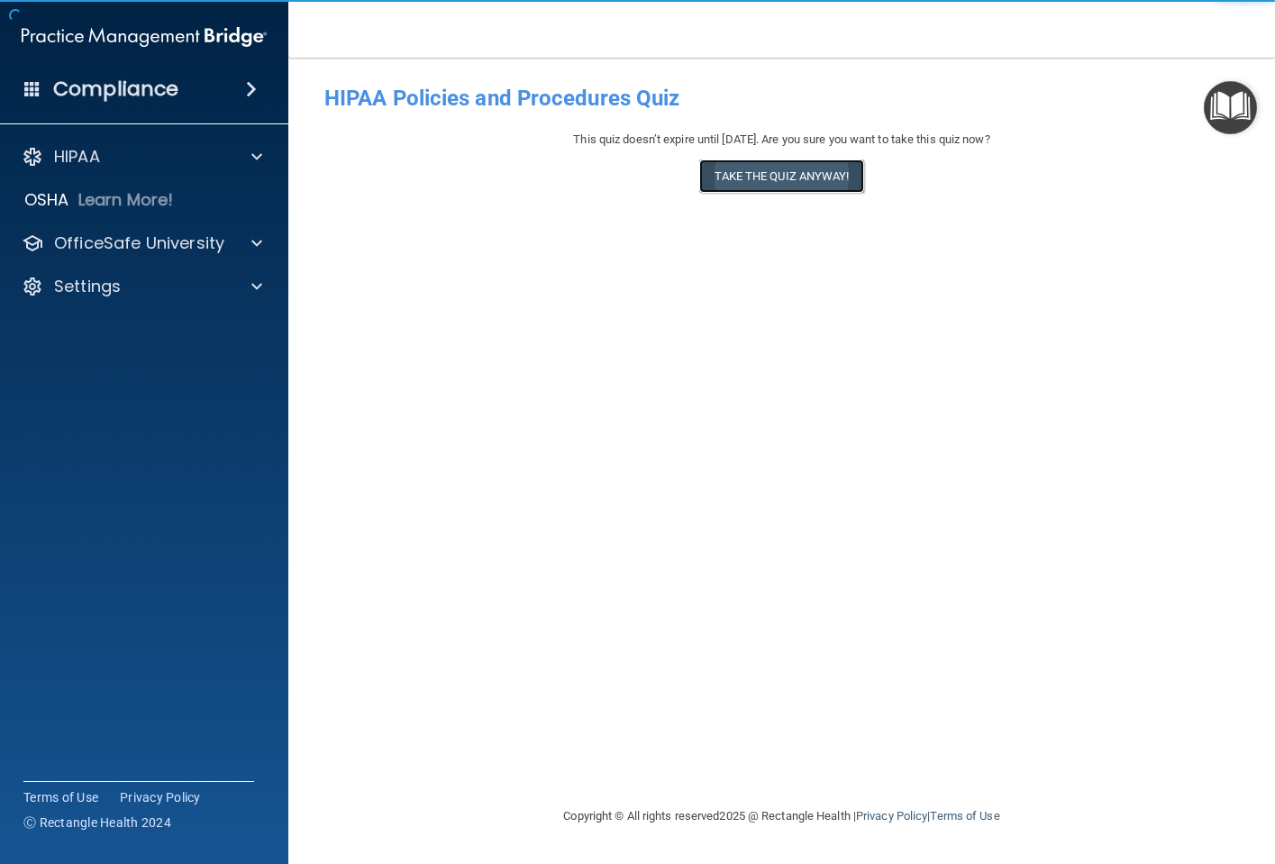
click at [766, 173] on button "Take the quiz anyway!" at bounding box center [781, 175] width 164 height 33
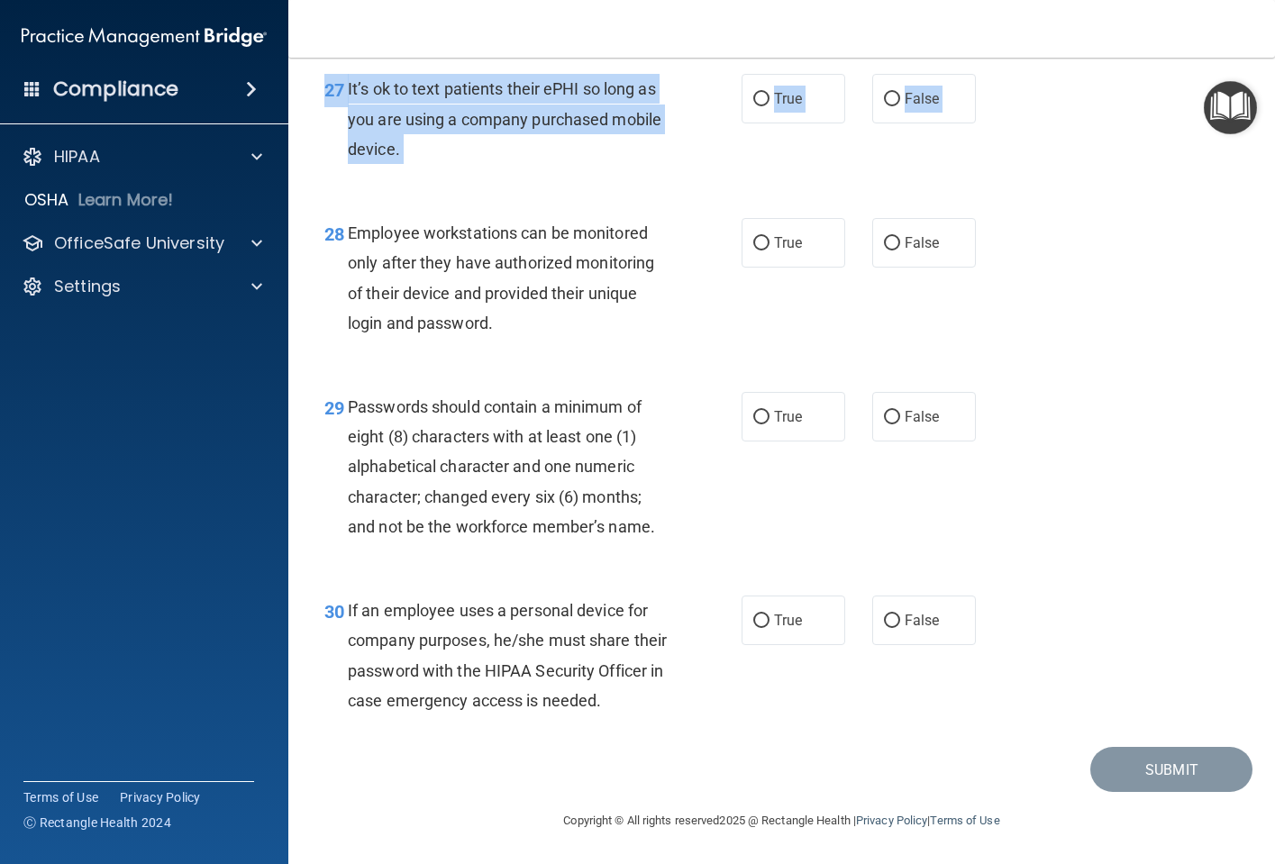
scroll to position [4886, 0]
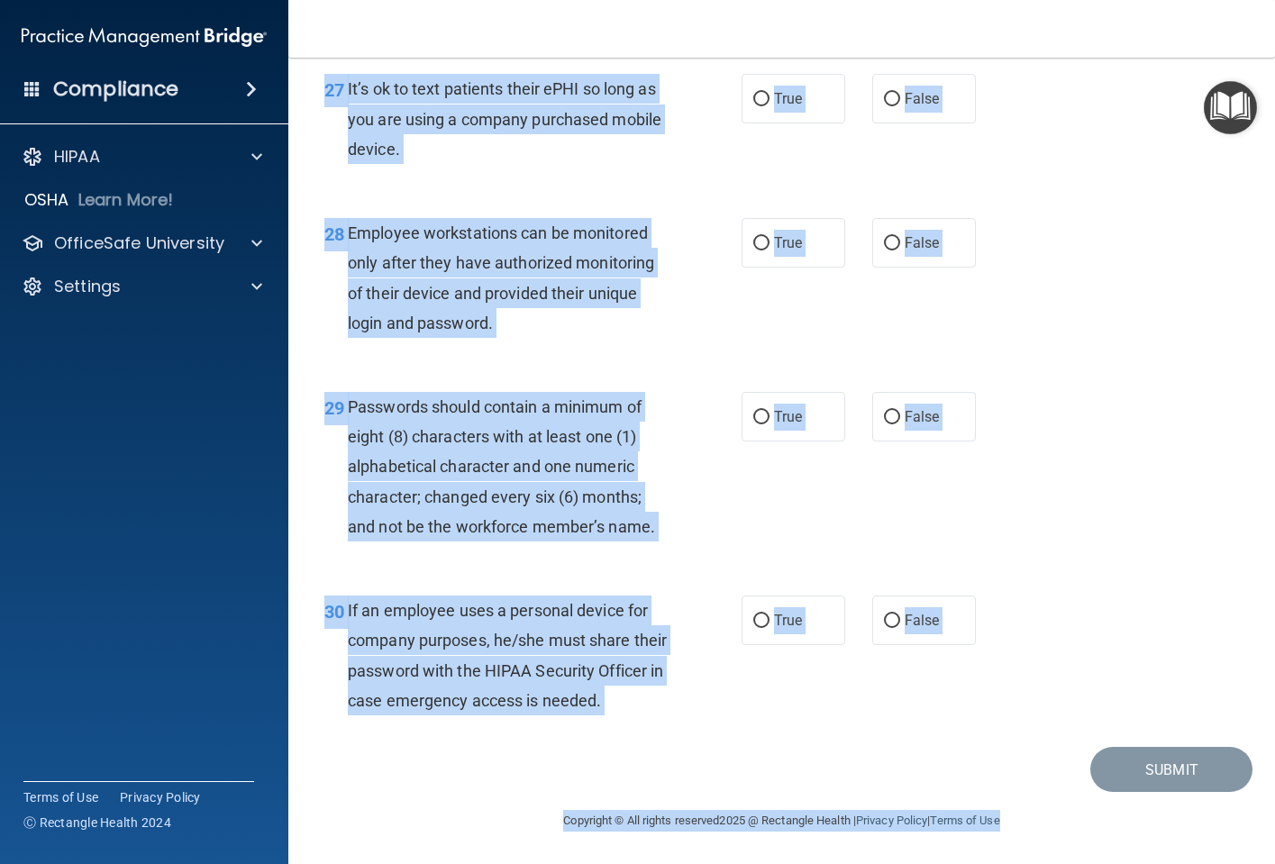
drag, startPoint x: 323, startPoint y: 157, endPoint x: 1033, endPoint y: 789, distance: 951.5
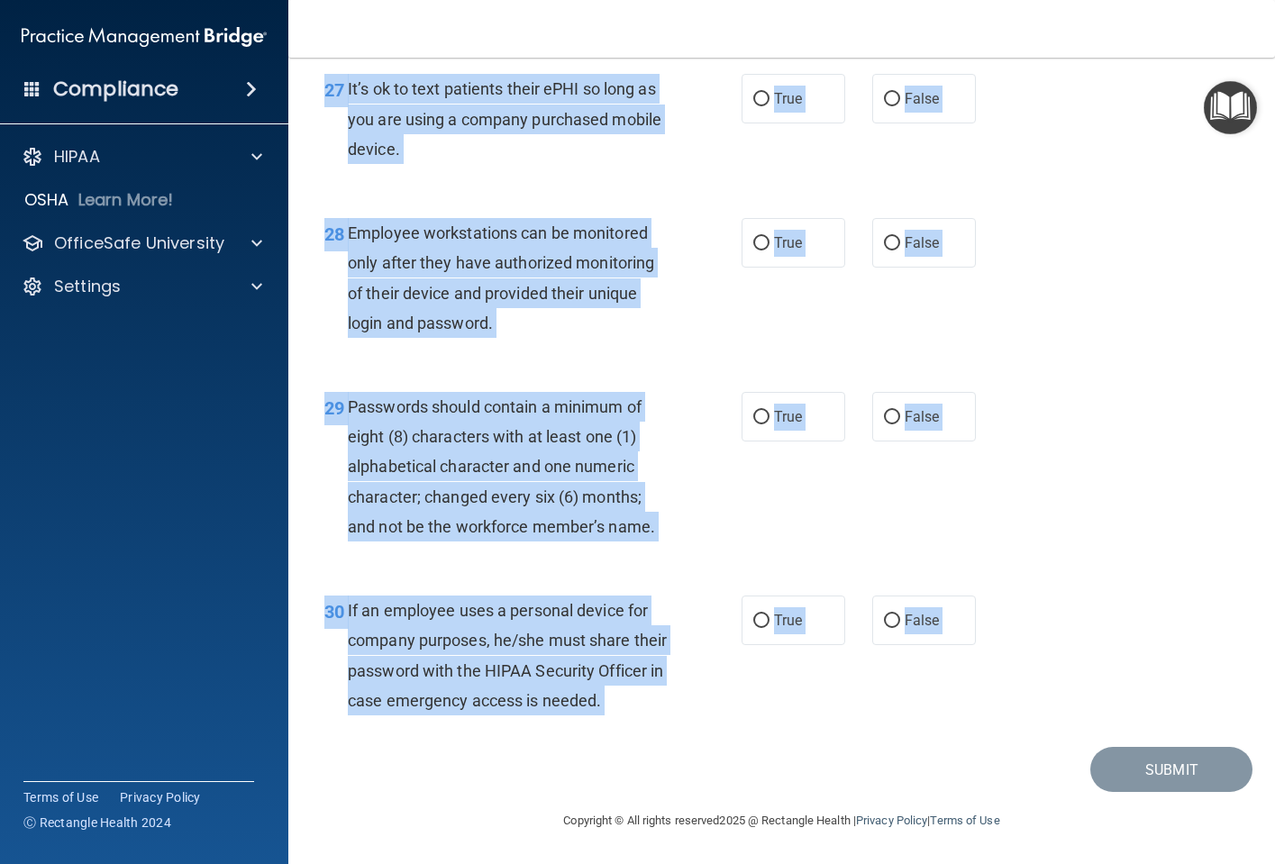
copy main "76 Lo ip do si ametc adip elitsedd eius t in-utlabo et dolo magnaaliq enimad mi…"
click at [571, 306] on div "Employee workstations can be monitored only after they have authorized monitori…" at bounding box center [514, 278] width 332 height 120
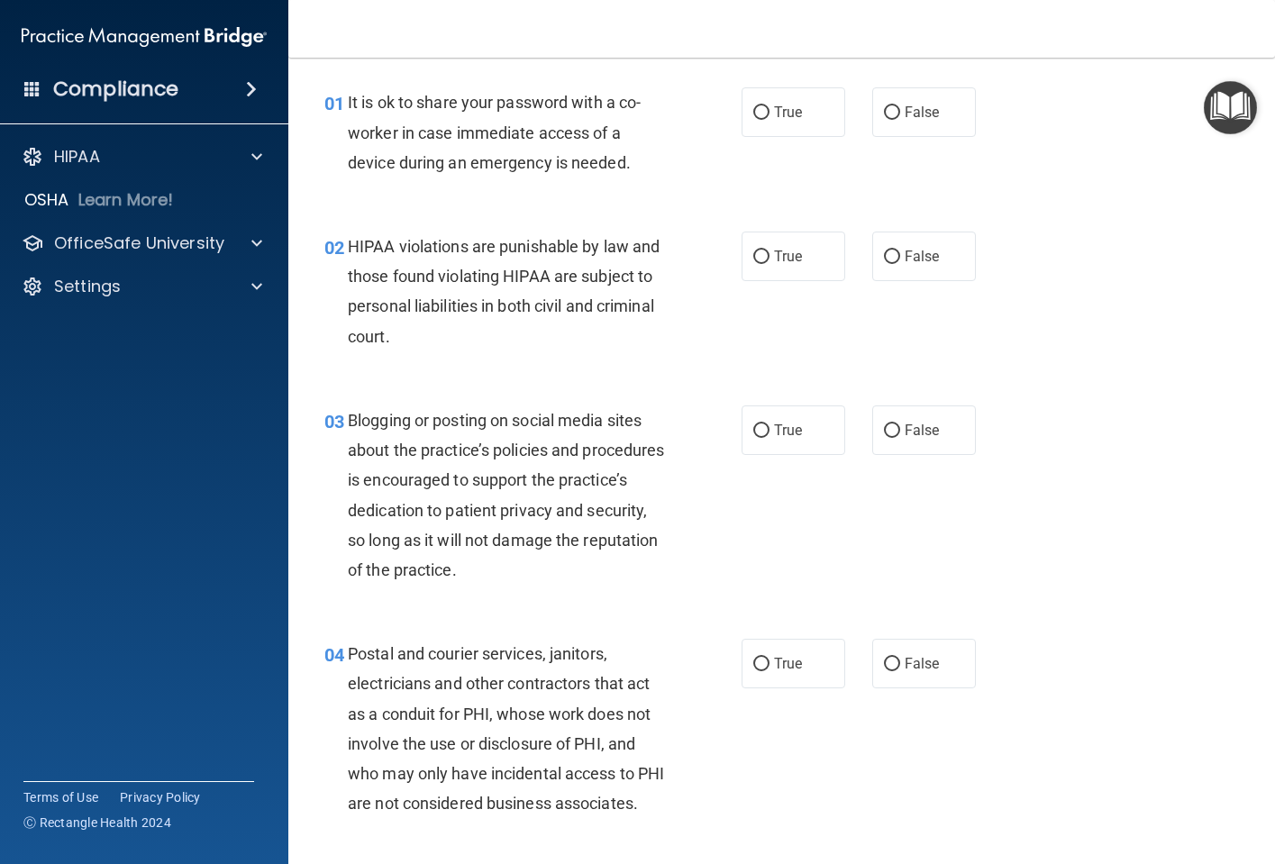
scroll to position [0, 0]
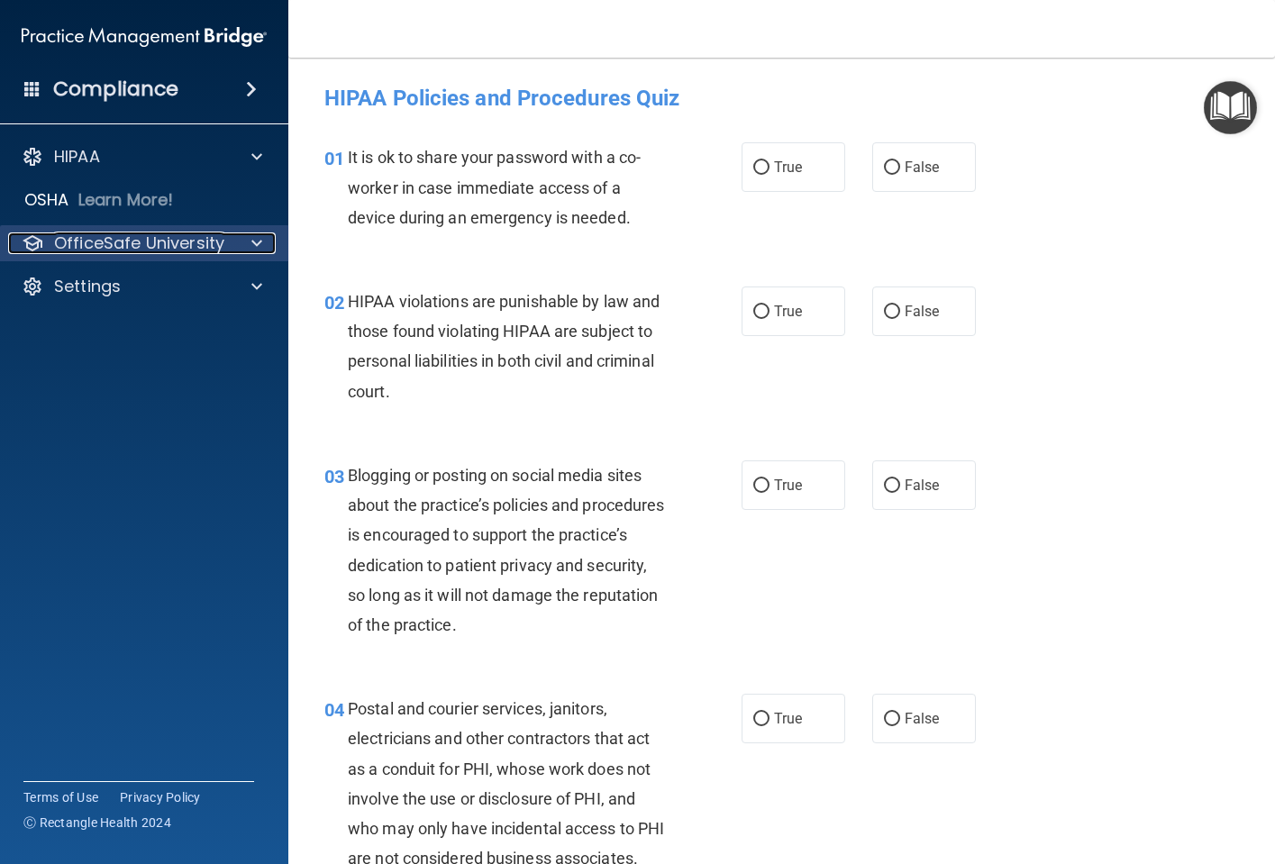
click at [259, 242] on span at bounding box center [256, 243] width 11 height 22
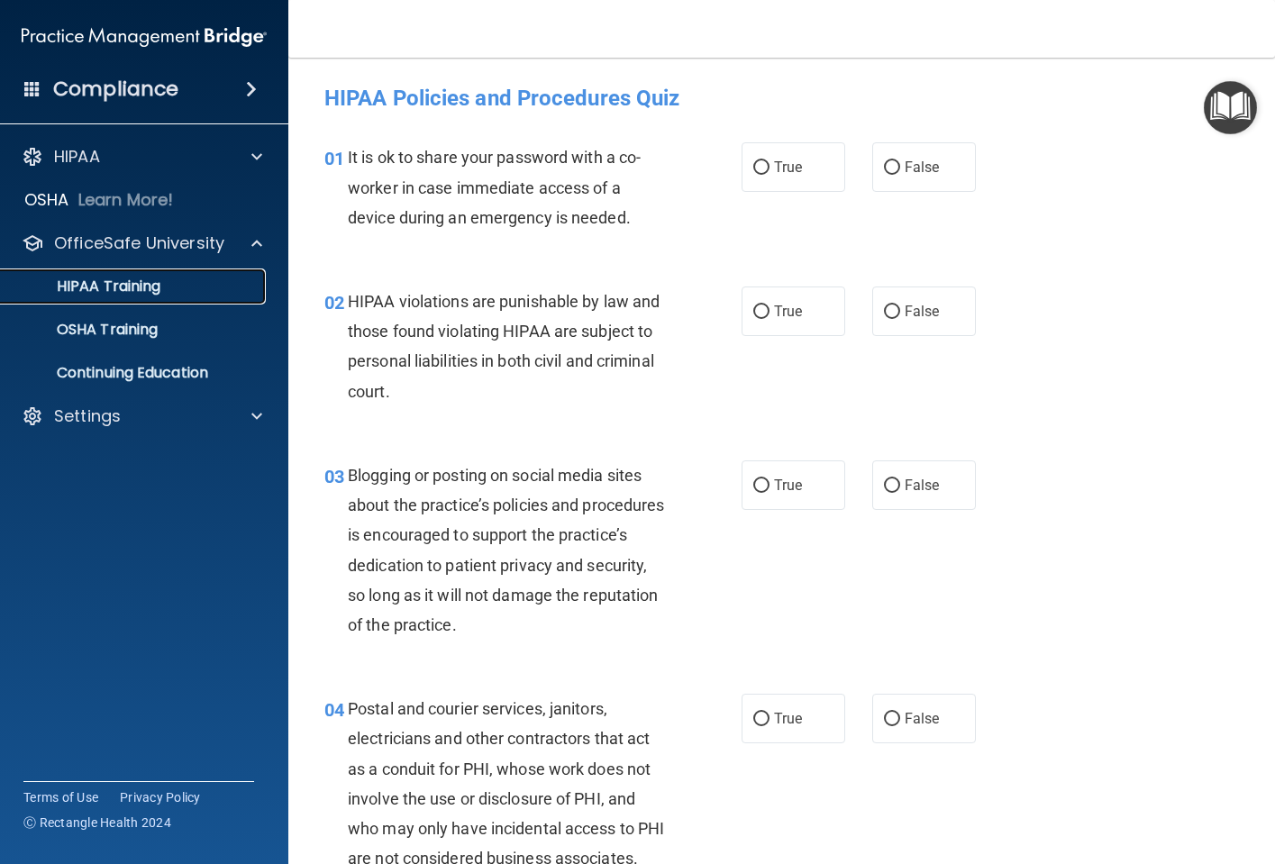
click at [165, 282] on div "HIPAA Training" at bounding box center [135, 287] width 246 height 18
